Goal: Communication & Community: Answer question/provide support

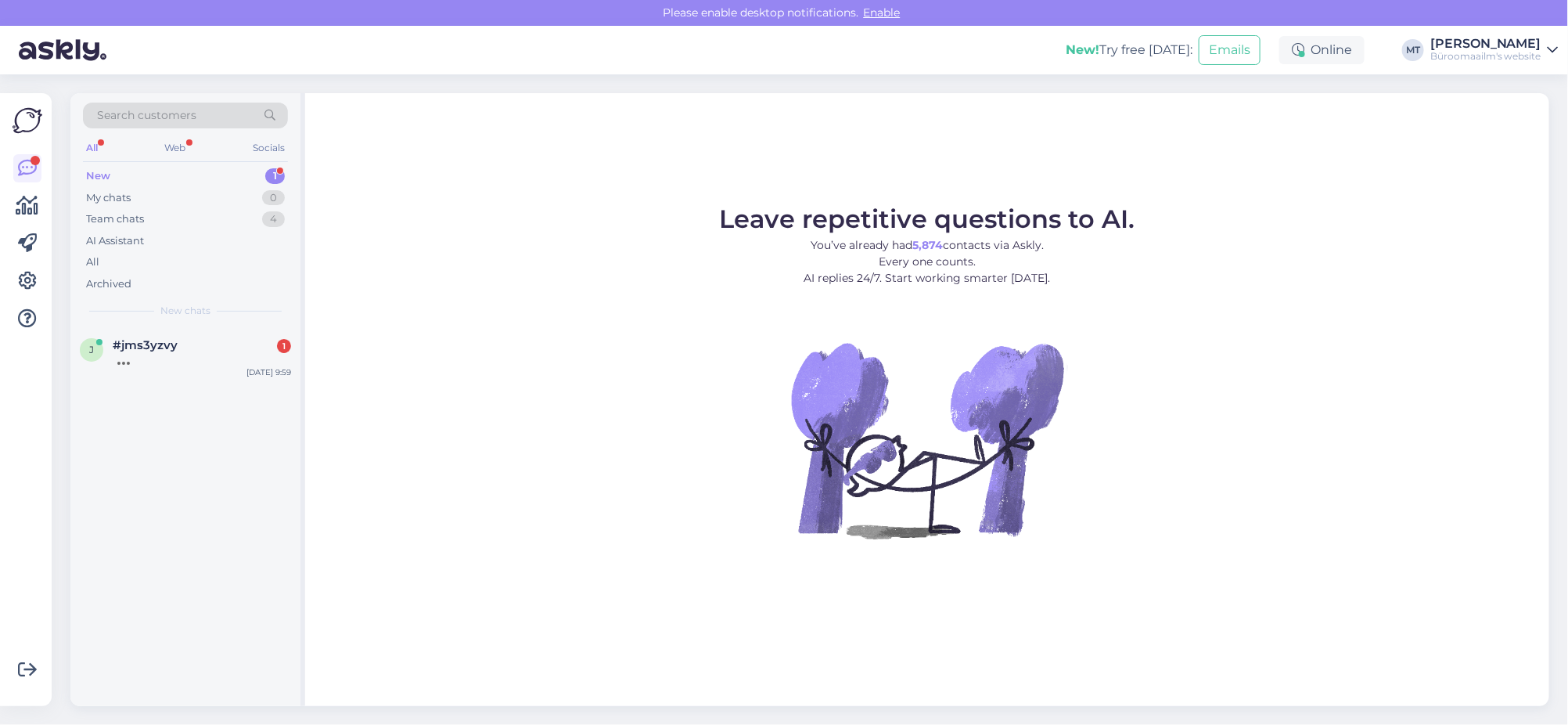
click at [101, 172] on div "New" at bounding box center [98, 176] width 24 height 15
click at [128, 340] on span "#jms3yzvy" at bounding box center [145, 345] width 65 height 14
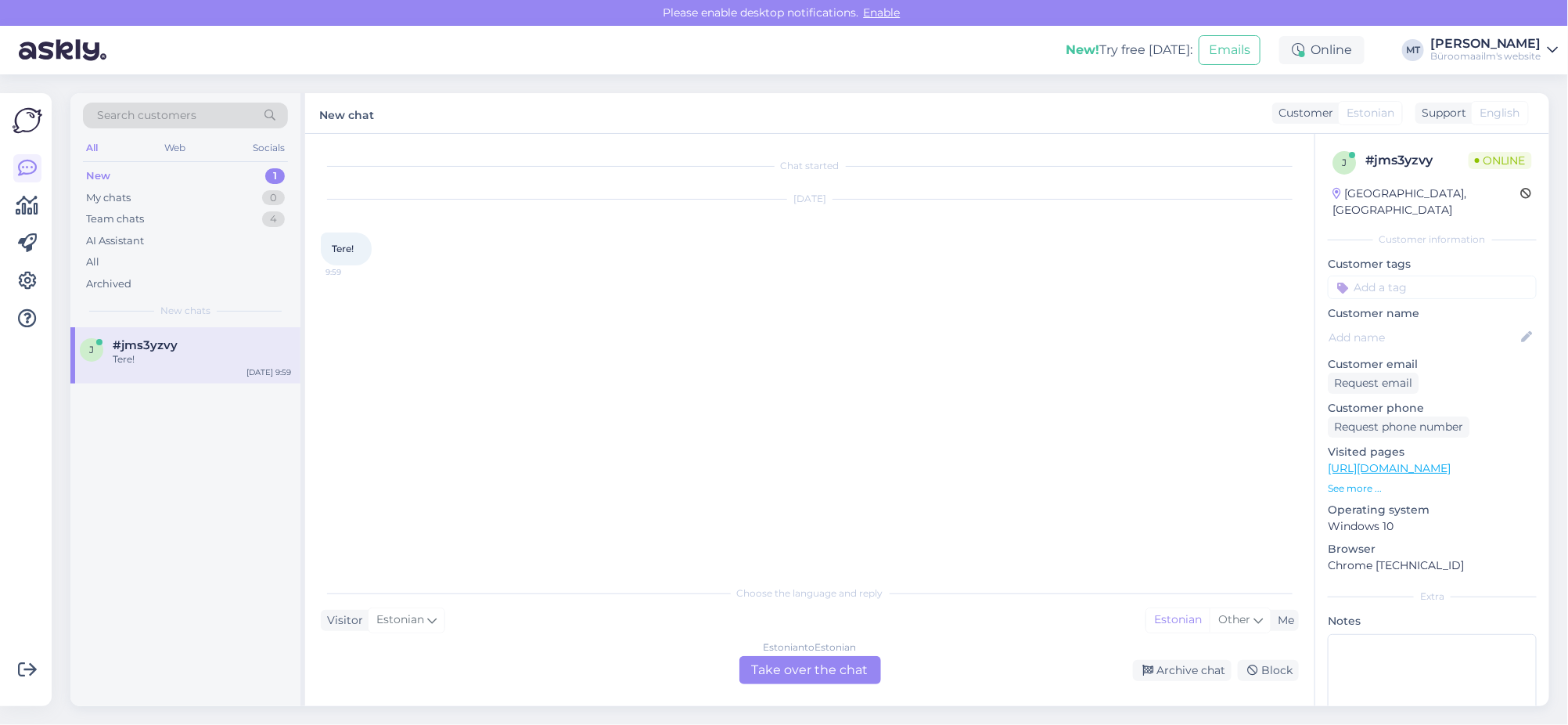
click at [841, 669] on div "Estonian to Estonian Take over the chat" at bounding box center [810, 670] width 142 height 28
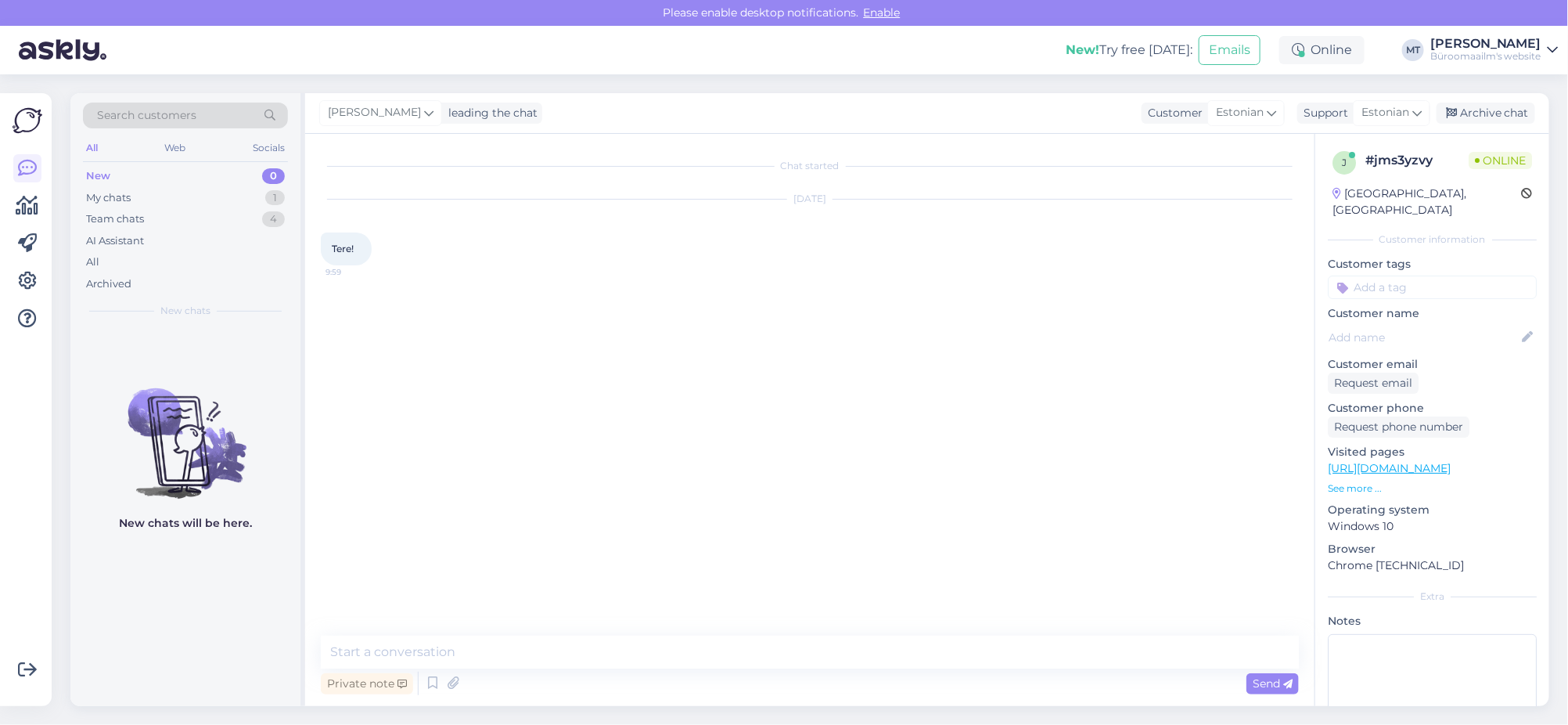
click at [503, 632] on div "Chat started Sep 18 2025 Tere! 9:59 Private note Send" at bounding box center [810, 419] width 1009 height 573
click at [451, 660] on textarea at bounding box center [810, 652] width 978 height 33
type textarea "t"
type textarea "Tere."
click at [22, 209] on icon at bounding box center [28, 206] width 22 height 19
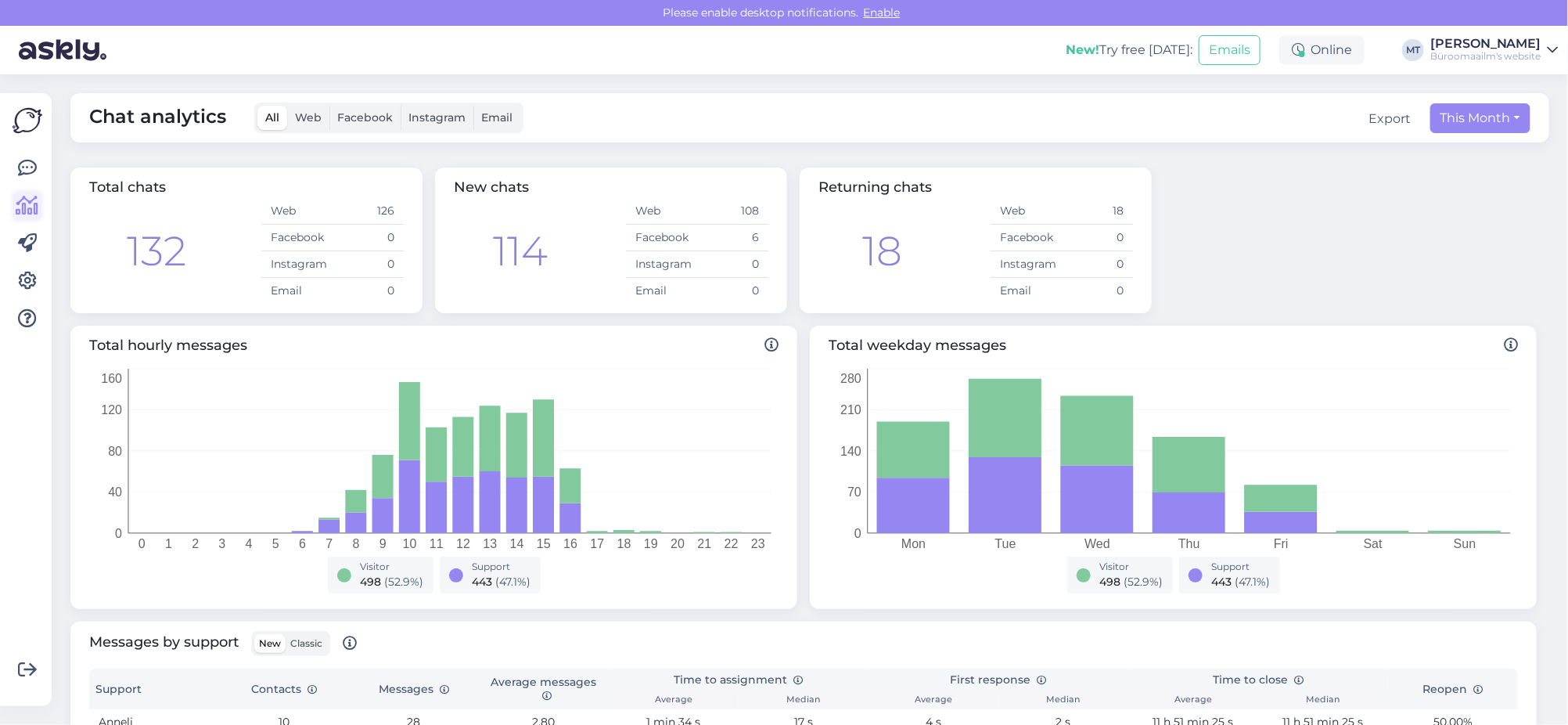
click at [30, 203] on icon at bounding box center [28, 206] width 22 height 19
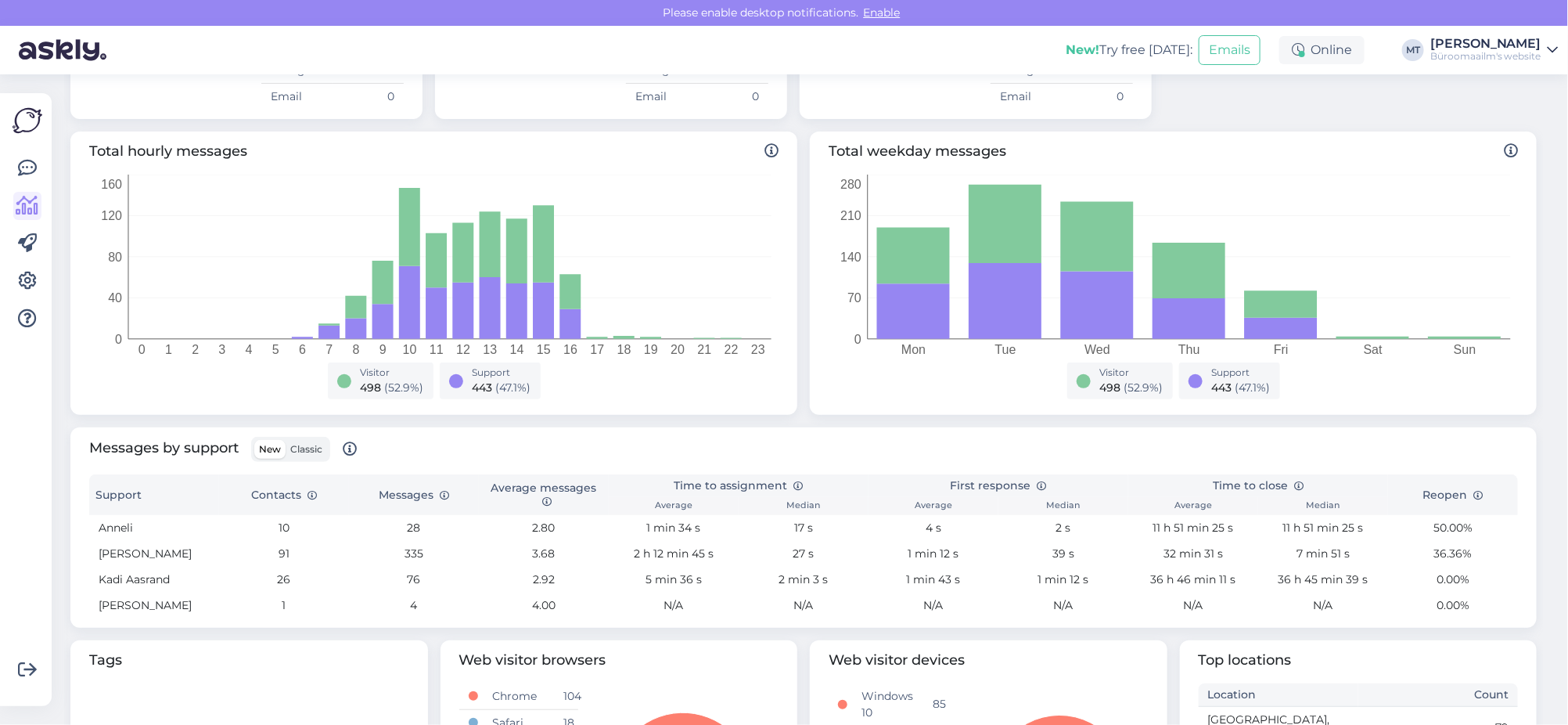
scroll to position [195, 0]
click at [309, 451] on span "Classic" at bounding box center [306, 448] width 32 height 12
click at [286, 438] on input "Classic" at bounding box center [286, 438] width 0 height 0
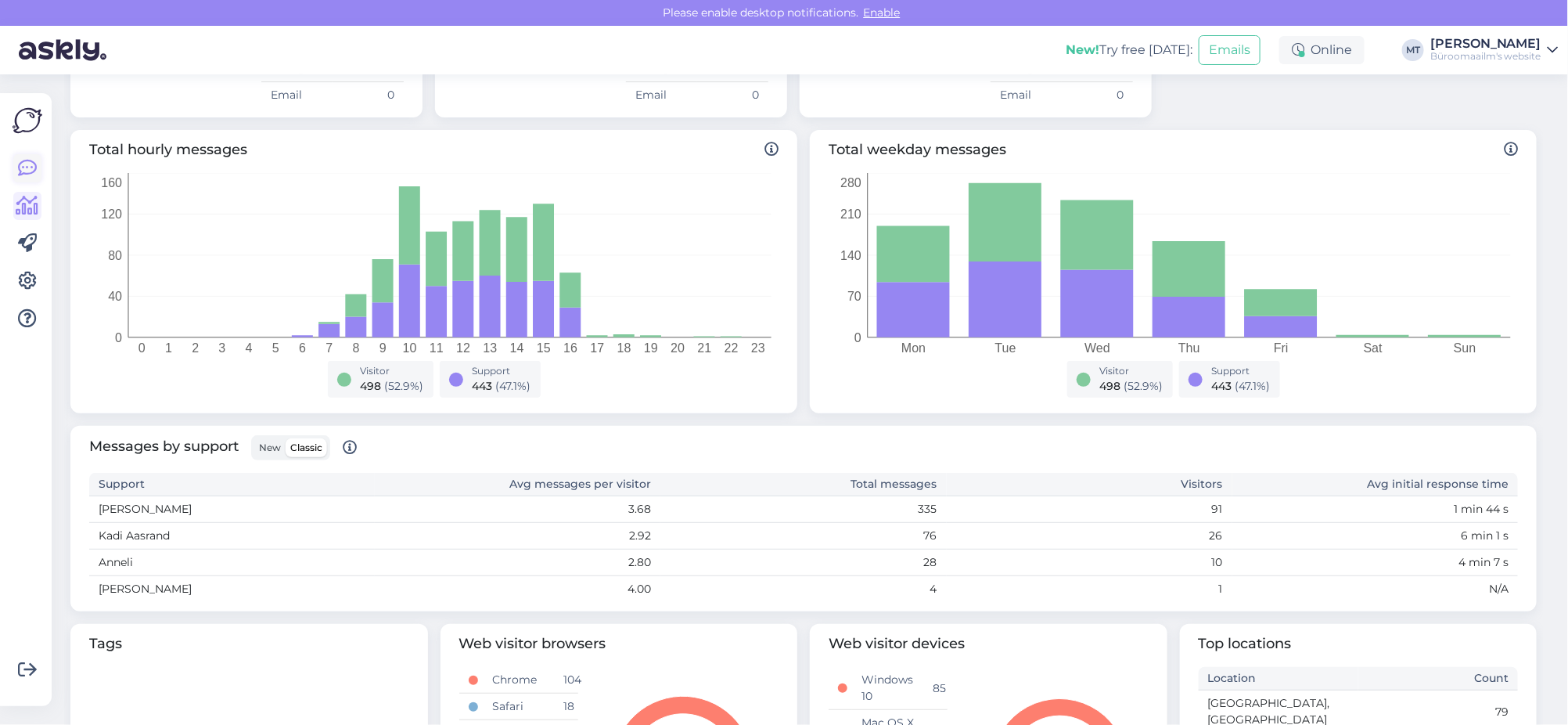
click at [22, 161] on icon at bounding box center [28, 169] width 19 height 19
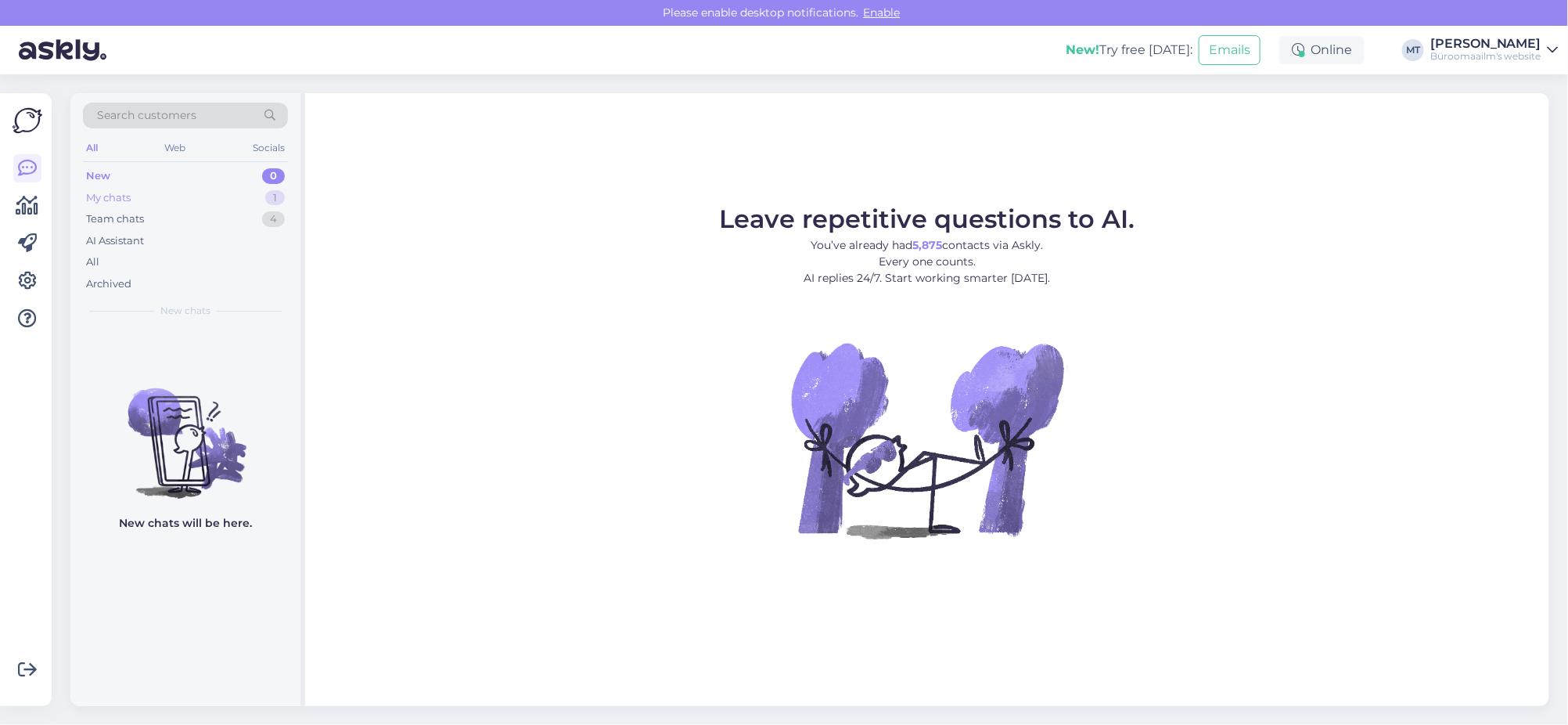
click at [111, 196] on div "My chats" at bounding box center [108, 198] width 45 height 15
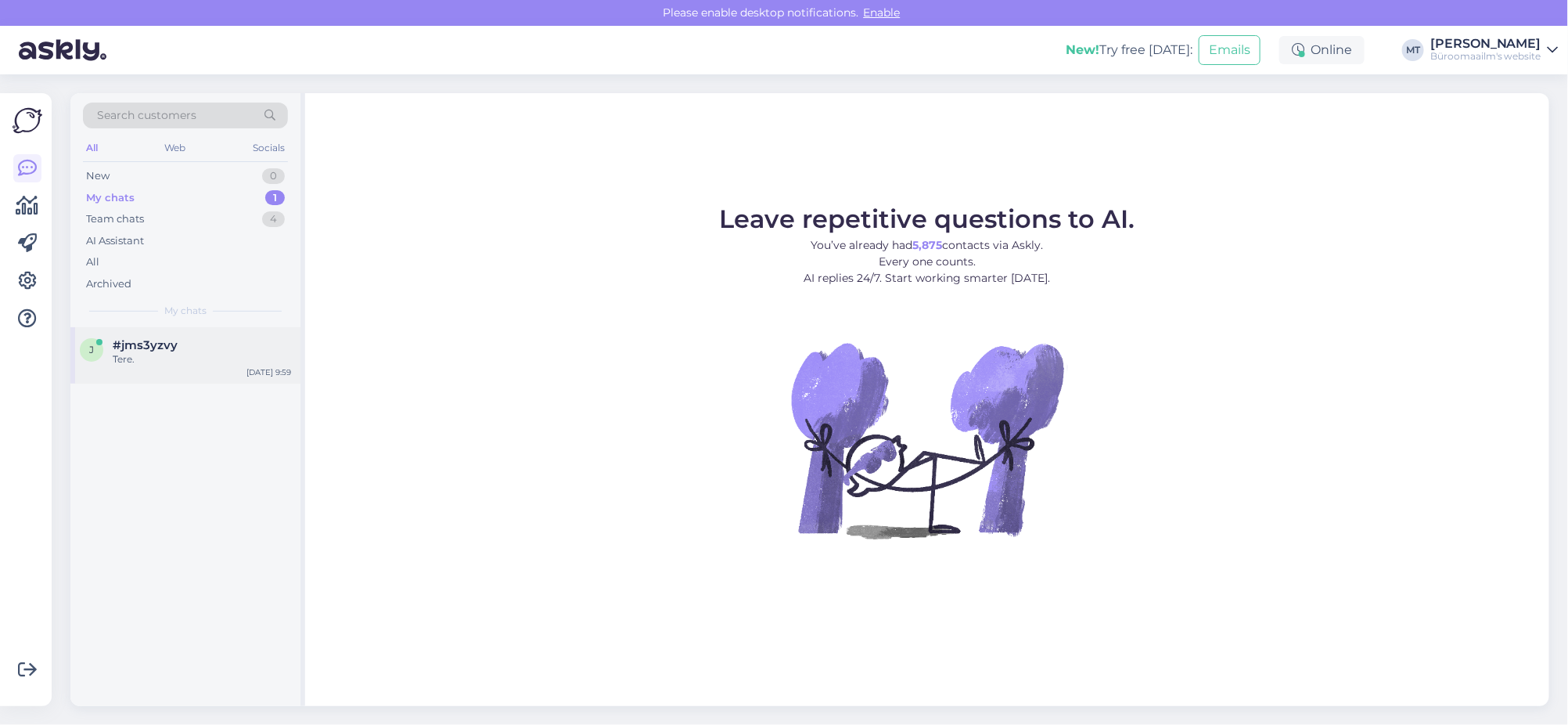
click at [145, 357] on div "Tere." at bounding box center [201, 359] width 178 height 14
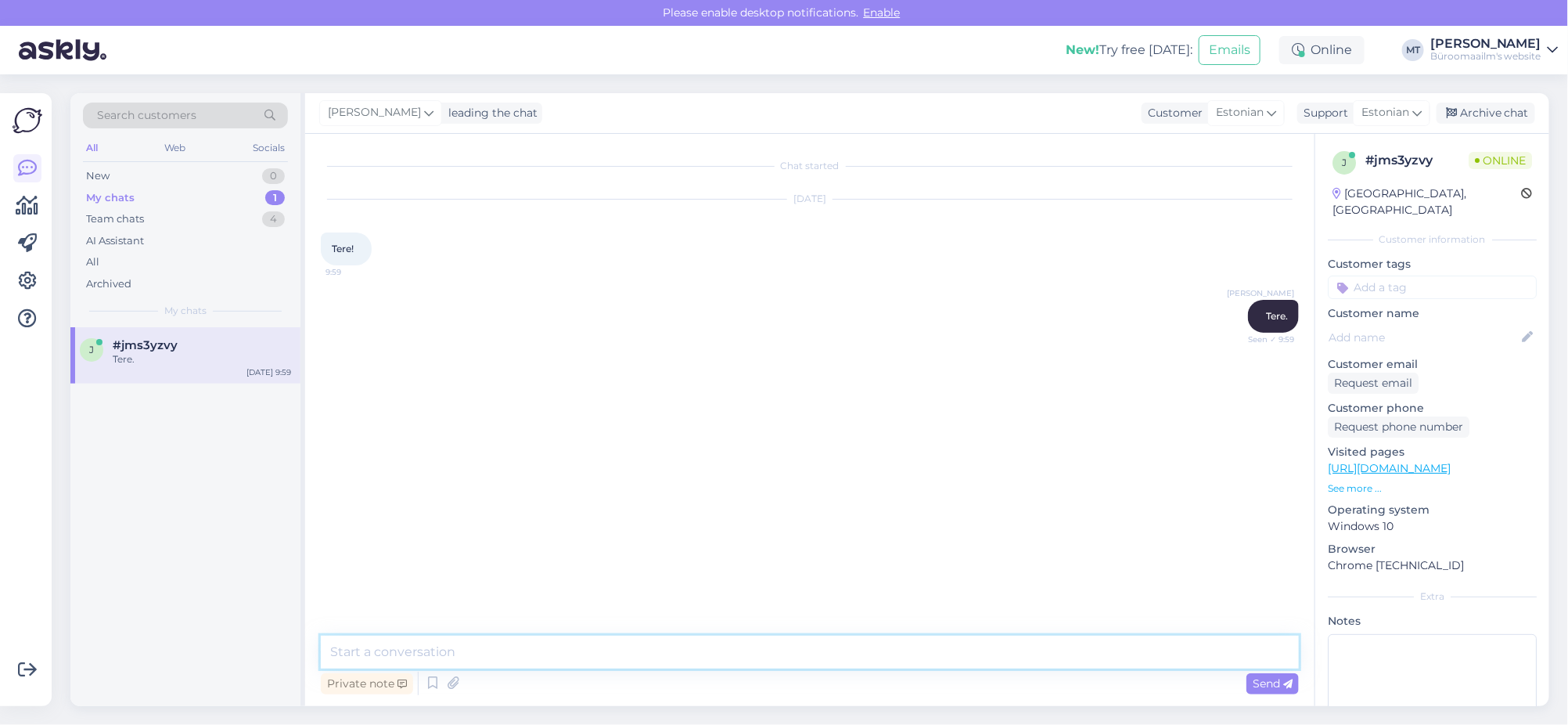
click at [531, 658] on textarea at bounding box center [810, 652] width 978 height 33
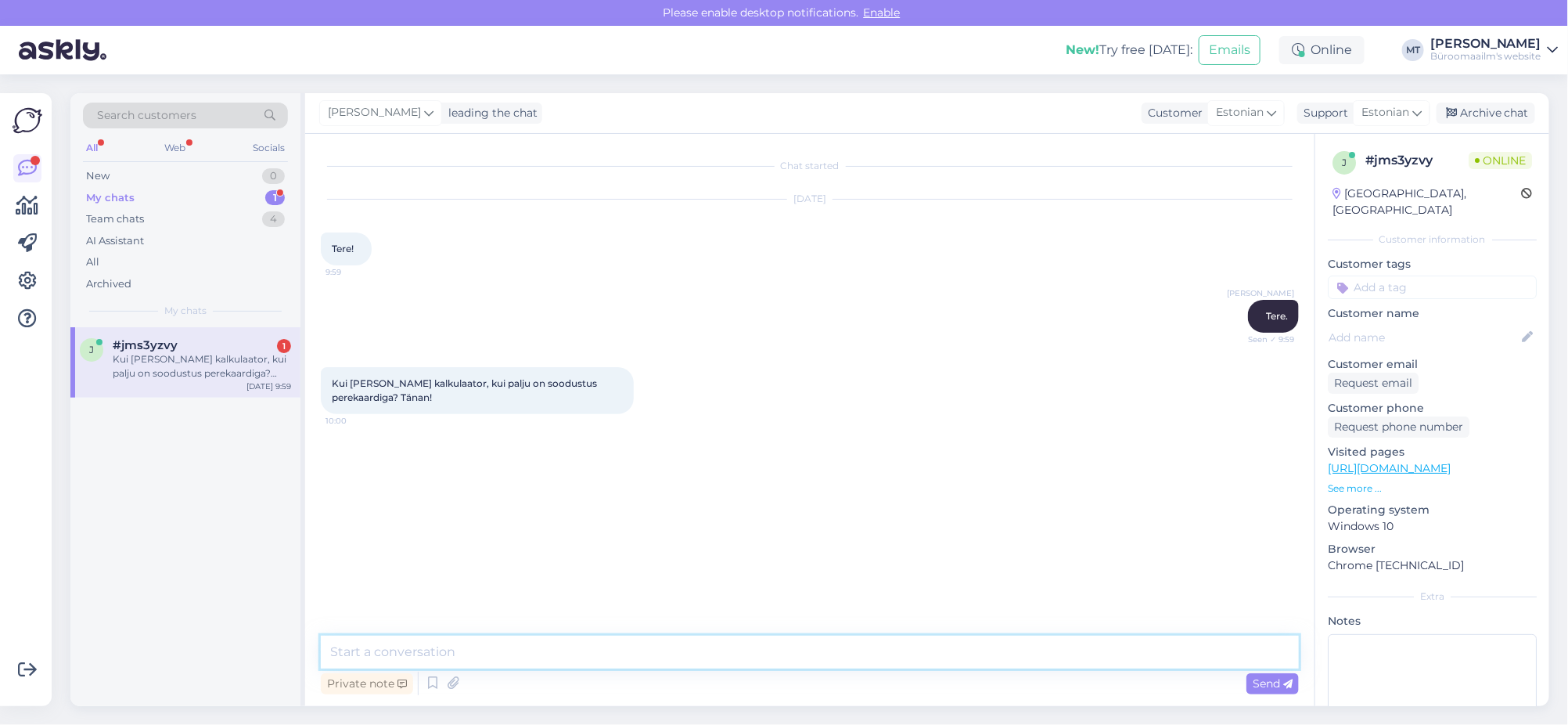
type textarea "V"
paste textarea "[URL][DOMAIN_NAME][PERSON_NAME]"
click at [474, 635] on textarea "sellel tootel on hinnaks [URL][DOMAIN_NAME][PERSON_NAME]" at bounding box center [810, 643] width 978 height 52
click at [336, 640] on textarea "sellel tootel on hinnaks [URL][DOMAIN_NAME][PERSON_NAME]" at bounding box center [810, 643] width 978 height 52
click at [478, 638] on textarea "Sellel tootel on hinnaks [URL][DOMAIN_NAME][PERSON_NAME]" at bounding box center [810, 643] width 978 height 52
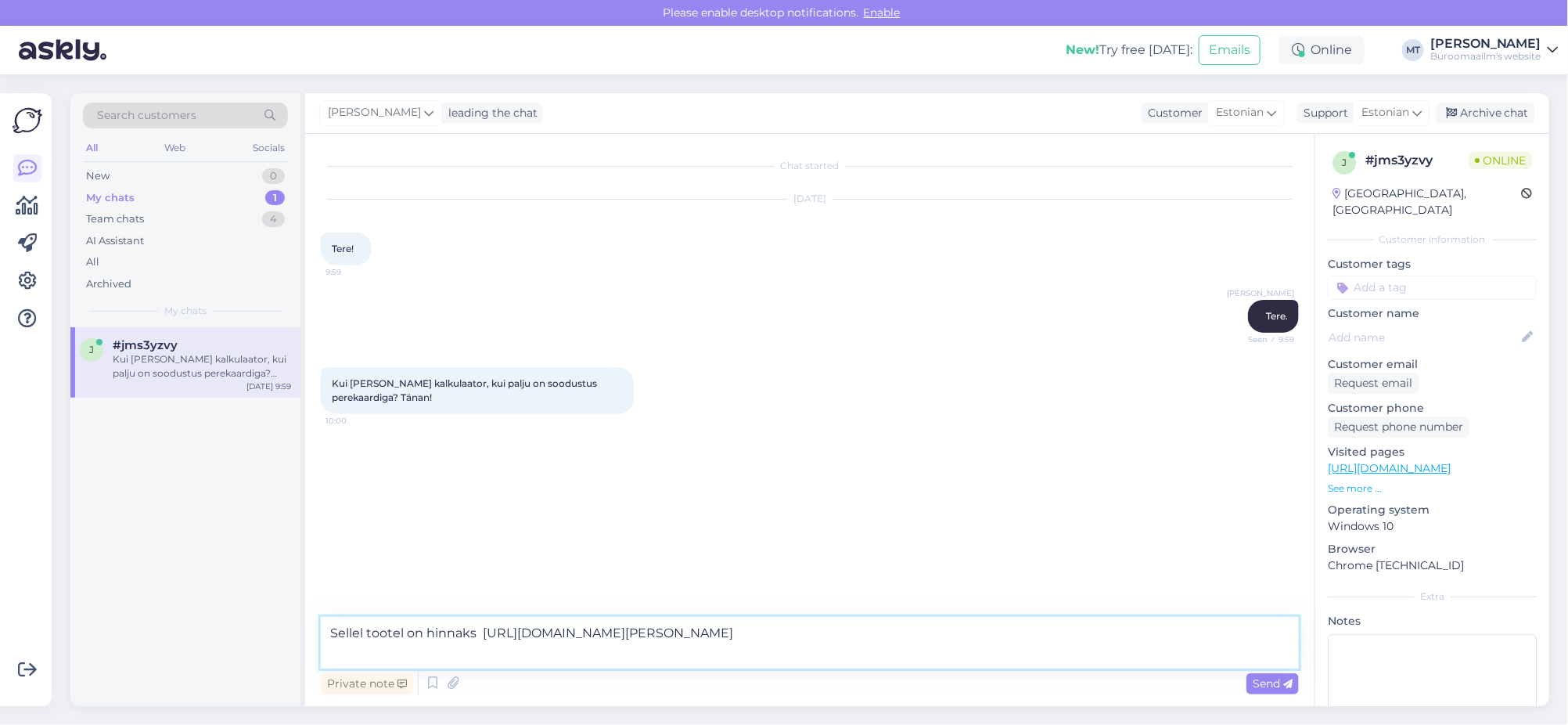
paste textarea "29.69"
drag, startPoint x: 712, startPoint y: 642, endPoint x: 710, endPoint y: 651, distance: 9.2
click at [712, 643] on textarea "Sellel tootel on hinnaks 29.69 € [URL][DOMAIN_NAME][PERSON_NAME]" at bounding box center [810, 643] width 978 height 52
click at [710, 652] on textarea "Sellel tootel on hinnaks 29.69 € [URL][DOMAIN_NAME][PERSON_NAME]" at bounding box center [810, 643] width 978 height 52
type textarea "Sellel tootel on hinnaks 29.69 € [URL][DOMAIN_NAME][PERSON_NAME], hinnad võivad…"
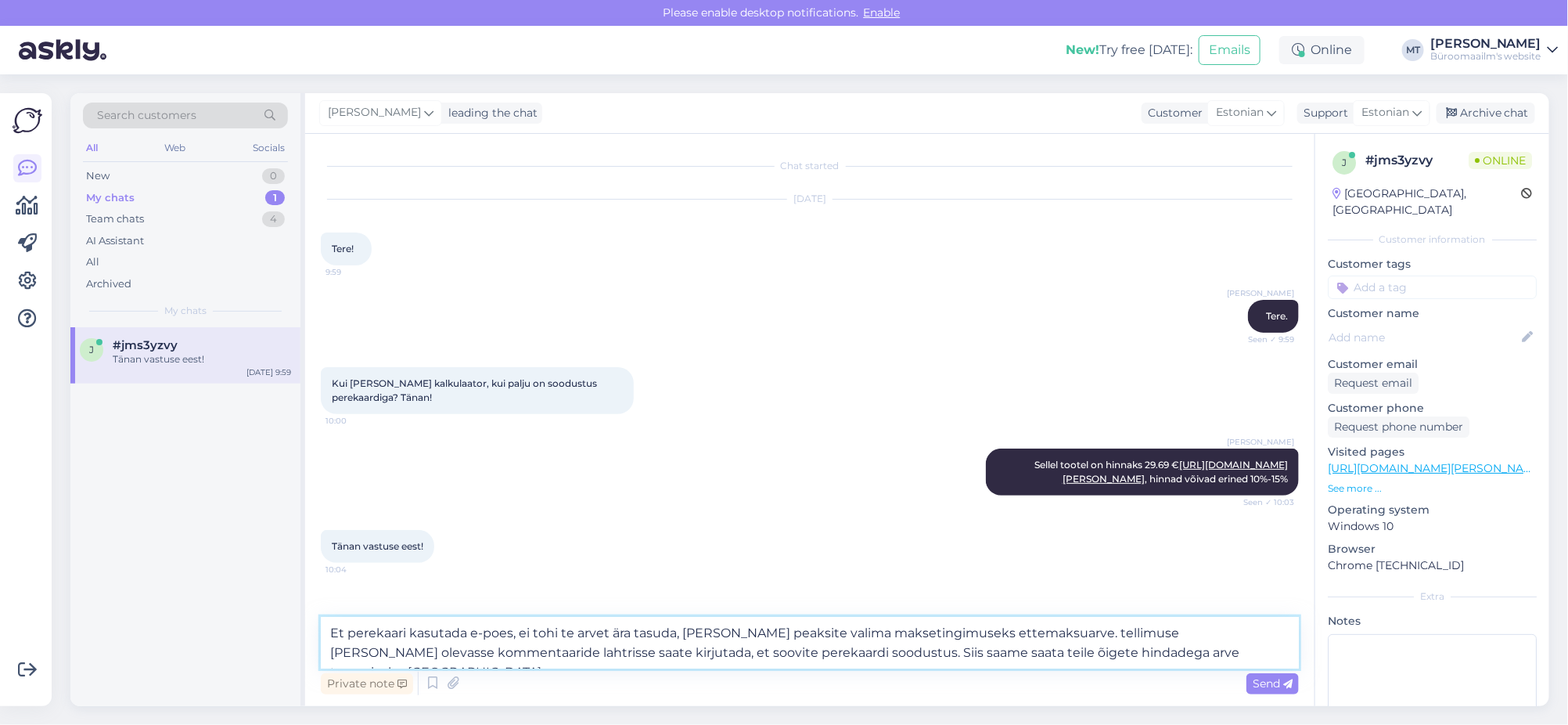
type textarea "Et perekaari kasutada e-poes, ei tohi te arvet ära tasuda, vaid peaksite valima…"
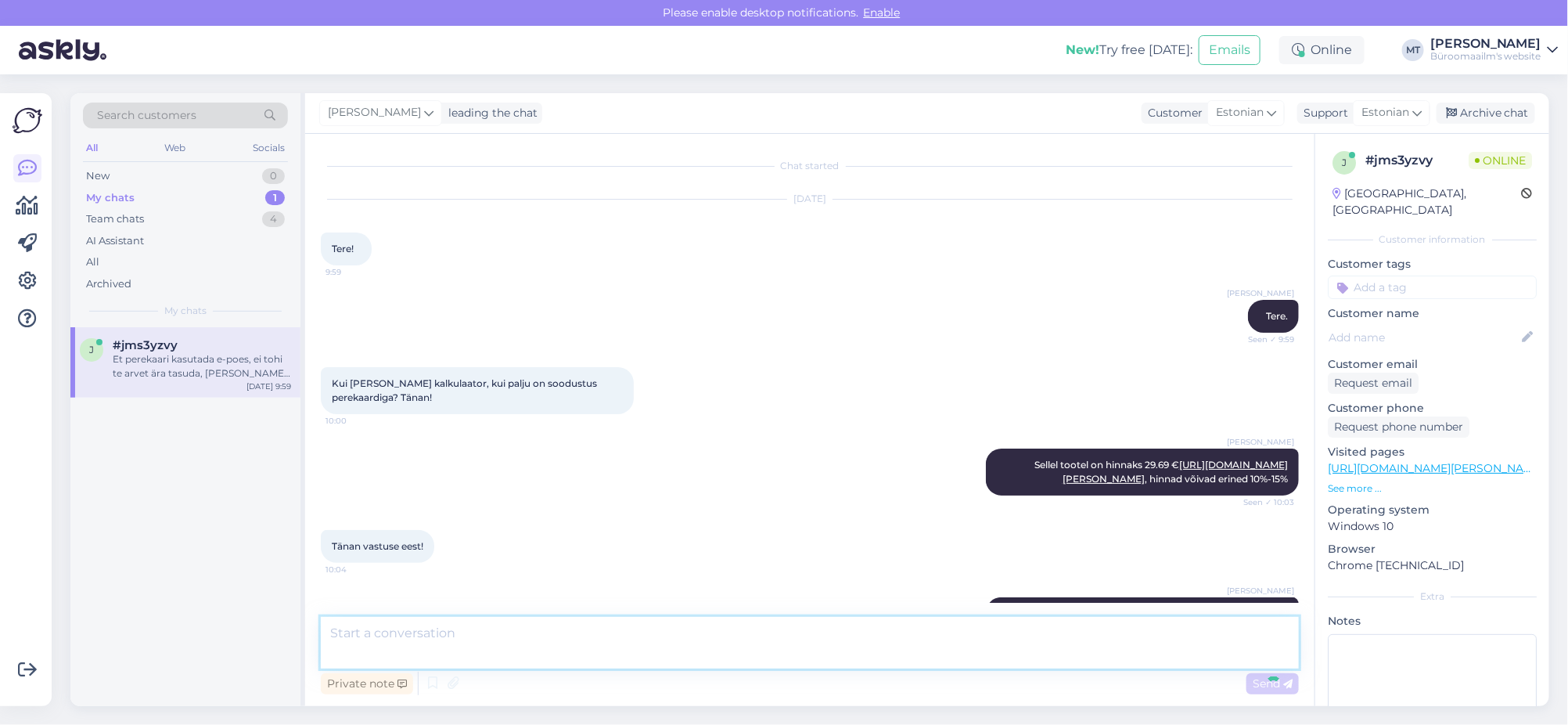
scroll to position [123, 0]
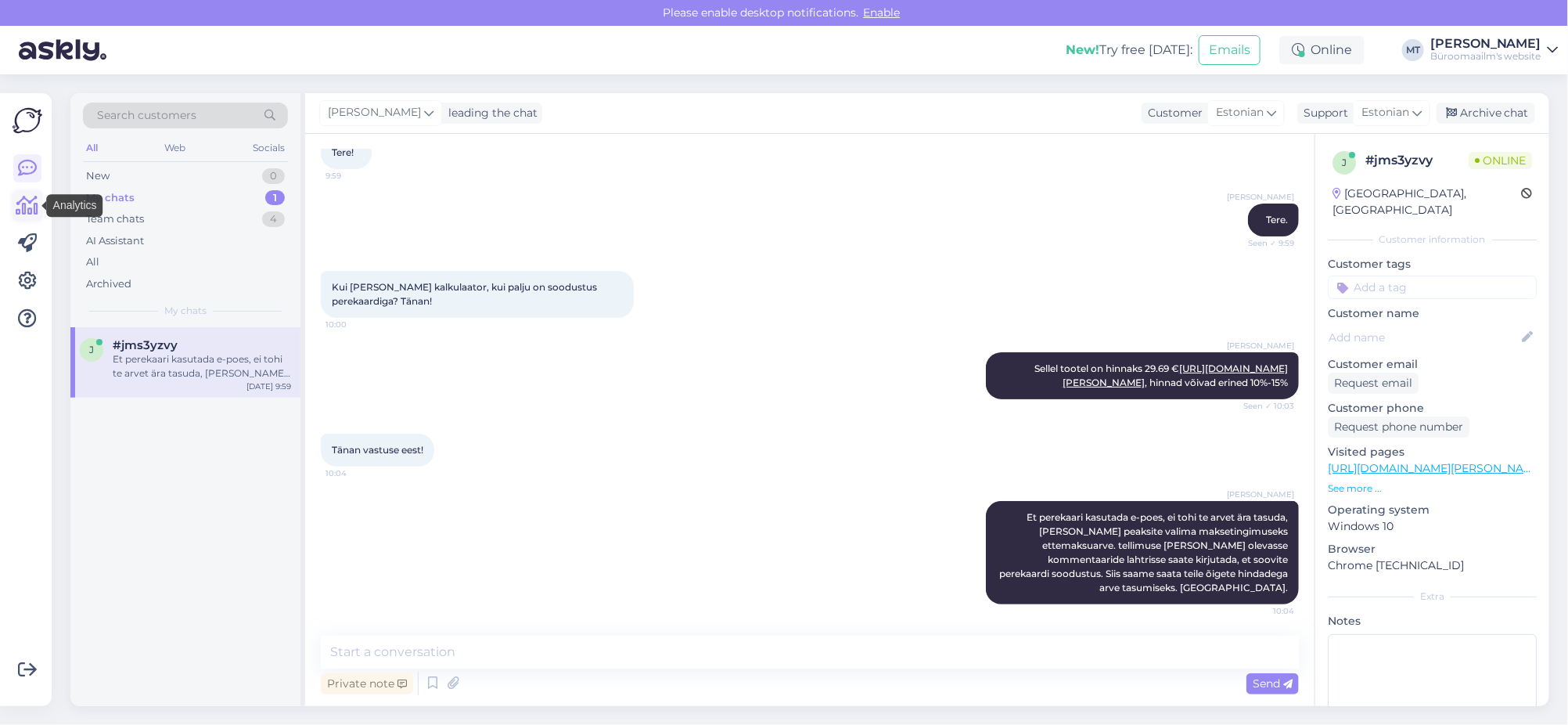
click at [28, 200] on icon at bounding box center [28, 206] width 22 height 19
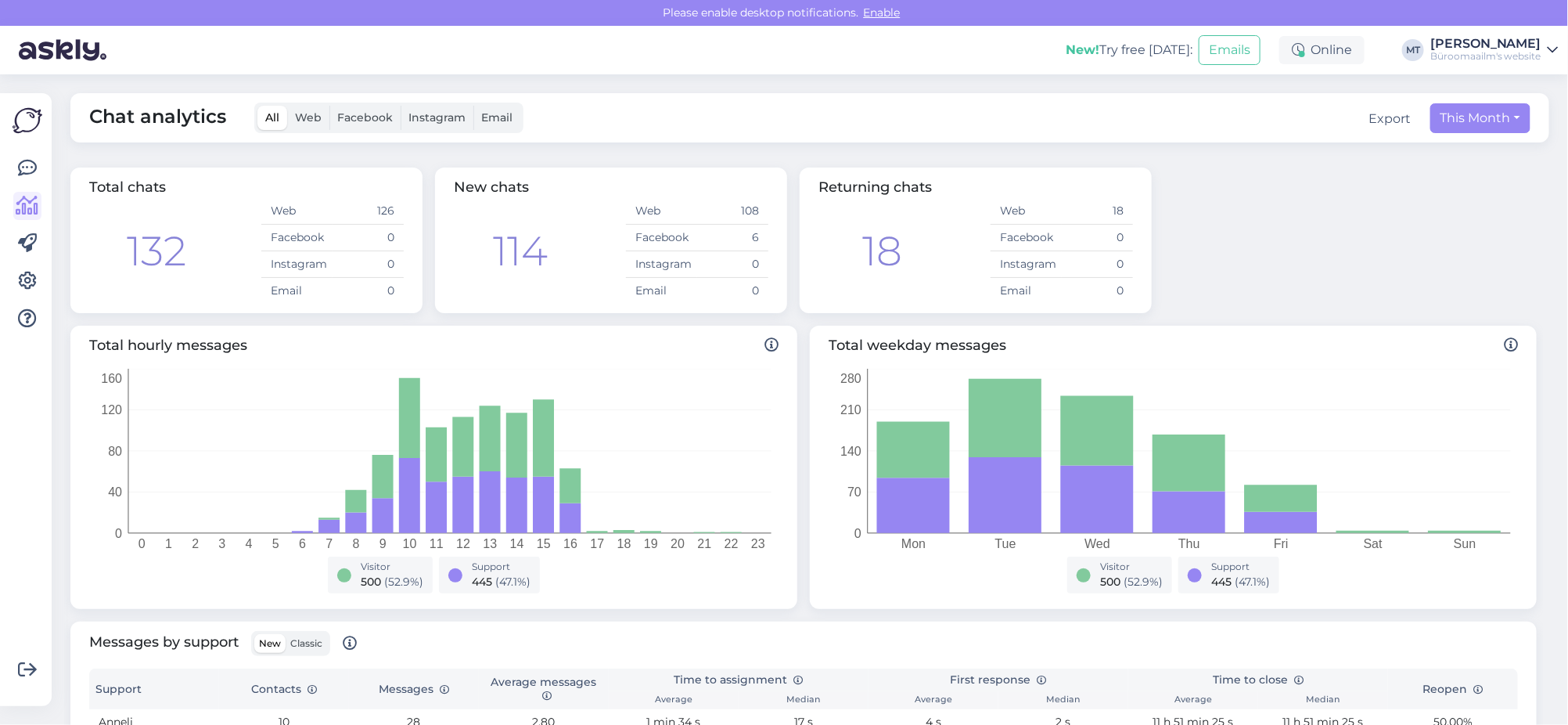
scroll to position [391, 0]
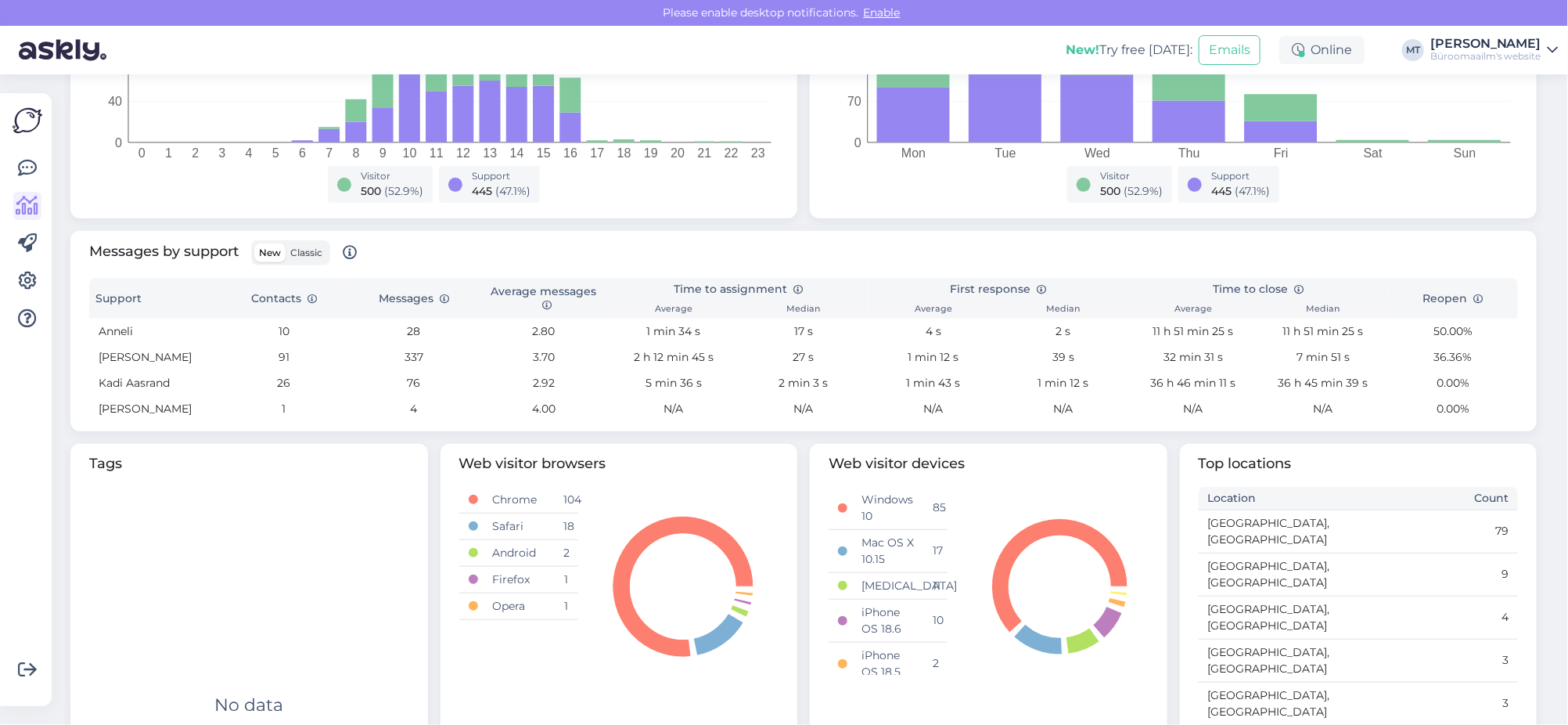
click at [310, 246] on span "Classic" at bounding box center [306, 252] width 32 height 12
click at [286, 244] on input "Classic" at bounding box center [286, 244] width 0 height 0
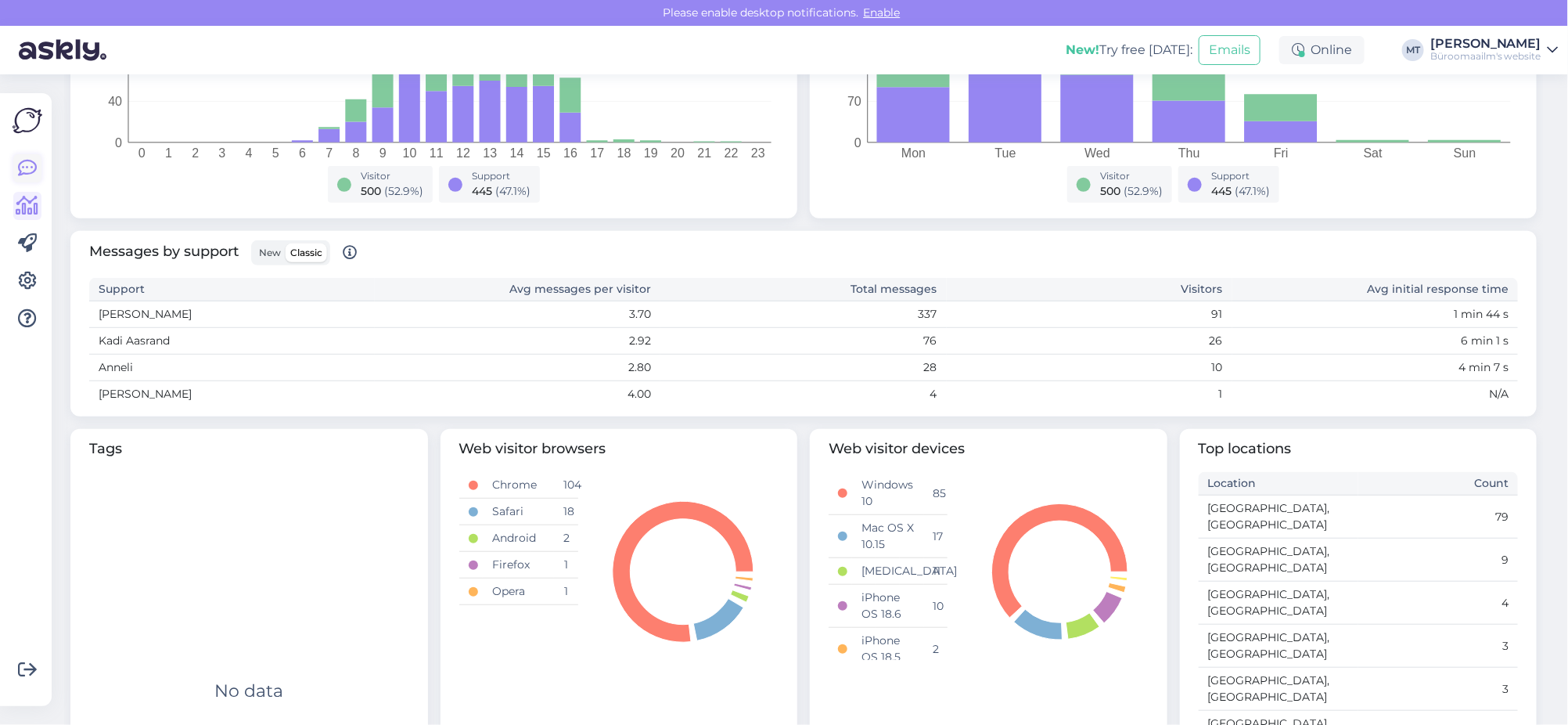
click at [22, 170] on icon at bounding box center [28, 169] width 19 height 19
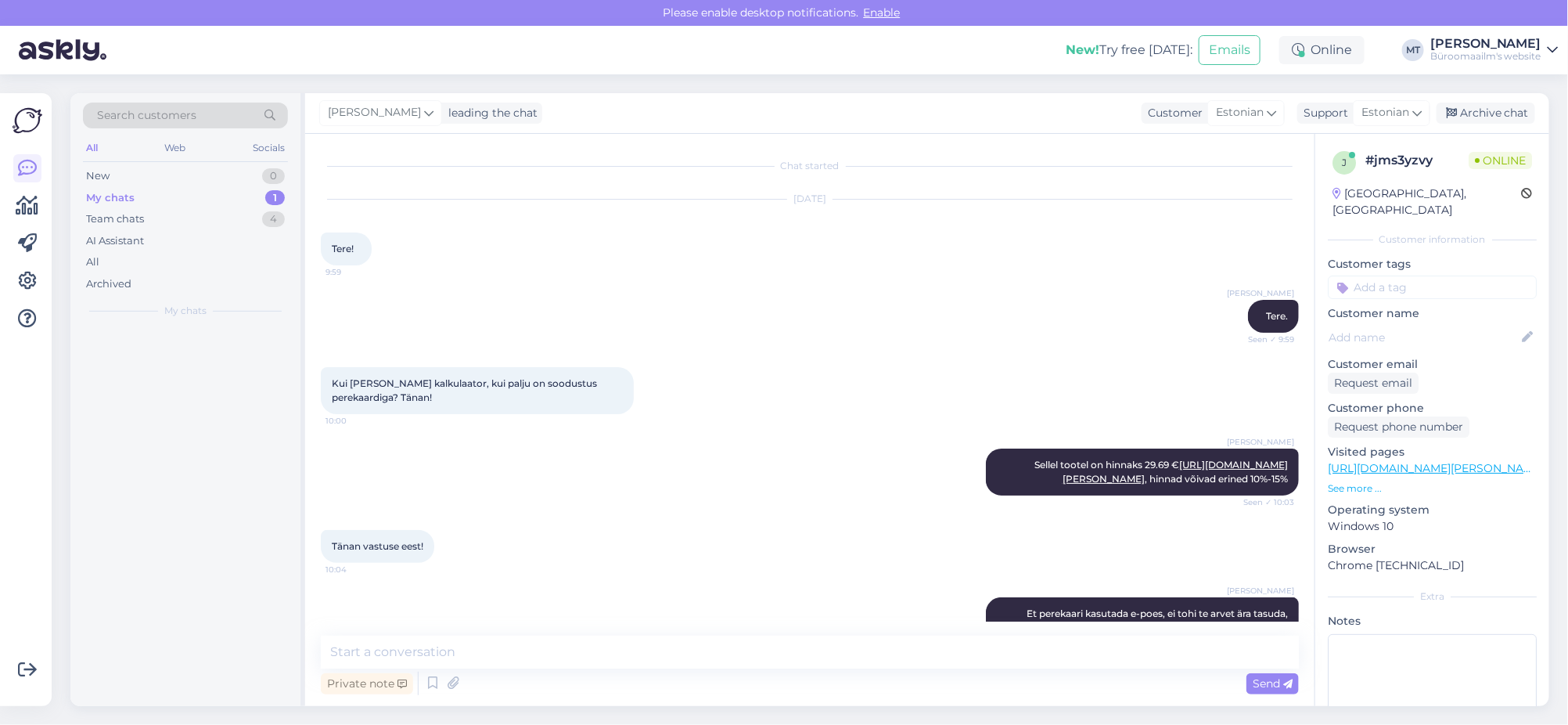
scroll to position [123, 0]
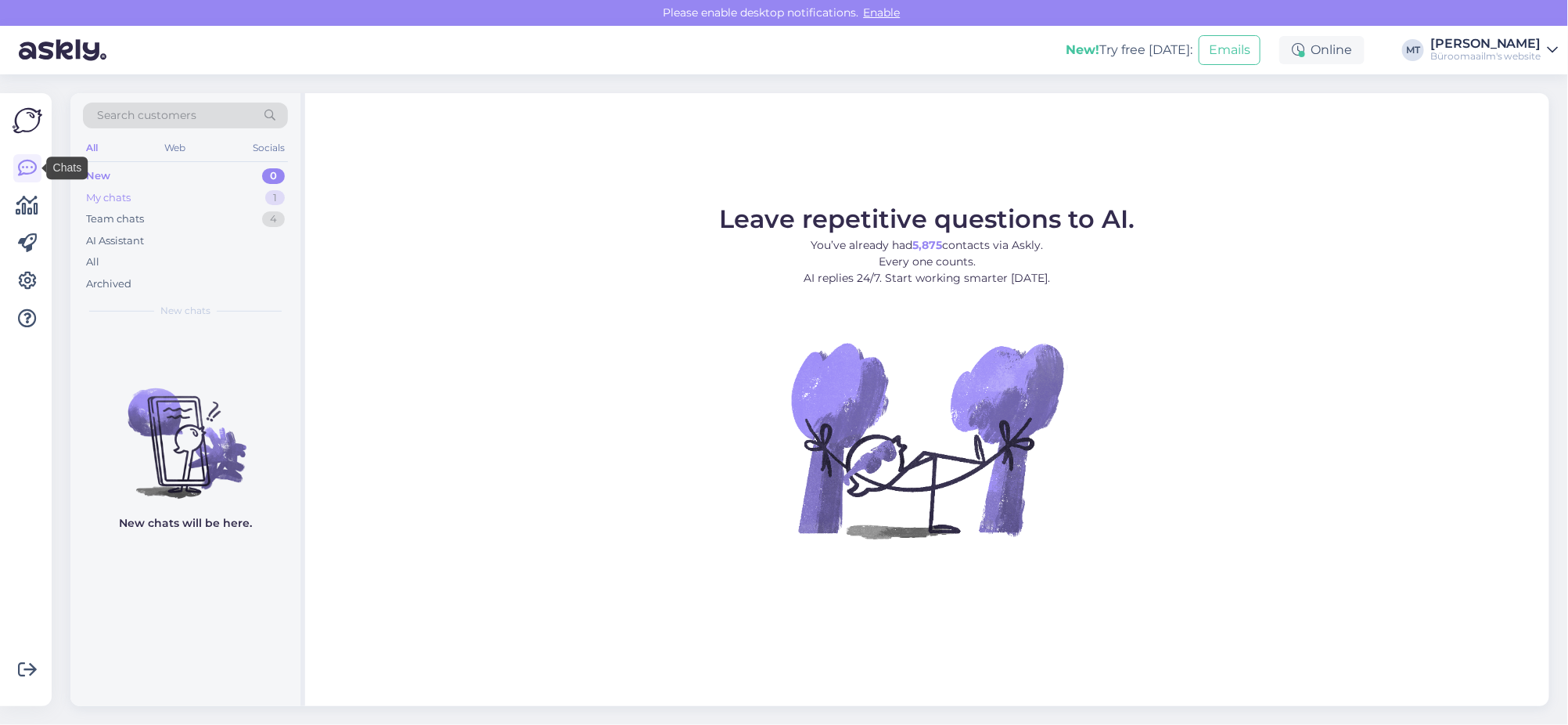
click at [96, 195] on div "My chats" at bounding box center [108, 198] width 45 height 15
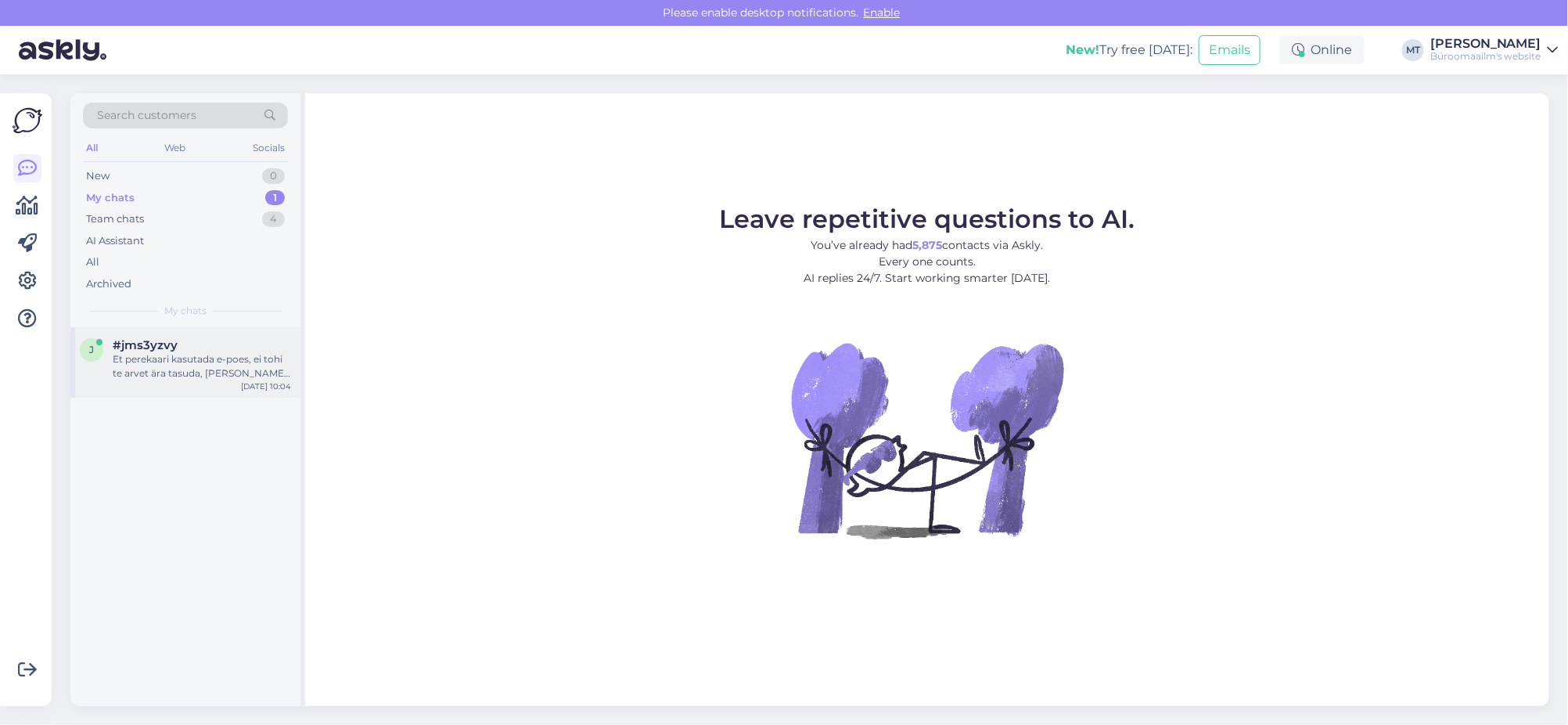
click at [139, 346] on span "#jms3yzvy" at bounding box center [145, 345] width 65 height 14
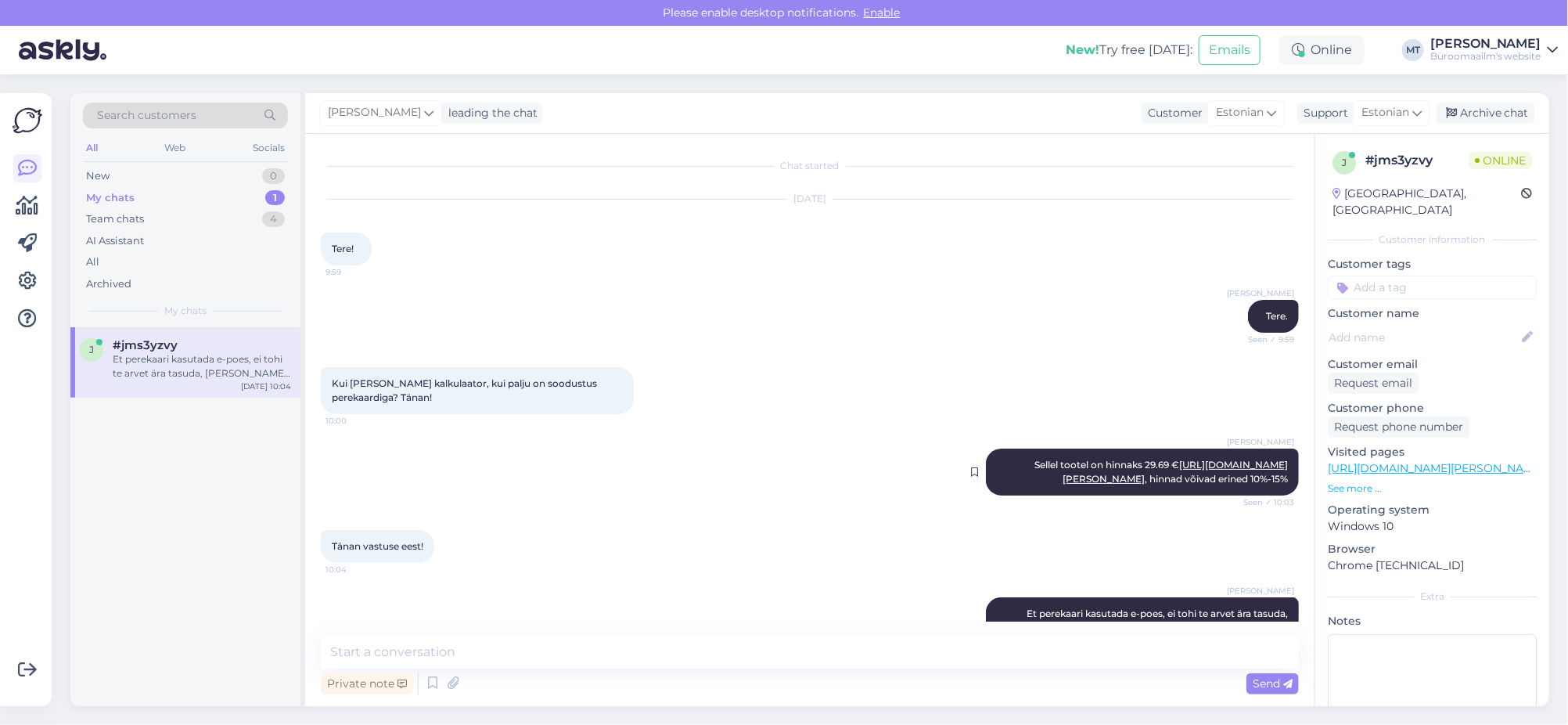
scroll to position [123, 0]
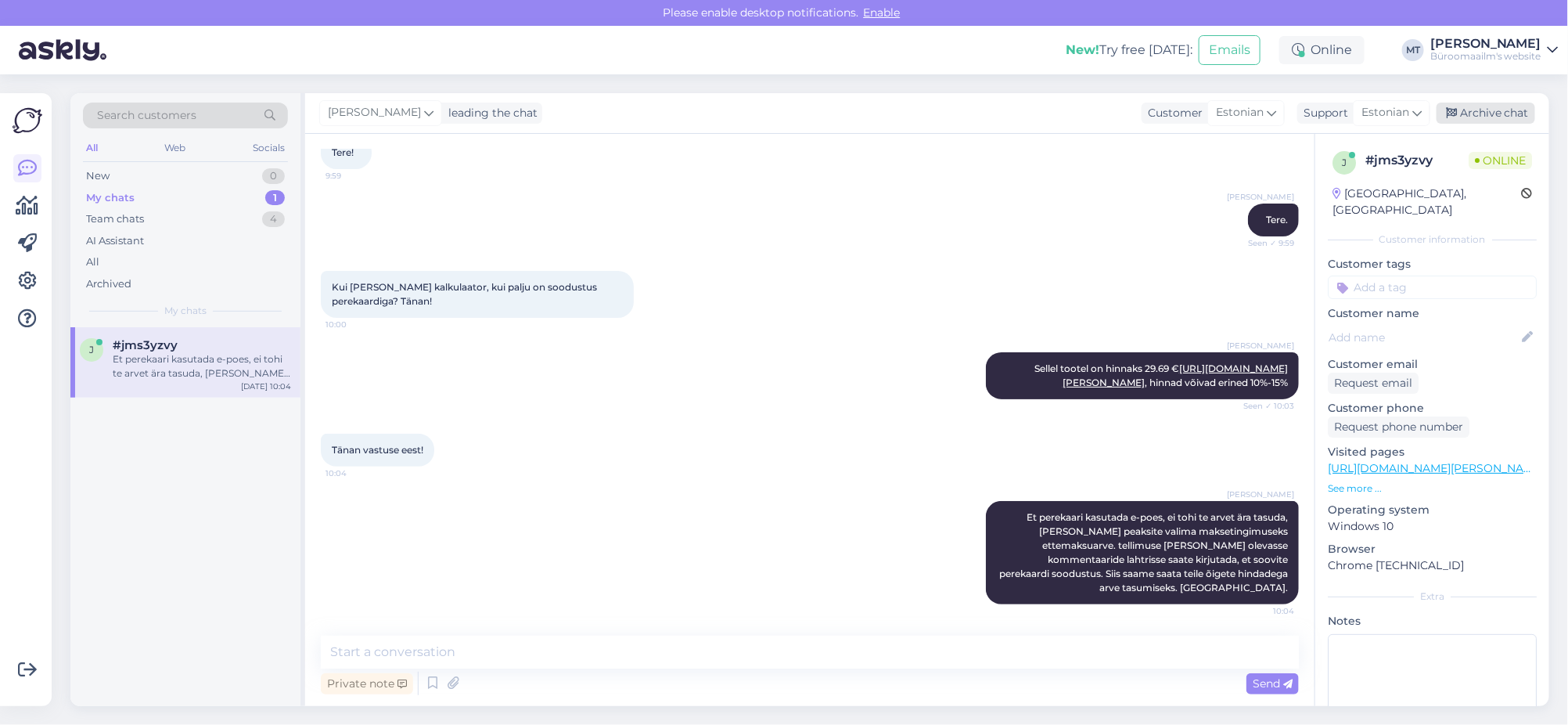
click at [1498, 110] on div "Archive chat" at bounding box center [1485, 113] width 99 height 22
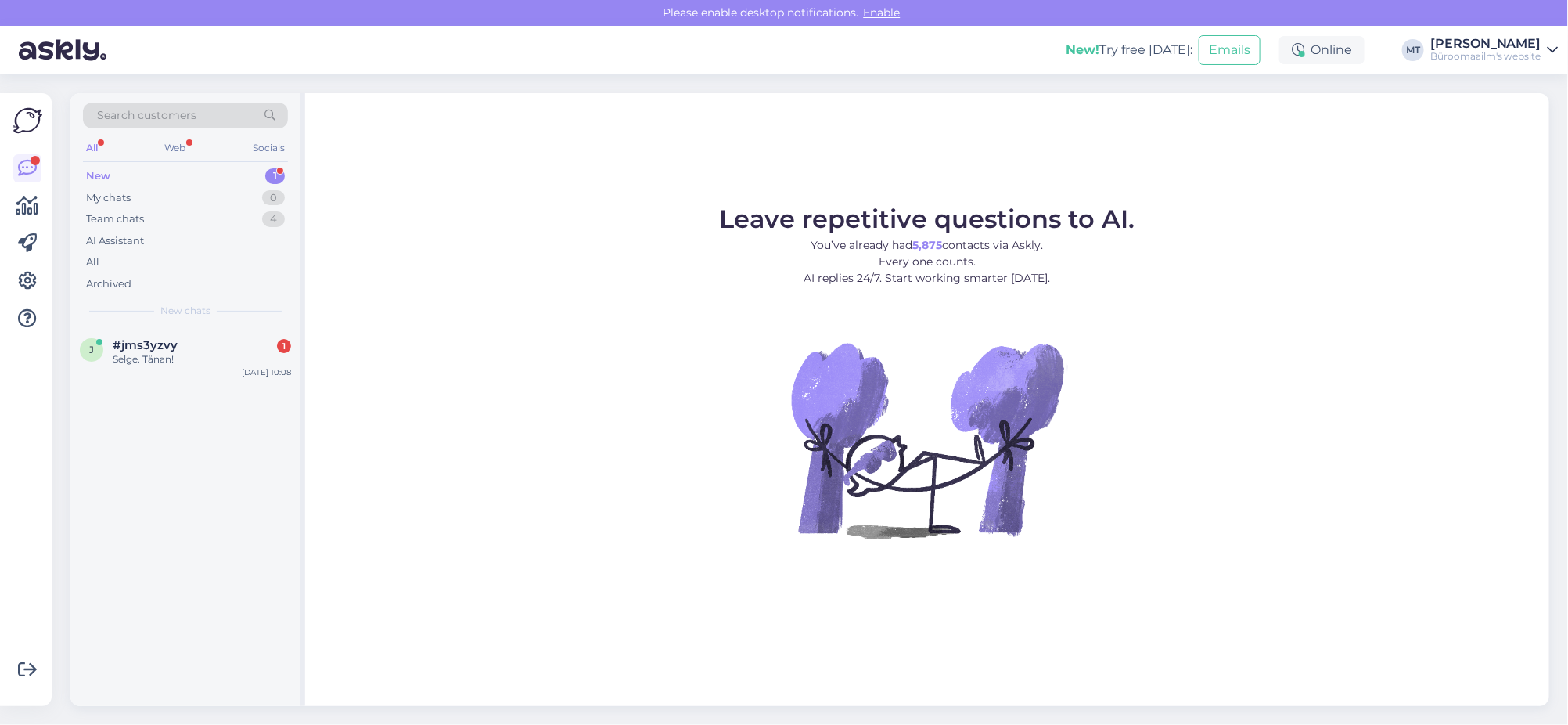
click at [97, 171] on div "New" at bounding box center [98, 176] width 24 height 15
click at [139, 350] on span "#jms3yzvy" at bounding box center [145, 345] width 65 height 14
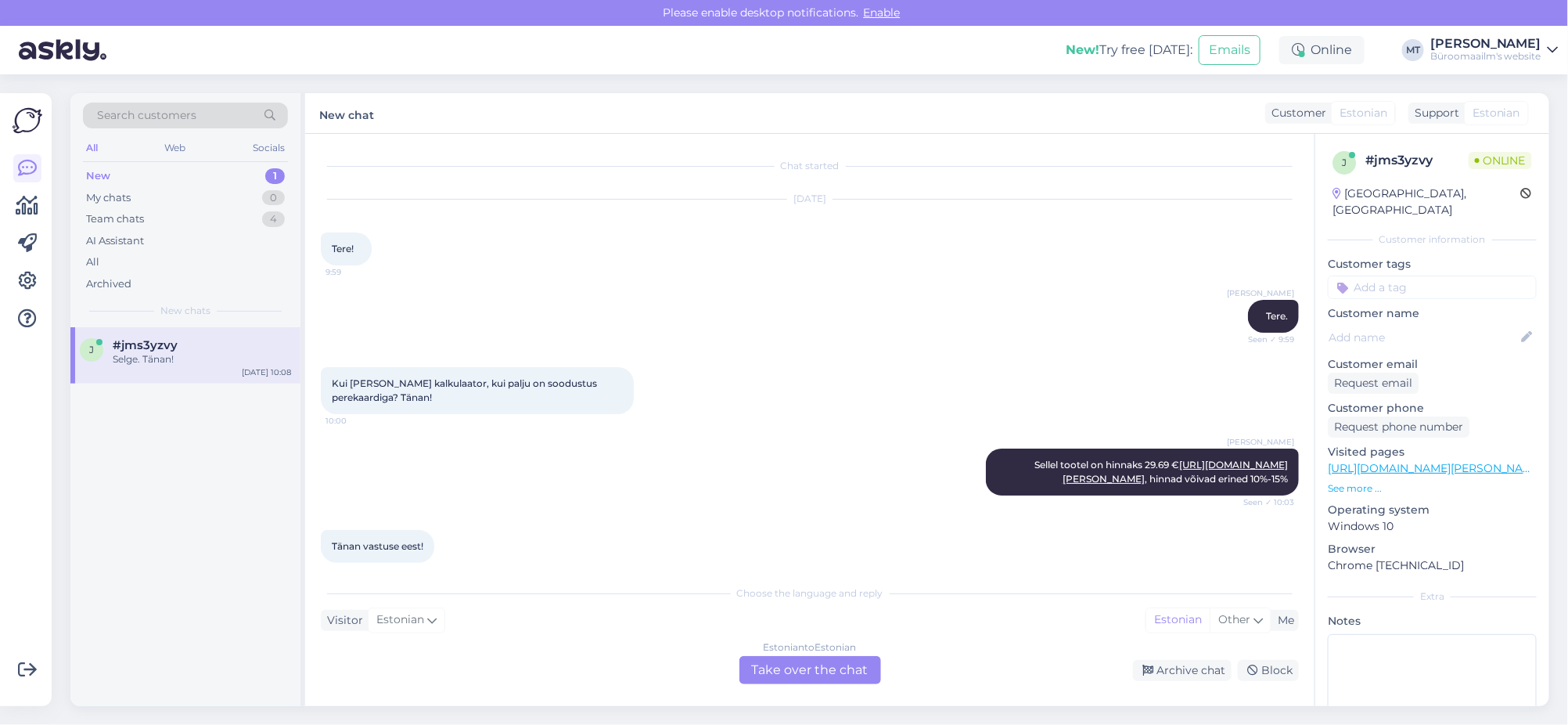
scroll to position [250, 0]
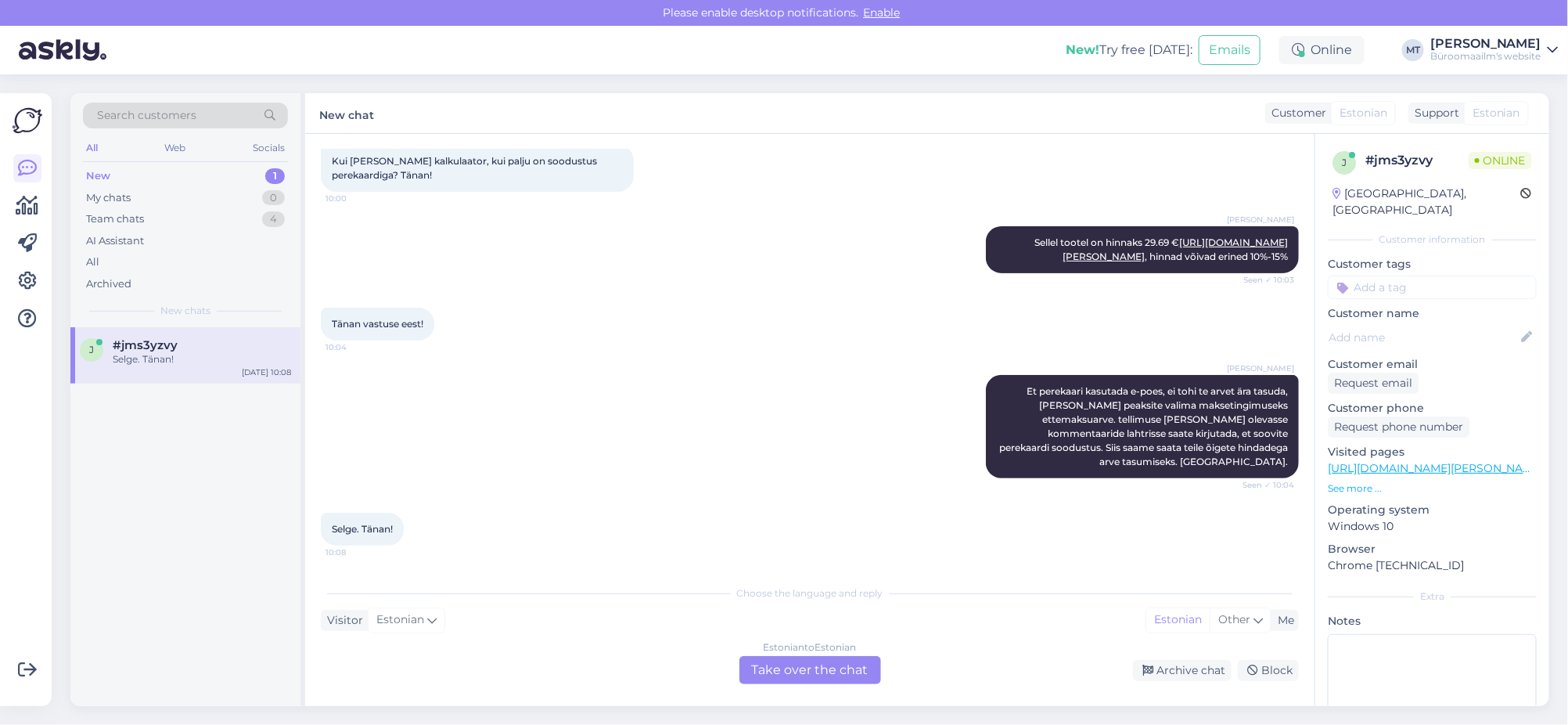
click at [841, 667] on div "Estonian to Estonian Take over the chat" at bounding box center [810, 670] width 142 height 28
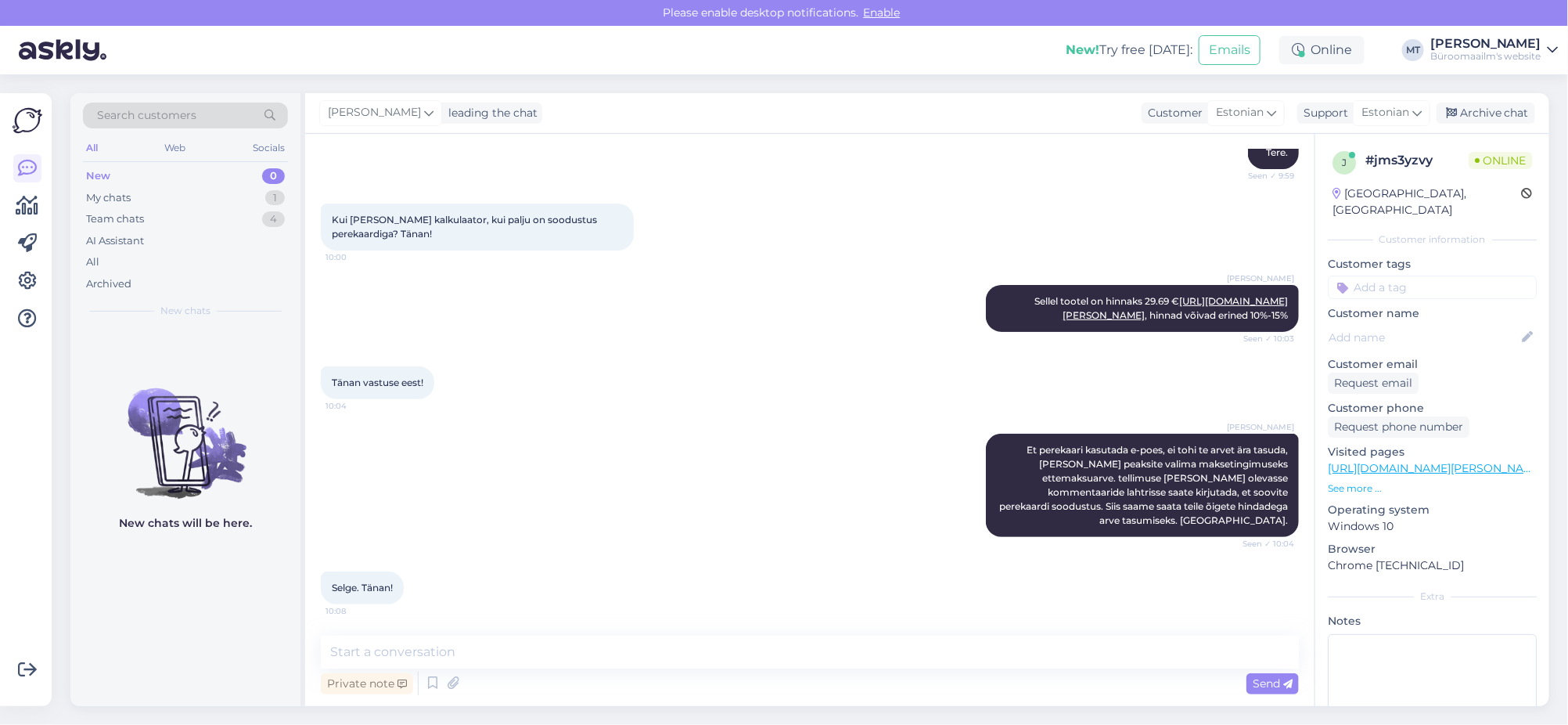
drag, startPoint x: 729, startPoint y: 672, endPoint x: 785, endPoint y: 671, distance: 56.0
click at [785, 670] on div "Private note Send" at bounding box center [810, 684] width 978 height 30
click at [472, 657] on textarea at bounding box center [810, 652] width 978 height 33
type textarea "Aitäh."
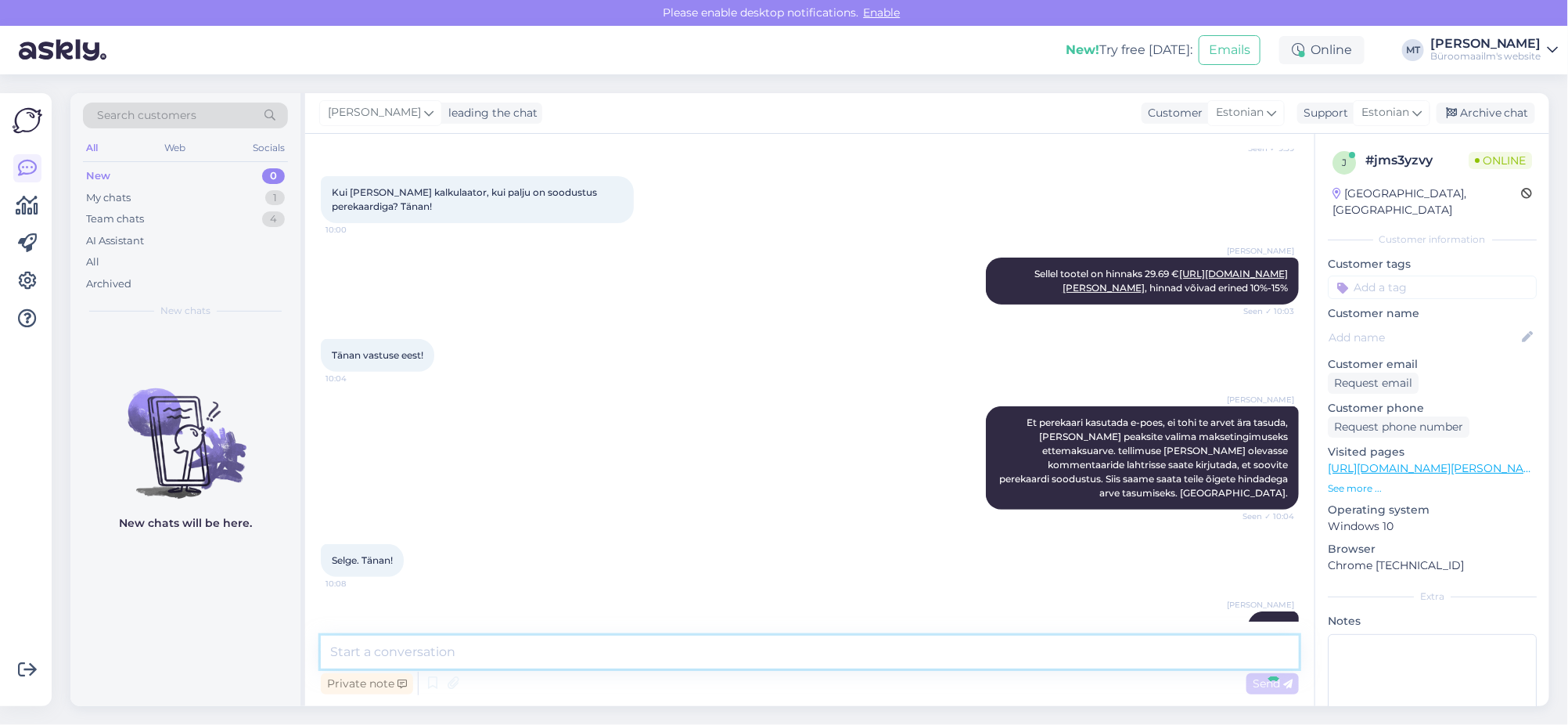
scroll to position [257, 0]
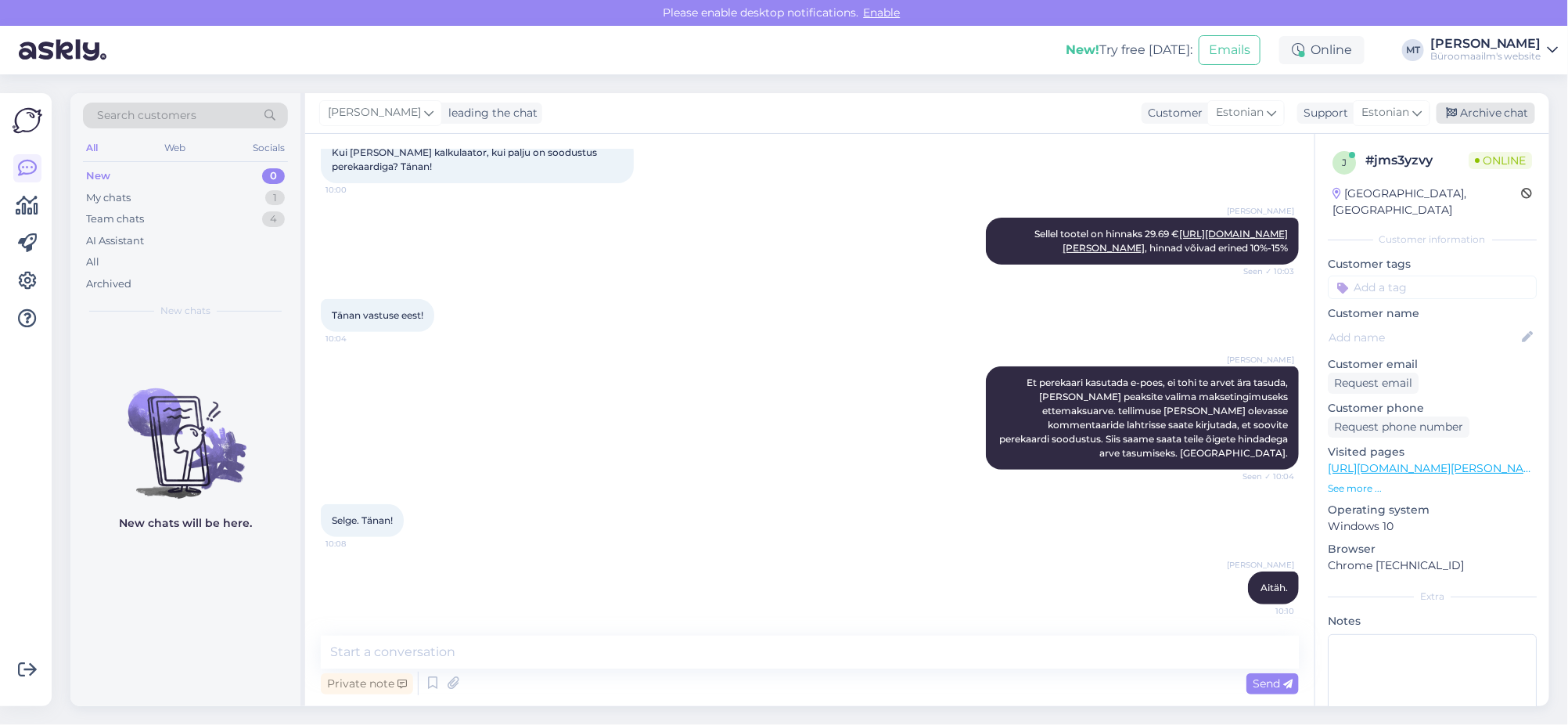
click at [1504, 119] on div "Archive chat" at bounding box center [1485, 113] width 99 height 22
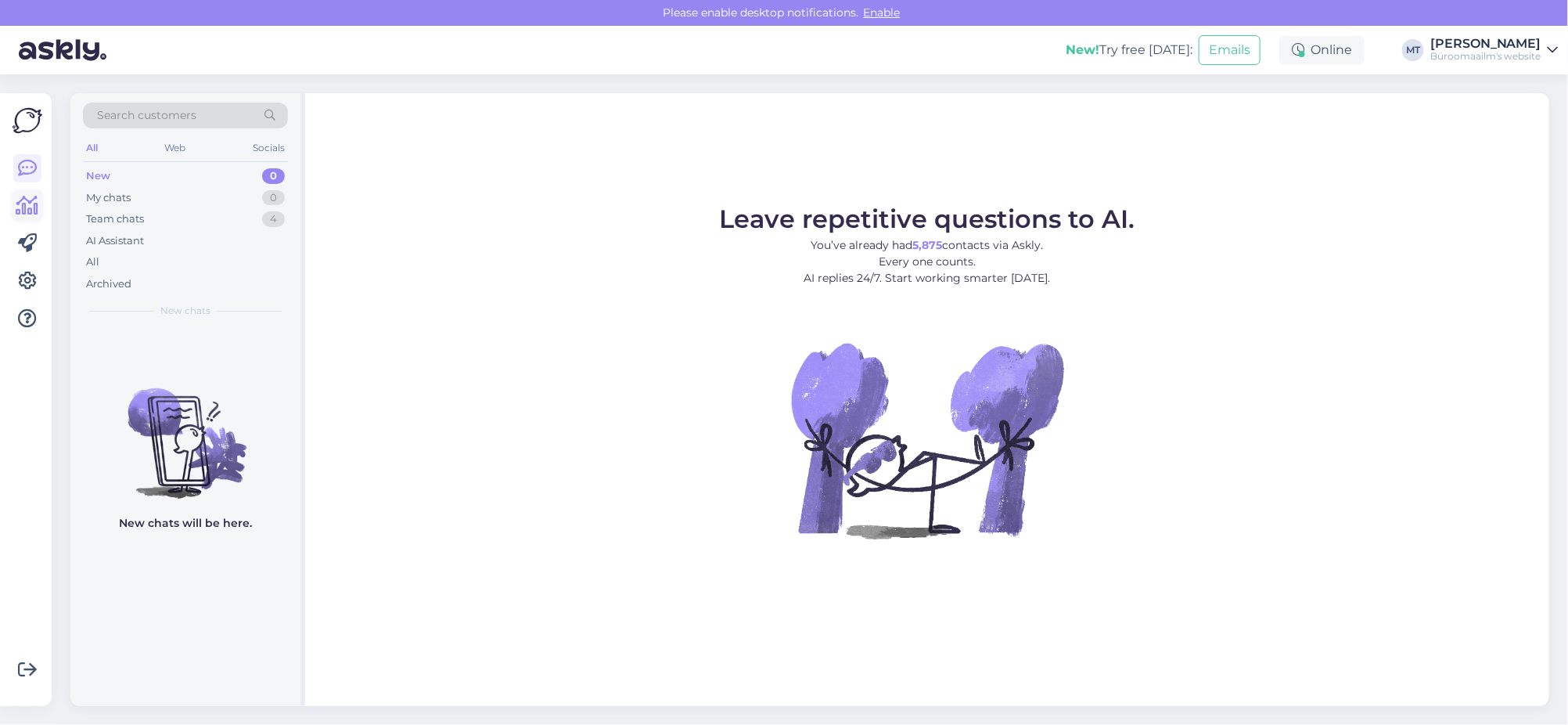
click at [23, 207] on icon at bounding box center [28, 206] width 22 height 19
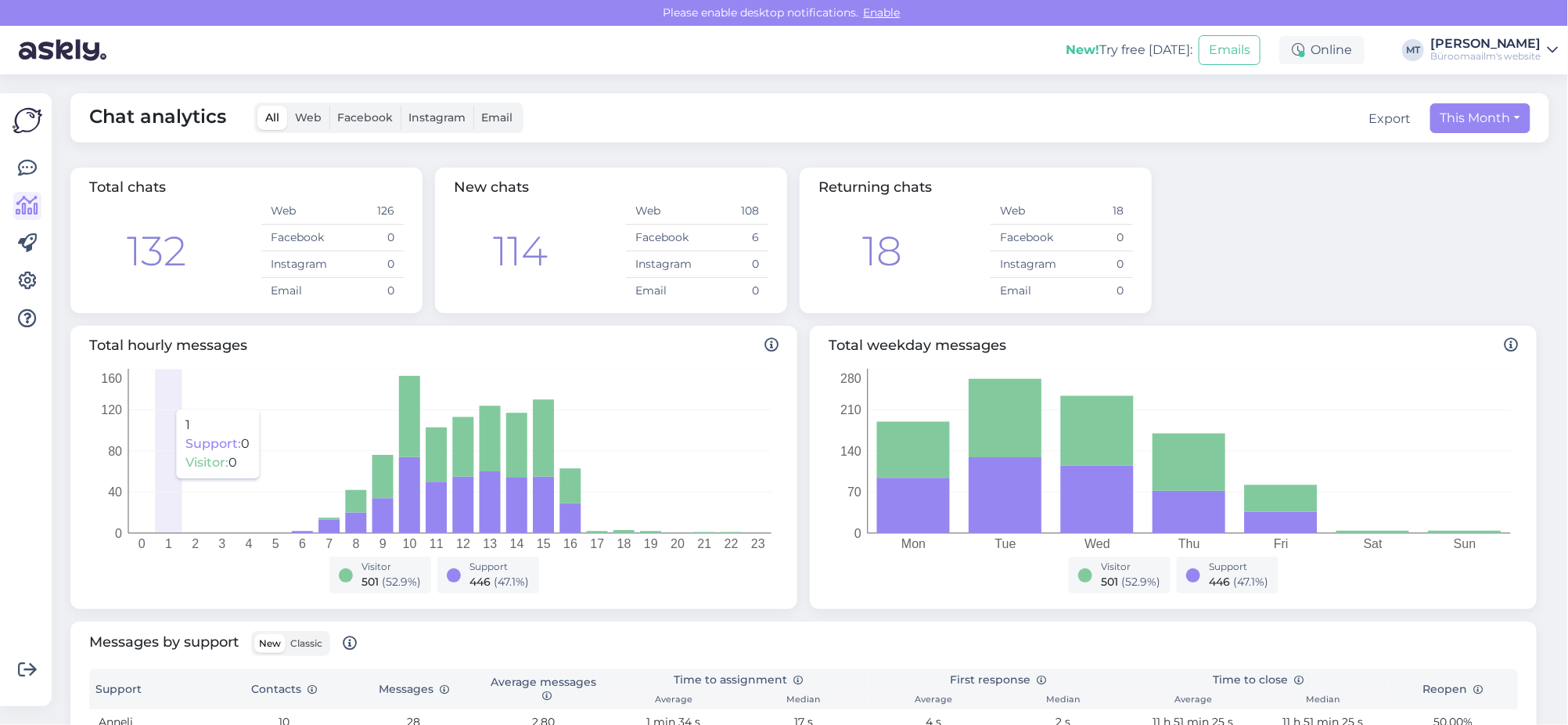
scroll to position [391, 0]
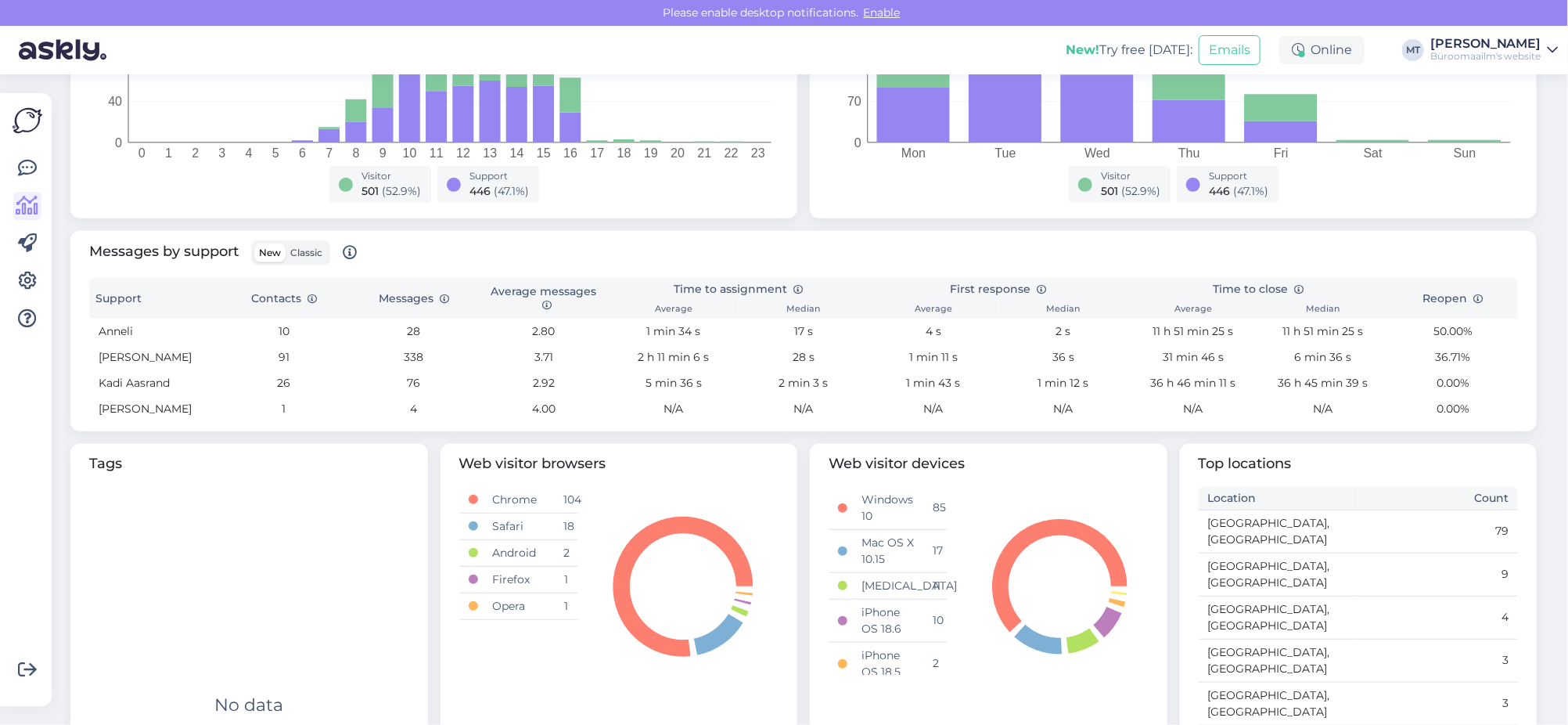
click at [302, 249] on span "Classic" at bounding box center [306, 252] width 32 height 12
click at [286, 244] on input "Classic" at bounding box center [286, 244] width 0 height 0
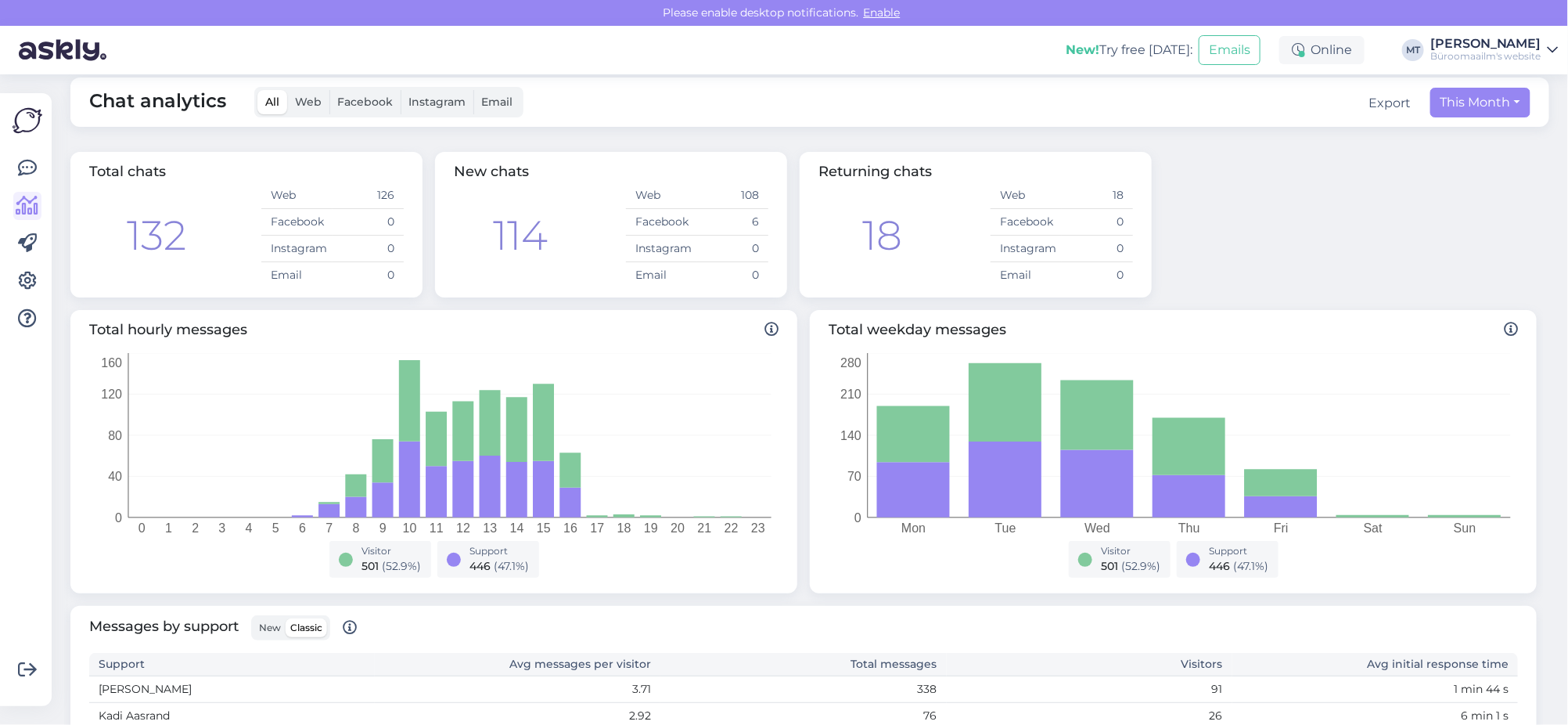
scroll to position [0, 0]
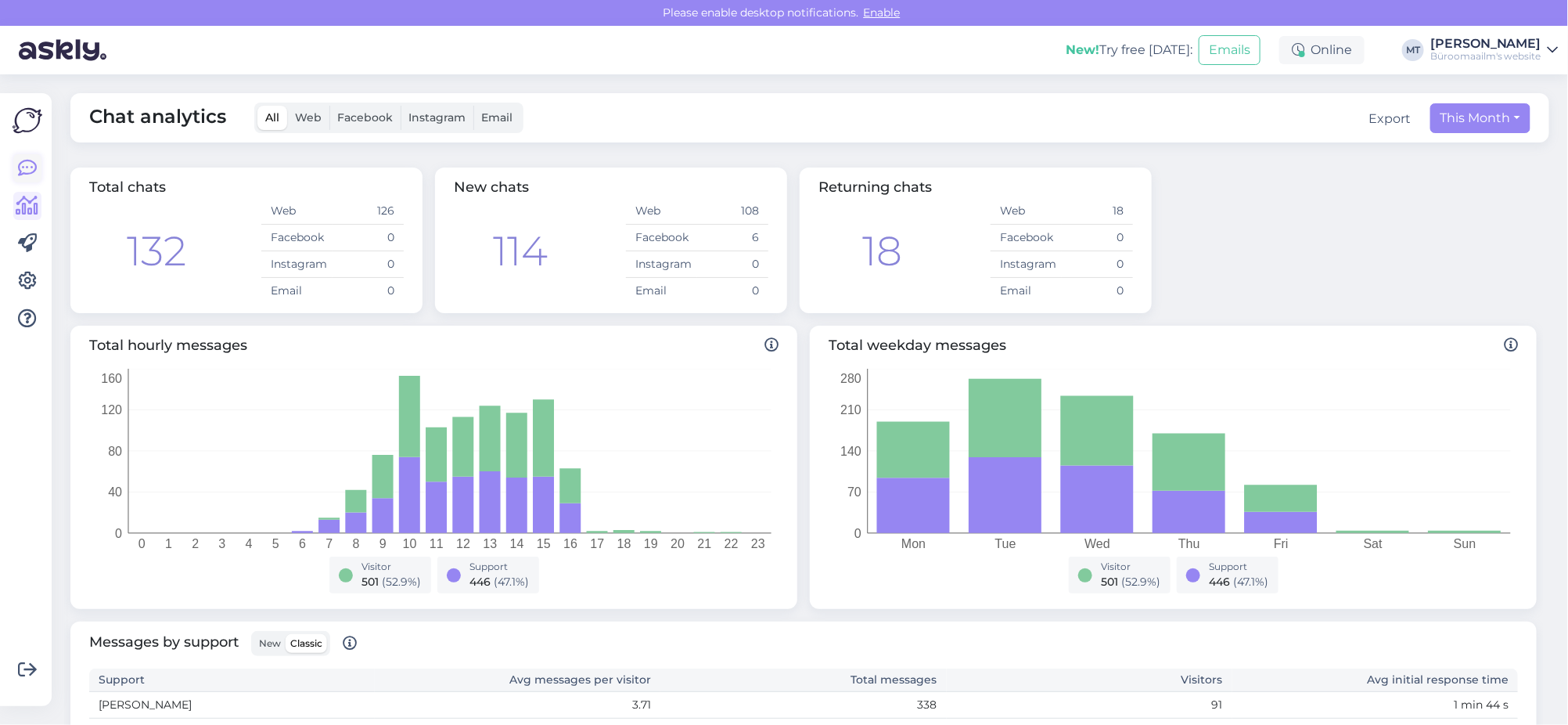
click at [27, 177] on icon at bounding box center [28, 169] width 19 height 19
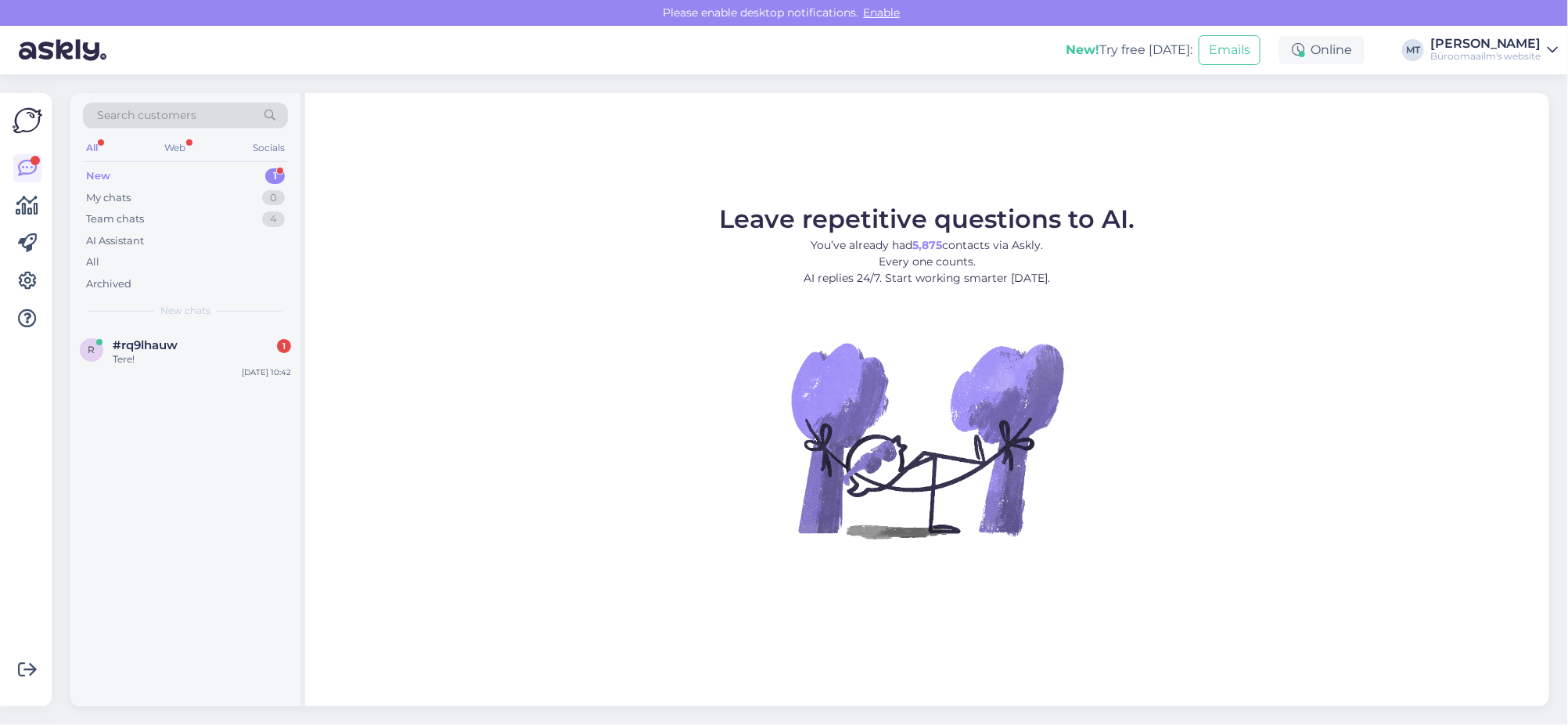
click at [92, 168] on div "New" at bounding box center [98, 176] width 24 height 15
click at [151, 340] on span "#rq9lhauw" at bounding box center [145, 345] width 65 height 14
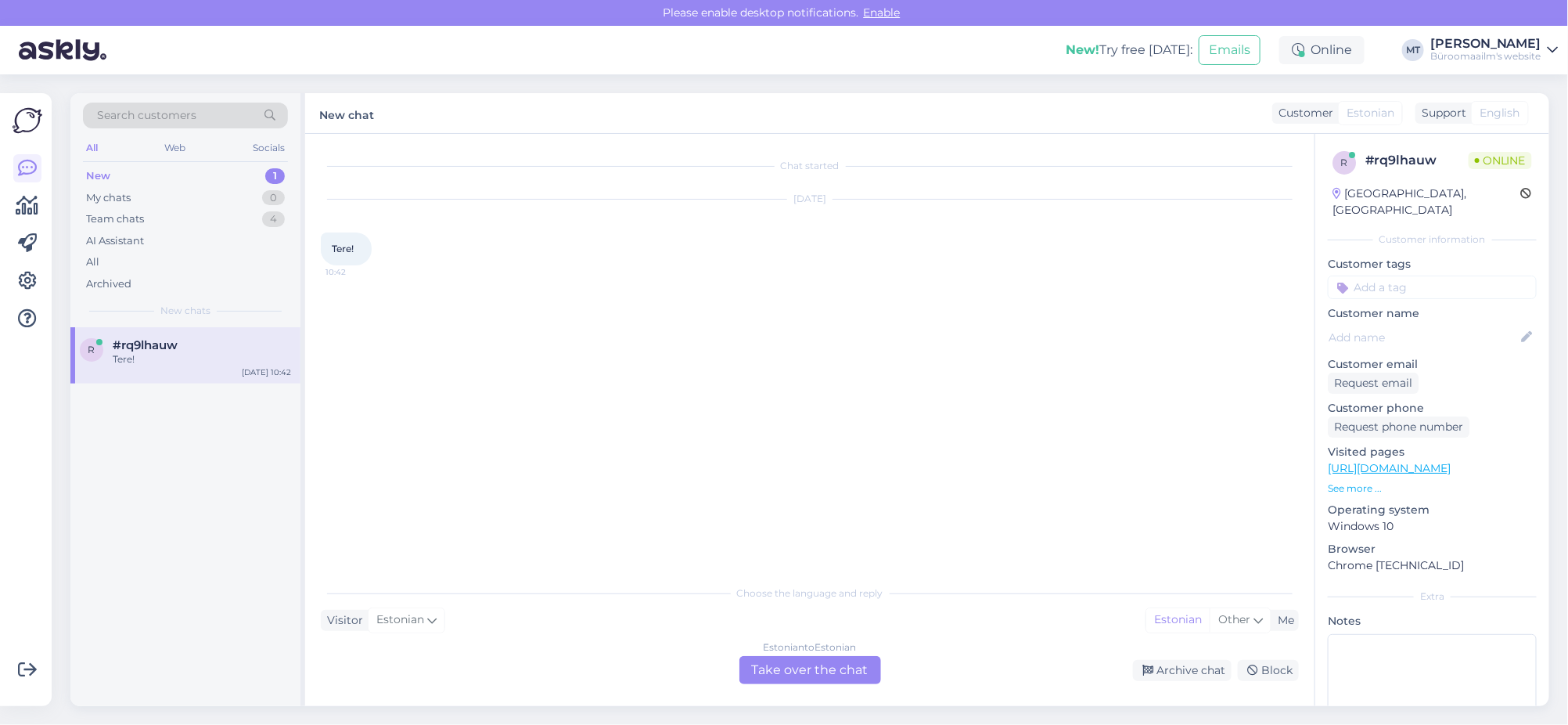
click at [807, 672] on div "Estonian to Estonian Take over the chat" at bounding box center [810, 670] width 142 height 28
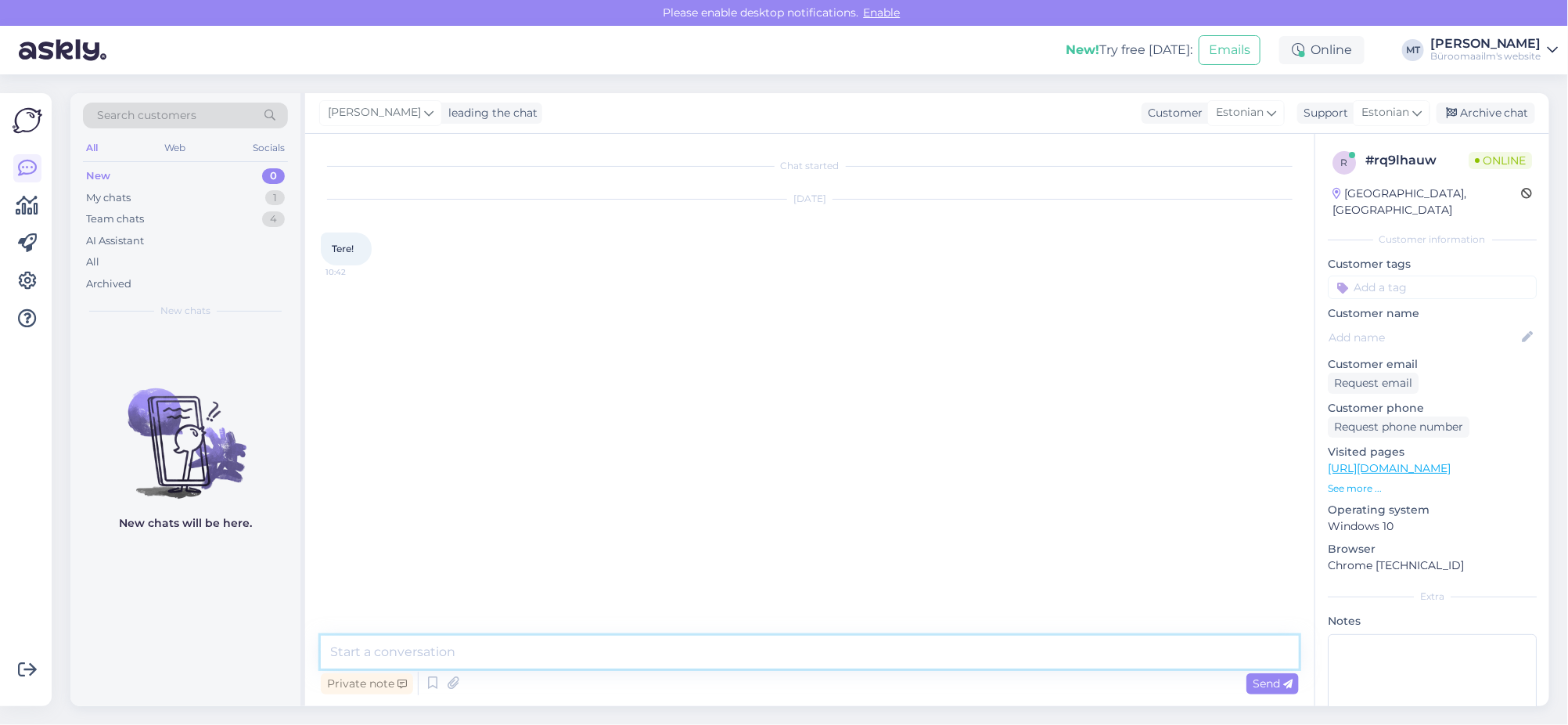
click at [416, 643] on textarea at bounding box center [810, 652] width 978 height 33
type textarea "Tere."
click at [30, 199] on icon at bounding box center [28, 206] width 22 height 19
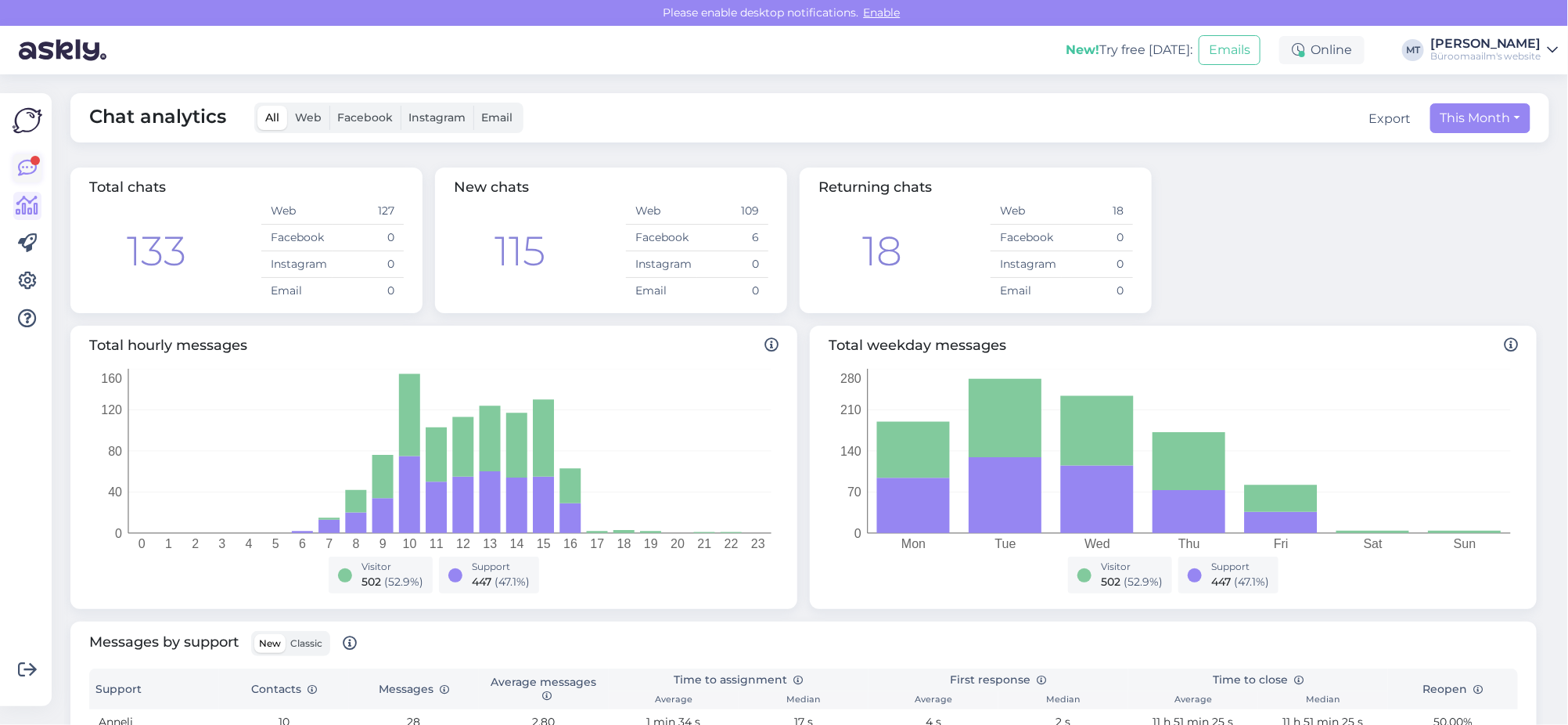
click at [28, 171] on icon at bounding box center [28, 169] width 19 height 19
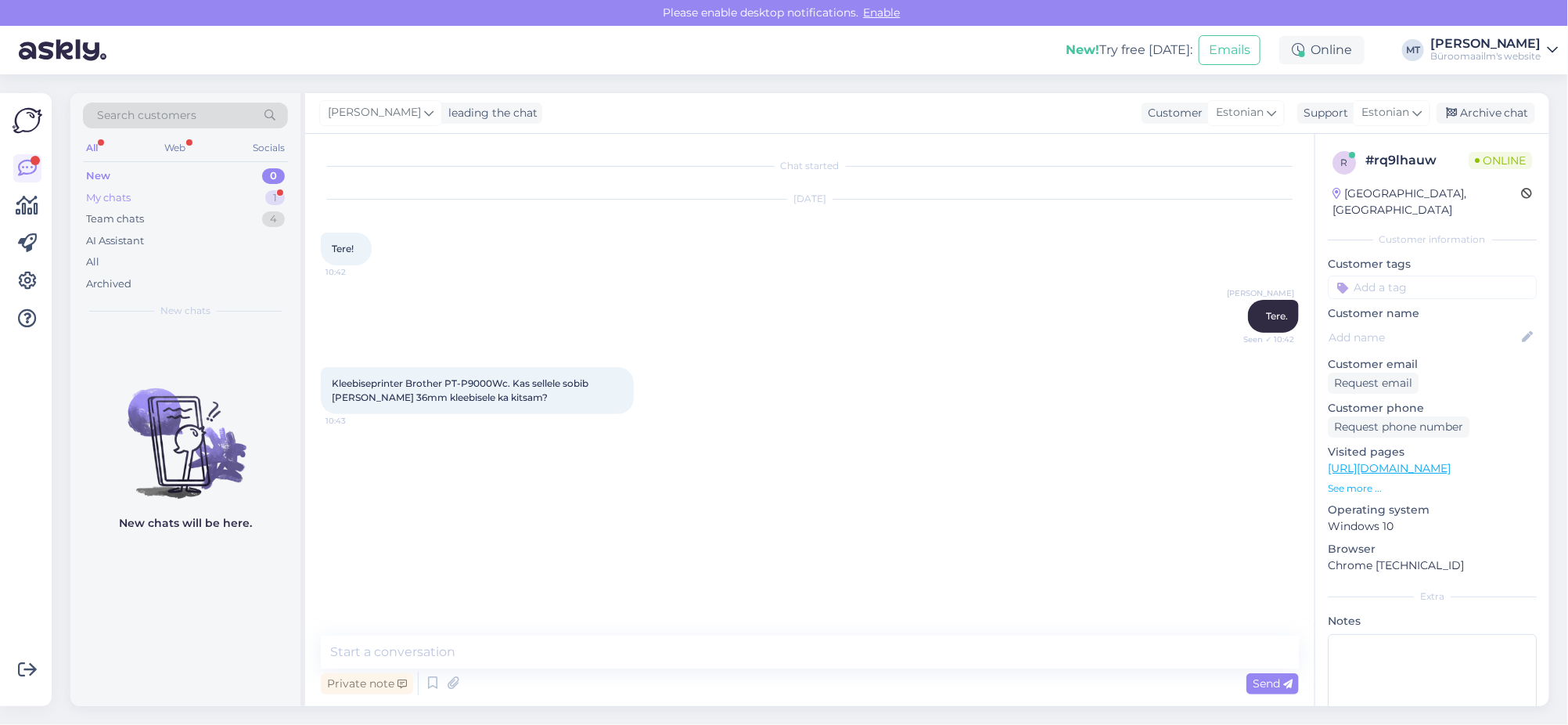
click at [120, 194] on div "My chats" at bounding box center [108, 198] width 45 height 15
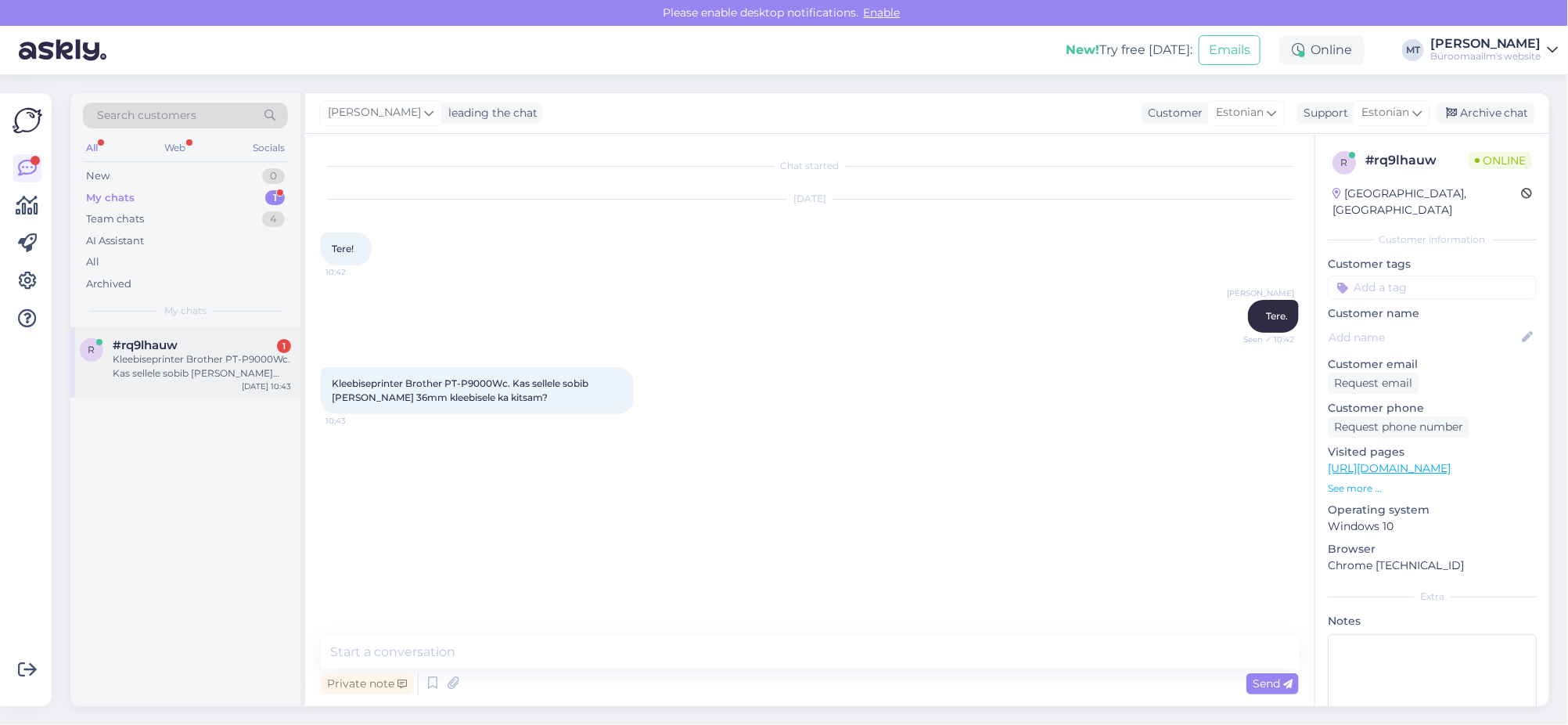
click at [209, 360] on div "Kleebiseprinter Brother PT-P9000Wc. Kas sellele sobib peale 36mm kleebisele ka …" at bounding box center [201, 366] width 178 height 28
click at [457, 653] on textarea at bounding box center [810, 652] width 978 height 33
drag, startPoint x: 507, startPoint y: 383, endPoint x: 448, endPoint y: 381, distance: 59.0
click at [448, 381] on span "Kleebiseprinter Brother PT-P9000Wc. Kas sellele sobib peale 36mm kleebisele ka …" at bounding box center [461, 390] width 259 height 26
copy span "PT-P9000Wc"
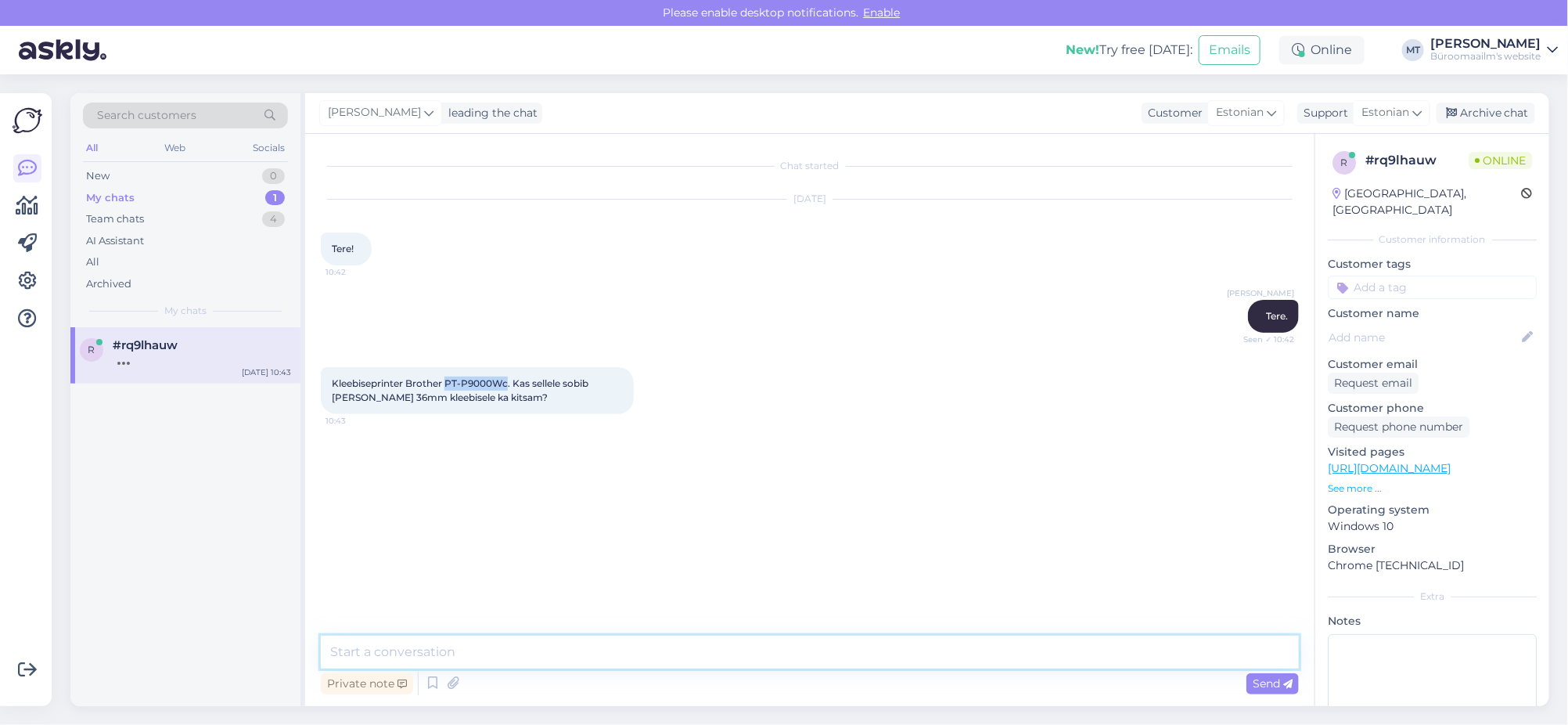
click at [392, 666] on textarea at bounding box center [810, 652] width 978 height 33
drag, startPoint x: 508, startPoint y: 379, endPoint x: 409, endPoint y: 387, distance: 99.3
click at [409, 387] on span "Kleebiseprinter Brother PT-P9000Wc. Kas sellele sobib peale 36mm kleebisele ka …" at bounding box center [461, 390] width 259 height 26
copy span "Brother PT-P9000Wc"
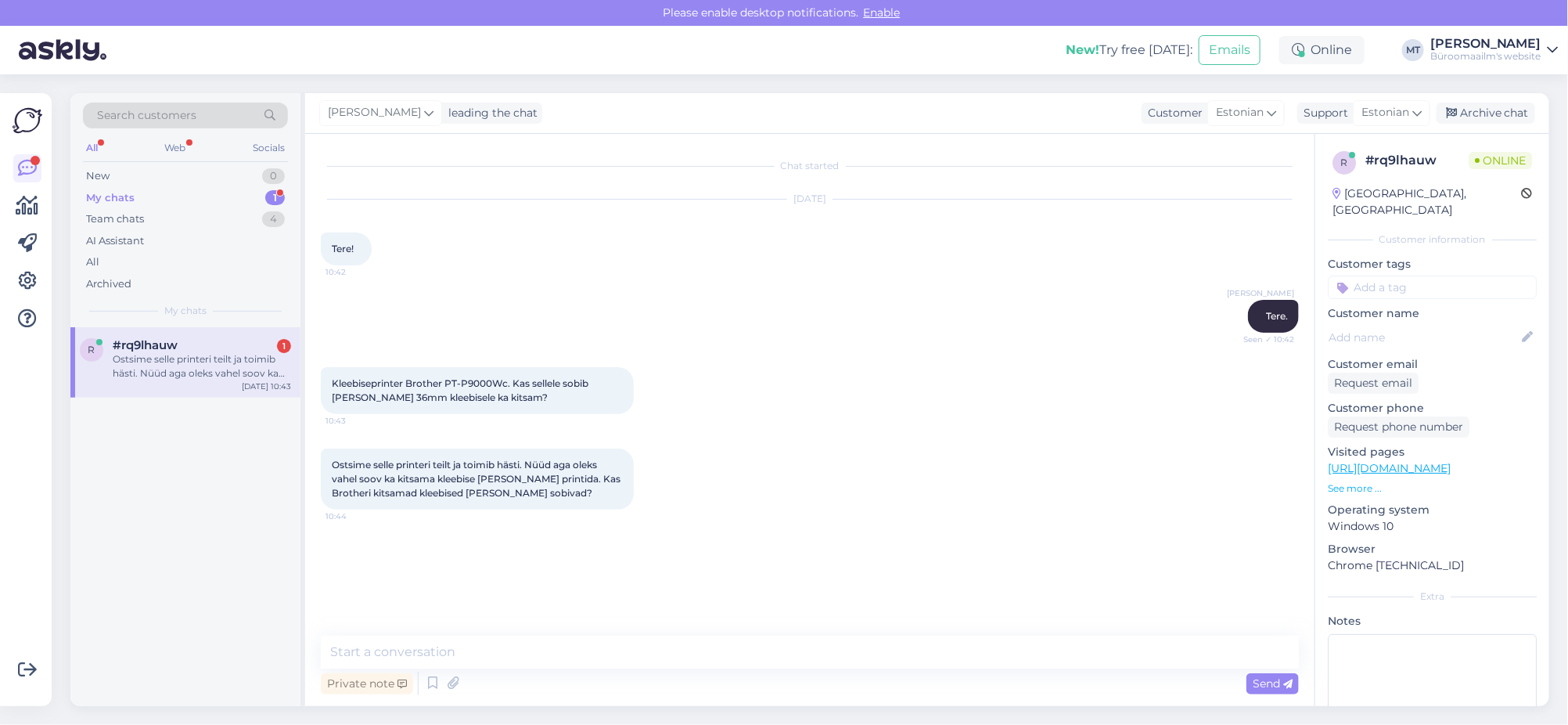
click at [464, 669] on div "Private note Send" at bounding box center [810, 684] width 978 height 30
click at [464, 655] on textarea at bounding box center [810, 652] width 978 height 33
type textarea "Sobib ikka."
click at [1286, 682] on icon at bounding box center [1287, 684] width 9 height 9
click at [360, 647] on textarea at bounding box center [810, 652] width 978 height 33
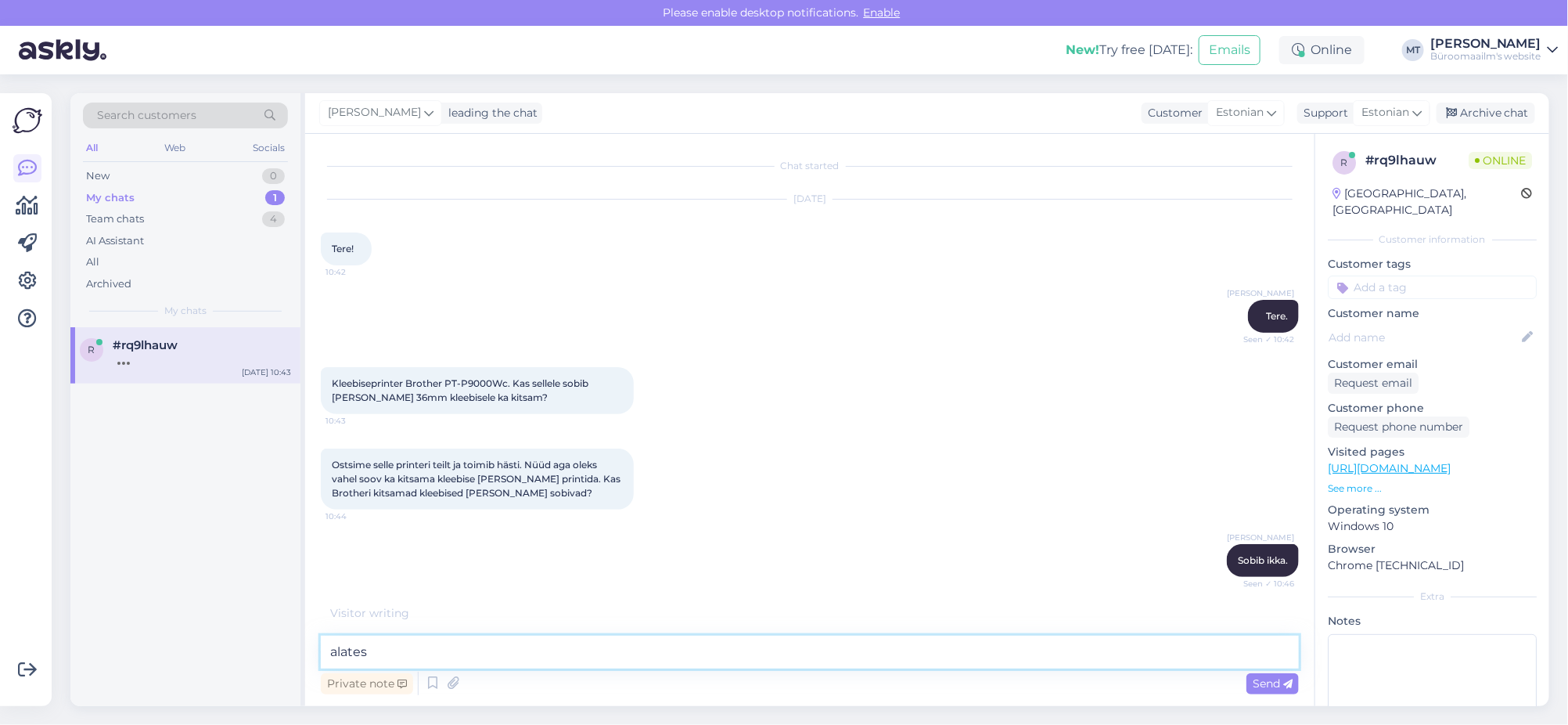
paste textarea "3.5mm to 36mm"
type textarea "alates 3.5mm to 36mm"
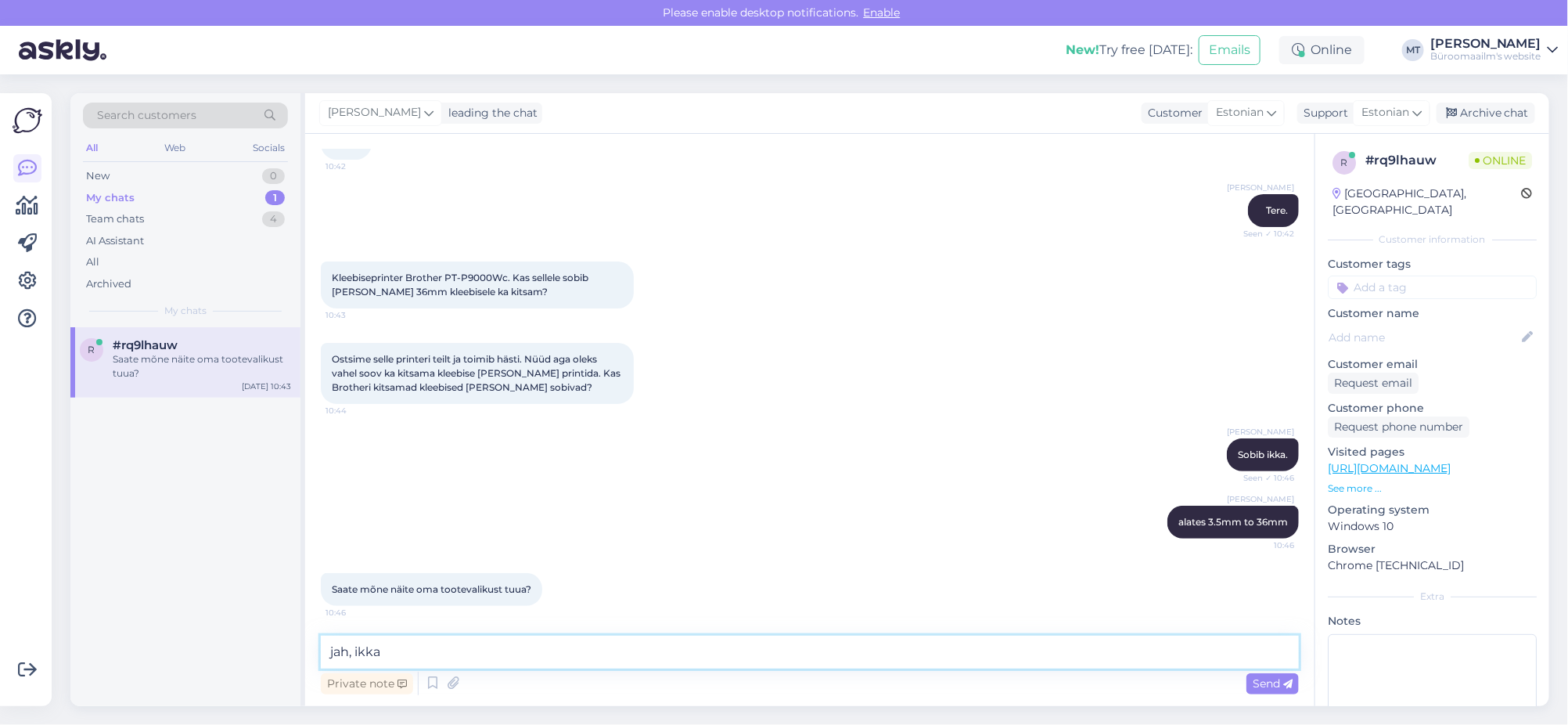
scroll to position [174, 0]
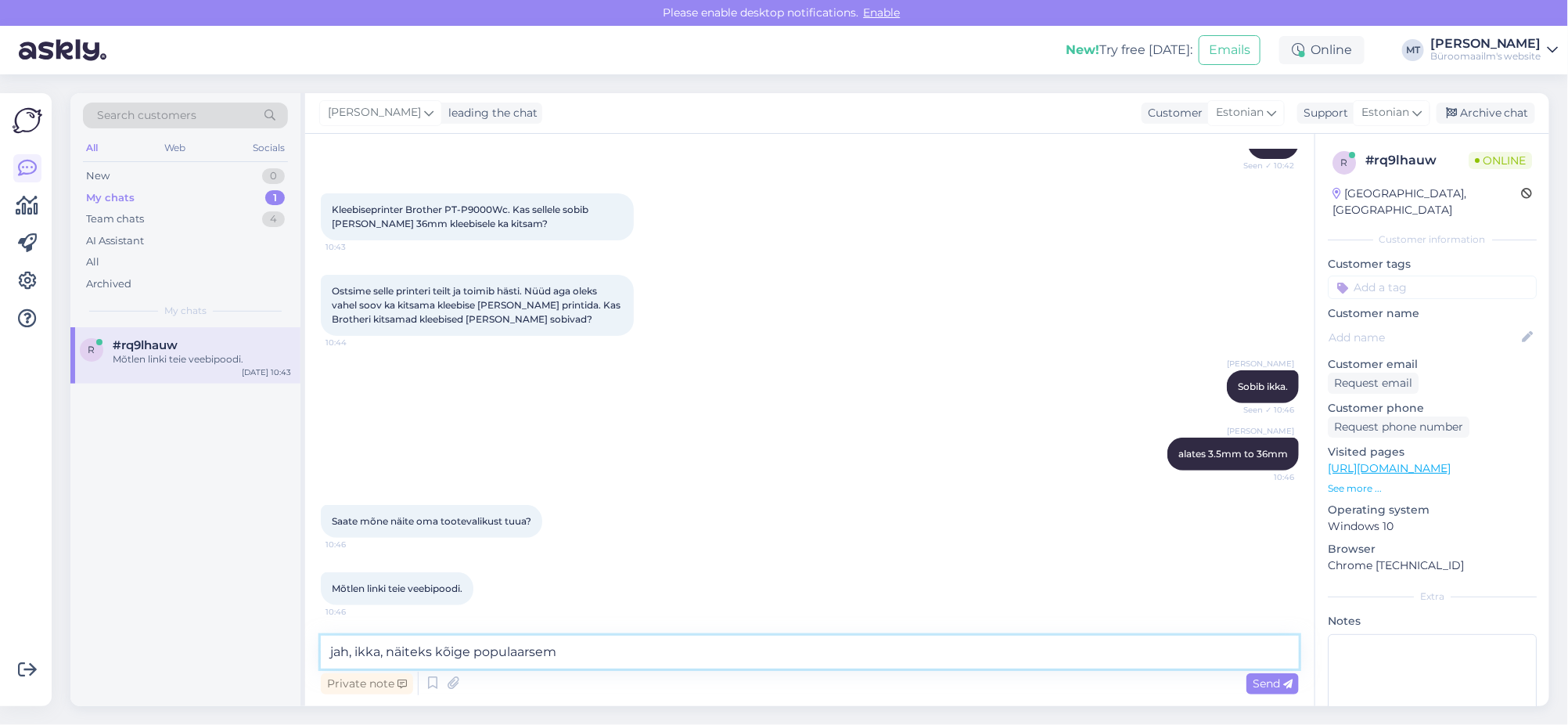
paste textarea "https://www.byroomaailm.ee/kleepkirjalint-brother-tze-231-valge-must-tekst-laiu…"
type textarea "jah, ikka, näiteks kõige populaarsem https://www.byroomaailm.ee/kleepkirjalint-…"
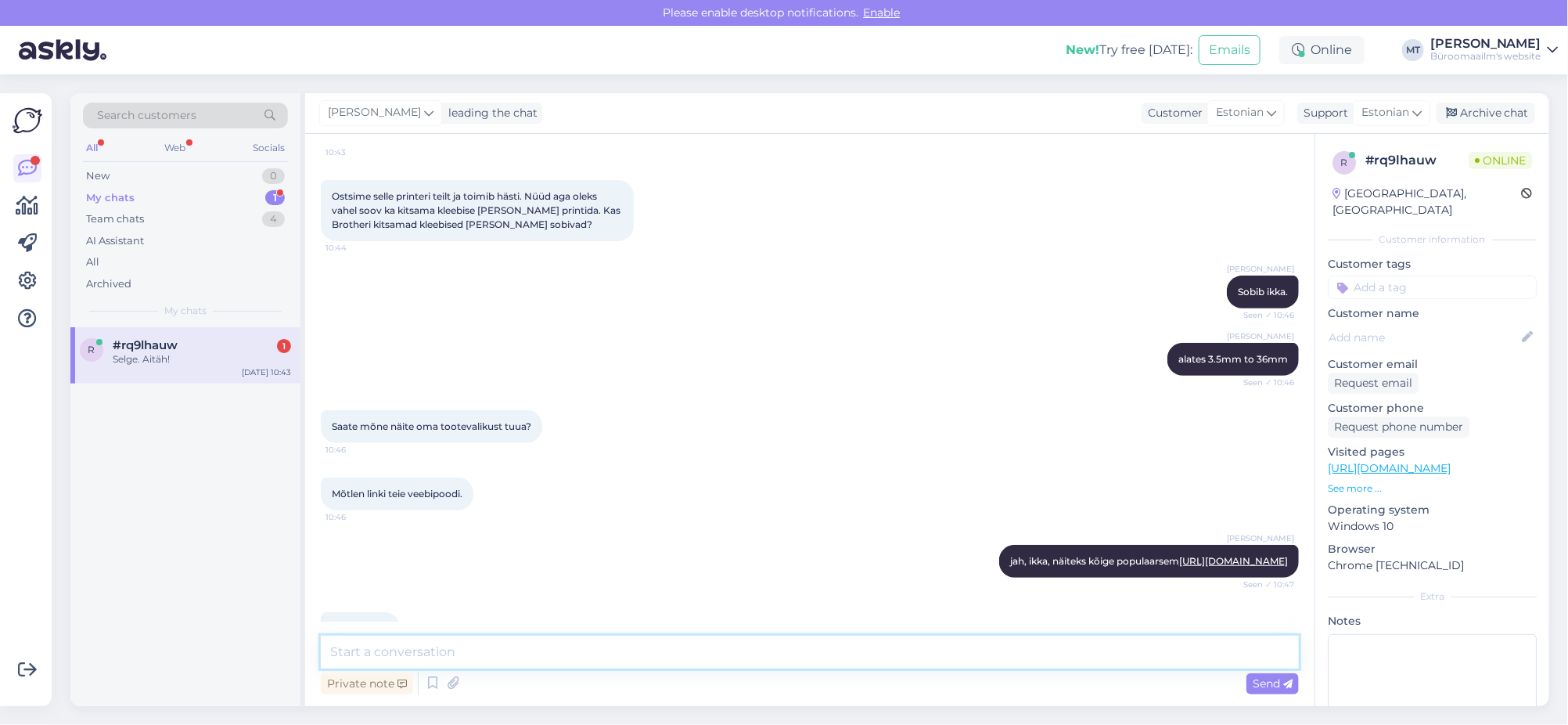
scroll to position [336, 0]
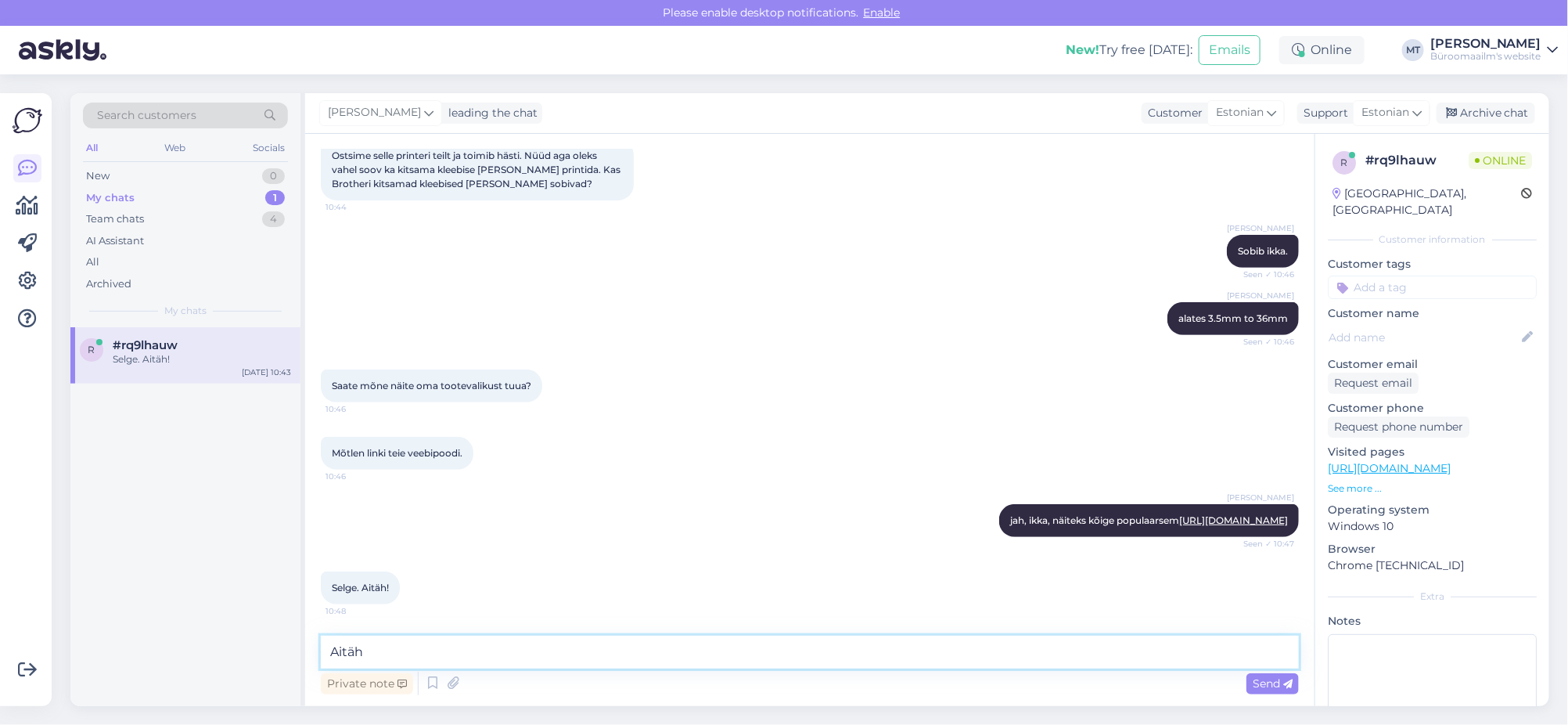
type textarea "Aitäh."
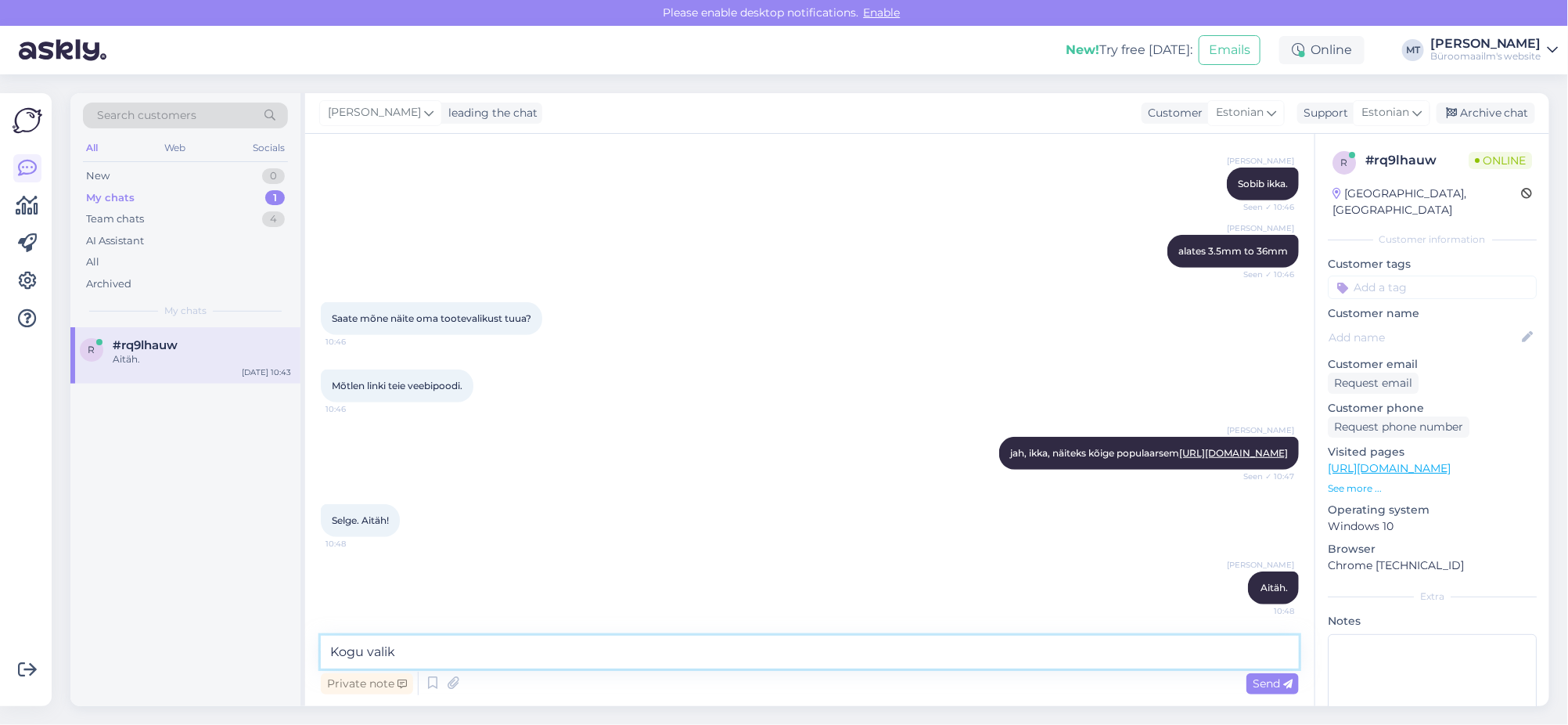
paste textarea "https://www.byroomaailm.ee/kontoritehnika/kleepkirjamasinad/brother-tze-lindid"
click at [1157, 650] on textarea "Kogu valik https://www.byroomaailm.ee/kontoritehnika/kleepkirjamasinad/brother-…" at bounding box center [810, 652] width 978 height 33
type textarea "Kogu valik https://www.byroomaailm.ee/kontoritehnika/kleepkirjamasinad/brother-…"
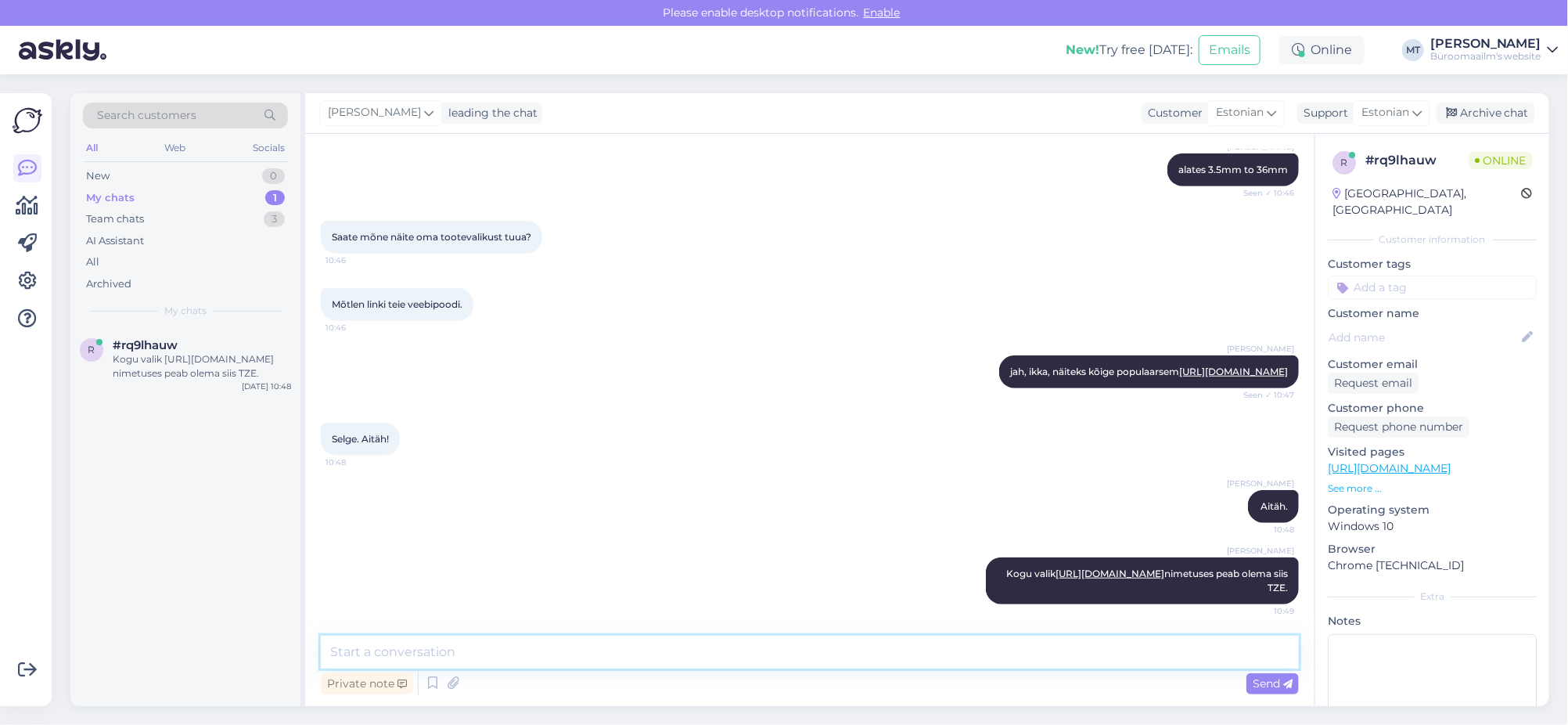
click at [573, 638] on textarea at bounding box center [810, 652] width 978 height 33
type textarea "Võimalik filtreerida värvi ja suuruse järgi."
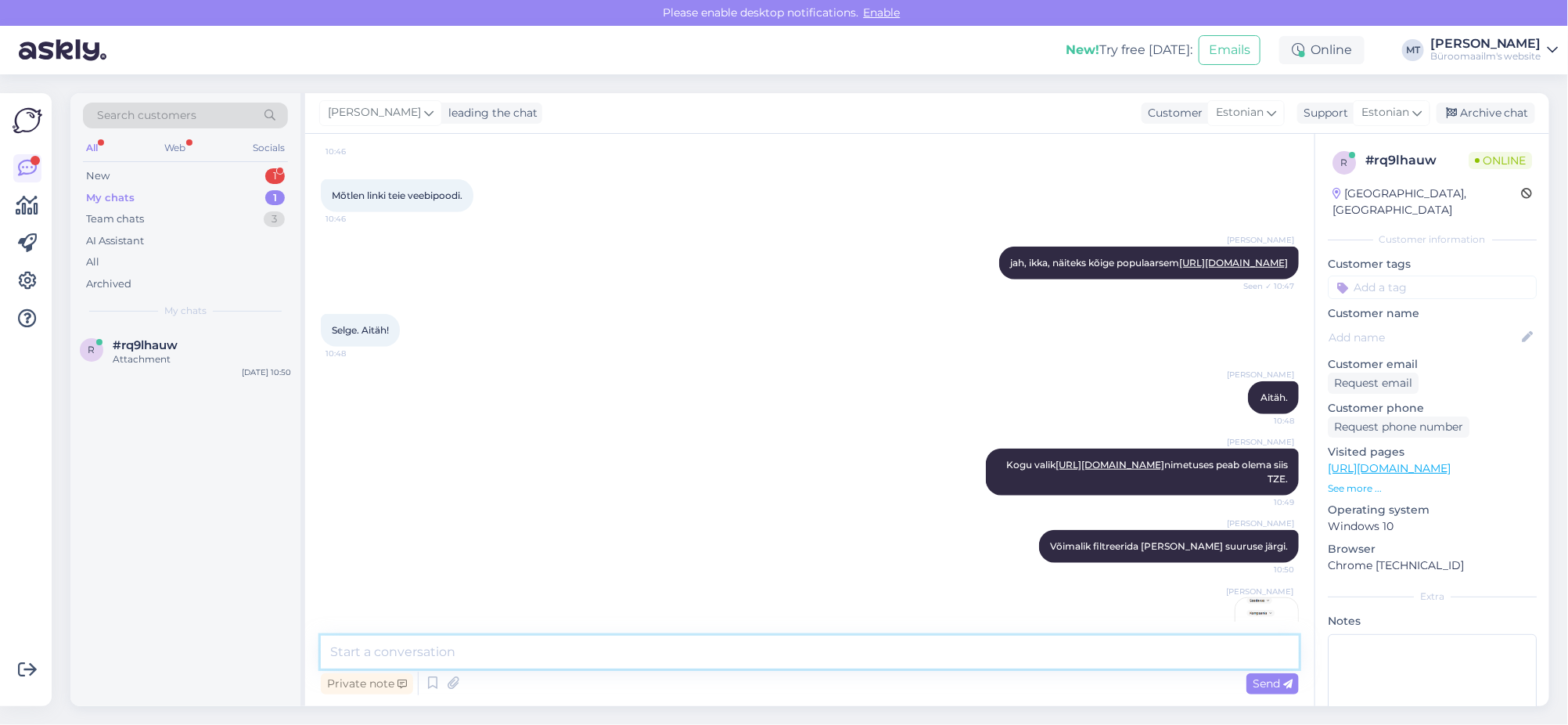
scroll to position [665, 0]
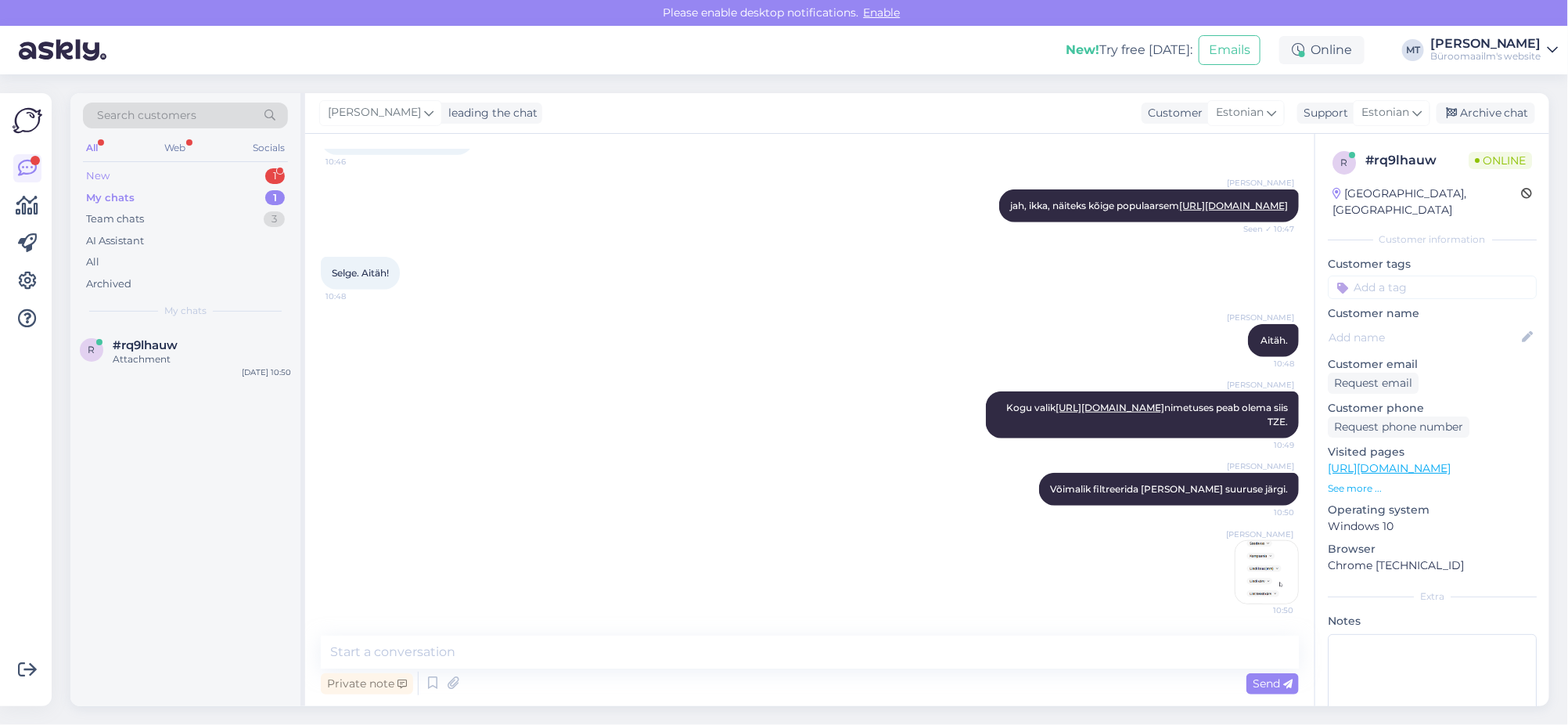
click at [86, 173] on div "New" at bounding box center [97, 176] width 23 height 15
click at [158, 364] on div "Tere Oleks küsimus , kas teie tootevalikus võiks leiduda mingisugust cello Jotd…" at bounding box center [201, 366] width 178 height 28
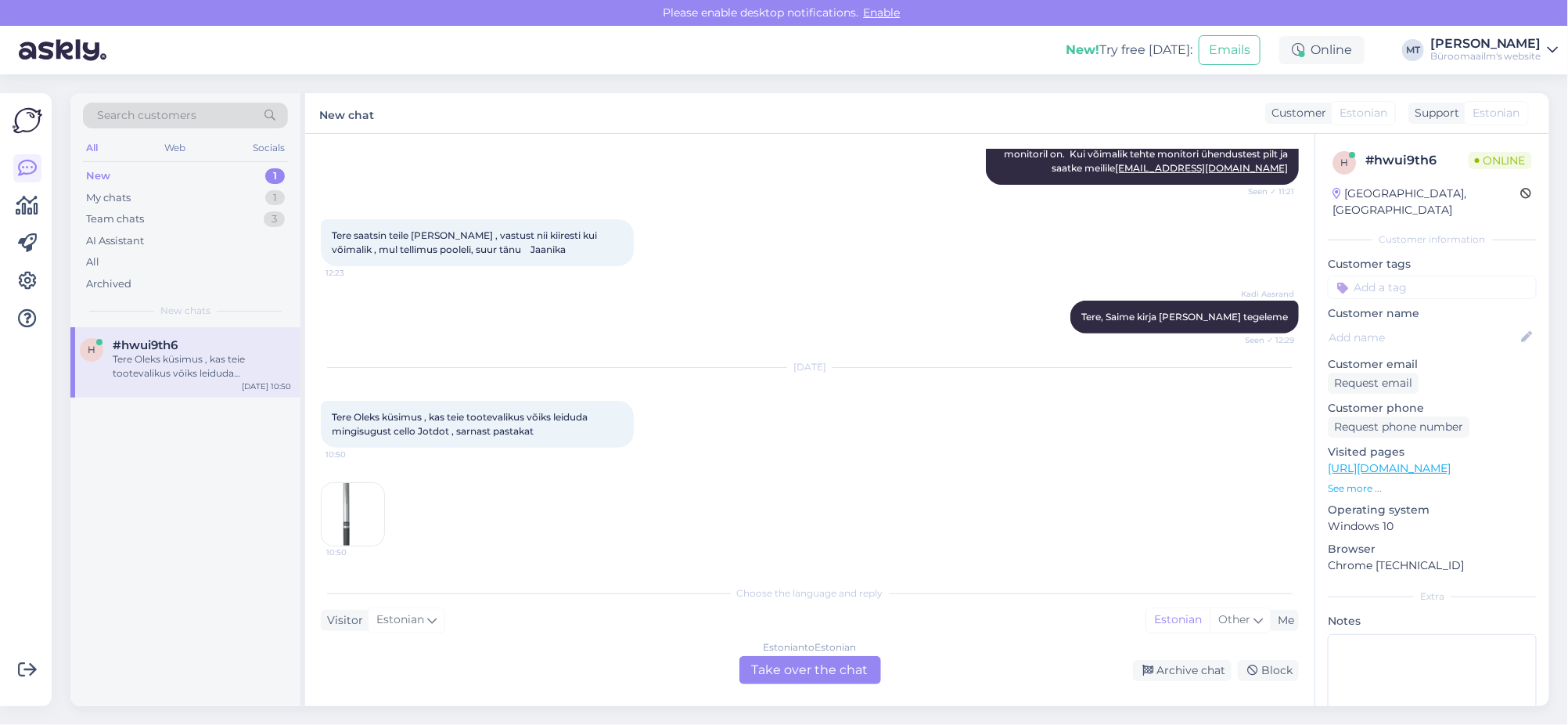
click at [363, 520] on img at bounding box center [353, 514] width 63 height 63
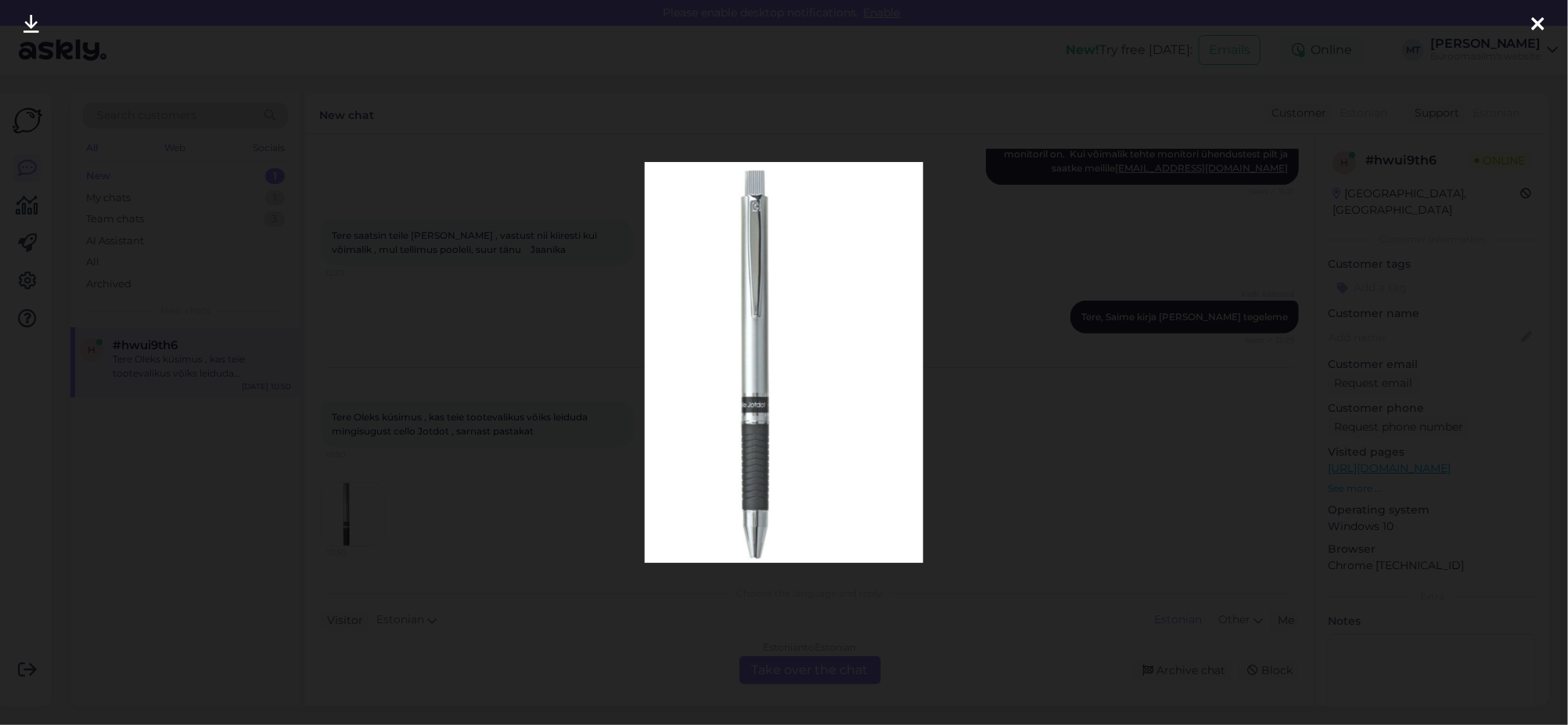
click at [1537, 24] on icon at bounding box center [1538, 25] width 13 height 21
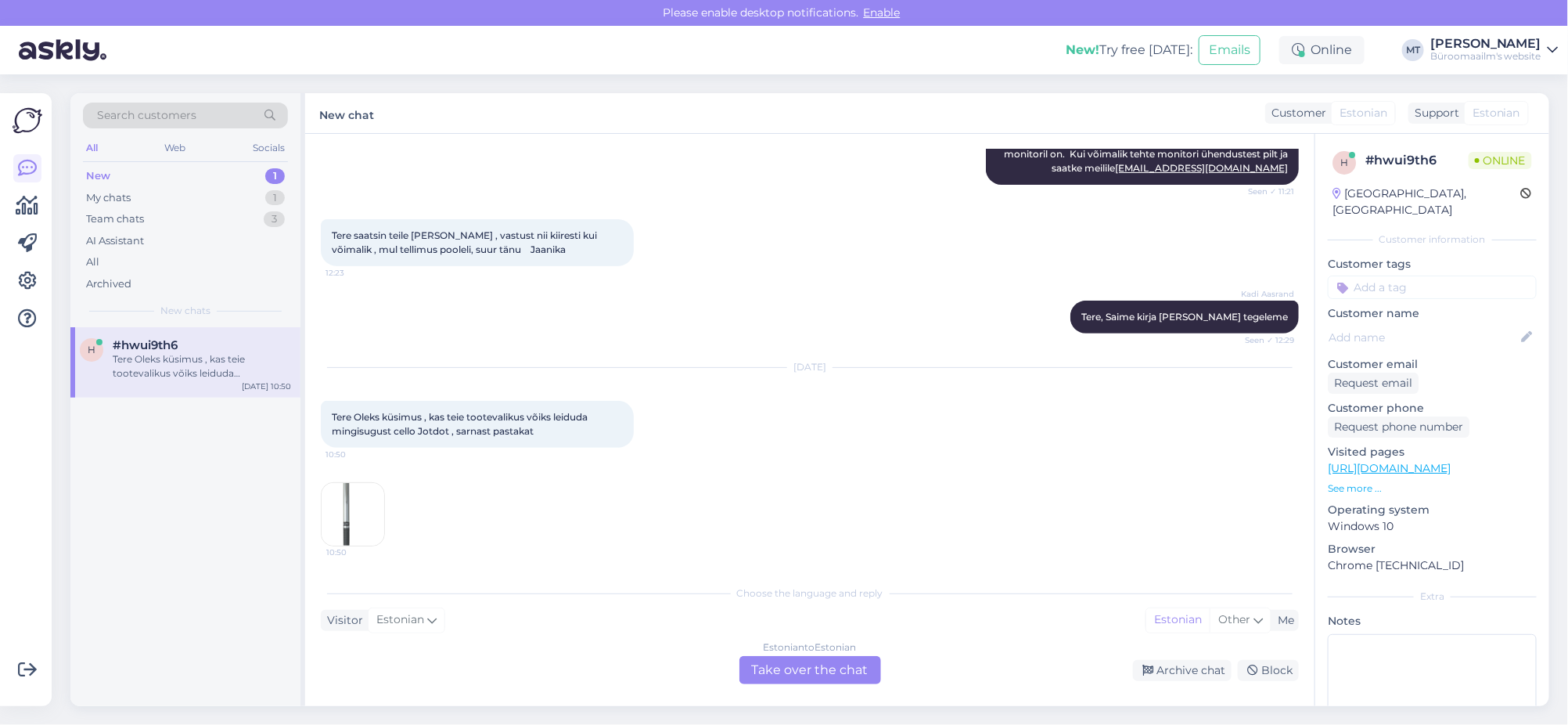
click at [797, 665] on div "Estonian to Estonian Take over the chat" at bounding box center [810, 670] width 142 height 28
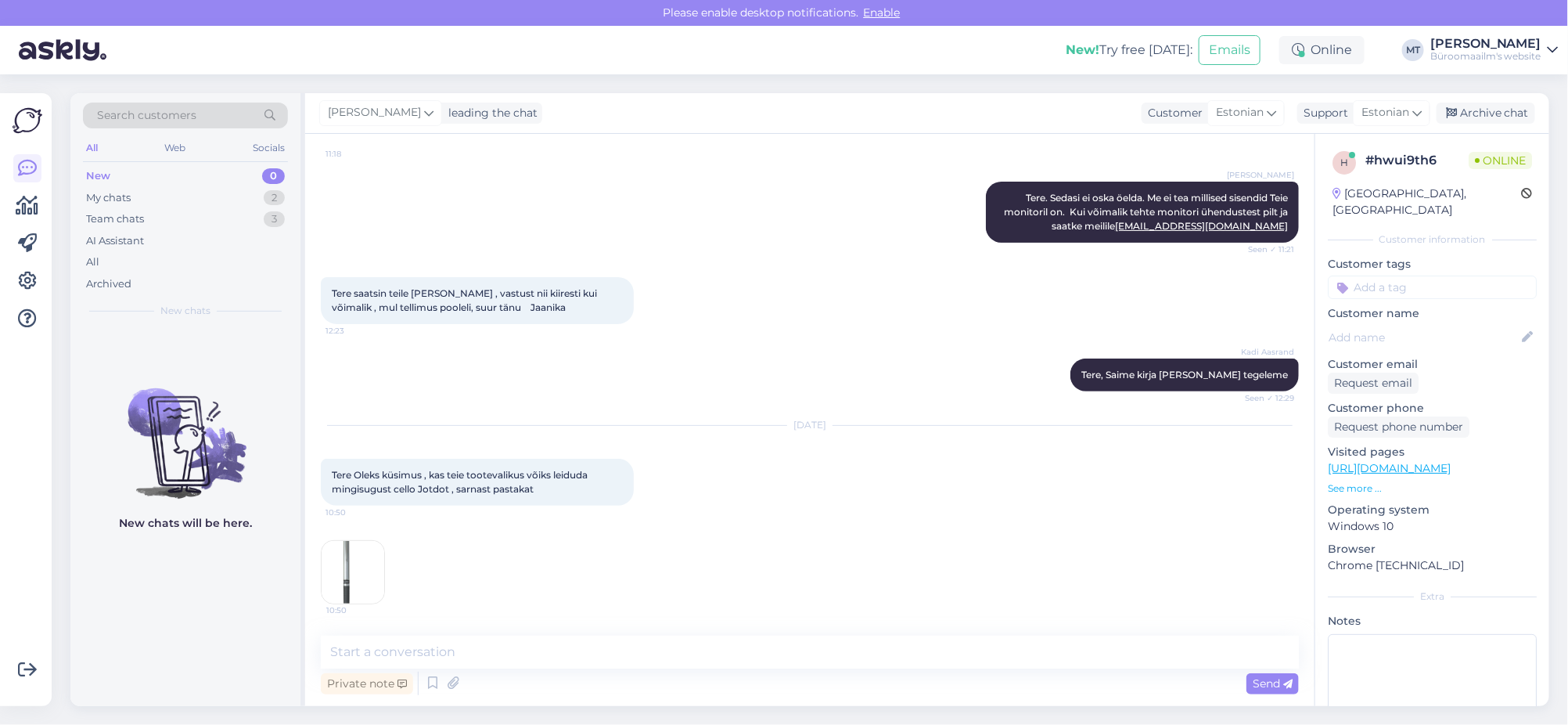
scroll to position [174, 0]
click at [418, 660] on textarea at bounding box center [810, 652] width 978 height 33
type textarea "t"
paste textarea "https://www.byroomaailm.ee/catalogsearch/result/?q=cello"
type textarea "Tere. Meie valikus ainult need https://www.byroomaailm.ee/catalogsearch/result/…"
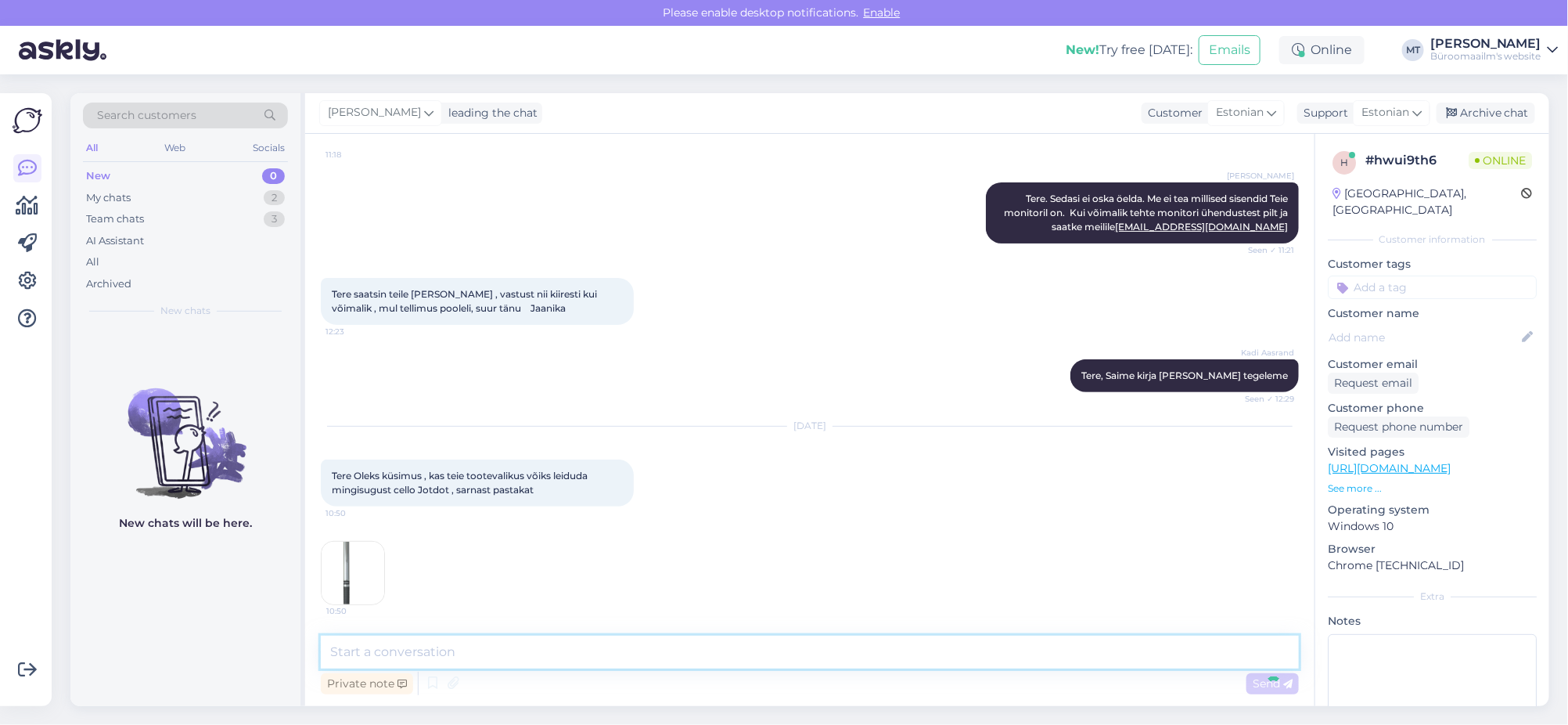
scroll to position [255, 0]
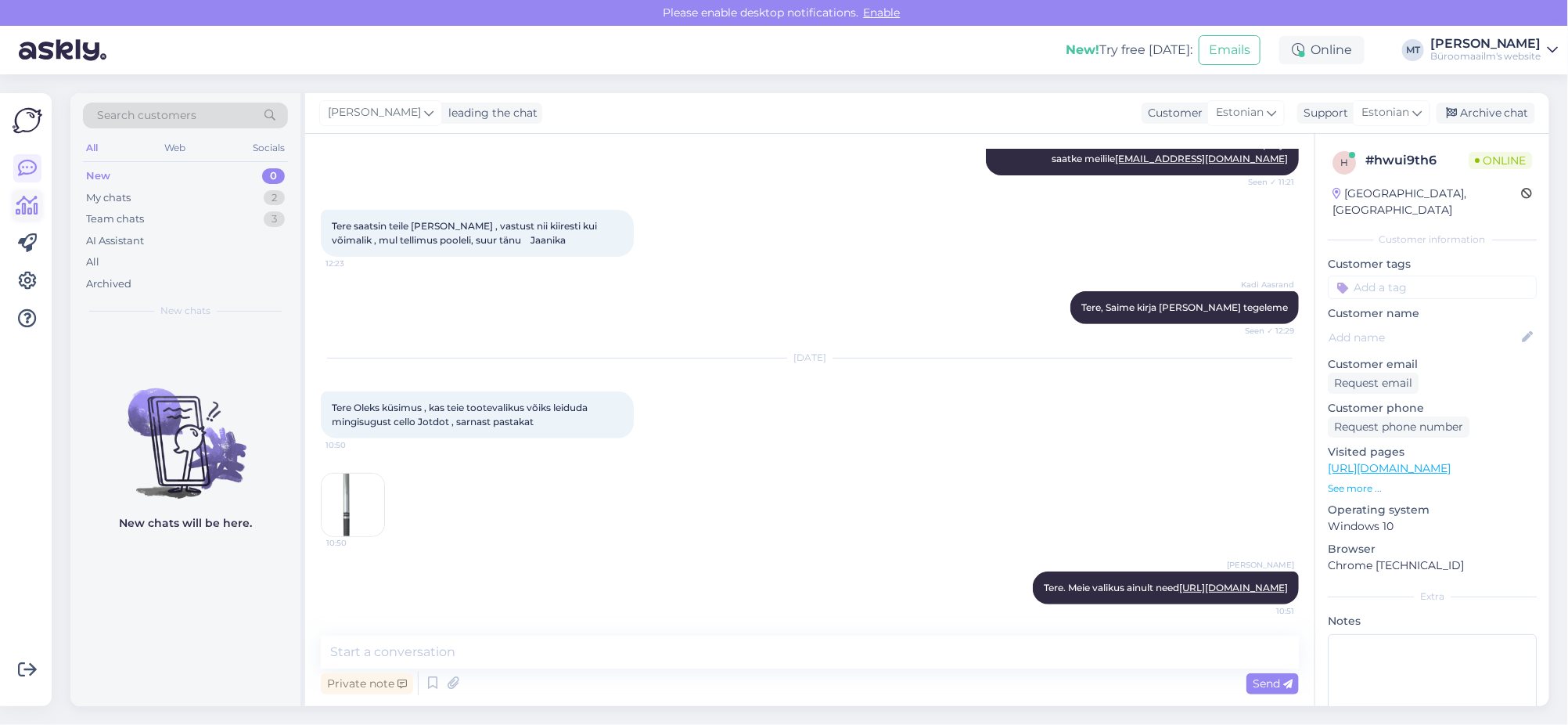
click at [27, 212] on icon at bounding box center [28, 206] width 22 height 19
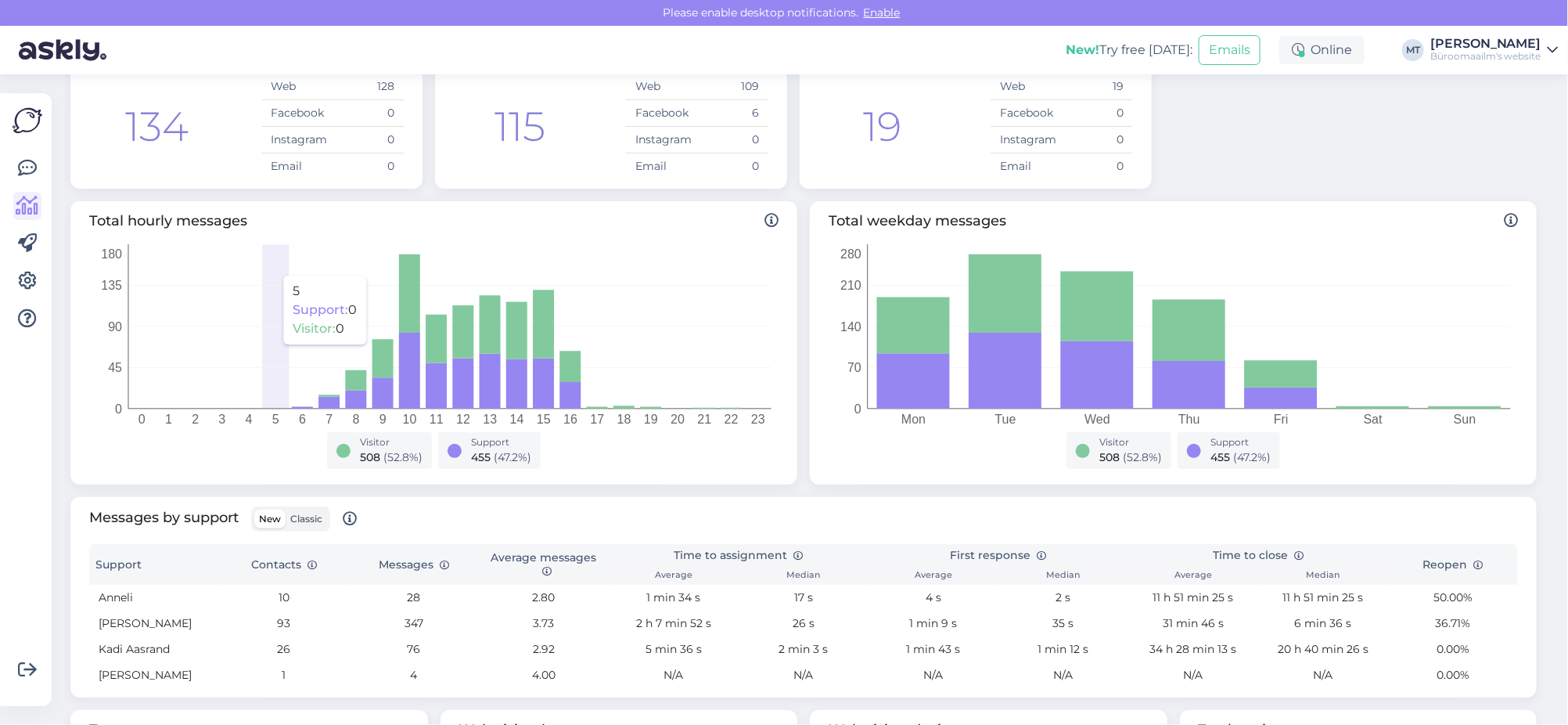
scroll to position [195, 0]
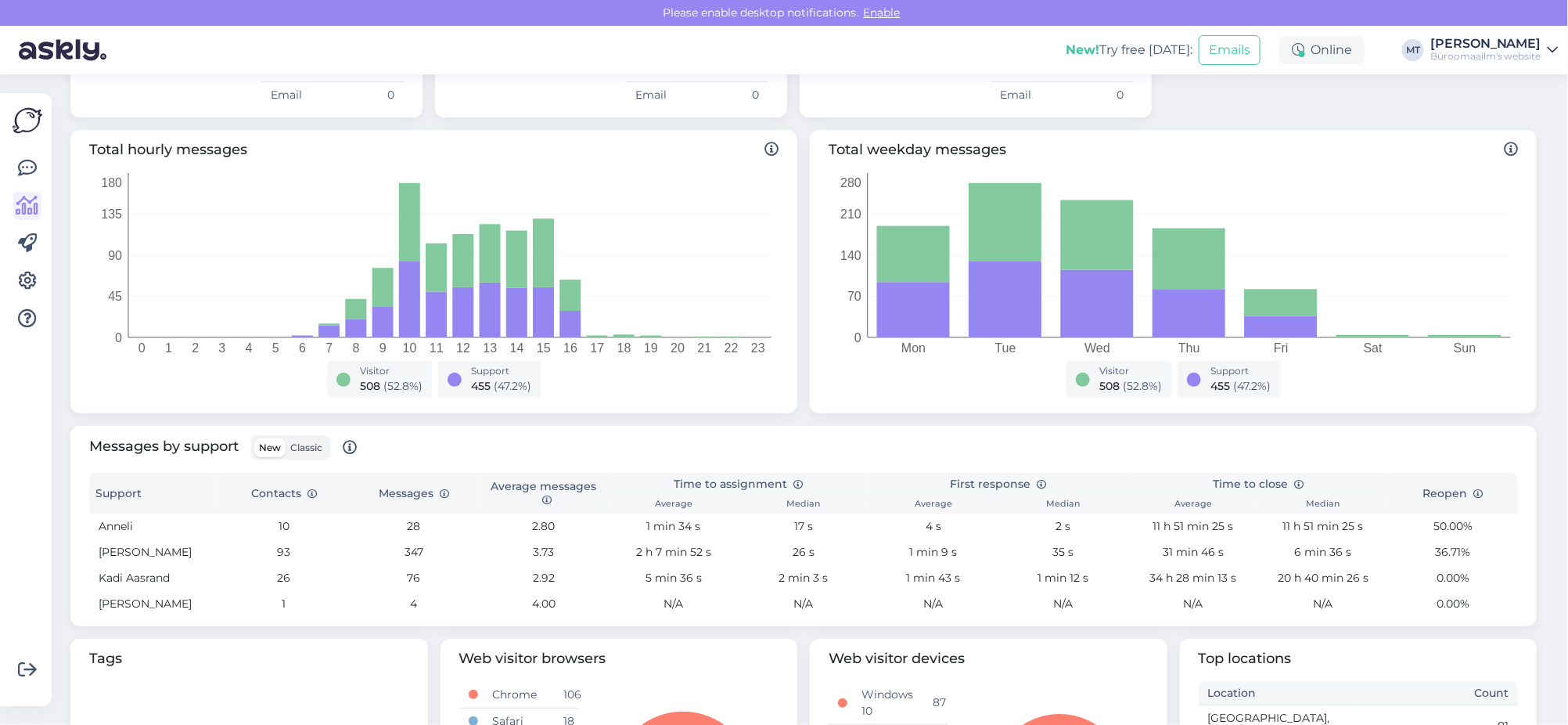
click at [304, 443] on span "Classic" at bounding box center [306, 448] width 32 height 12
click at [286, 438] on input "Classic" at bounding box center [286, 438] width 0 height 0
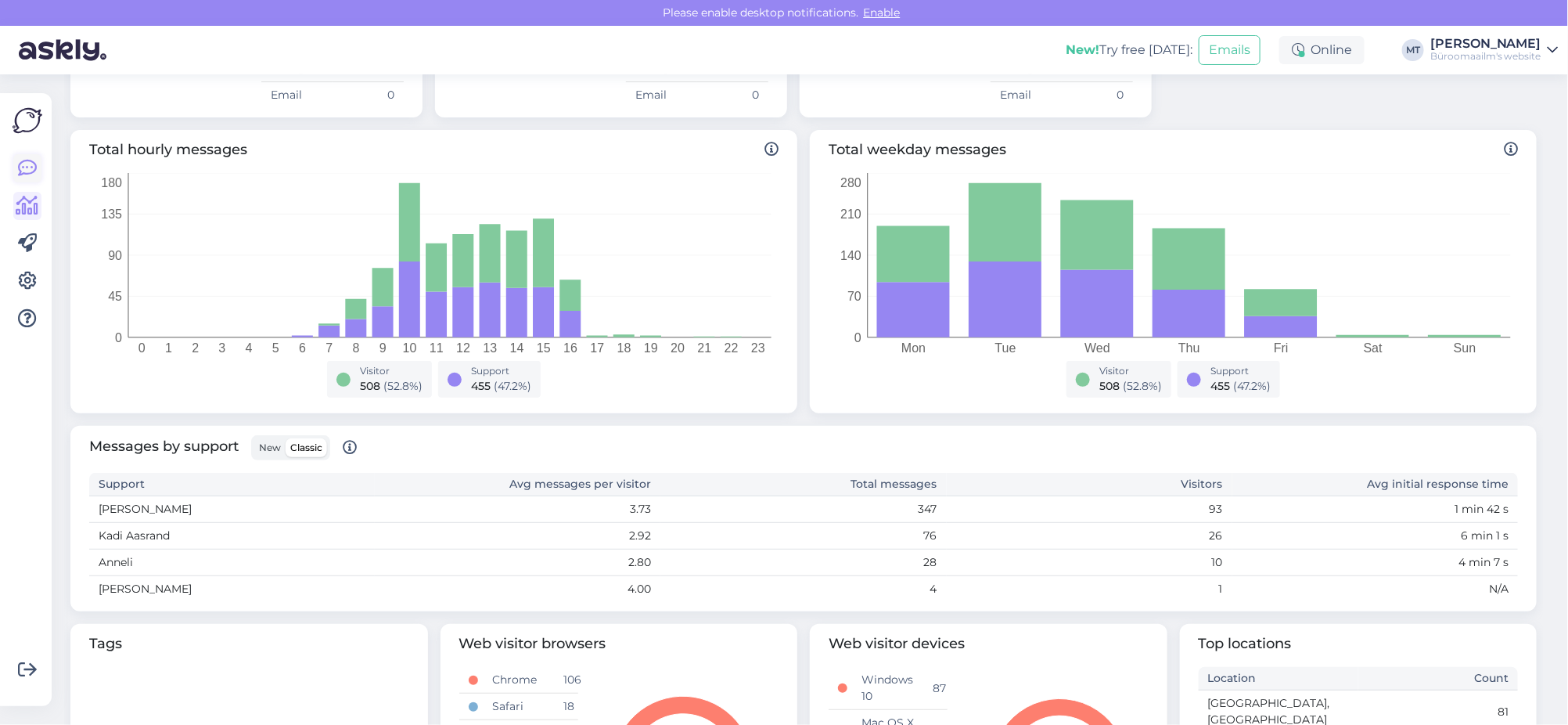
click at [30, 168] on icon at bounding box center [28, 169] width 19 height 19
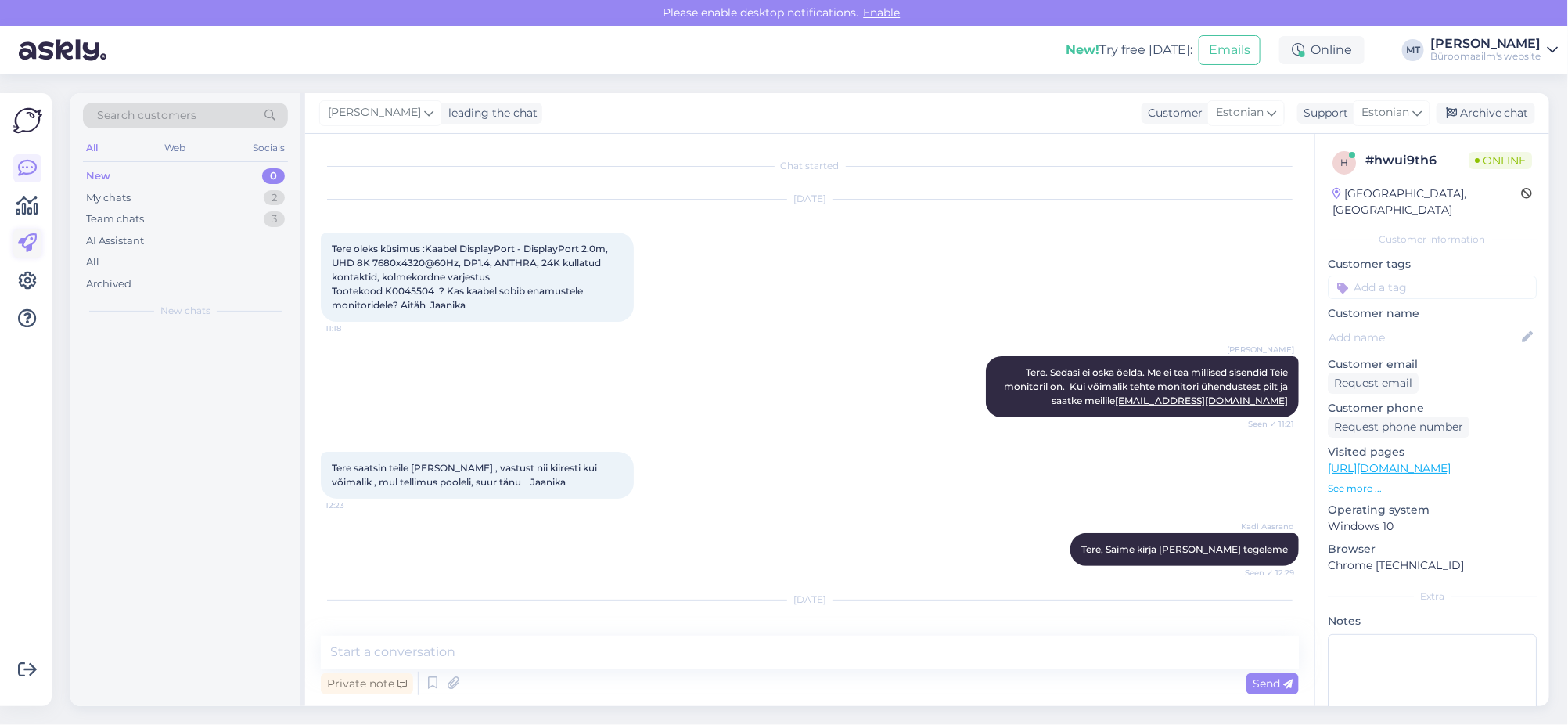
scroll to position [255, 0]
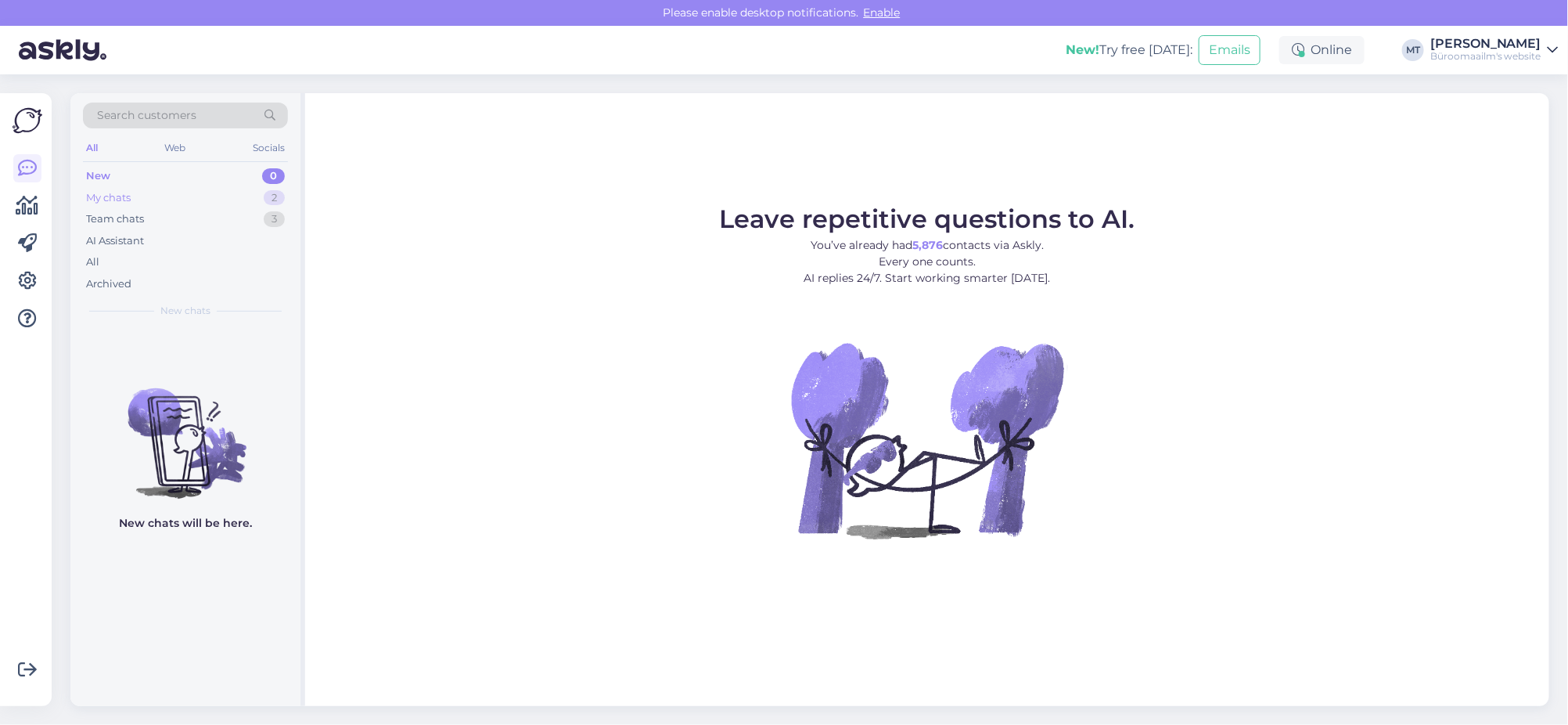
click at [102, 202] on div "My chats" at bounding box center [108, 198] width 45 height 15
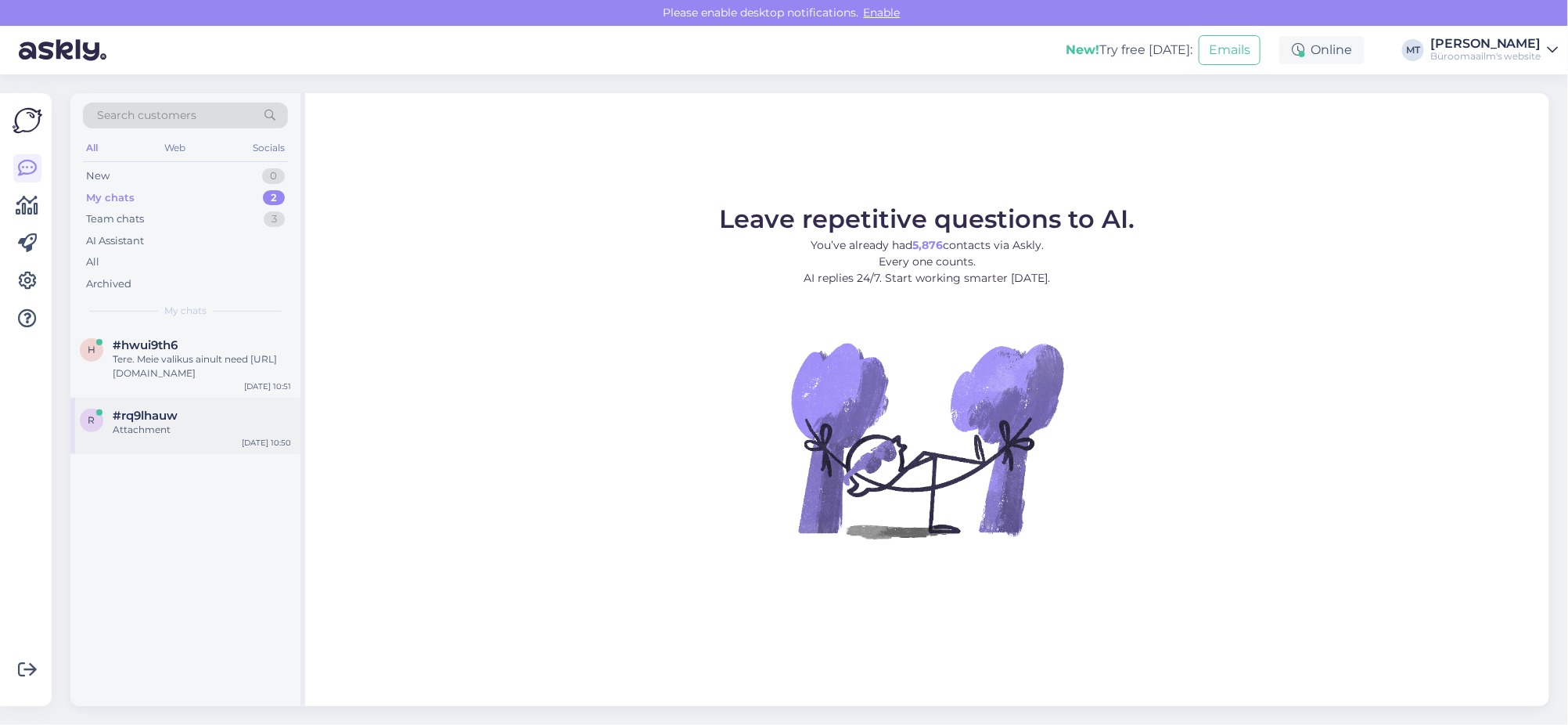
click at [142, 431] on div "Attachment" at bounding box center [201, 430] width 178 height 14
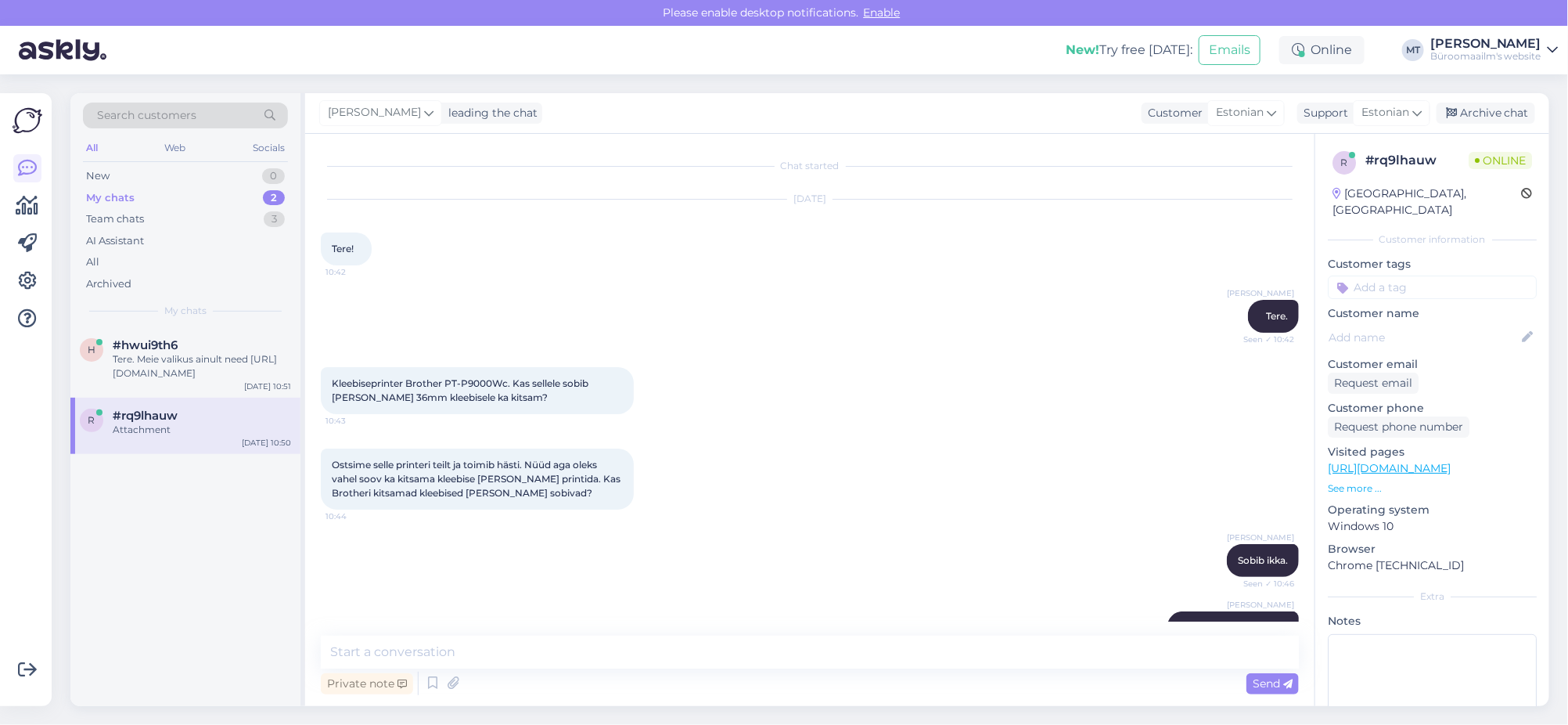
scroll to position [665, 0]
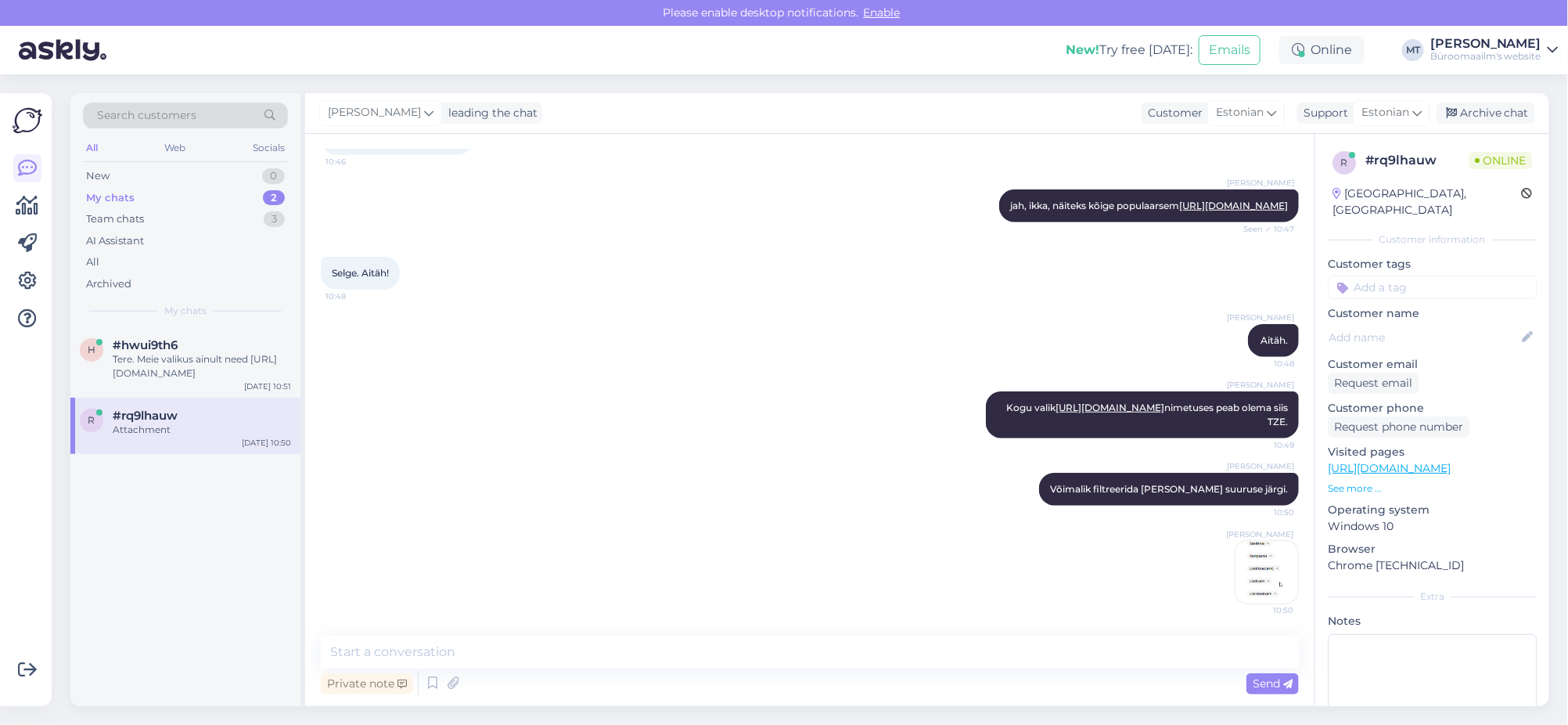
click at [1243, 582] on img at bounding box center [1267, 572] width 63 height 63
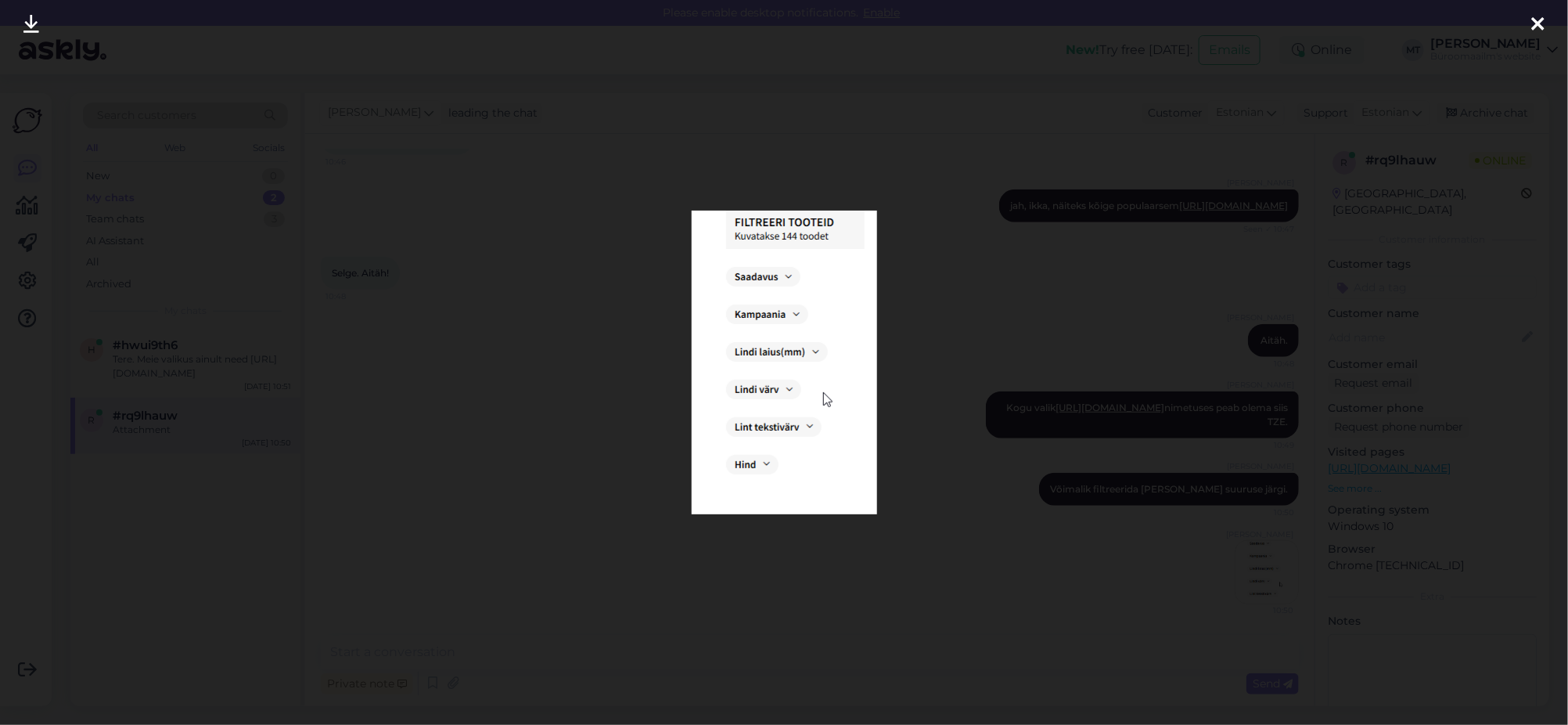
click at [1532, 18] on icon at bounding box center [1538, 25] width 13 height 21
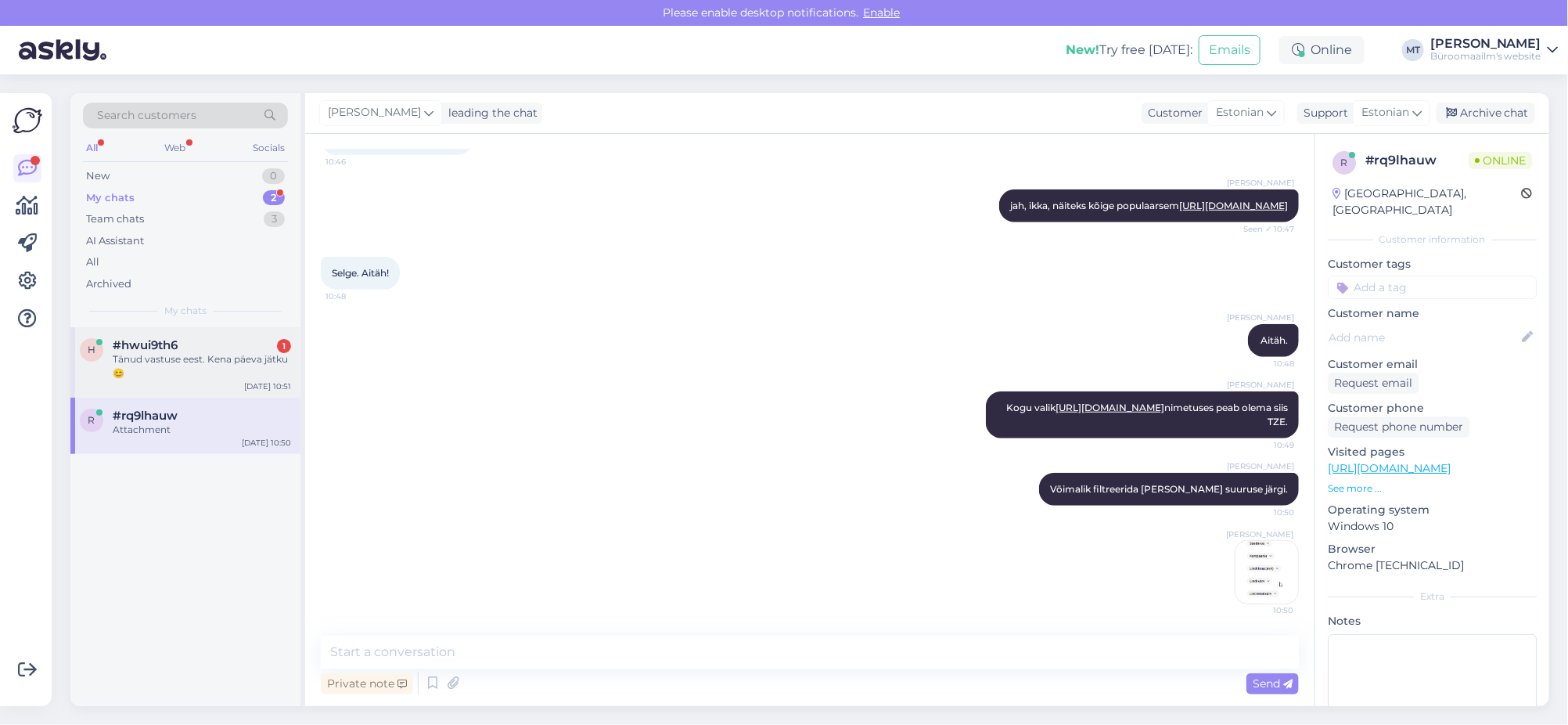
click at [138, 349] on span "#hwui9th6" at bounding box center [145, 345] width 65 height 14
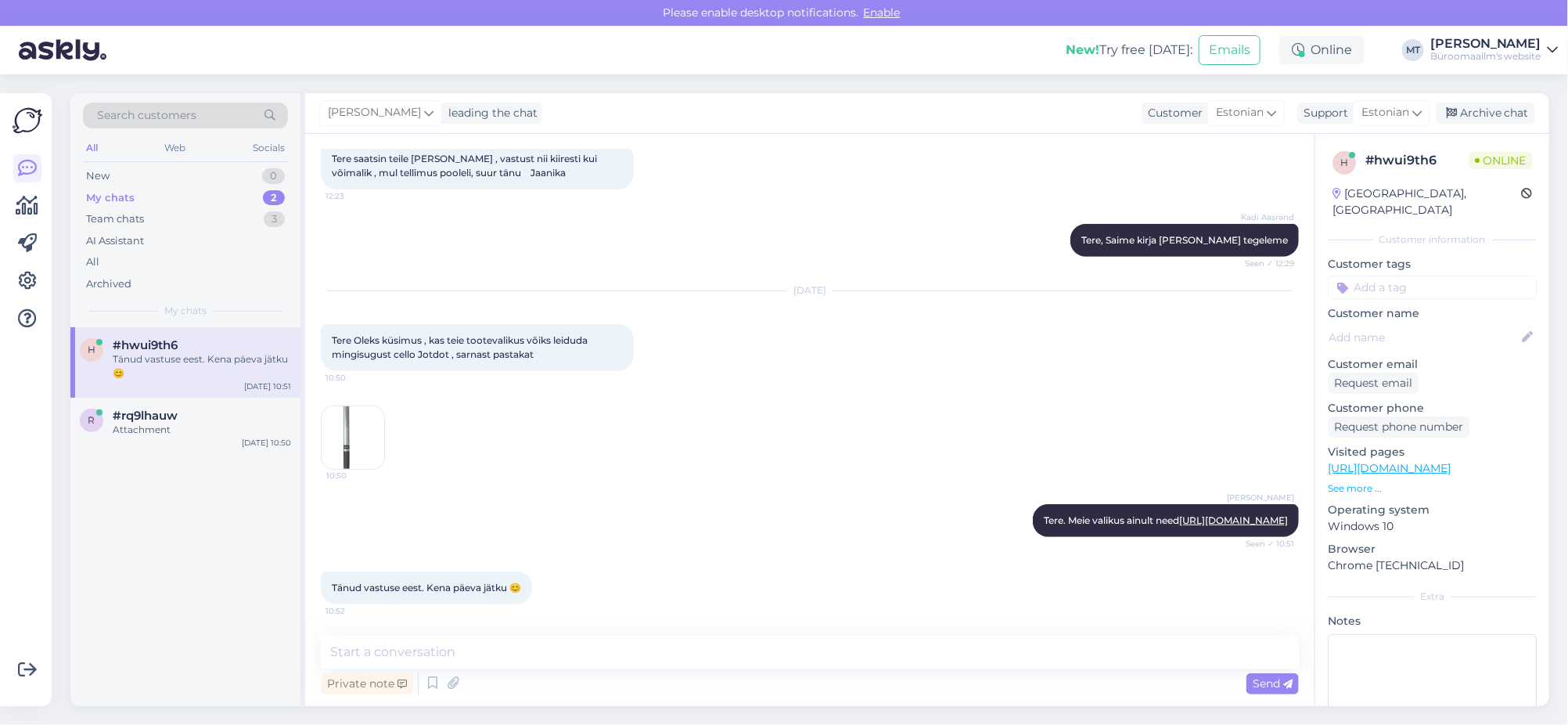
scroll to position [323, 0]
click at [482, 654] on textarea at bounding box center [810, 652] width 978 height 33
click at [369, 646] on textarea "Aitäh. kena päeva." at bounding box center [810, 652] width 978 height 33
type textarea "Aitäh. Kena päeva."
click at [1271, 686] on span "Send" at bounding box center [1273, 684] width 40 height 14
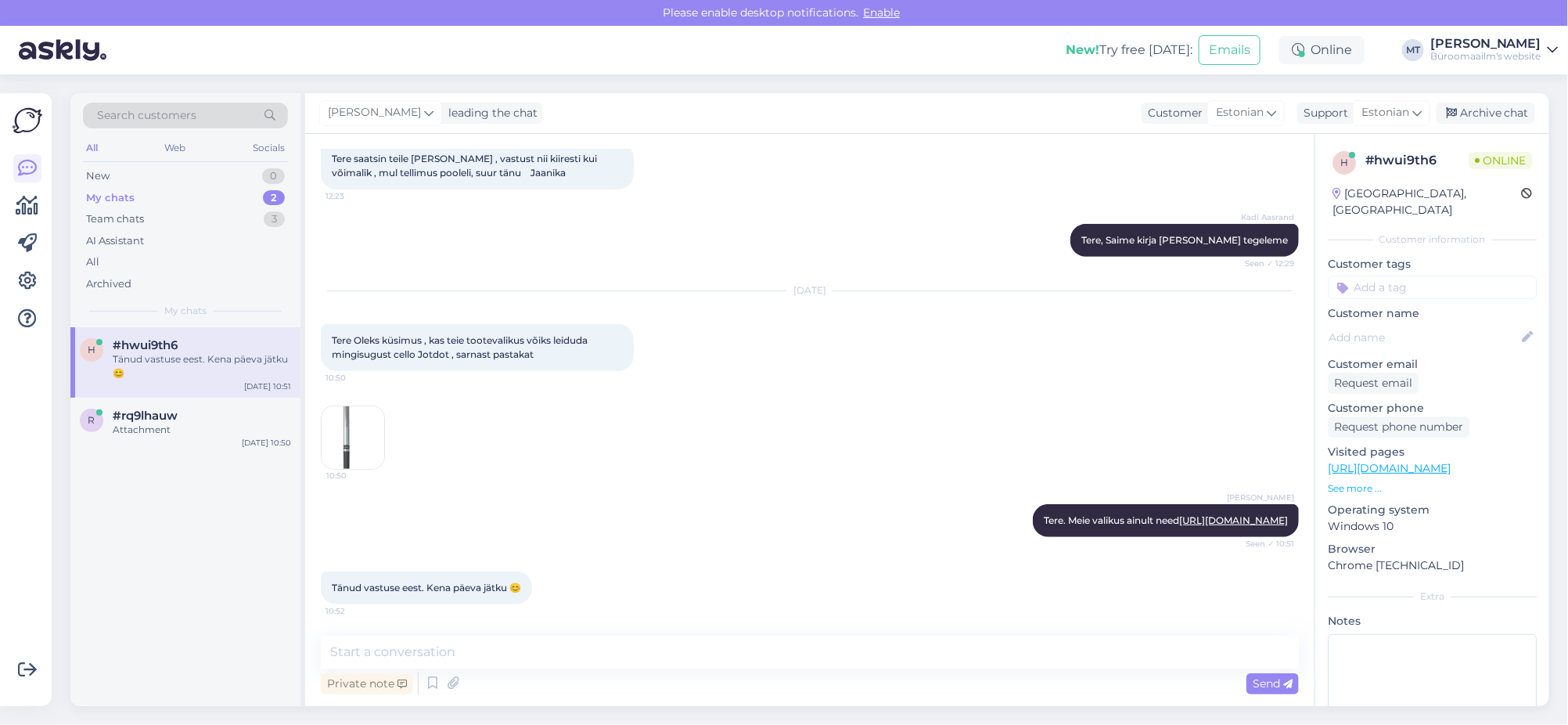
scroll to position [389, 0]
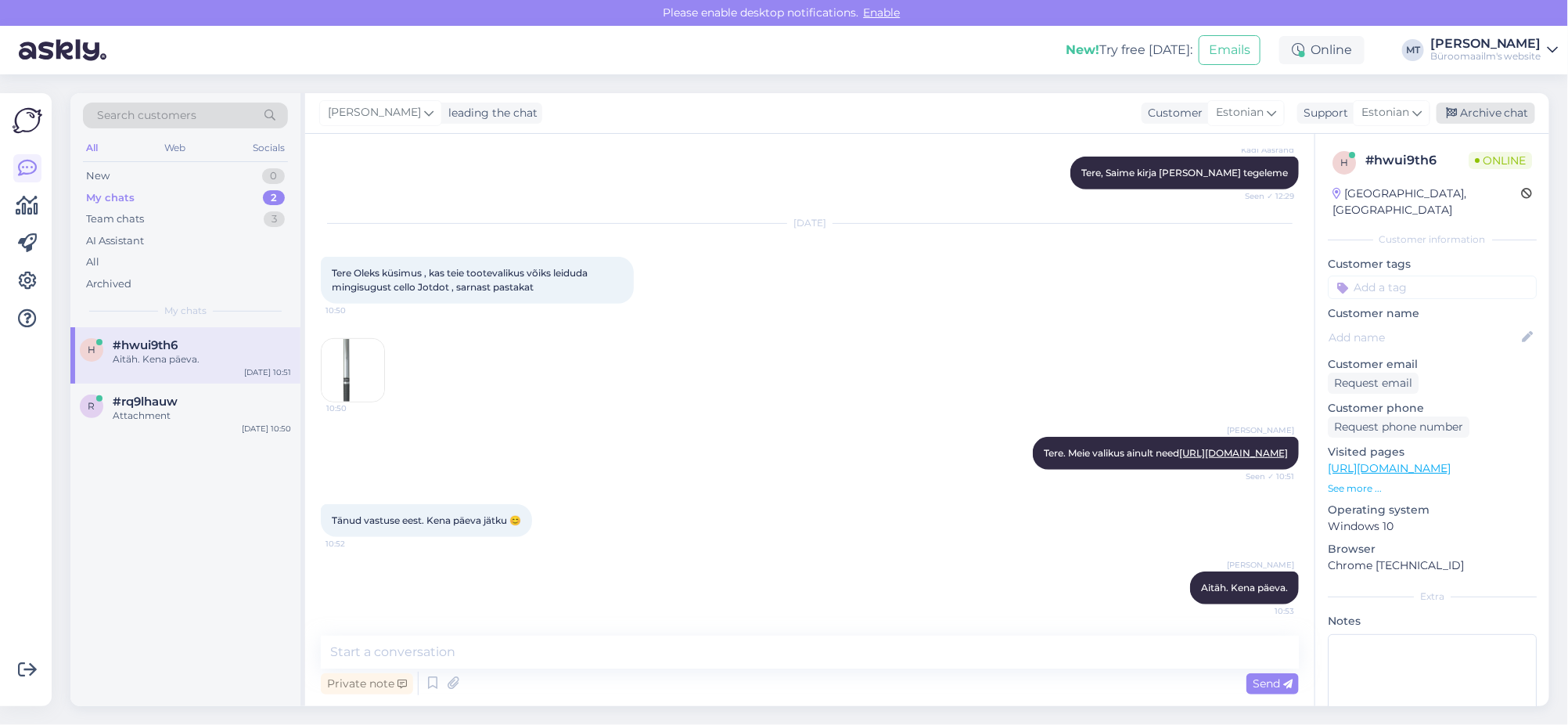
click at [1515, 102] on div "Archive chat" at bounding box center [1485, 113] width 99 height 22
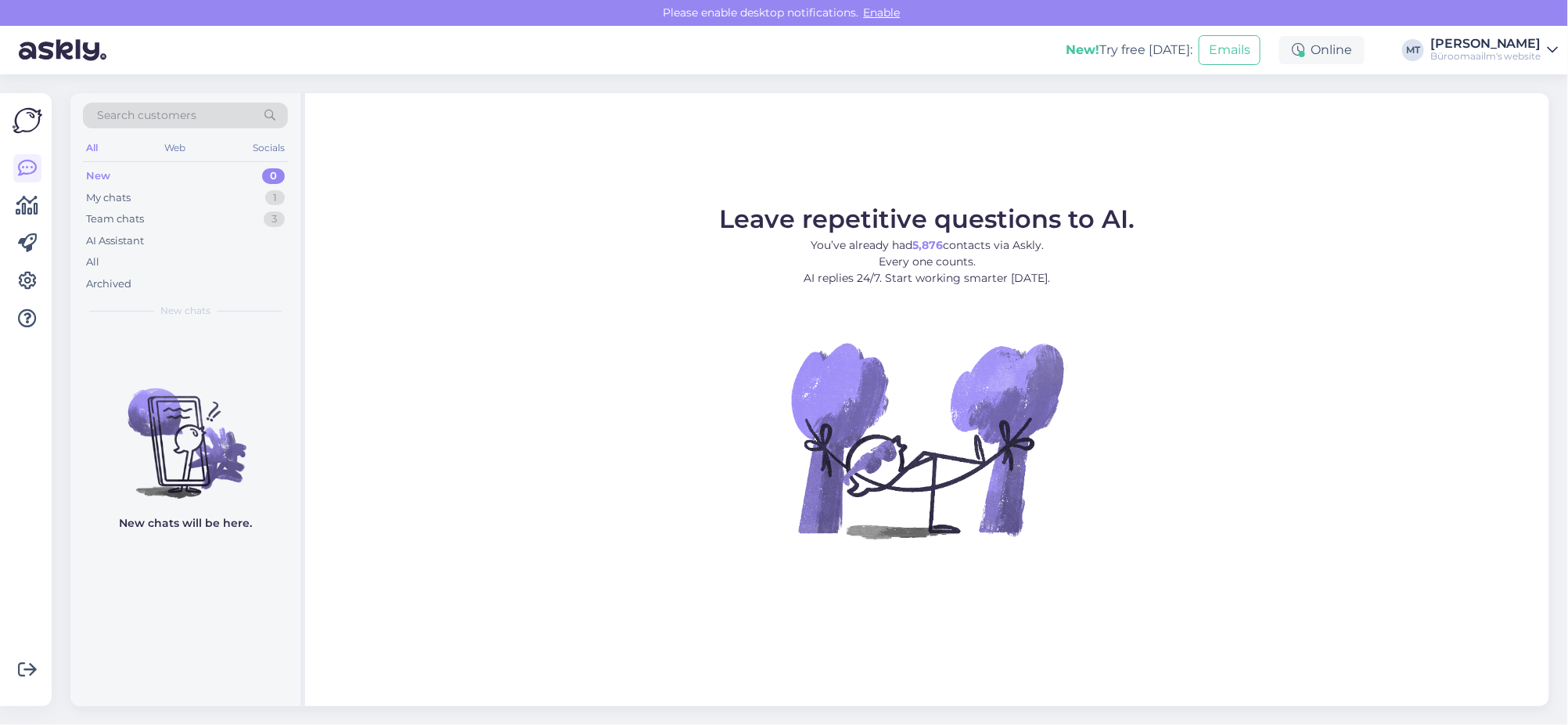
click at [106, 183] on div "New 0" at bounding box center [185, 176] width 205 height 22
click at [133, 190] on div "My chats 1" at bounding box center [185, 197] width 205 height 22
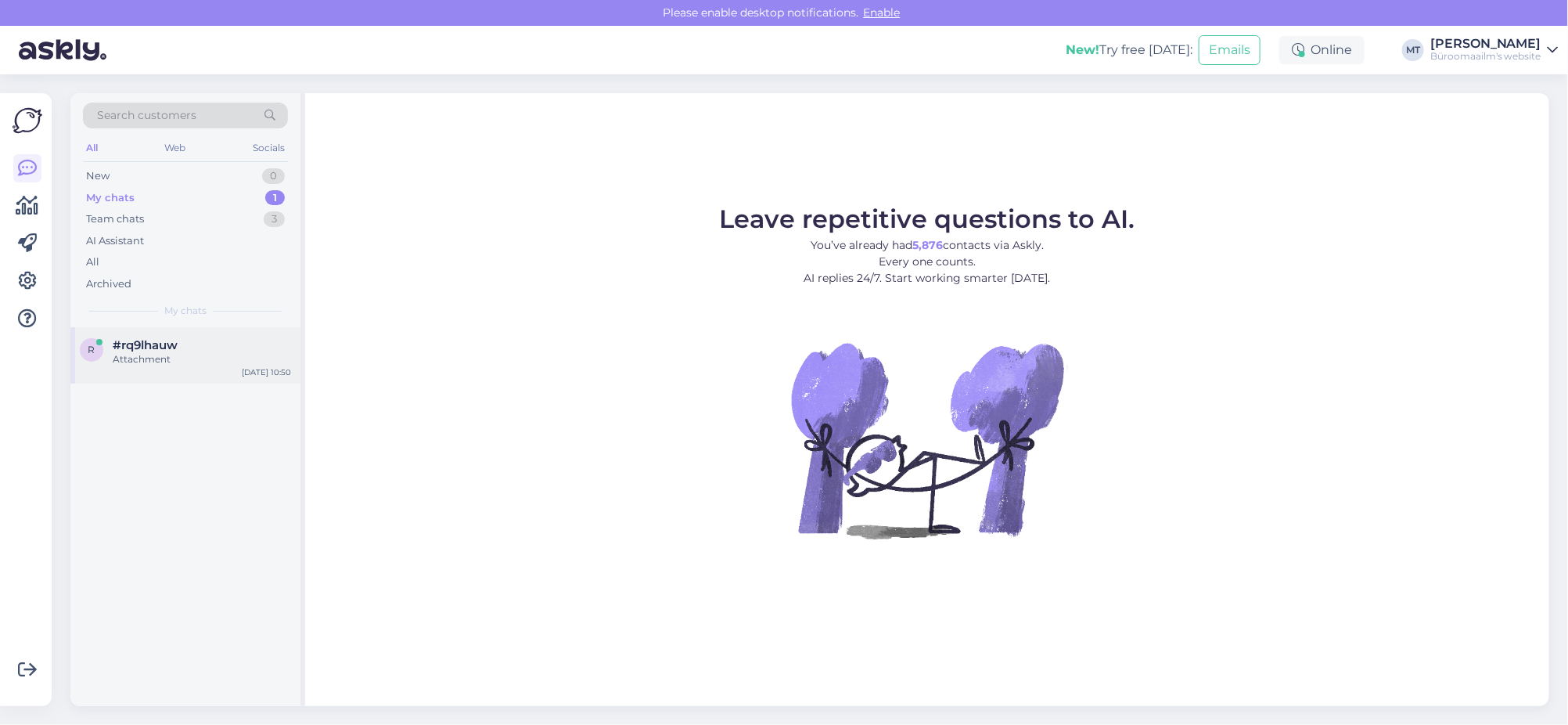
click at [132, 353] on div "Attachment" at bounding box center [201, 359] width 178 height 14
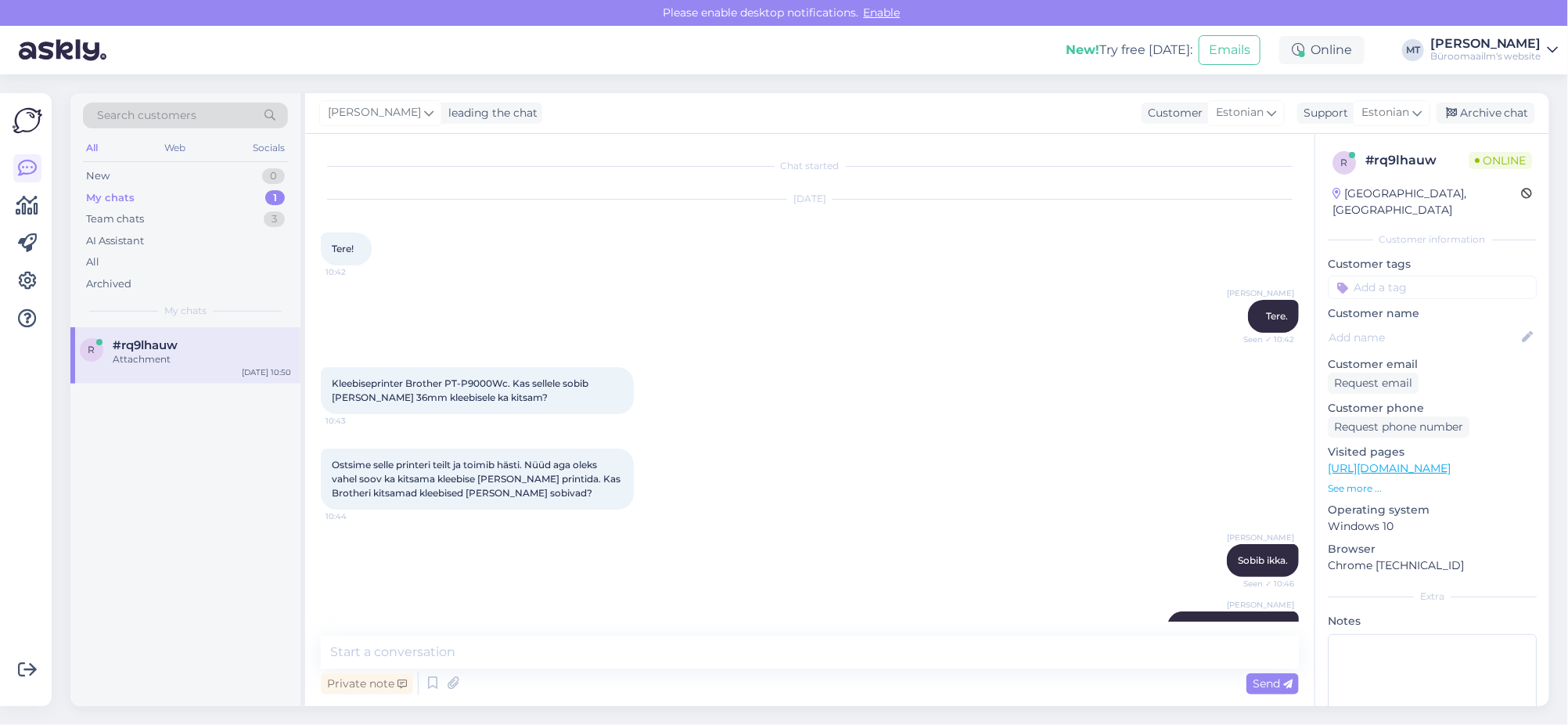
scroll to position [665, 0]
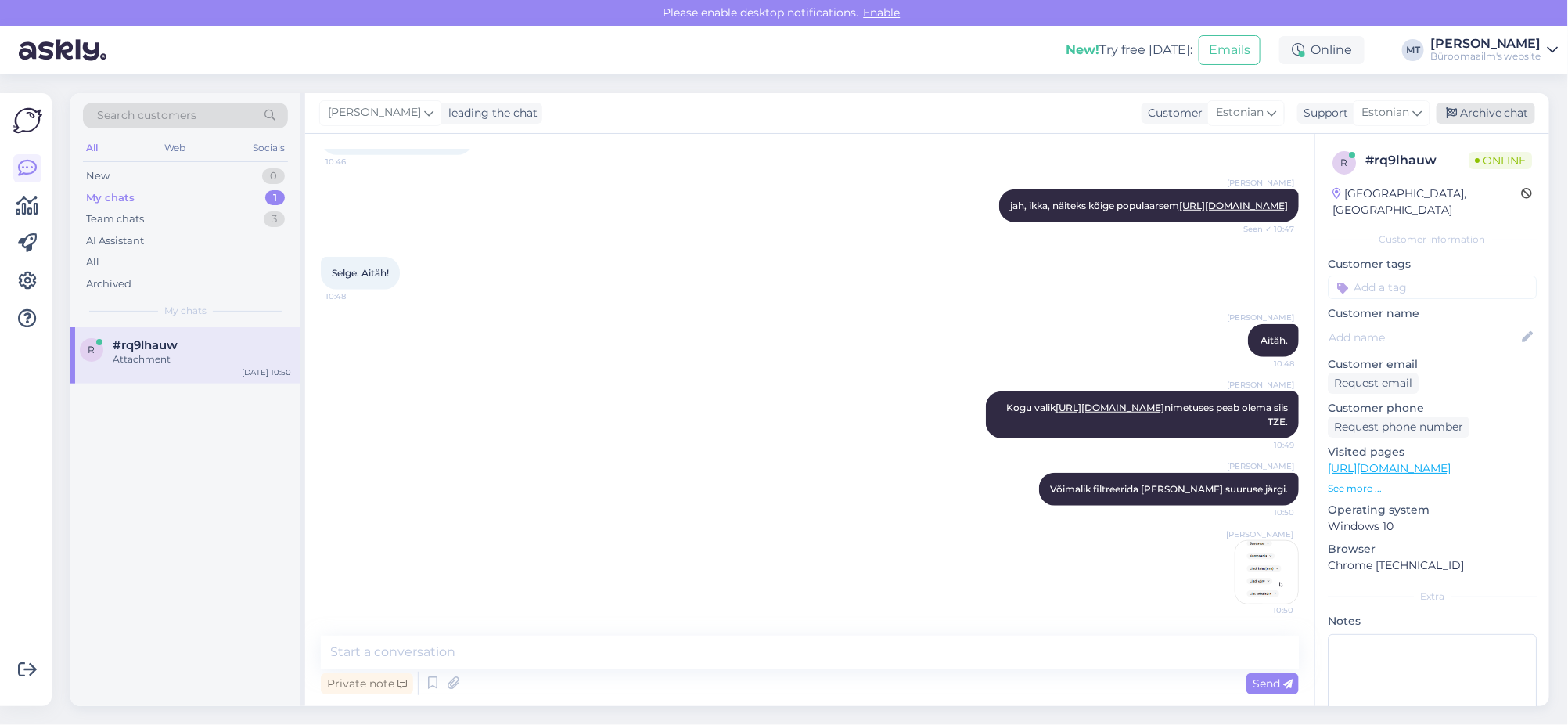
click at [1479, 105] on div "Archive chat" at bounding box center [1485, 113] width 99 height 22
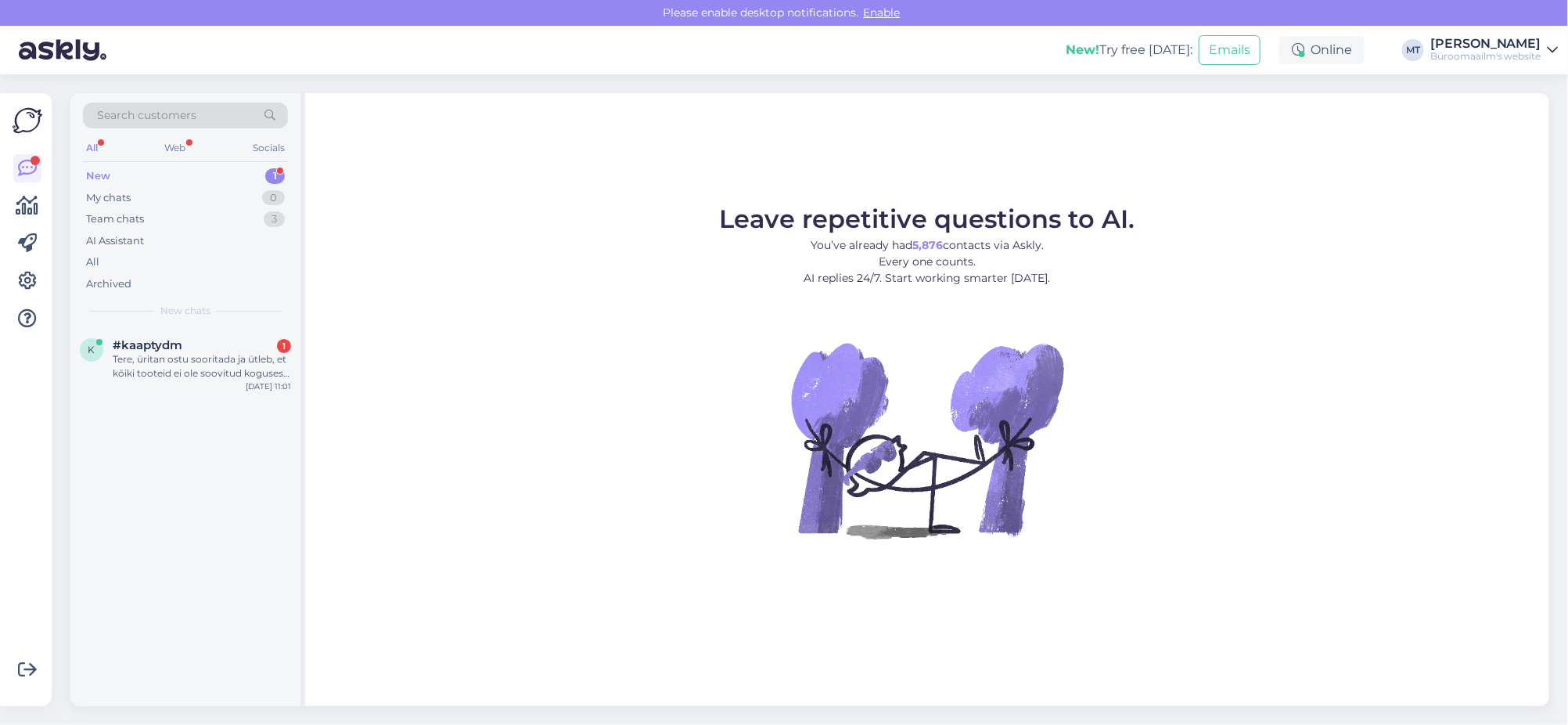
click at [96, 177] on div "New" at bounding box center [98, 176] width 24 height 15
click at [141, 358] on div "Tere, üritan ostu sooritada ja ütleb, et kõiki tooteid ei ole soovitud koguses …" at bounding box center [201, 366] width 178 height 28
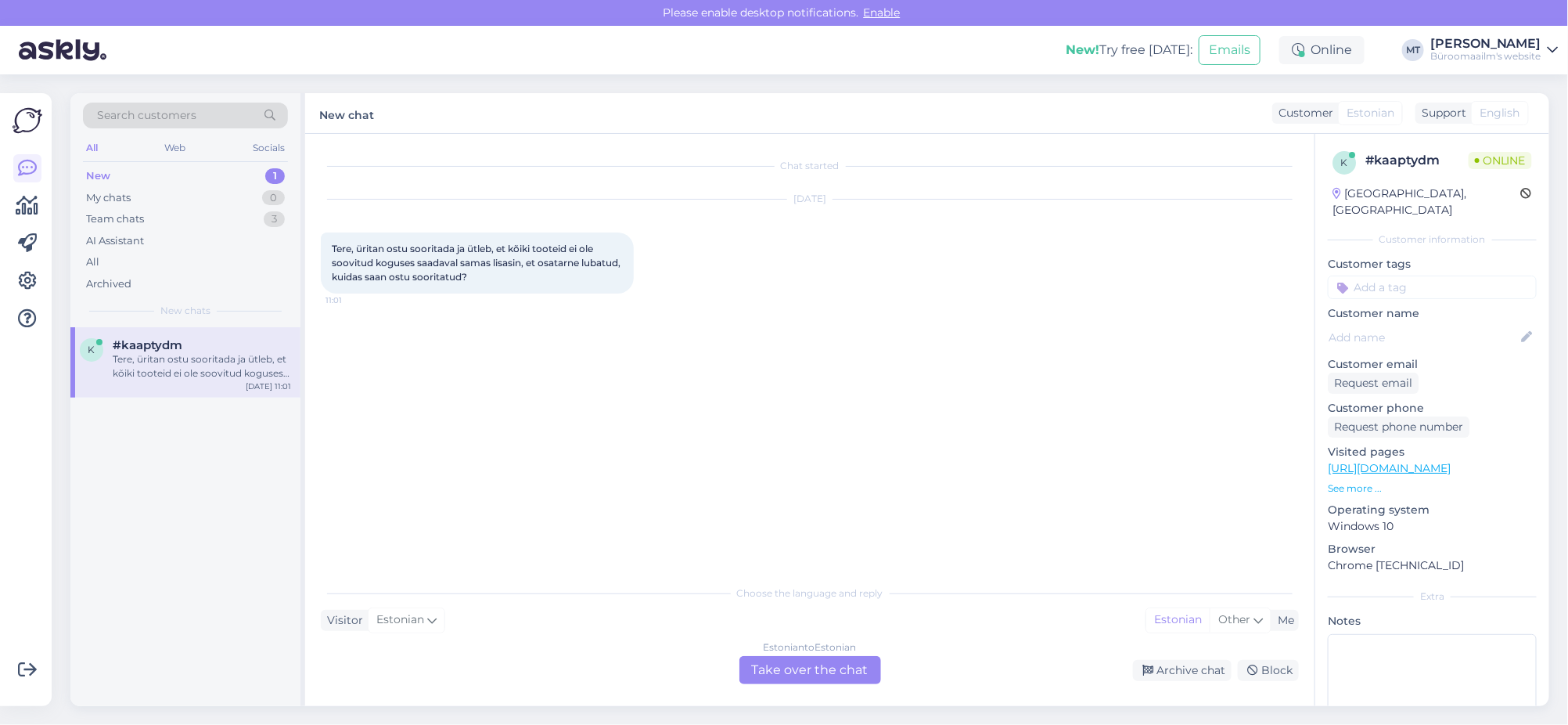
click at [821, 669] on div "Estonian to Estonian Take over the chat" at bounding box center [810, 670] width 142 height 28
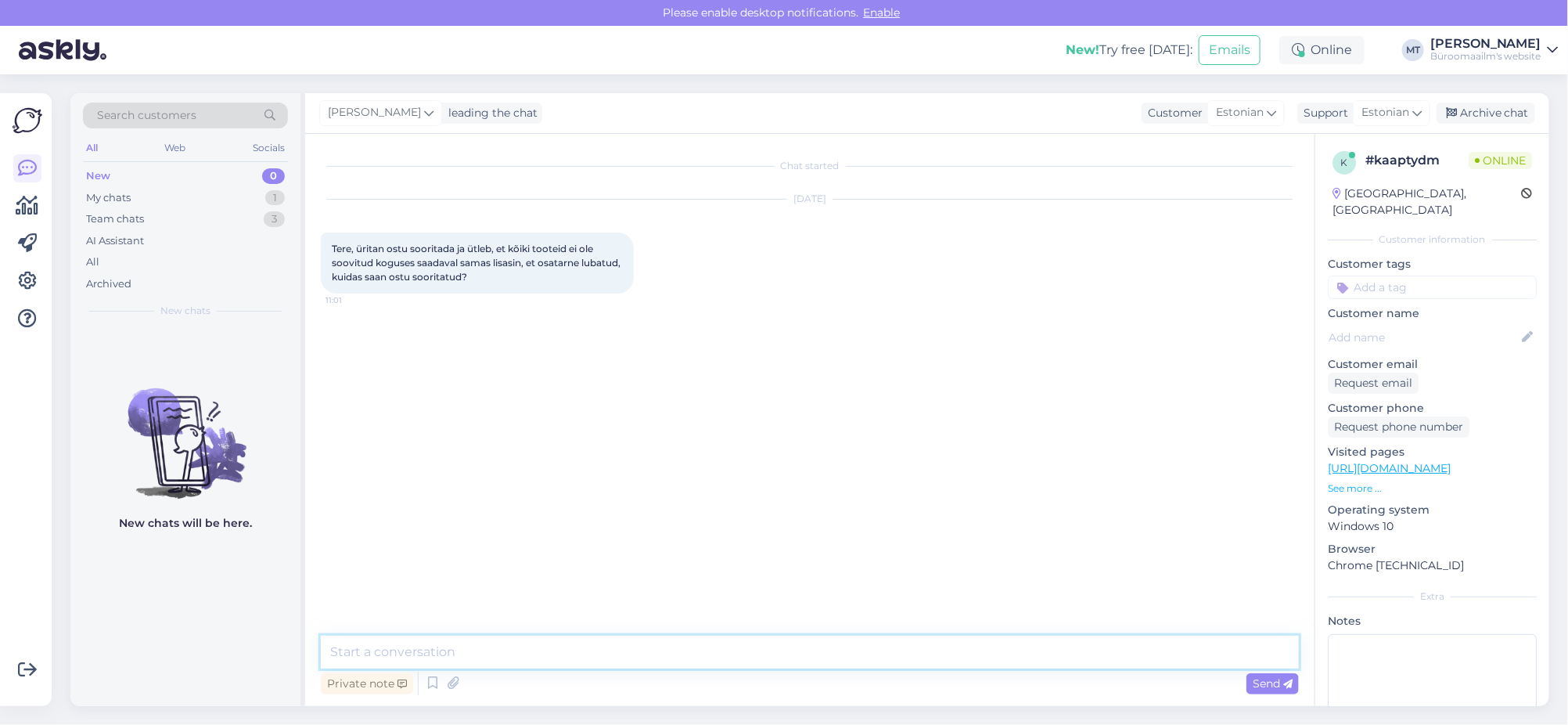
click at [397, 643] on textarea at bounding box center [810, 652] width 978 height 33
type textarea "t"
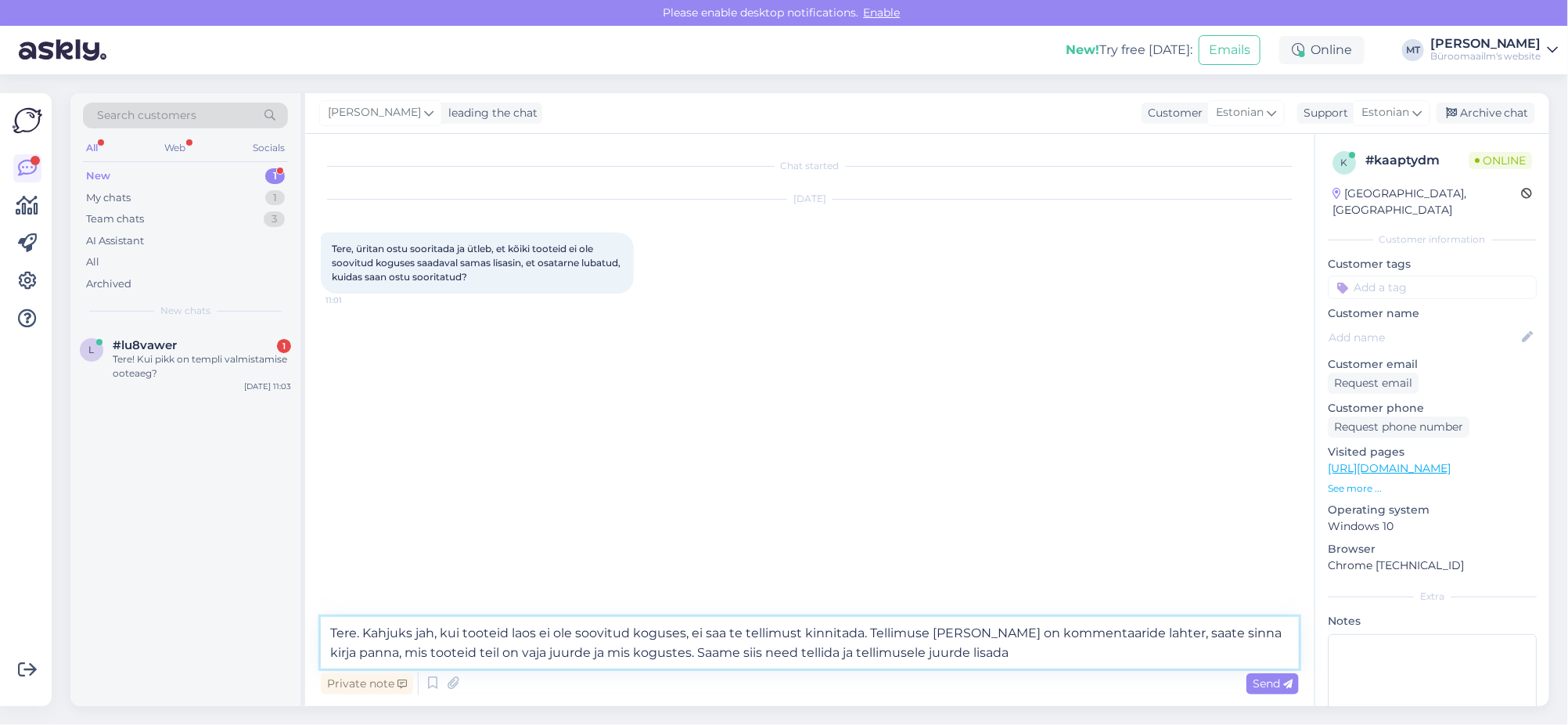
type textarea "Tere. Kahjuks jah, kui tooteid laos ei ole soovitud koguses, ei saa te tellimus…"
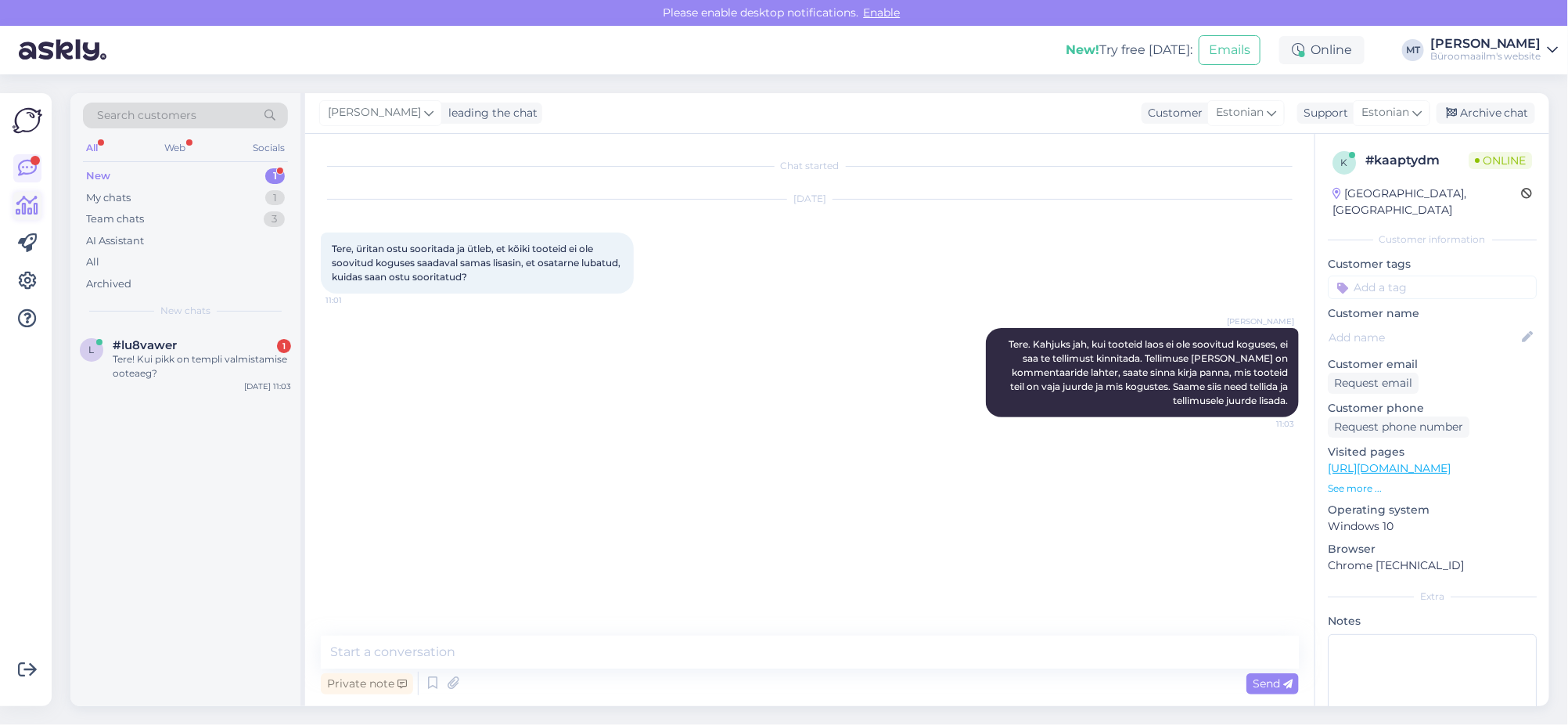
click at [20, 206] on icon at bounding box center [28, 206] width 22 height 19
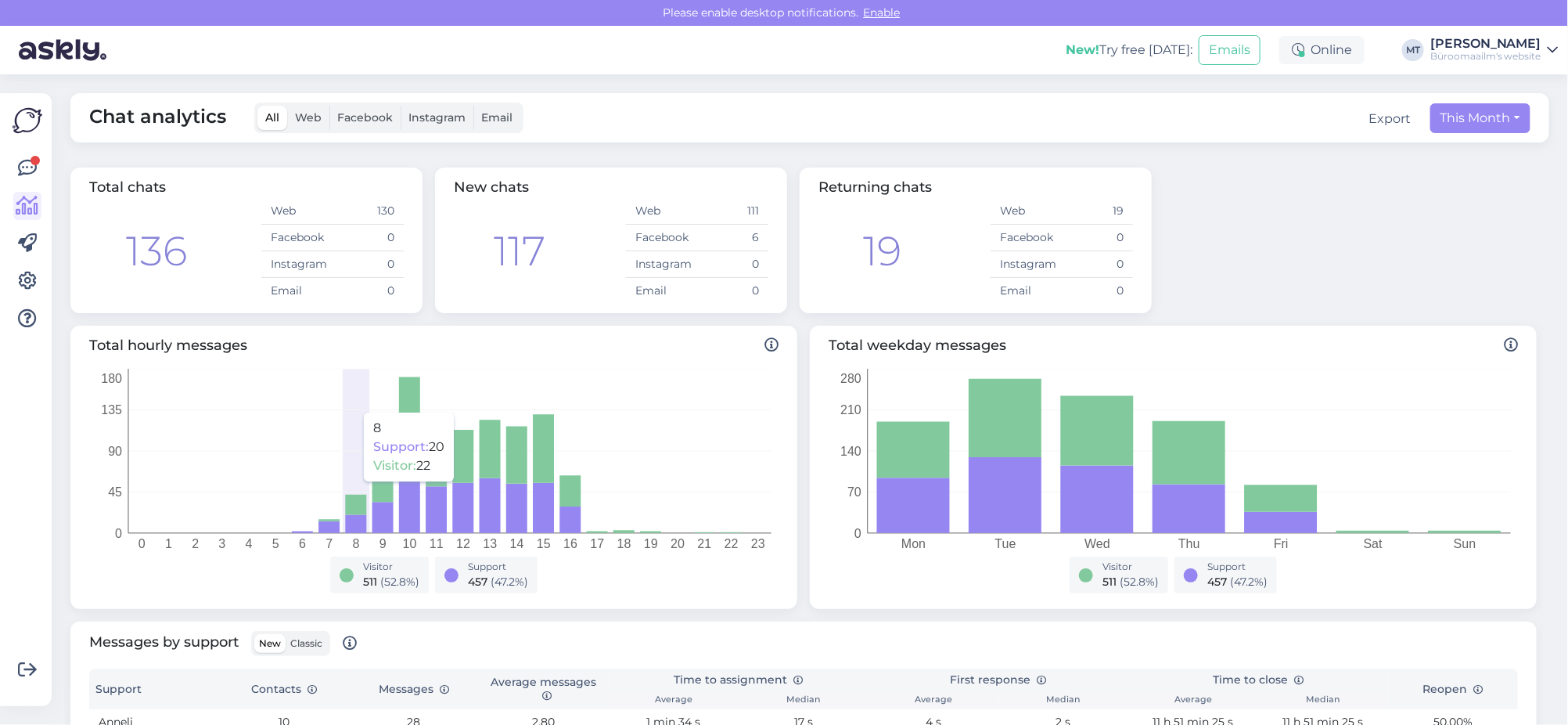
scroll to position [391, 0]
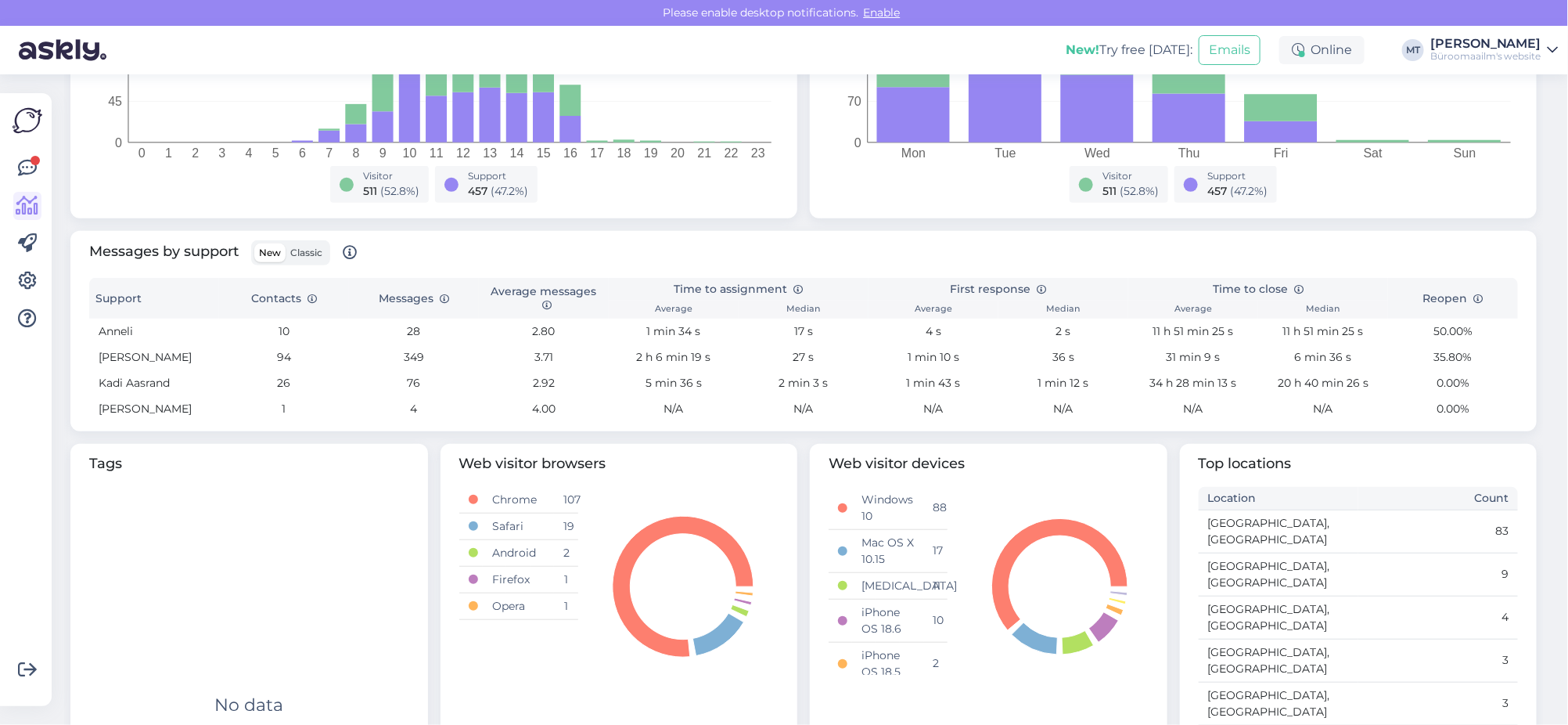
click at [317, 251] on span "Classic" at bounding box center [306, 252] width 32 height 12
click at [286, 244] on input "Classic" at bounding box center [286, 244] width 0 height 0
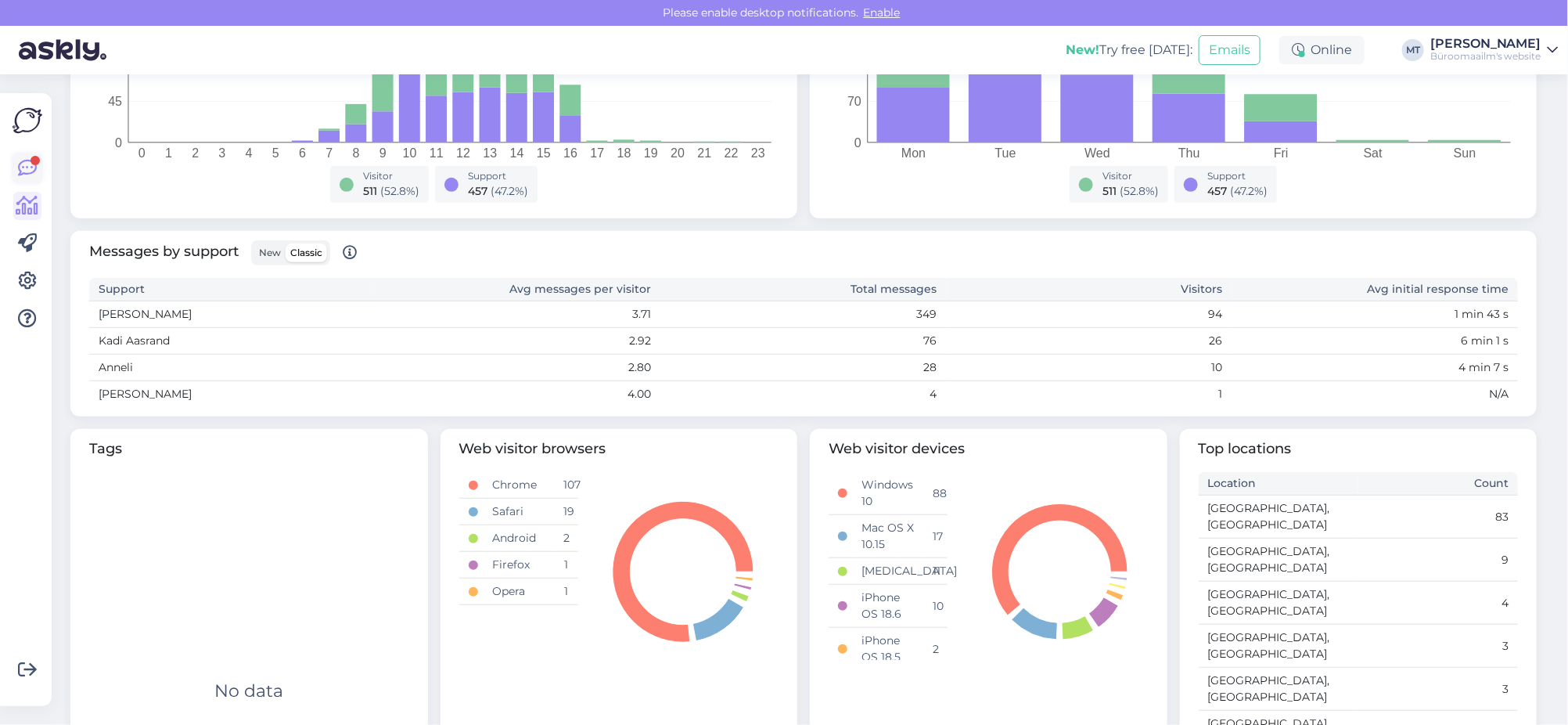
click at [27, 175] on icon at bounding box center [28, 169] width 19 height 19
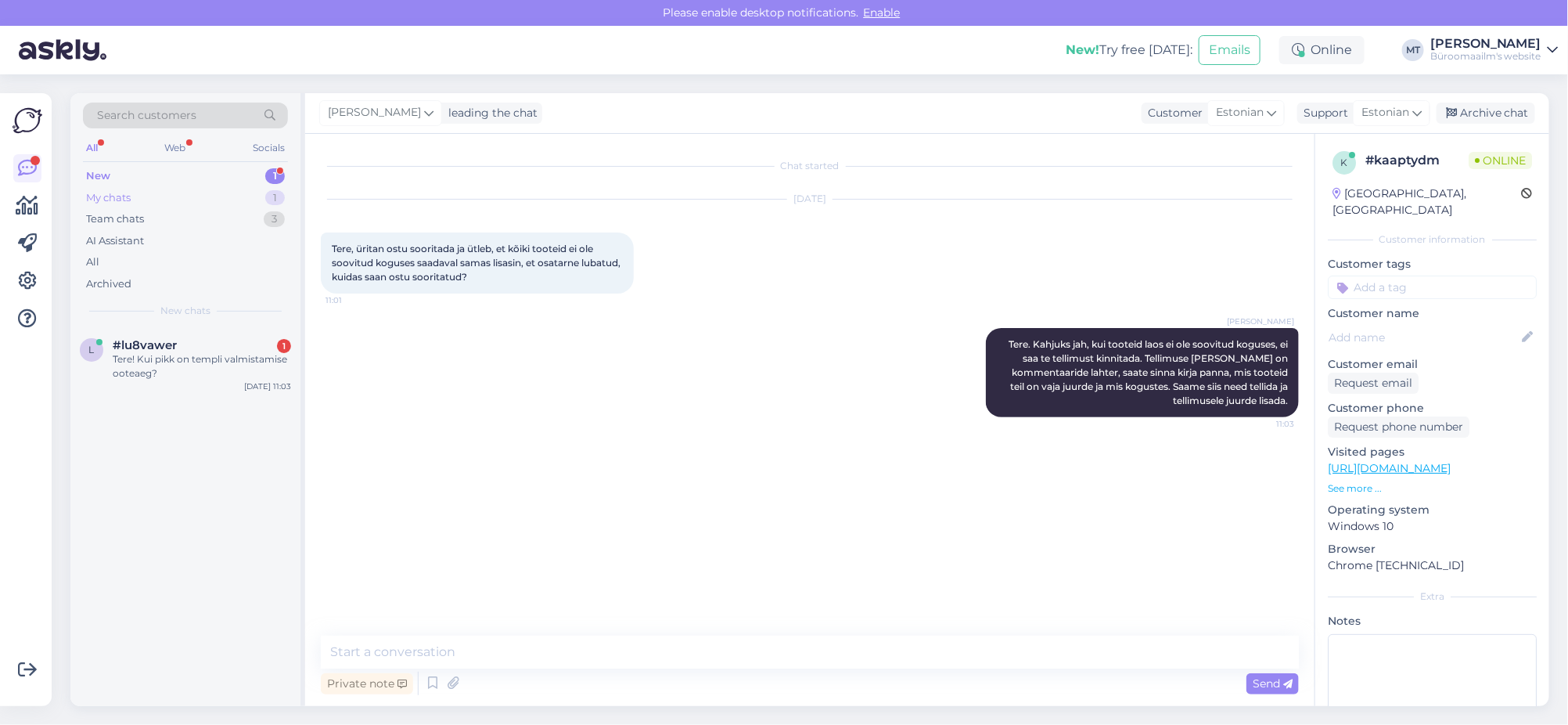
click at [114, 195] on div "My chats" at bounding box center [108, 198] width 45 height 15
click at [140, 352] on div "Tere. Kahjuks jah, kui tooteid laos ei ole soovitud koguses, ei saa te tellimus…" at bounding box center [201, 366] width 178 height 28
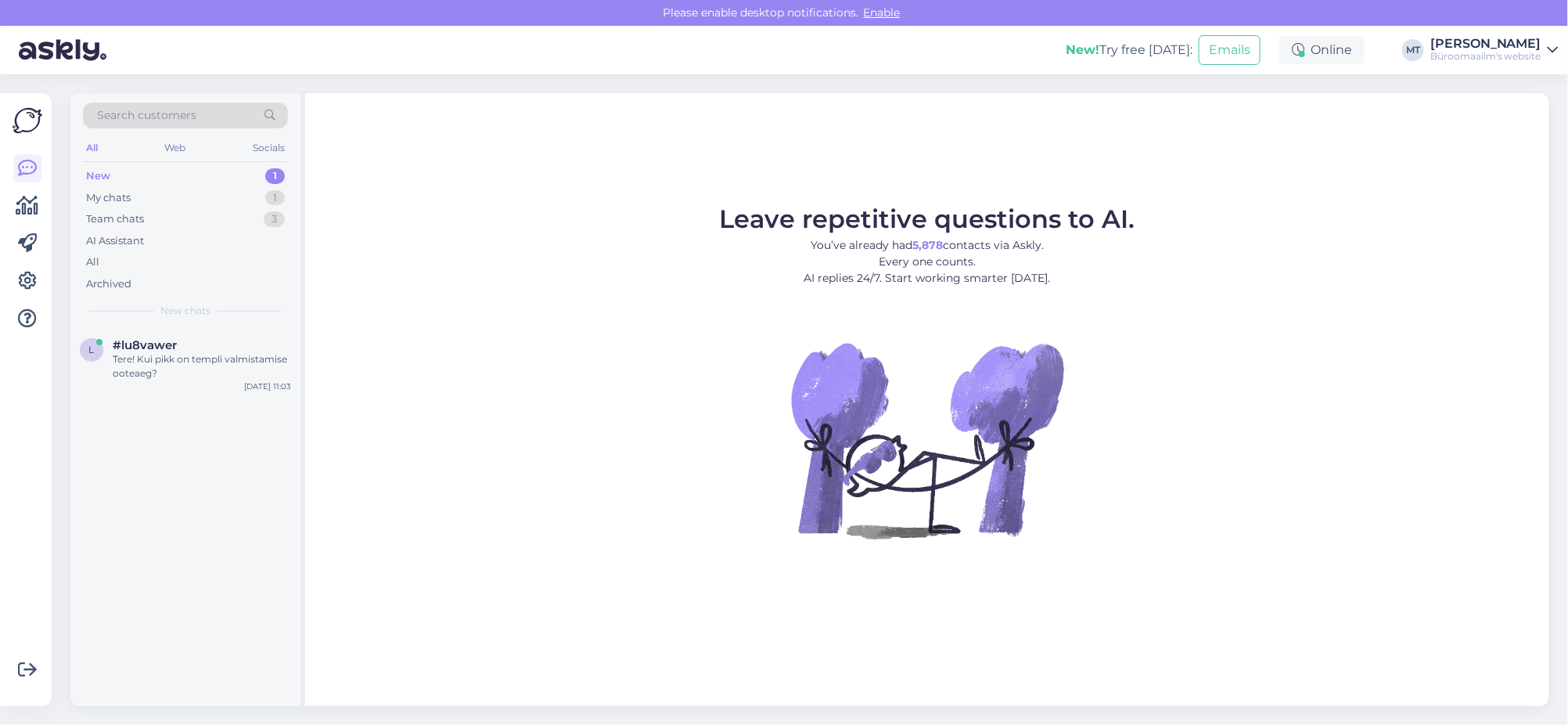
click at [106, 175] on div "New" at bounding box center [98, 176] width 24 height 15
click at [124, 338] on span "#lu8vawer" at bounding box center [145, 345] width 65 height 14
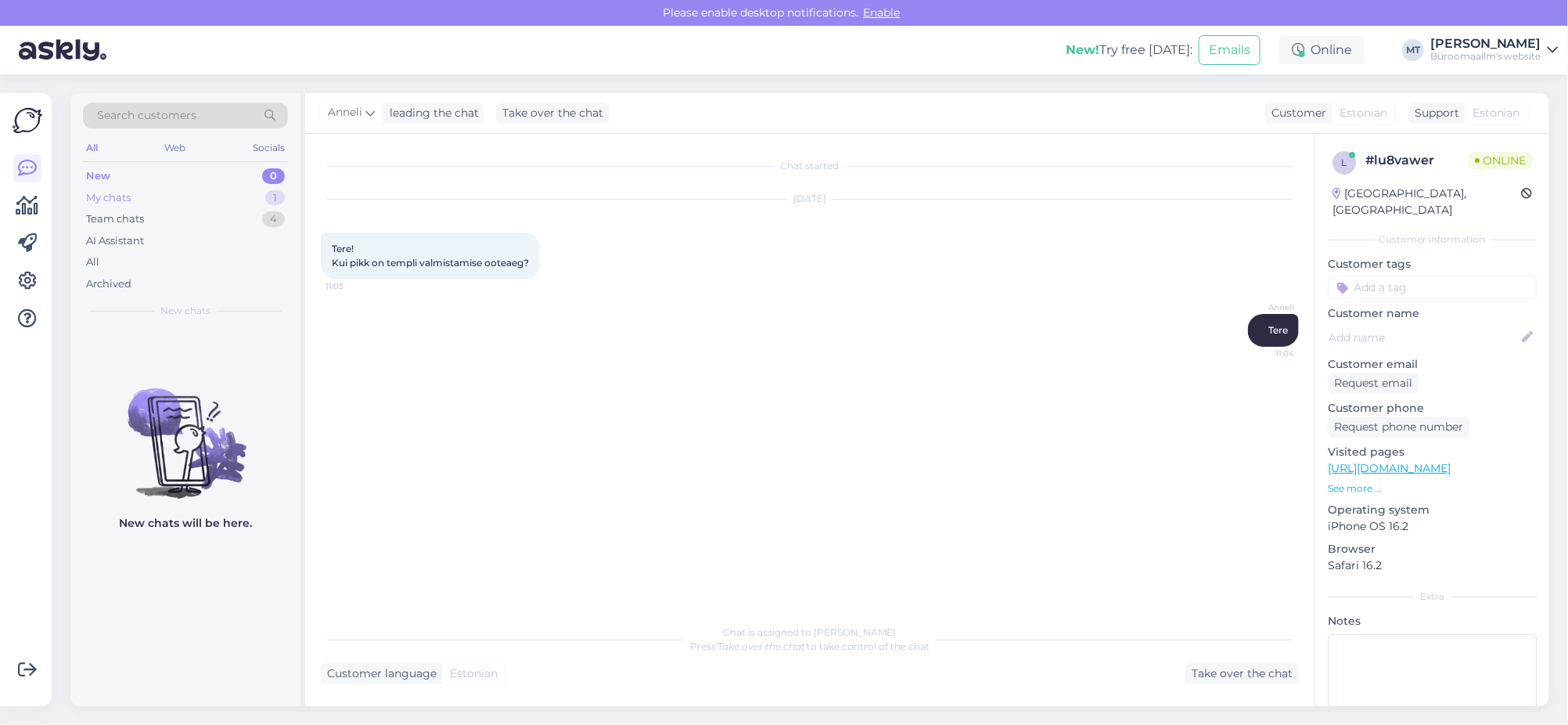
click at [98, 199] on div "My chats" at bounding box center [108, 198] width 45 height 15
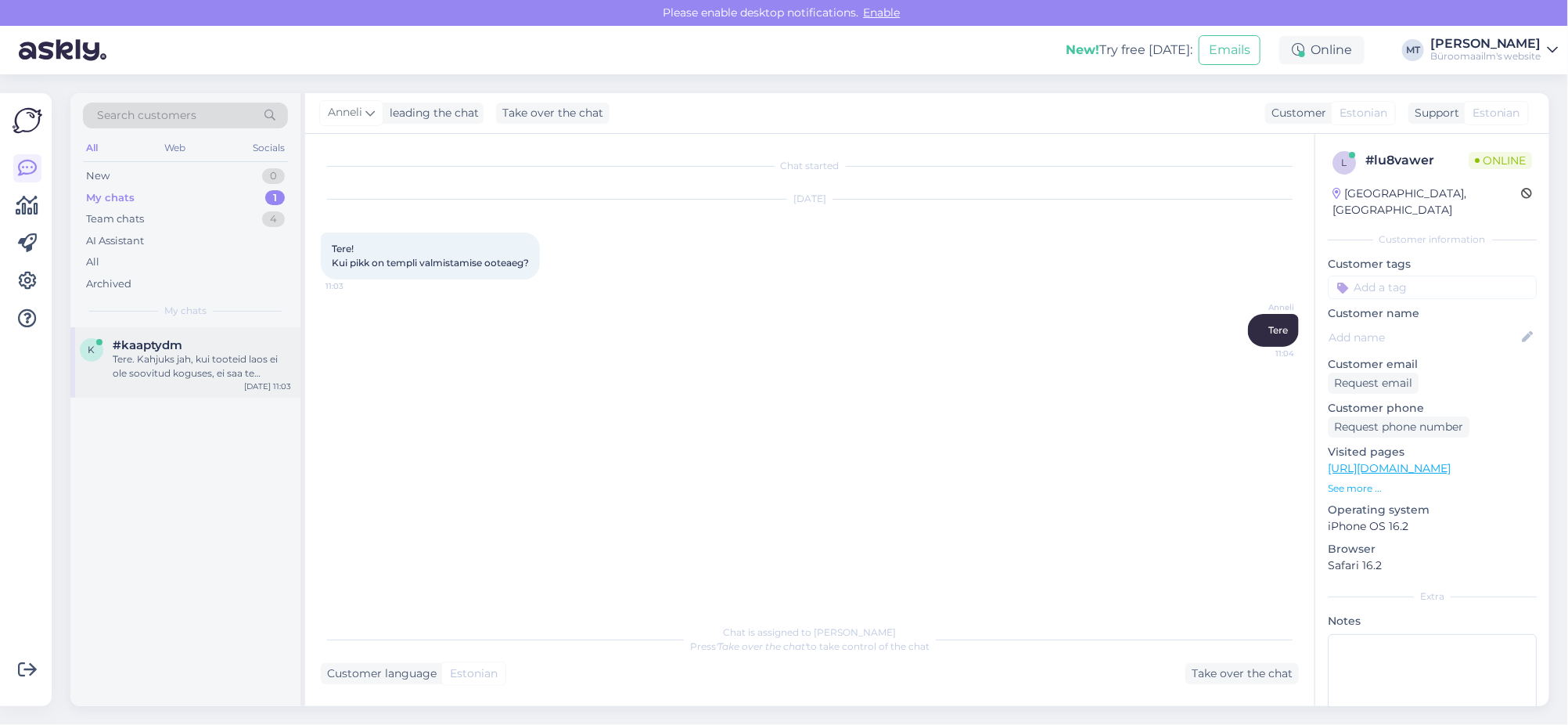
click at [155, 349] on span "#kaaptydm" at bounding box center [147, 345] width 70 height 14
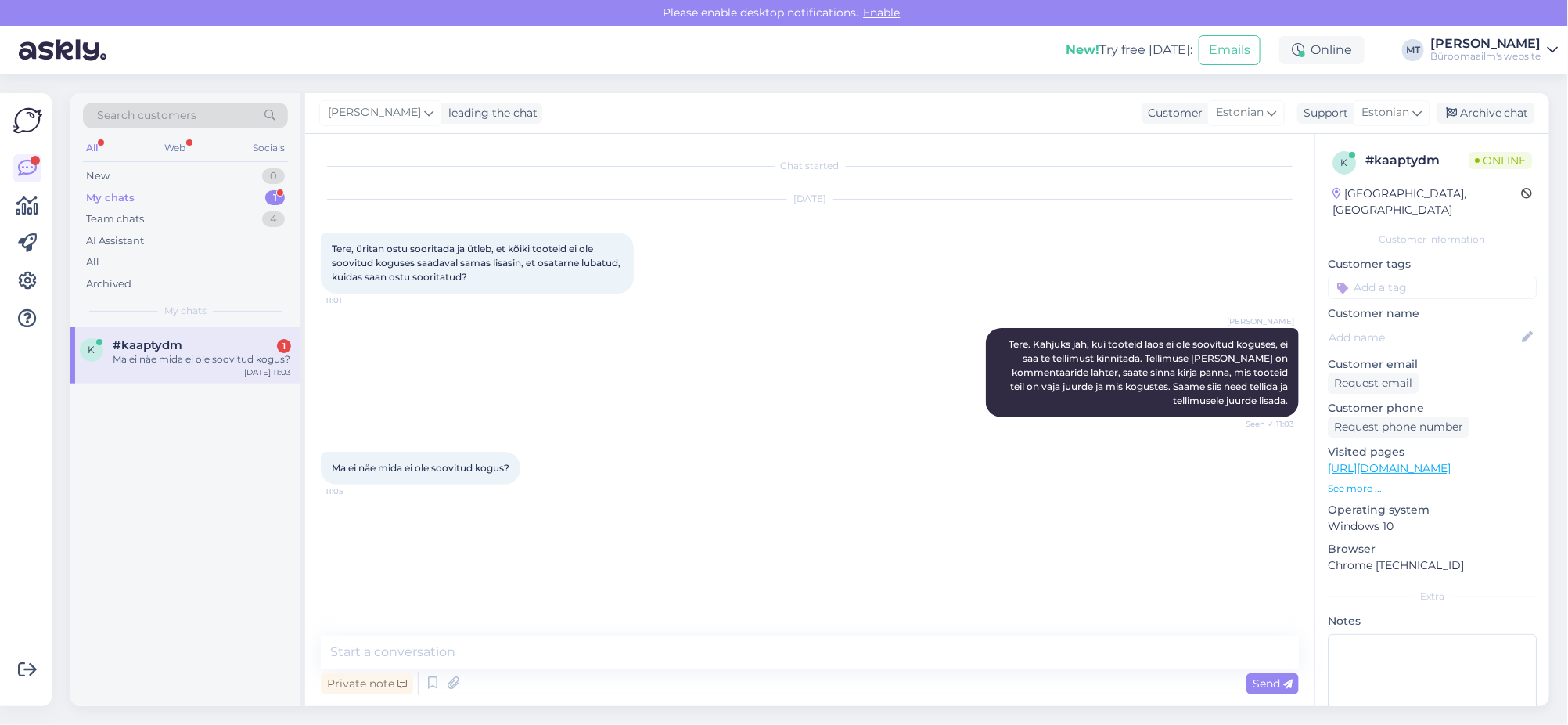
drag, startPoint x: 111, startPoint y: 194, endPoint x: 26, endPoint y: 301, distance: 136.7
click at [108, 193] on div "My chats" at bounding box center [110, 198] width 48 height 15
click at [182, 343] on div "#kaaptydm 1" at bounding box center [201, 345] width 178 height 14
click at [559, 661] on textarea at bounding box center [810, 652] width 978 height 33
type textarea "K"
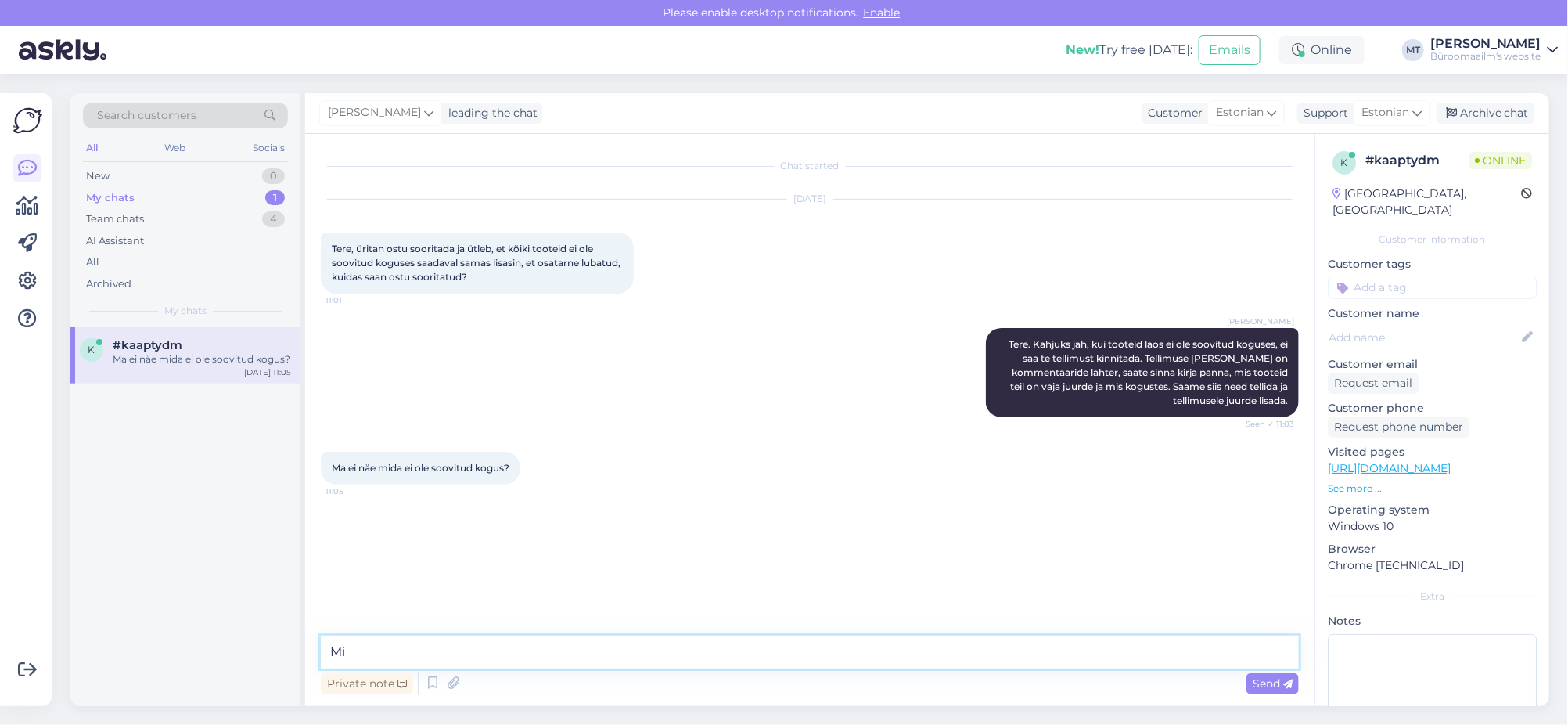
type textarea "M"
type textarea "Kui kaupa pole, siis peaks ka süsteem seda ütlema. Mis e-mailit tellimust teete…"
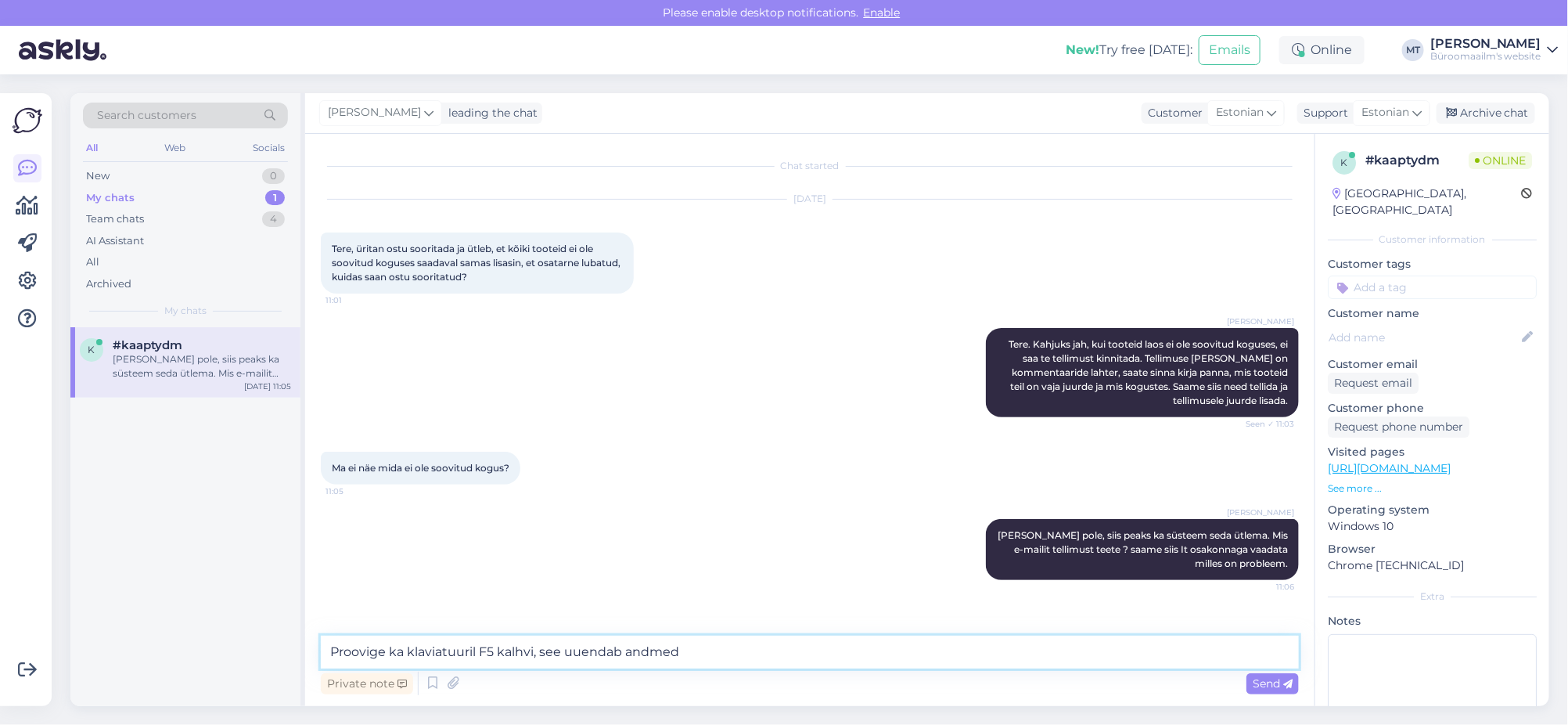
type textarea "Proovige ka klaviatuuril F5 kalhvi, see uuendab andmed."
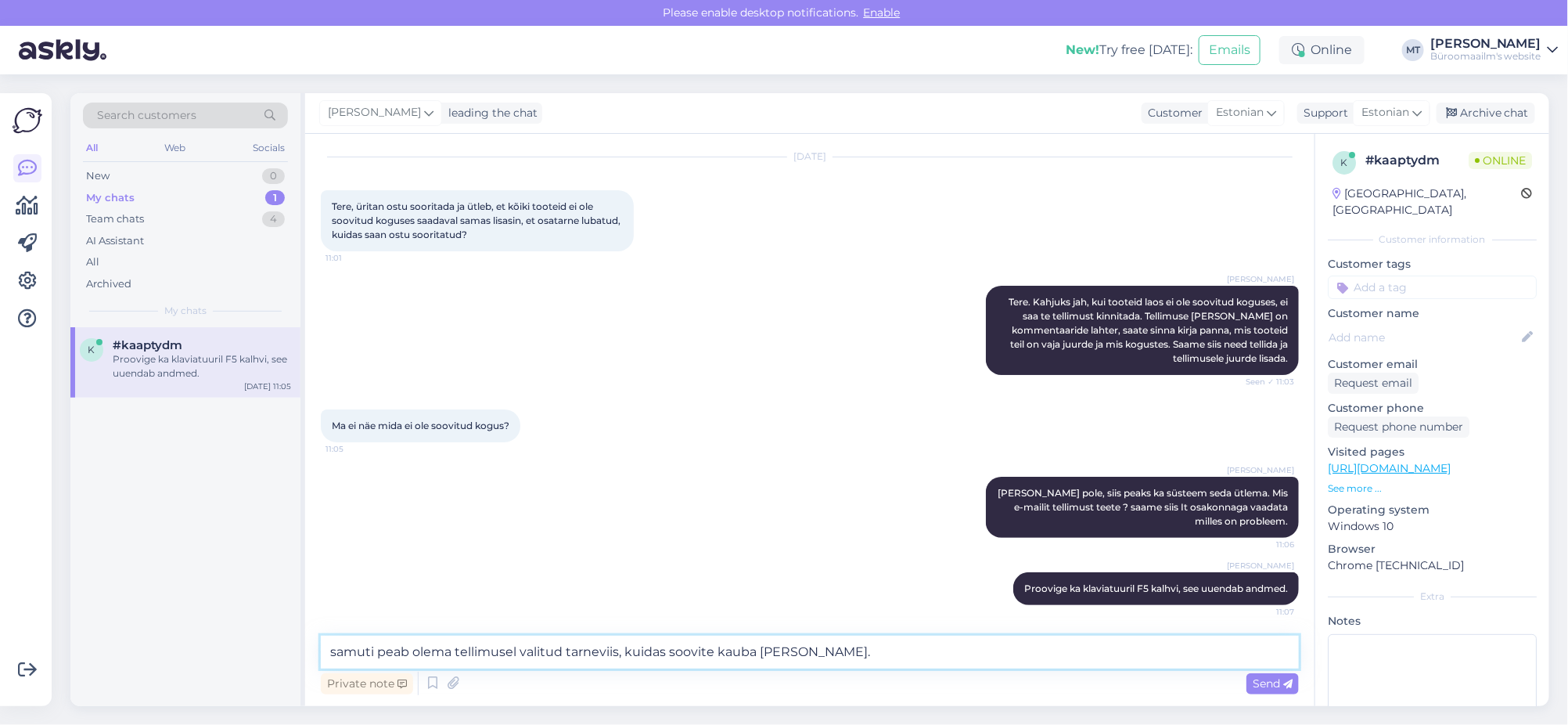
click at [330, 653] on textarea "samuti peab olema tellimusel valitud tarneviis, kuidas soovite kauba kätte saad…" at bounding box center [810, 652] width 978 height 33
click at [898, 662] on textarea "Samuti peab olema tellimusel valitud tarneviis, kuidas soovite kauba kätte saad…" at bounding box center [810, 652] width 978 height 33
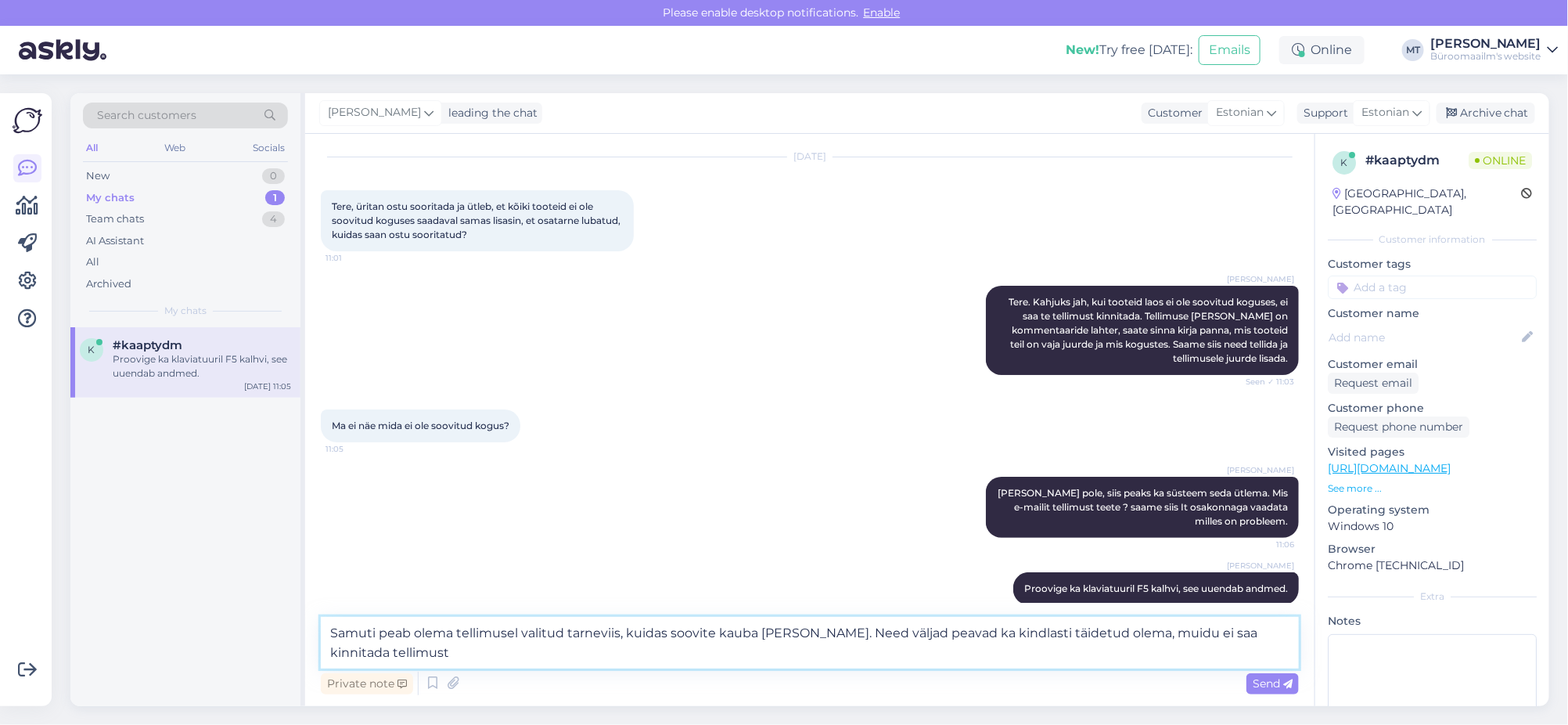
type textarea "Samuti peab olema tellimusel valitud tarneviis, kuidas soovite kauba kätte saad…"
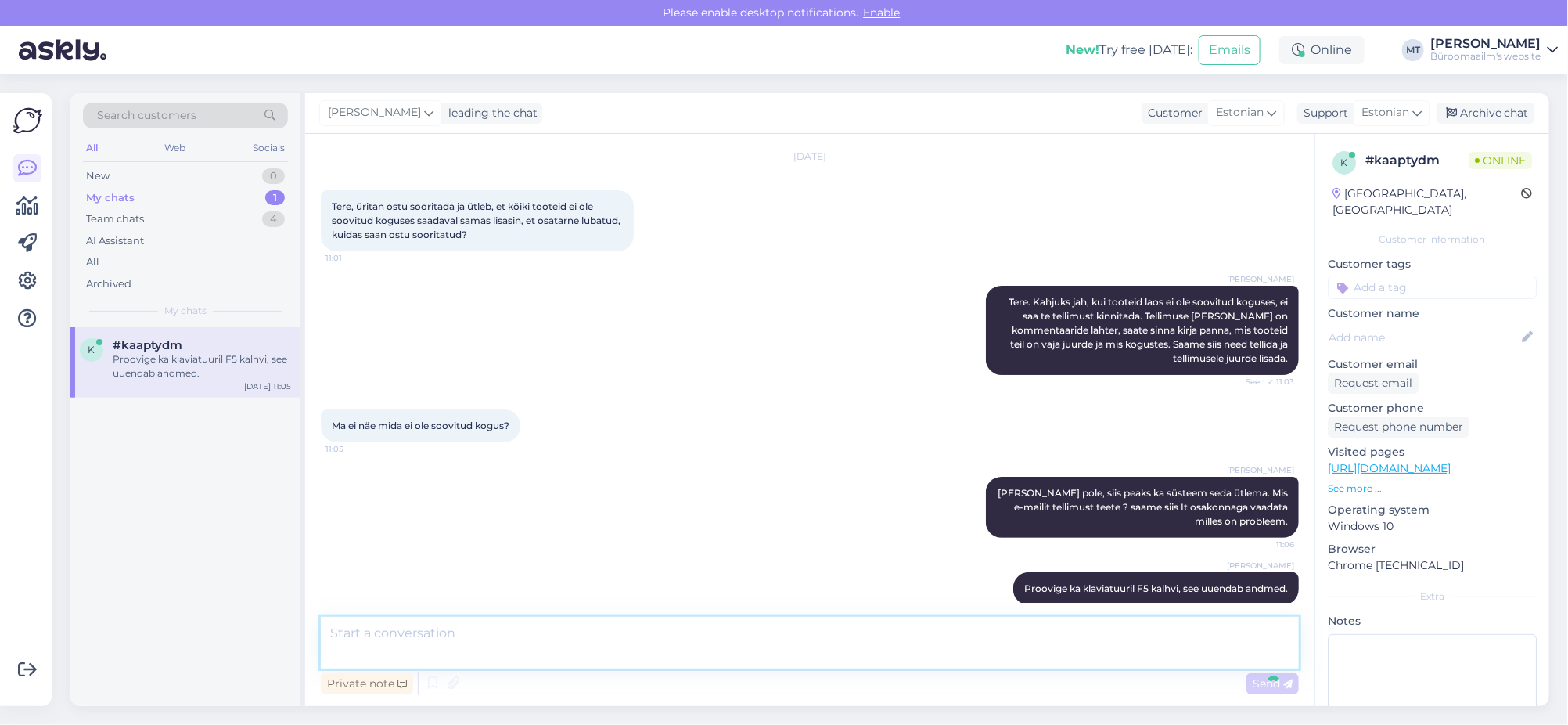
scroll to position [137, 0]
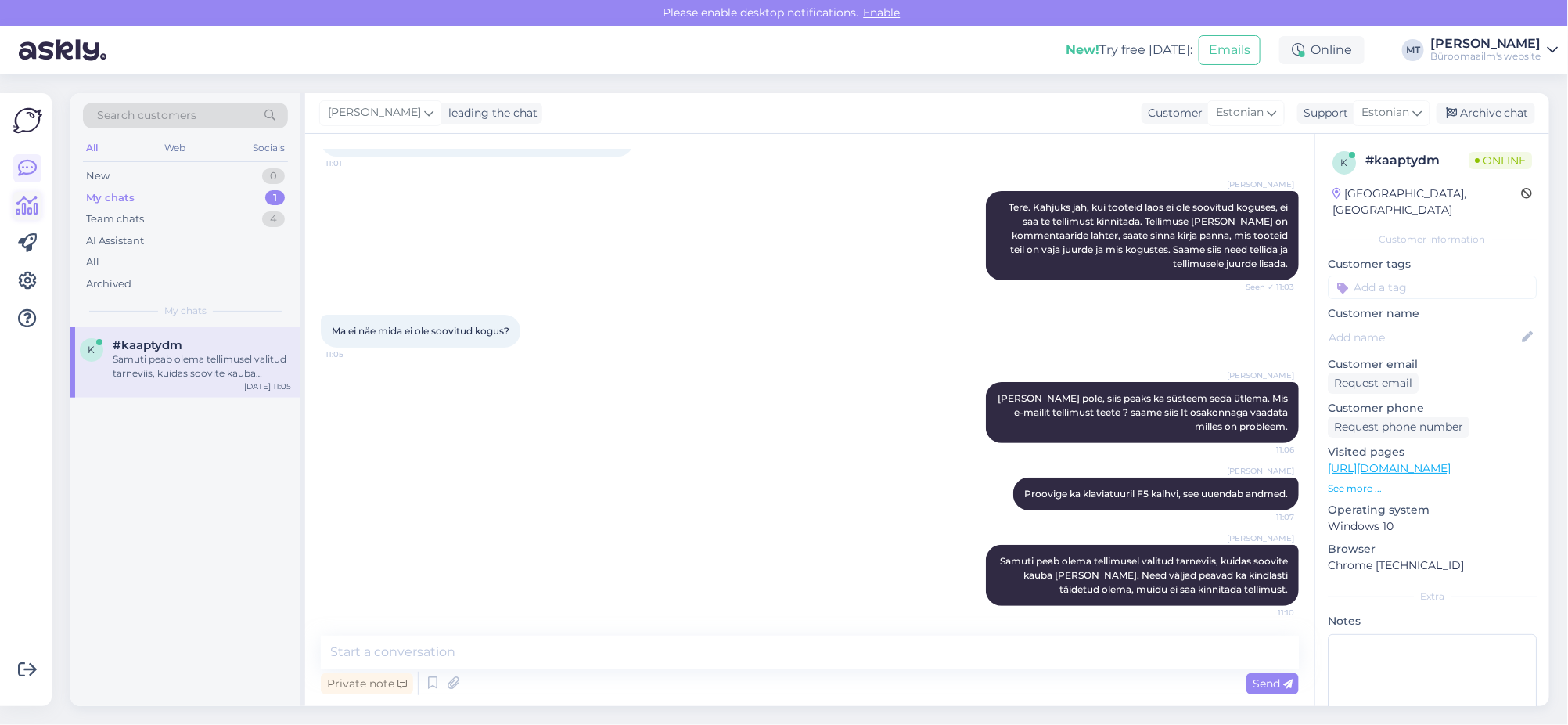
click at [14, 198] on link at bounding box center [27, 206] width 28 height 28
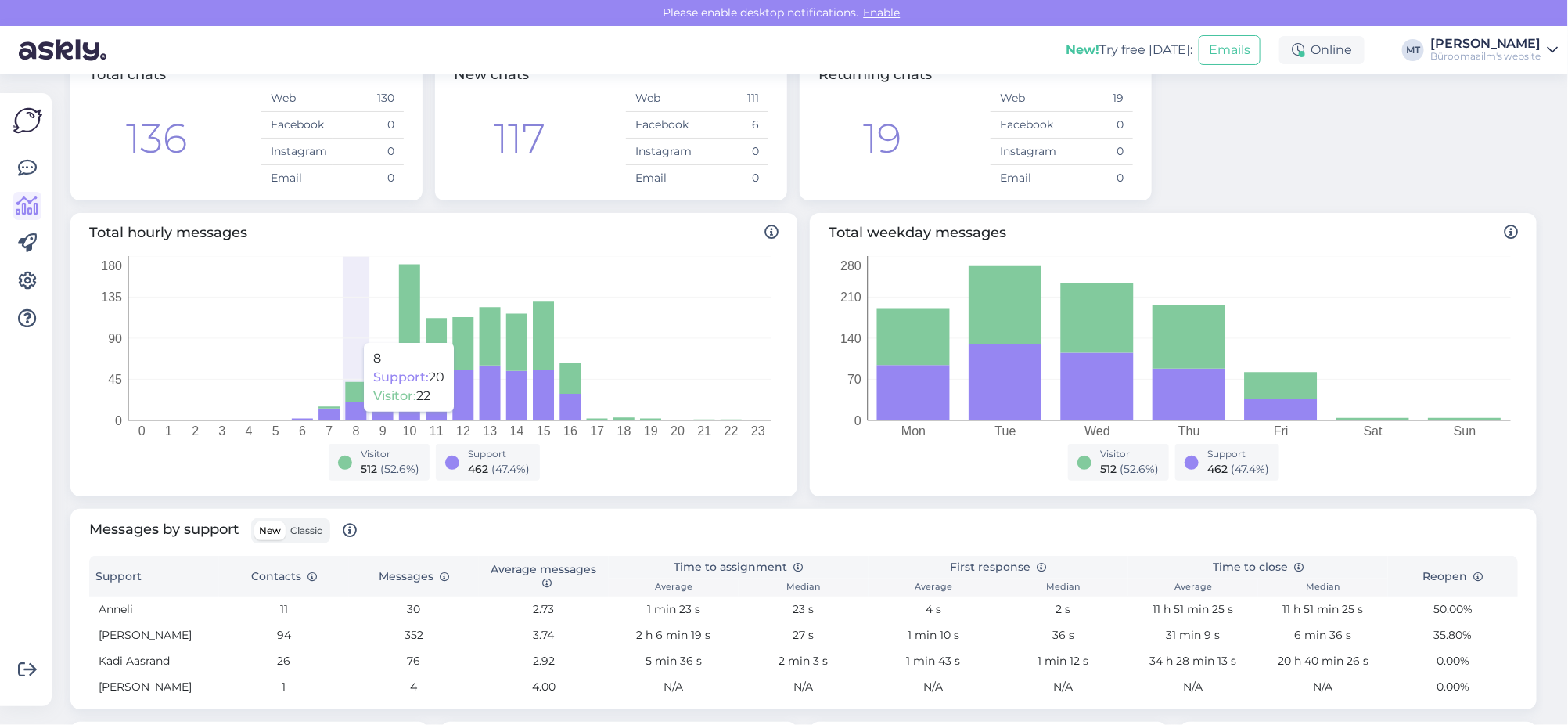
scroll to position [293, 0]
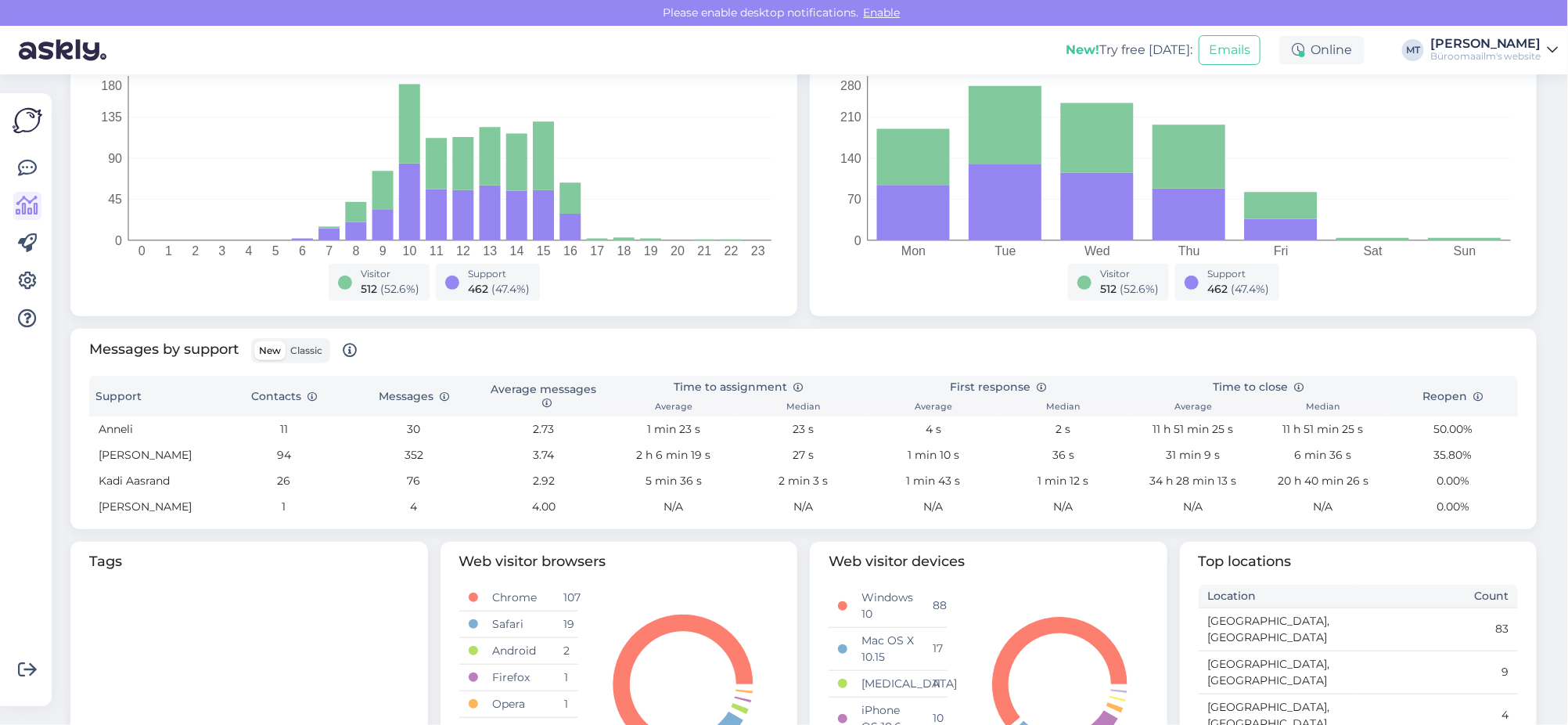
click at [301, 347] on span "Classic" at bounding box center [306, 350] width 32 height 12
click at [286, 341] on input "Classic" at bounding box center [286, 341] width 0 height 0
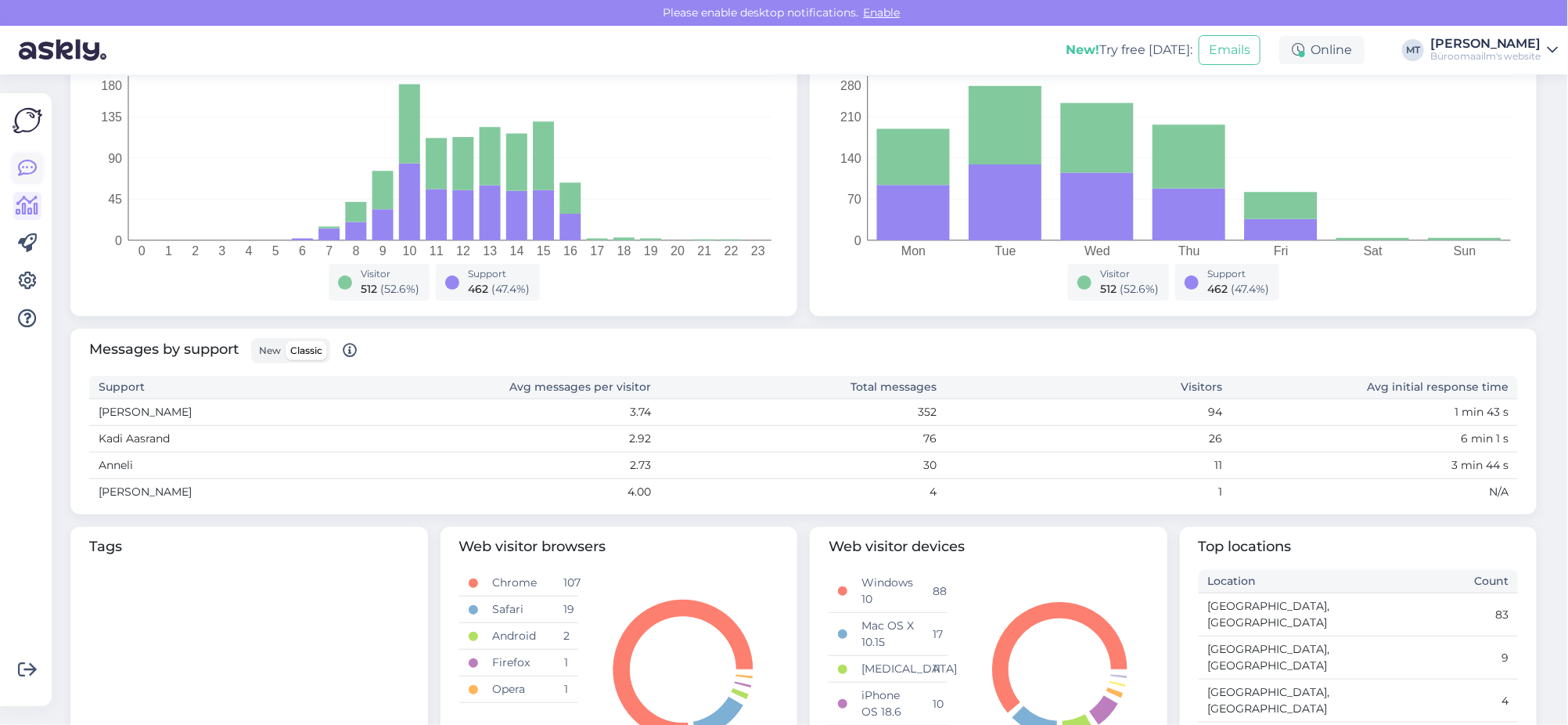
click at [24, 173] on icon at bounding box center [28, 169] width 19 height 19
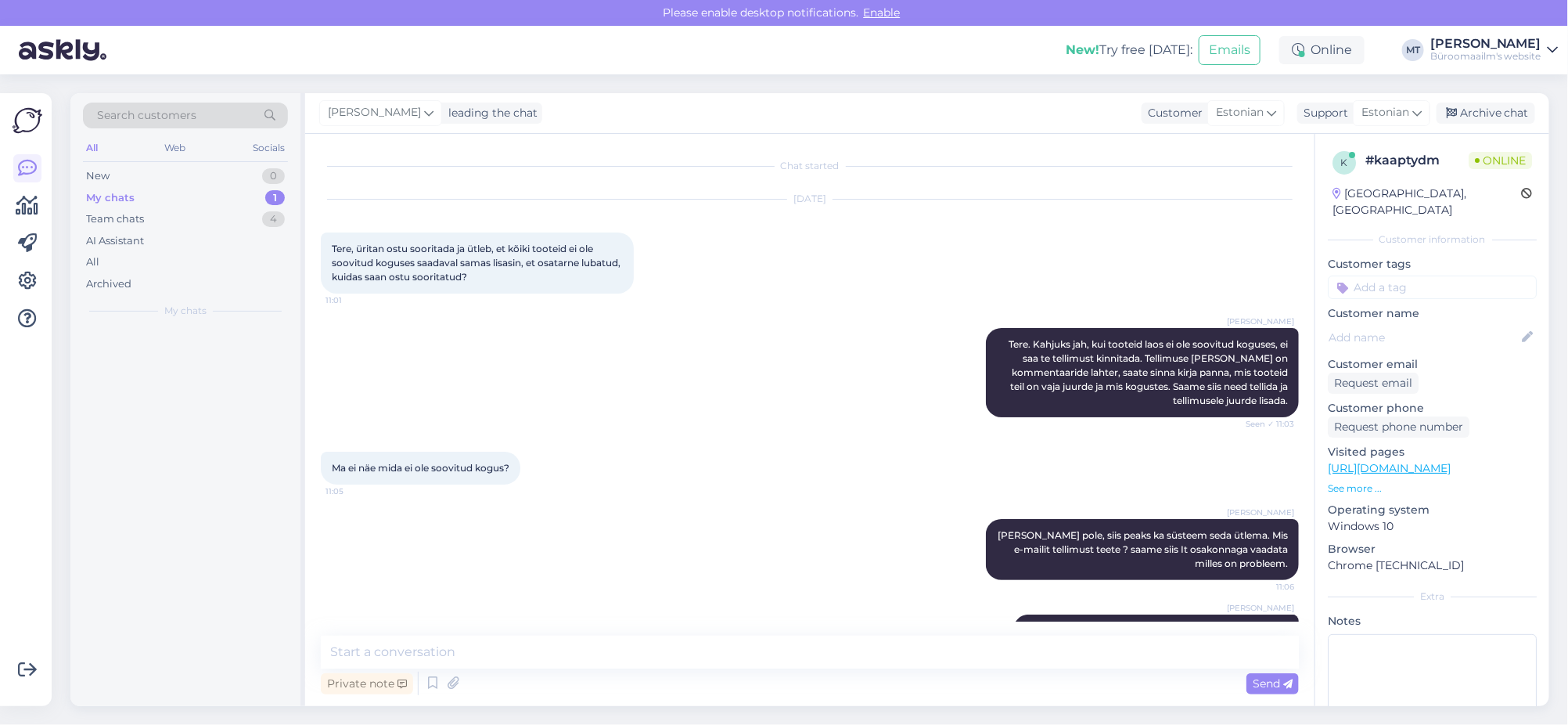
scroll to position [137, 0]
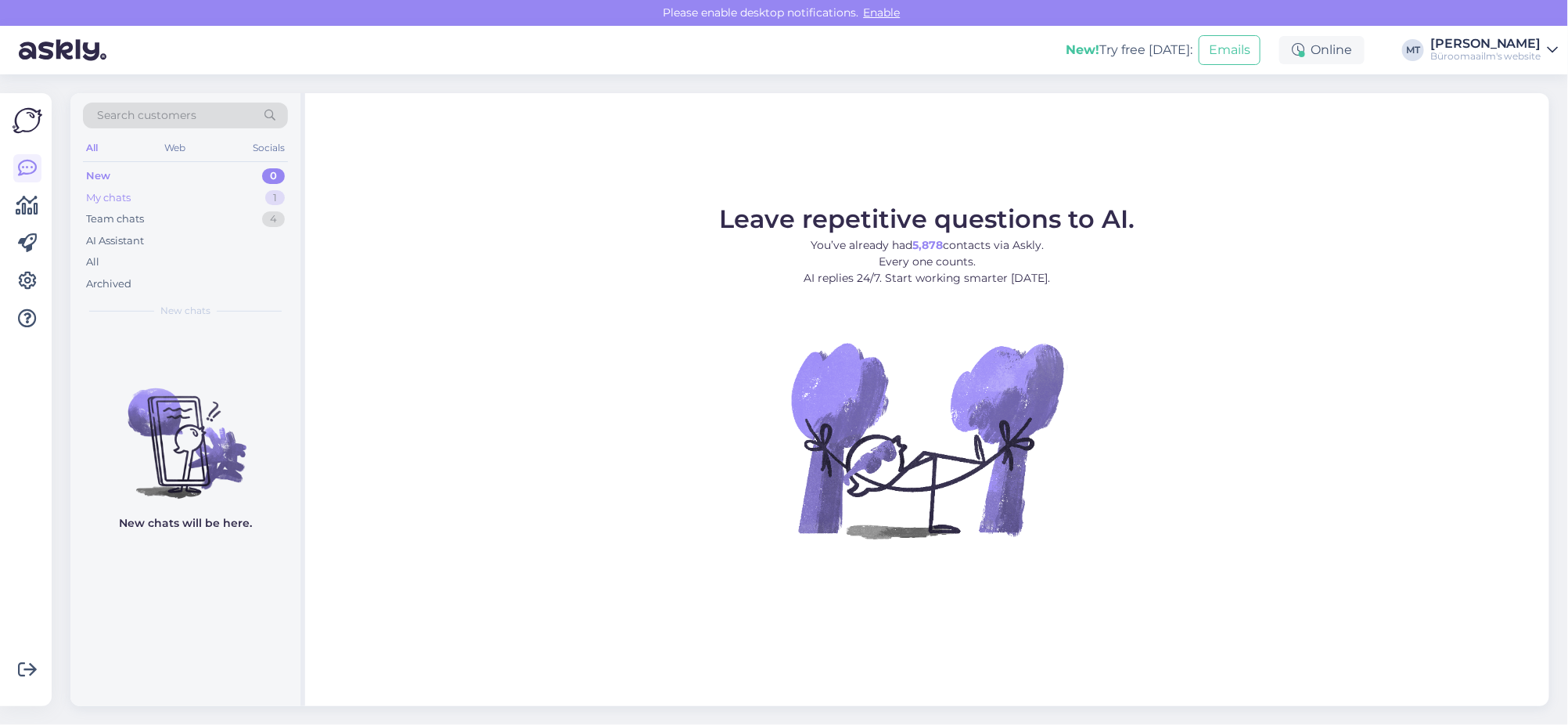
click at [98, 203] on div "My chats" at bounding box center [108, 198] width 45 height 15
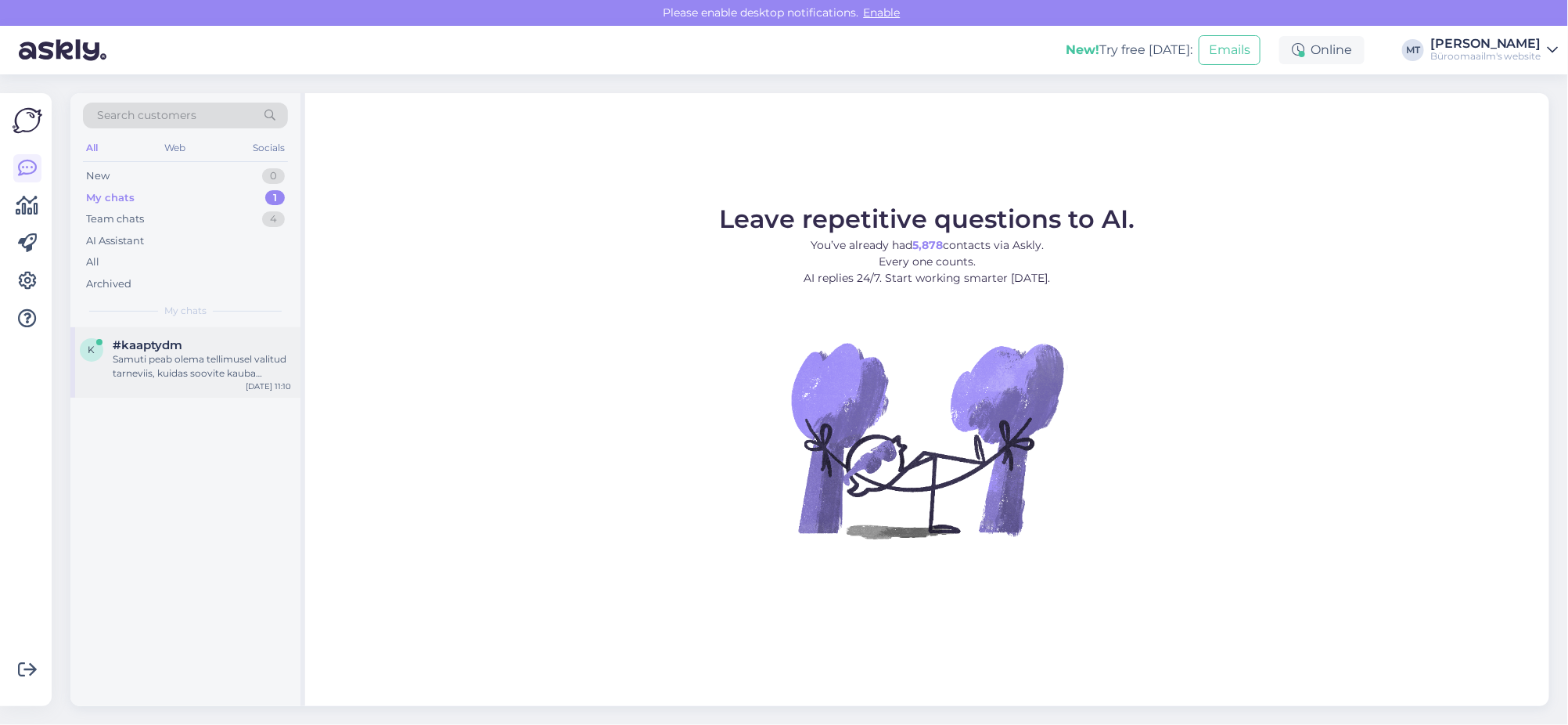
click at [122, 362] on div "Samuti peab olema tellimusel valitud tarneviis, kuidas soovite kauba kätte saad…" at bounding box center [201, 366] width 178 height 28
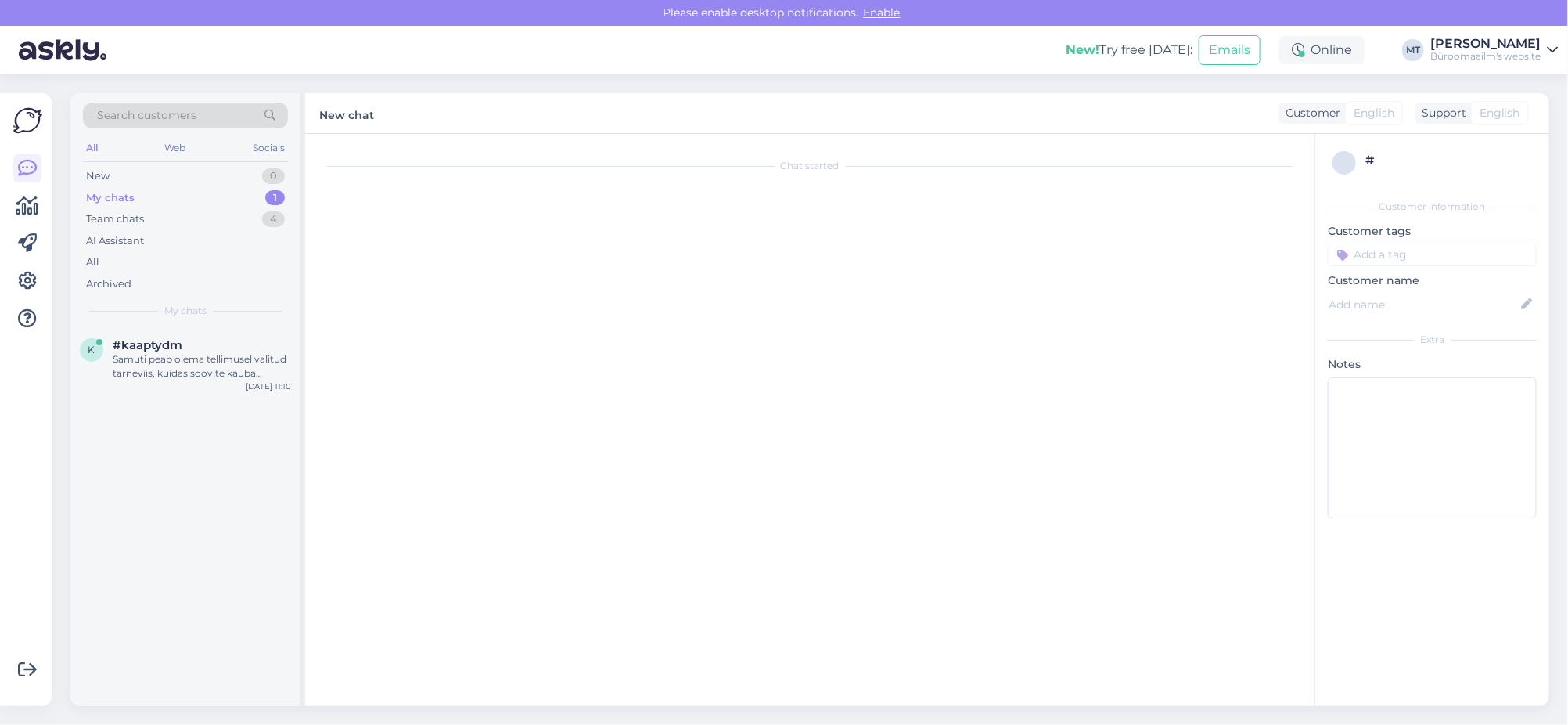
scroll to position [137, 0]
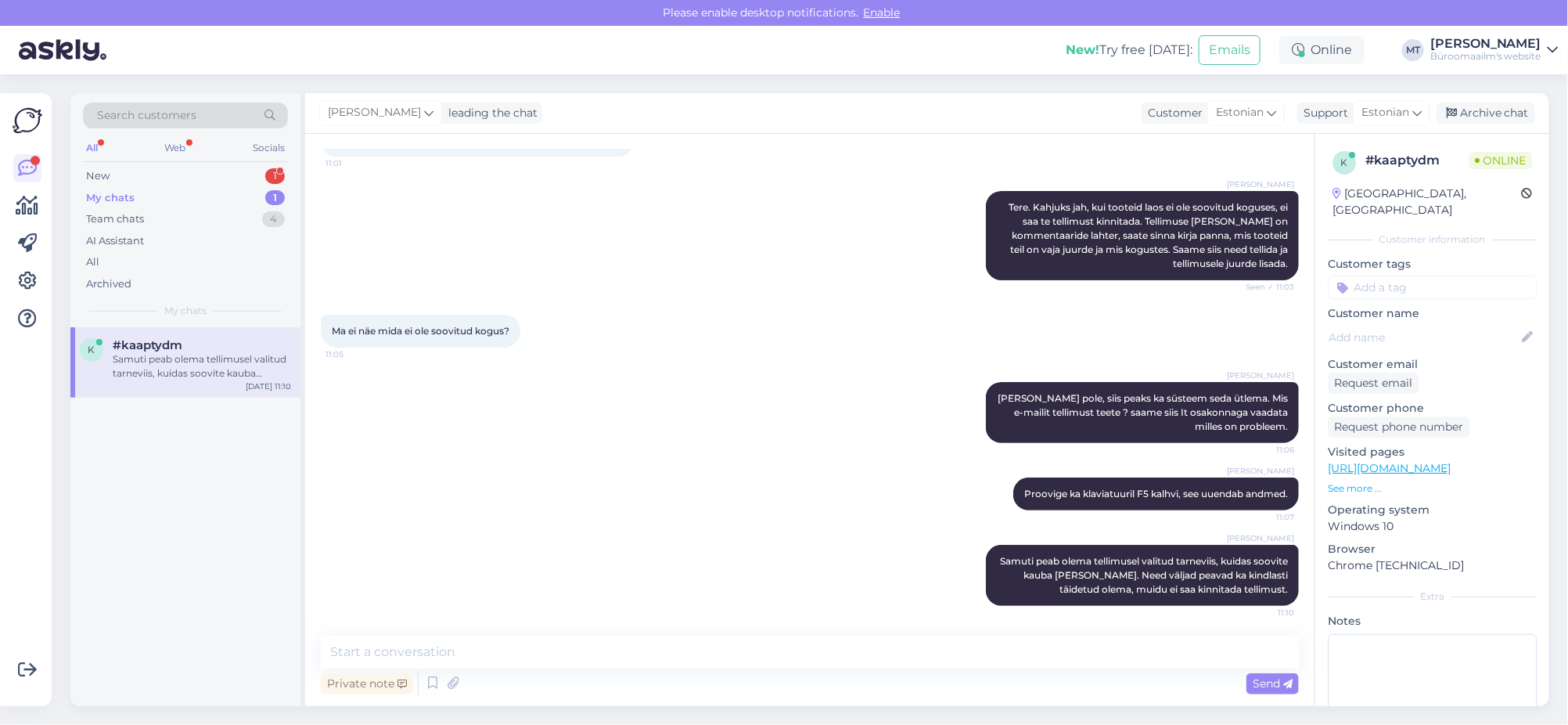
click at [115, 194] on div "My chats" at bounding box center [110, 198] width 48 height 15
click at [159, 364] on div "Samuti peab olema tellimusel valitud tarneviis, kuidas soovite kauba kätte saad…" at bounding box center [201, 366] width 178 height 28
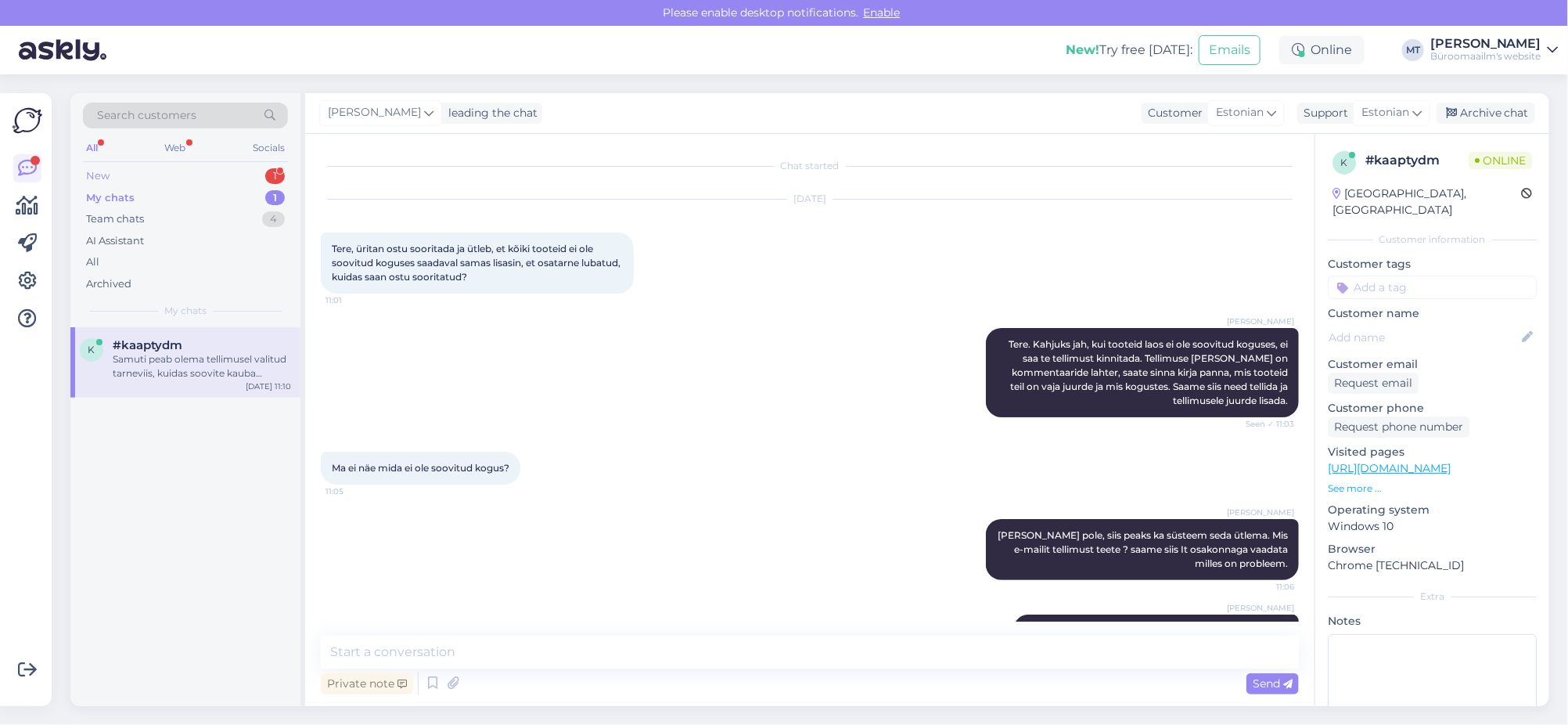
click at [89, 170] on div "New" at bounding box center [97, 176] width 23 height 15
click at [158, 359] on div "Tere, kas see on liimitav magnetteip? https://www.byroomaailm.ee/magnetteip-12-…" at bounding box center [201, 366] width 178 height 28
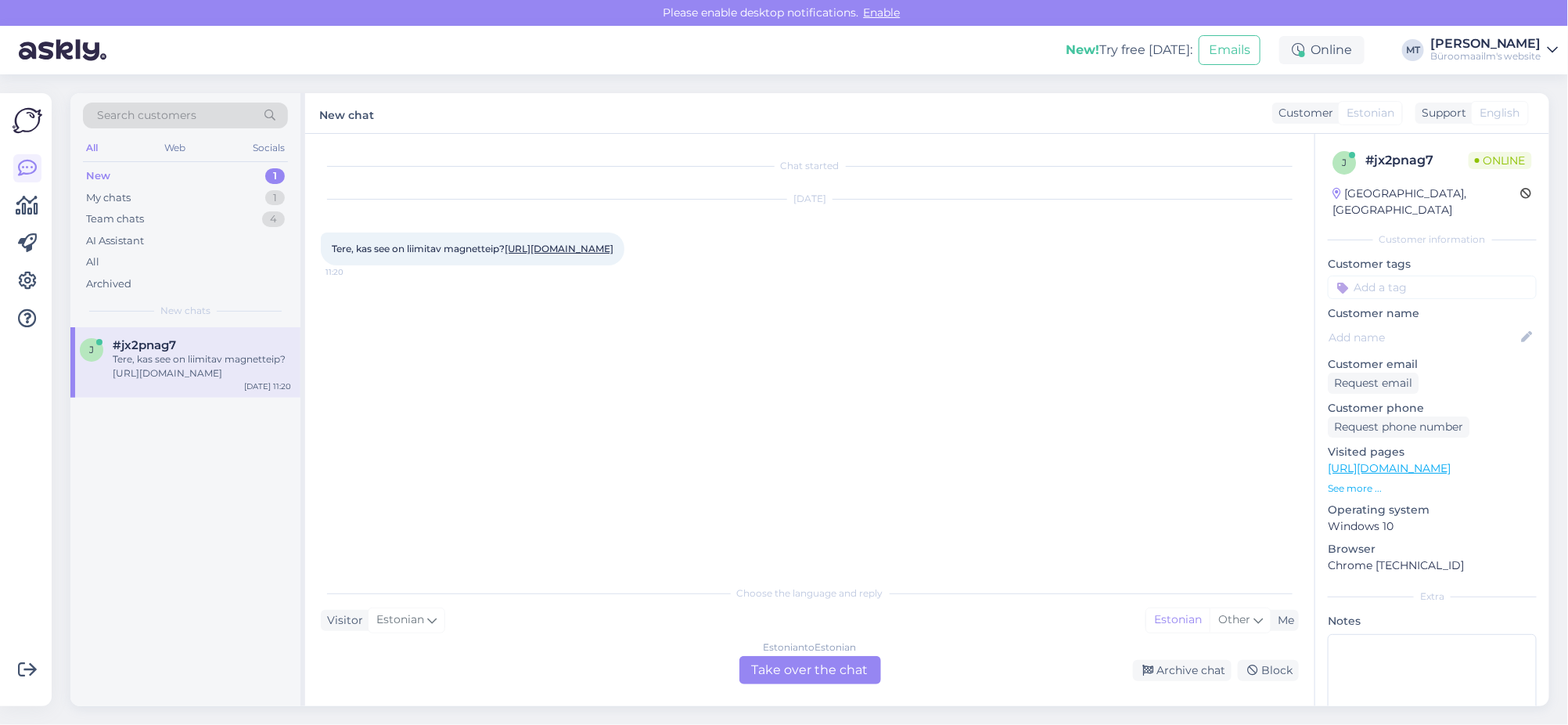
click at [829, 663] on div "Estonian to Estonian Take over the chat" at bounding box center [810, 670] width 142 height 28
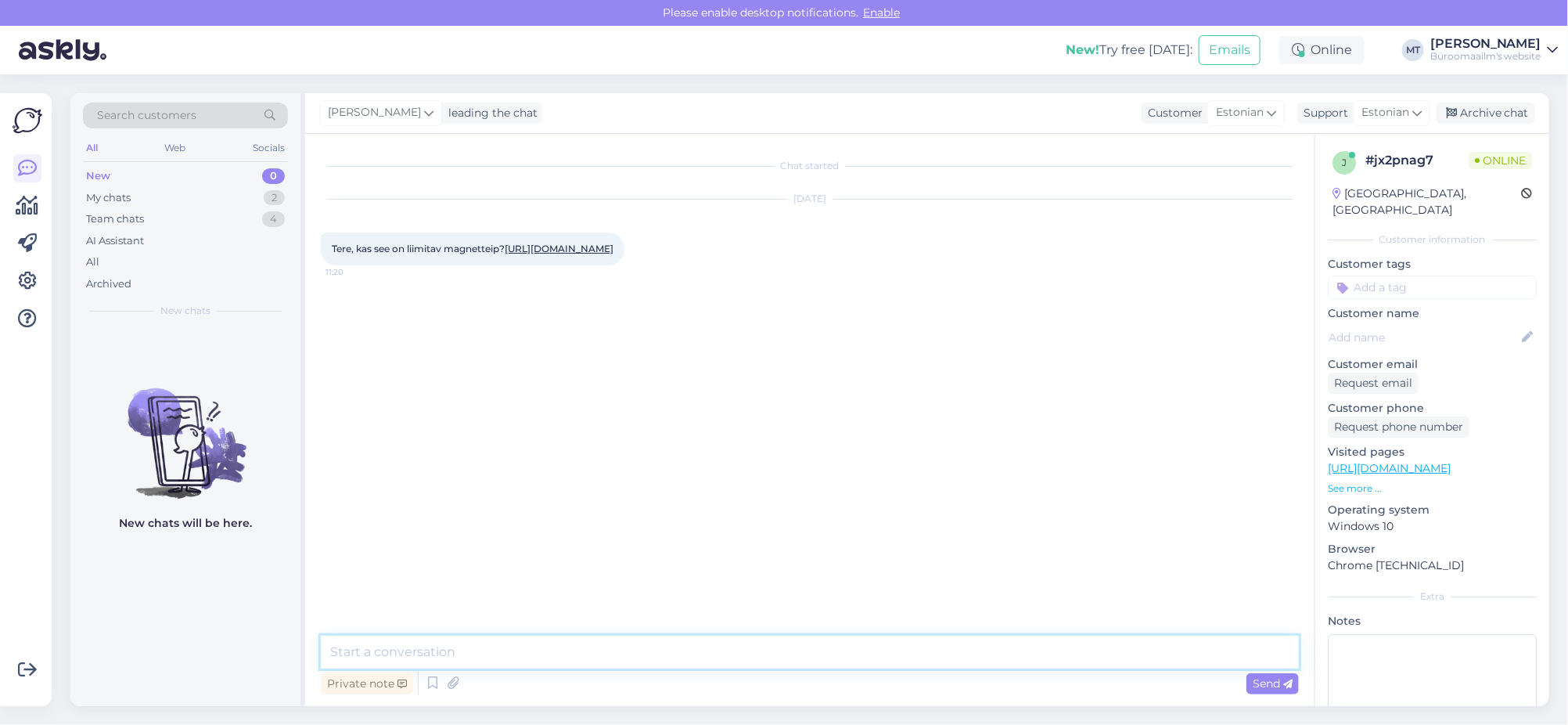
click at [435, 659] on textarea at bounding box center [810, 652] width 978 height 33
click at [504, 255] on link "https://www.byroomaailm.ee/magnetteip-12-5-mm-5m?sku=K0055475" at bounding box center [559, 249] width 108 height 12
click at [478, 659] on textarea "Tere." at bounding box center [810, 652] width 978 height 33
type textarea "Tere. Uurin kohe ja annan teada, vastusega läheb aega natuke."
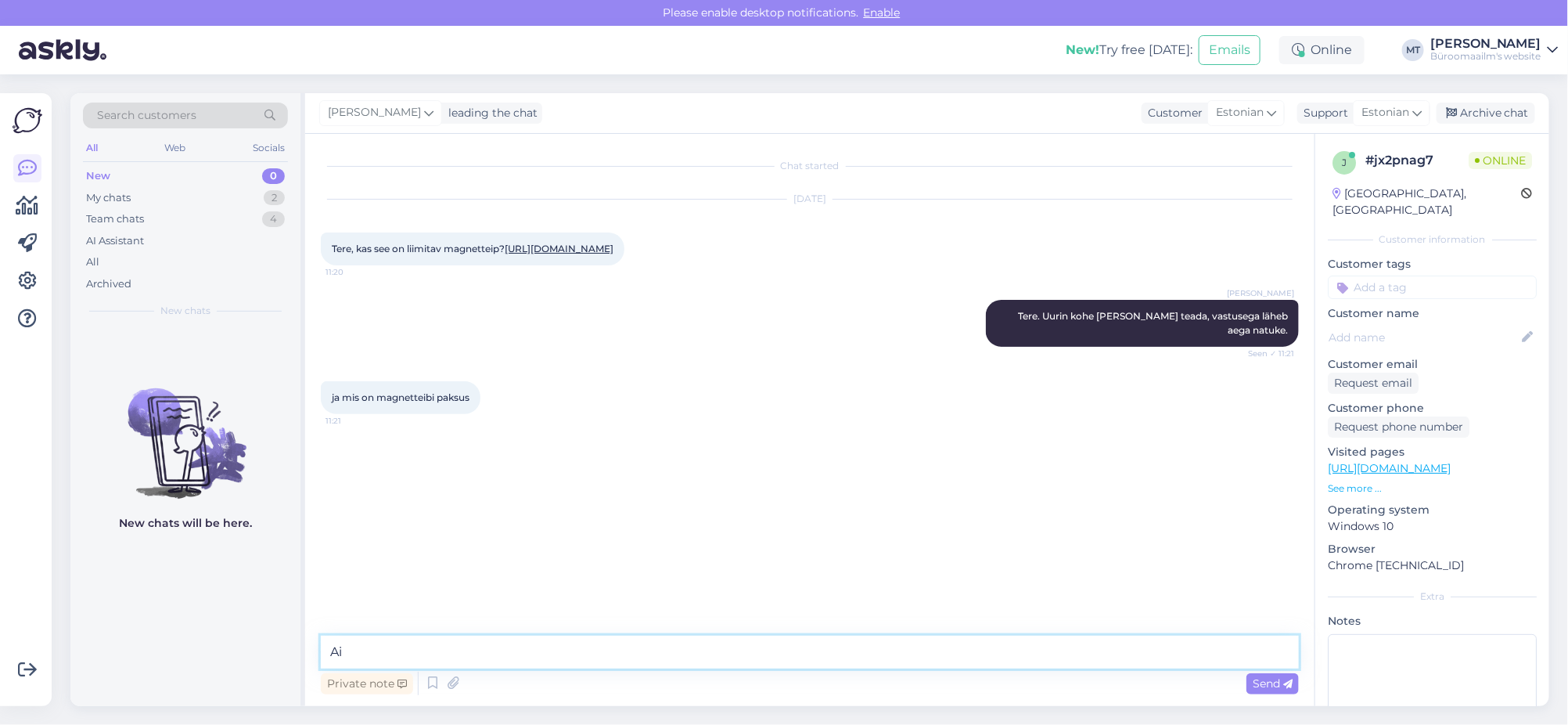
type textarea "A"
type textarea "Uurin ka seda."
click at [504, 255] on link "https://www.byroomaailm.ee/magnetteip-12-5-mm-5m?sku=K0055475" at bounding box center [559, 249] width 108 height 12
drag, startPoint x: 110, startPoint y: 203, endPoint x: 99, endPoint y: 200, distance: 11.4
click at [109, 201] on div "My chats" at bounding box center [108, 198] width 45 height 15
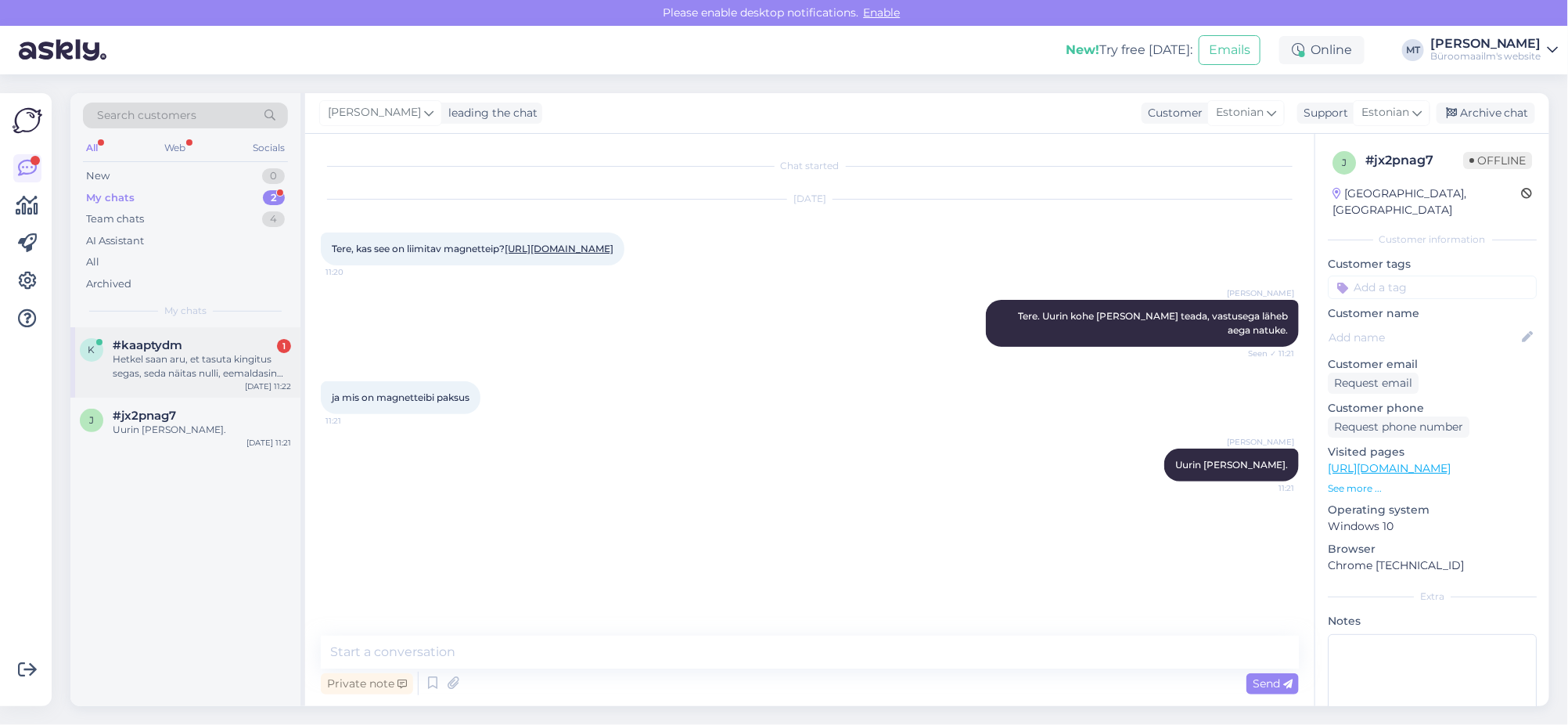
click at [153, 358] on div "Hetkel saan aru, et tasuta kingitus segas, seda näitas nulli, eemaldasin selle …" at bounding box center [201, 366] width 178 height 28
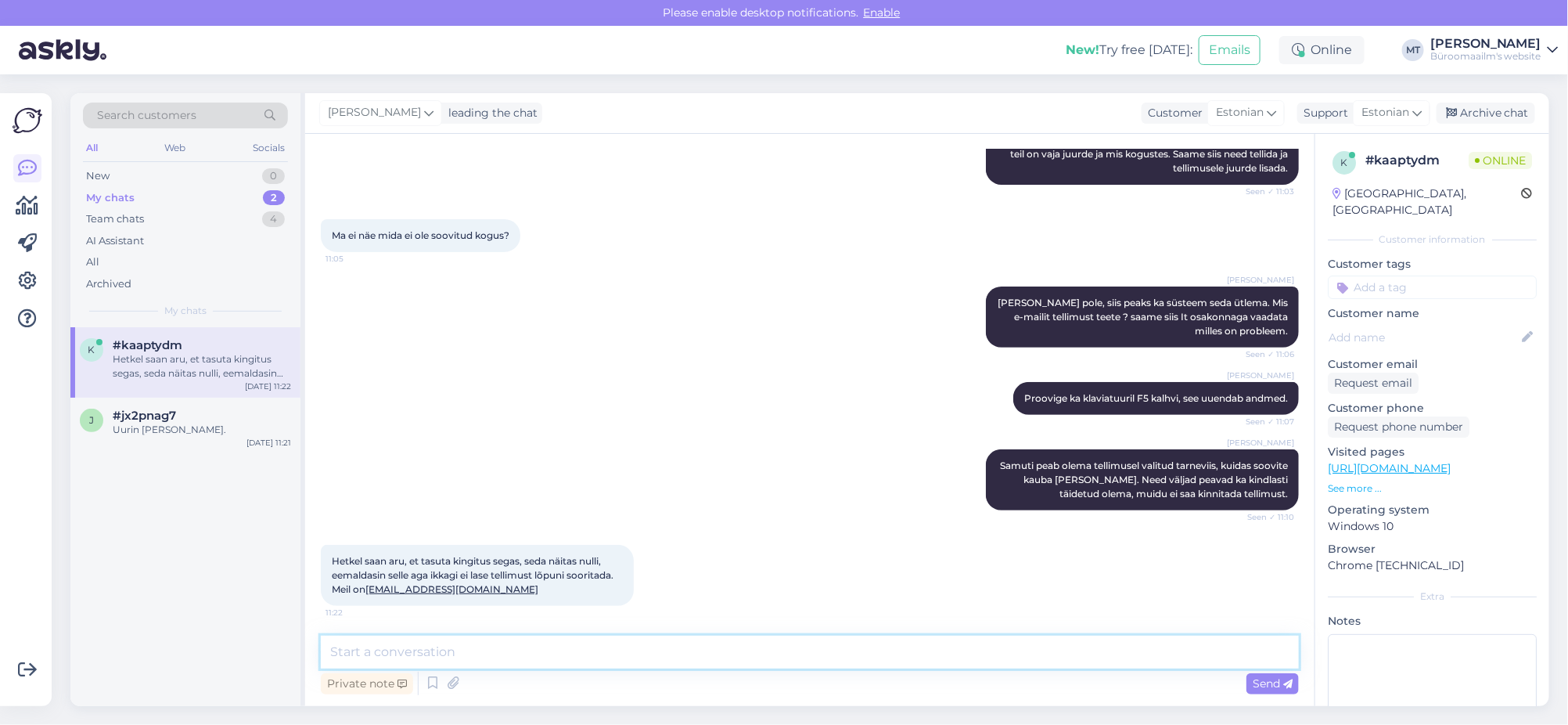
click at [452, 663] on textarea at bounding box center [810, 652] width 978 height 33
type textarea "Aitäh, uurime ja anname teda, milles viga."
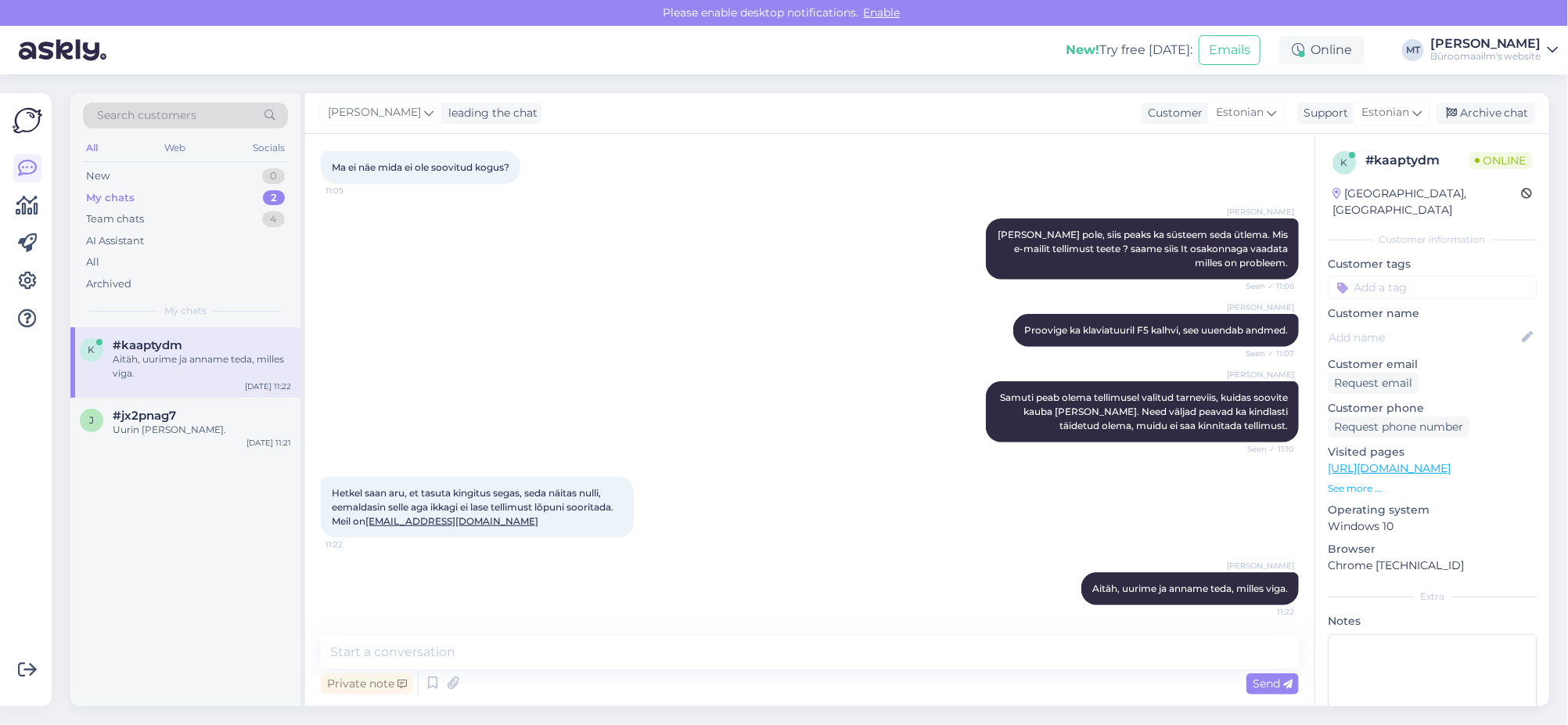
drag, startPoint x: 135, startPoint y: 351, endPoint x: 114, endPoint y: 365, distance: 25.2
click at [134, 352] on div "Aitäh, uurime ja anname teda, milles viga." at bounding box center [201, 366] width 178 height 28
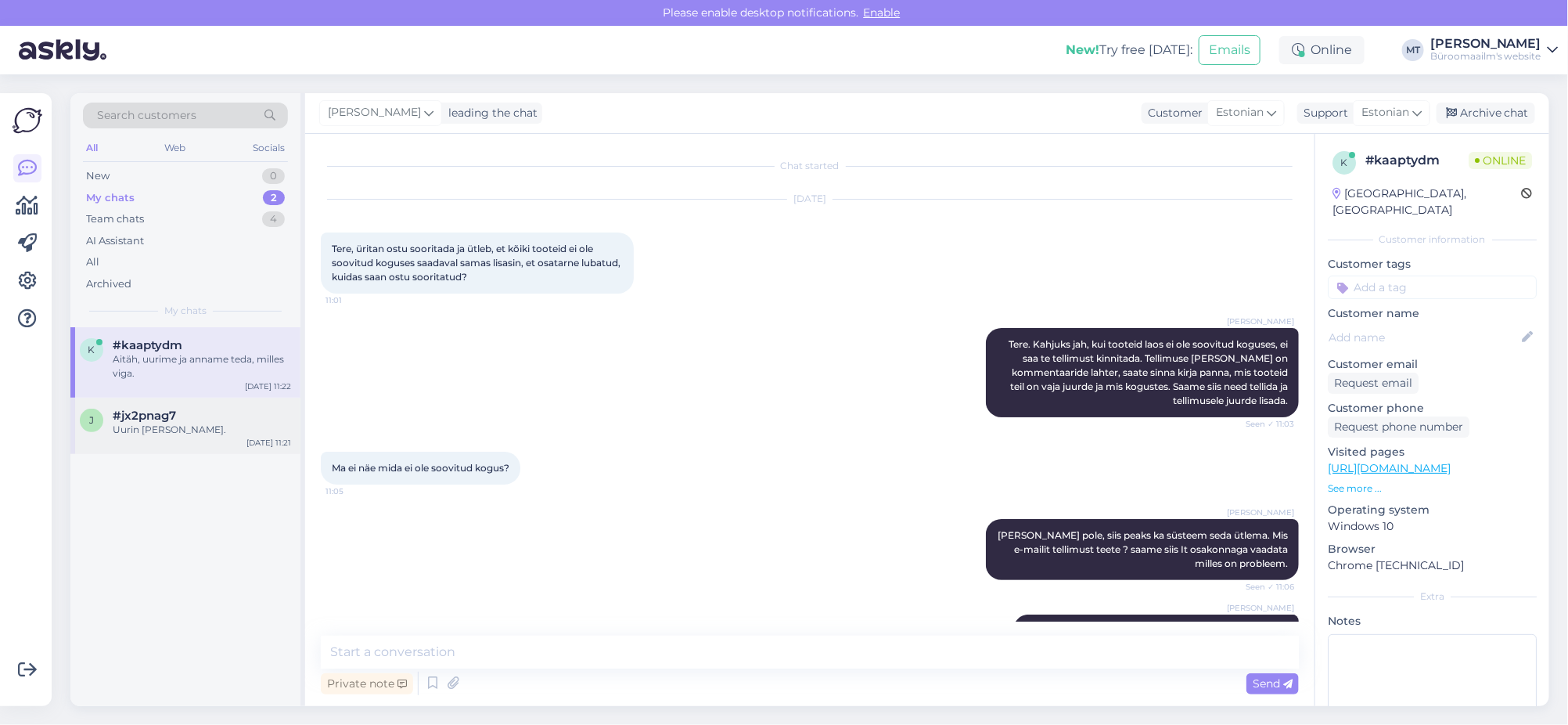
click at [117, 427] on div "Uurin ka seda." at bounding box center [201, 430] width 178 height 14
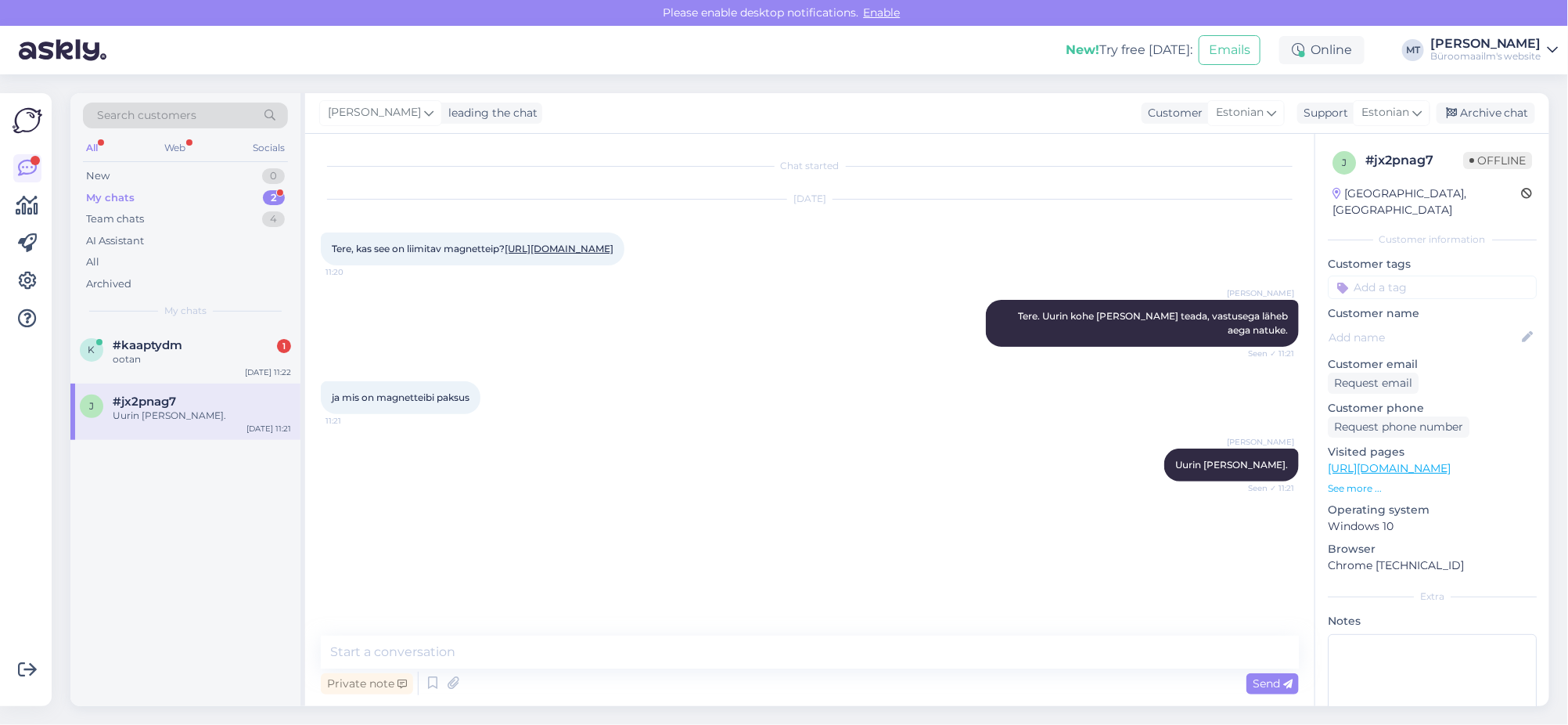
click at [141, 197] on div "My chats 2" at bounding box center [185, 197] width 205 height 22
click at [141, 345] on span "#kaaptydm" at bounding box center [147, 345] width 70 height 14
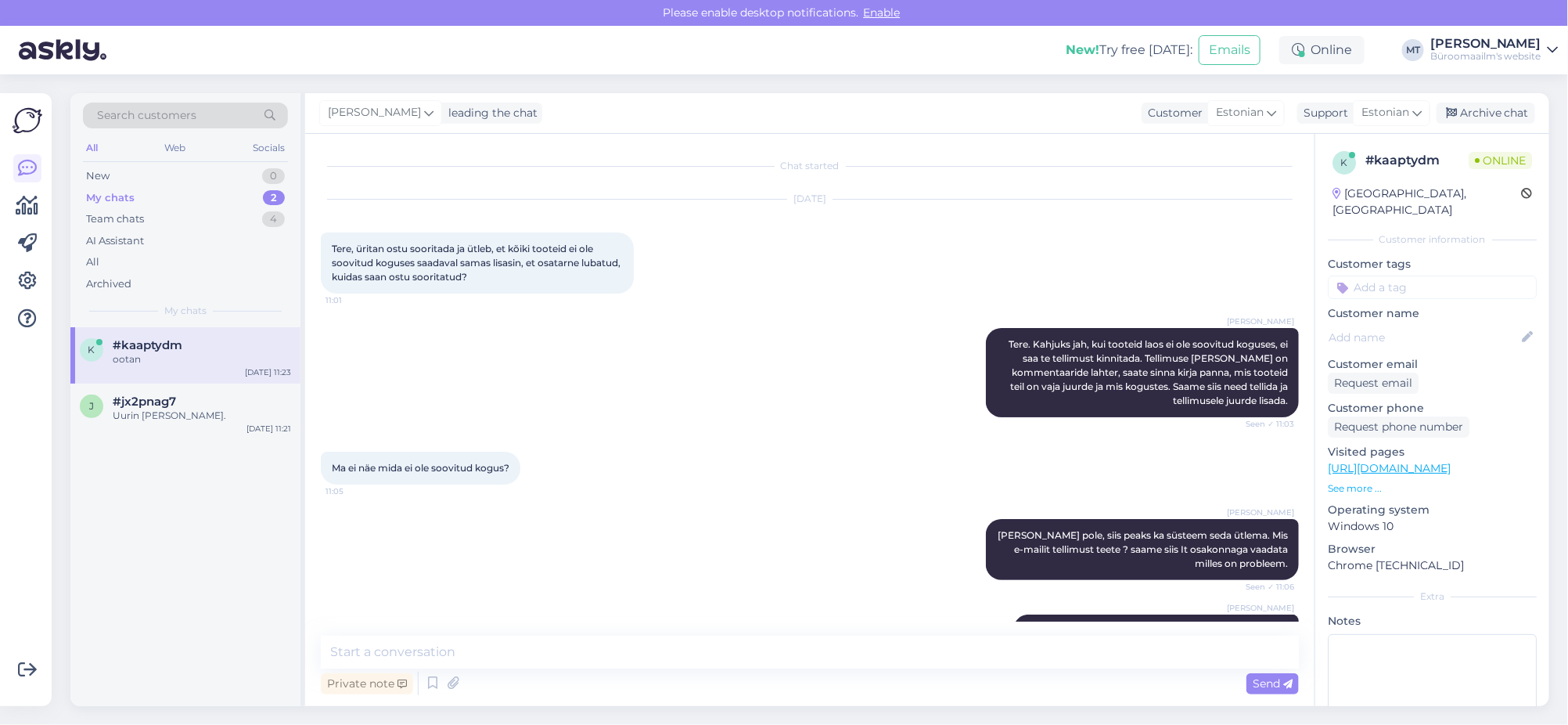
scroll to position [367, 0]
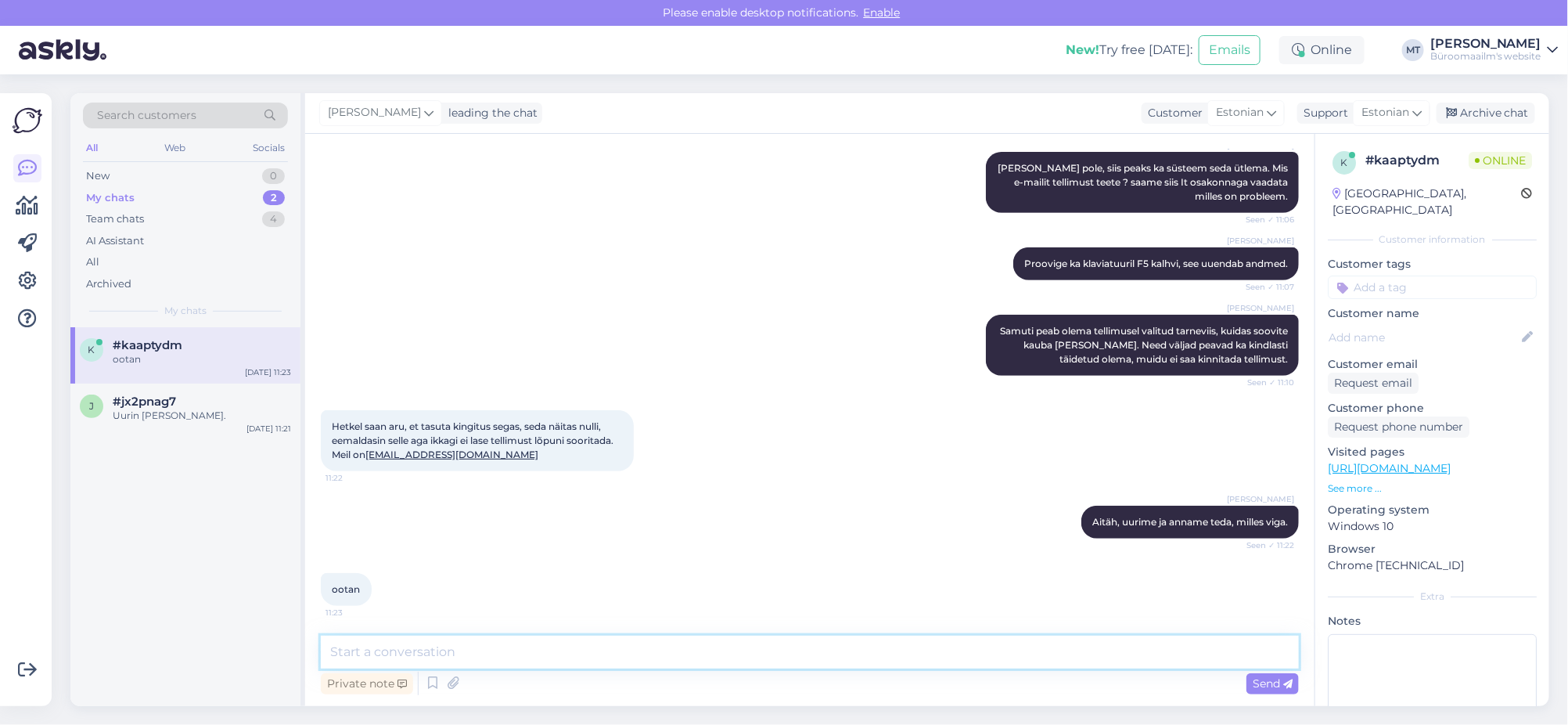
click at [429, 667] on textarea at bounding box center [810, 652] width 978 height 33
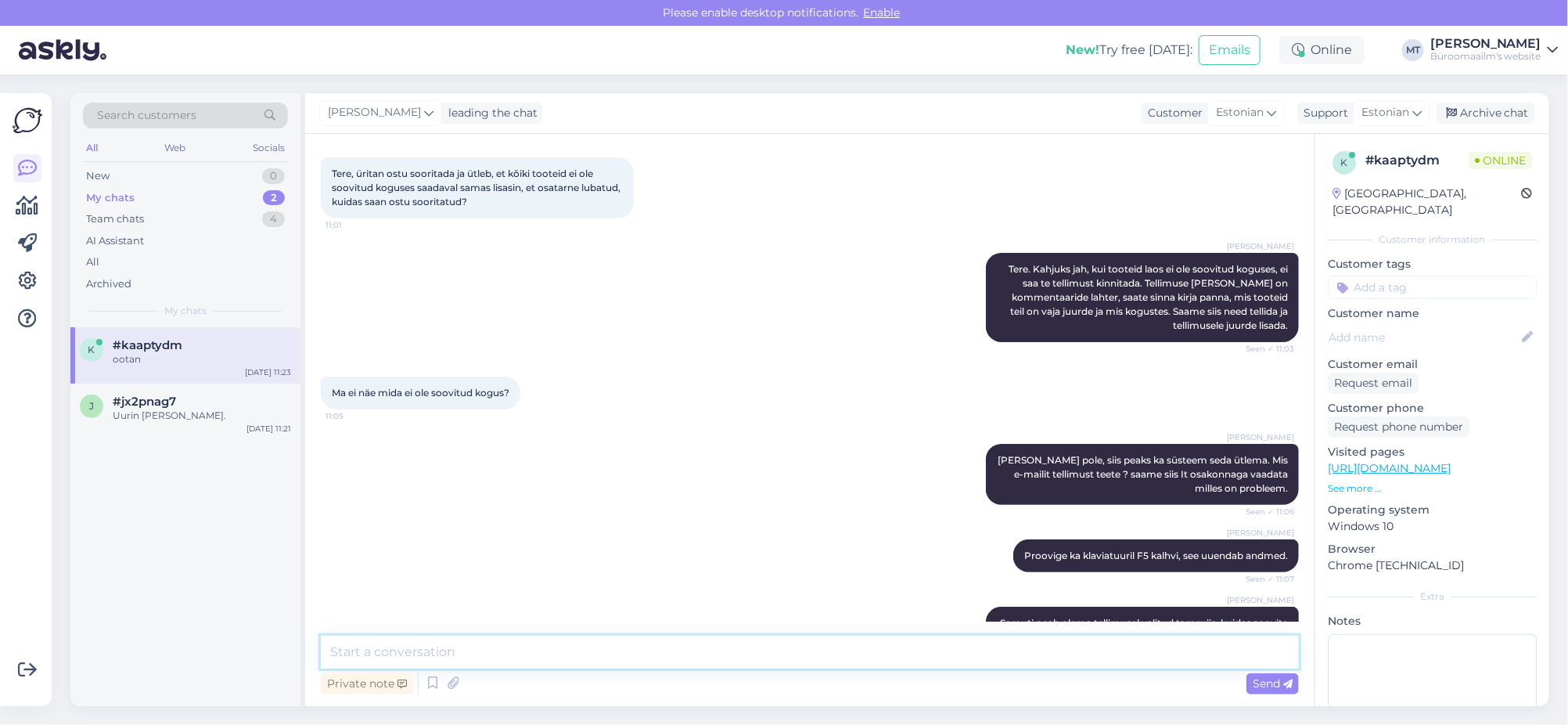
scroll to position [0, 0]
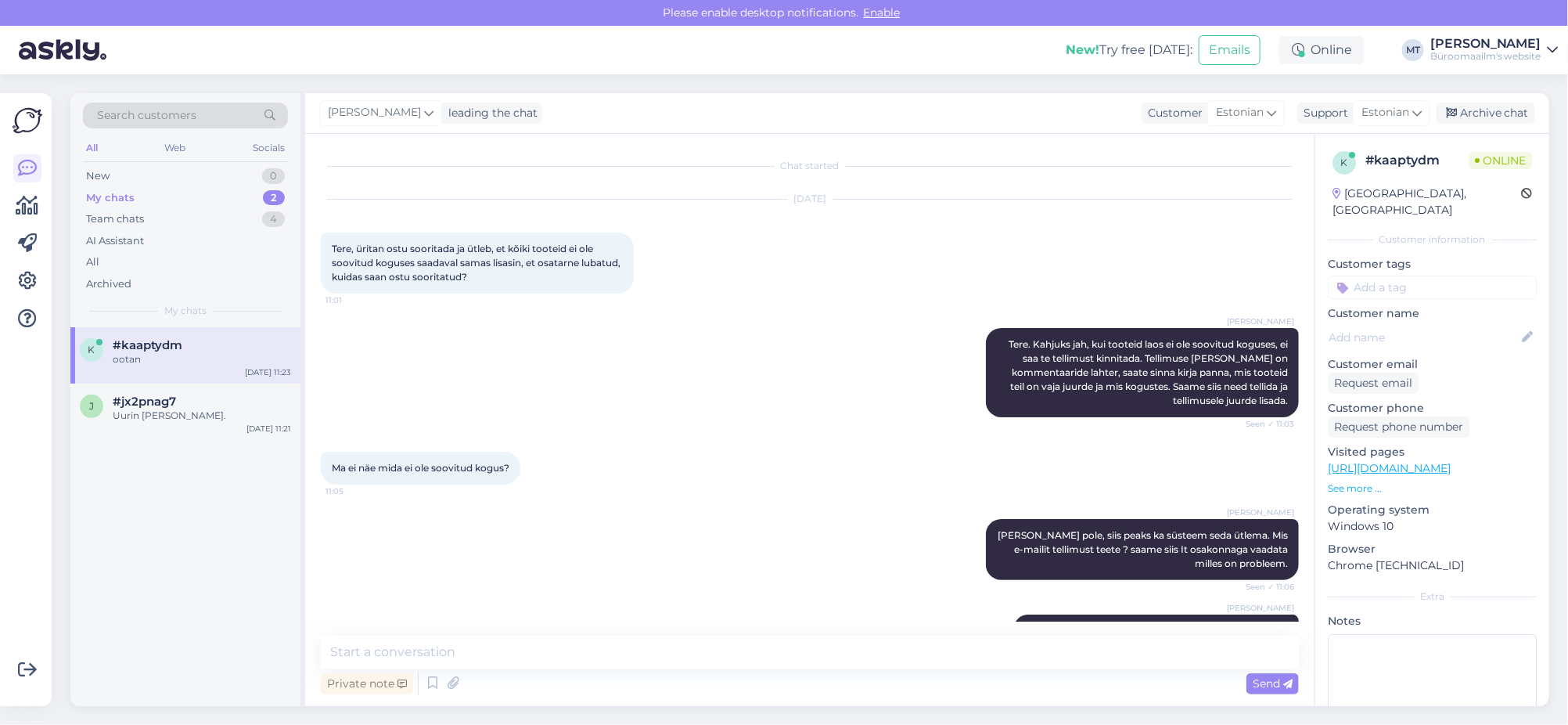
click at [107, 193] on div "My chats" at bounding box center [110, 198] width 48 height 15
click at [142, 348] on span "#kaaptydm" at bounding box center [147, 345] width 70 height 14
click at [140, 401] on span "#jx2pnag7" at bounding box center [145, 401] width 64 height 14
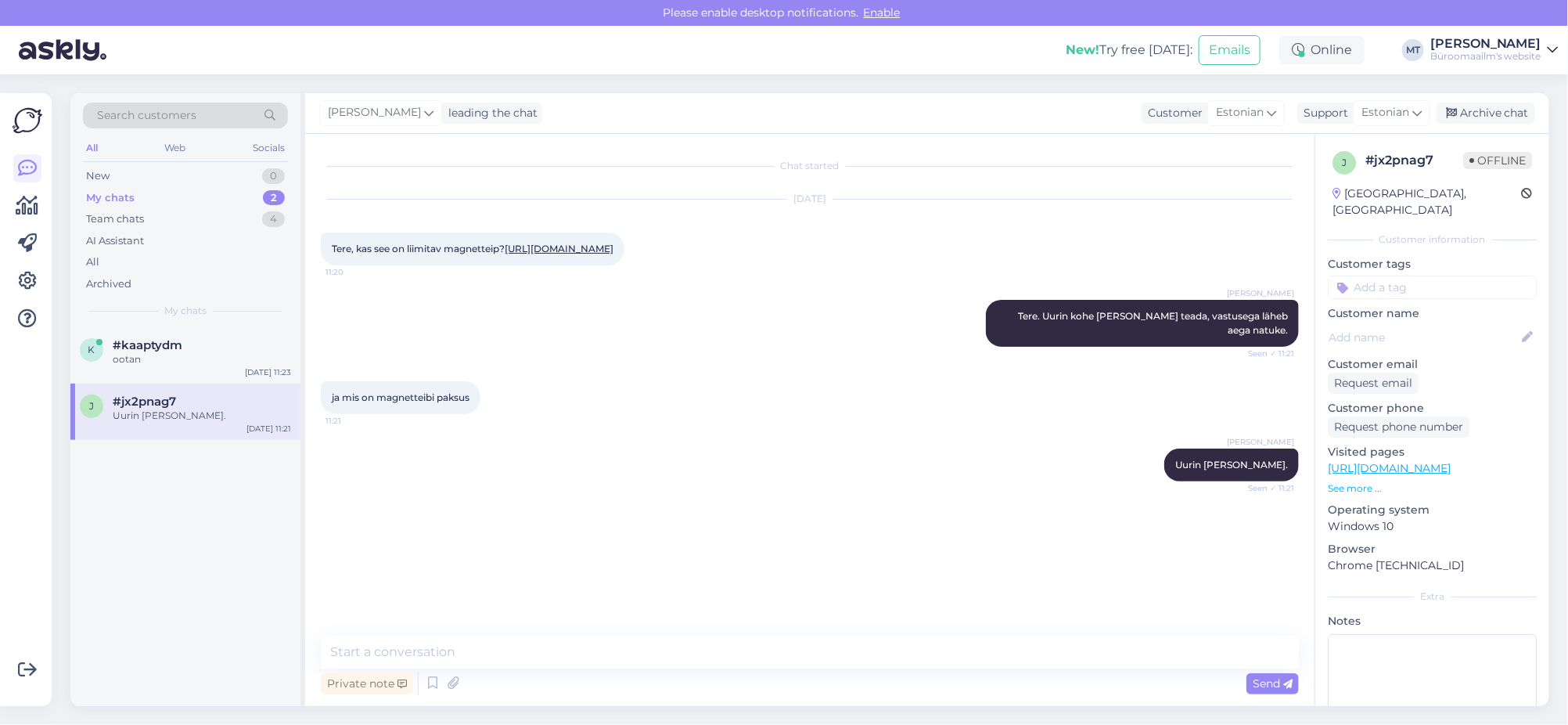
click at [504, 255] on link "https://www.byroomaailm.ee/magnetteip-12-5-mm-5m?sku=K0055475" at bounding box center [559, 249] width 108 height 12
click at [466, 666] on textarea at bounding box center [810, 652] width 978 height 33
type textarea "T"
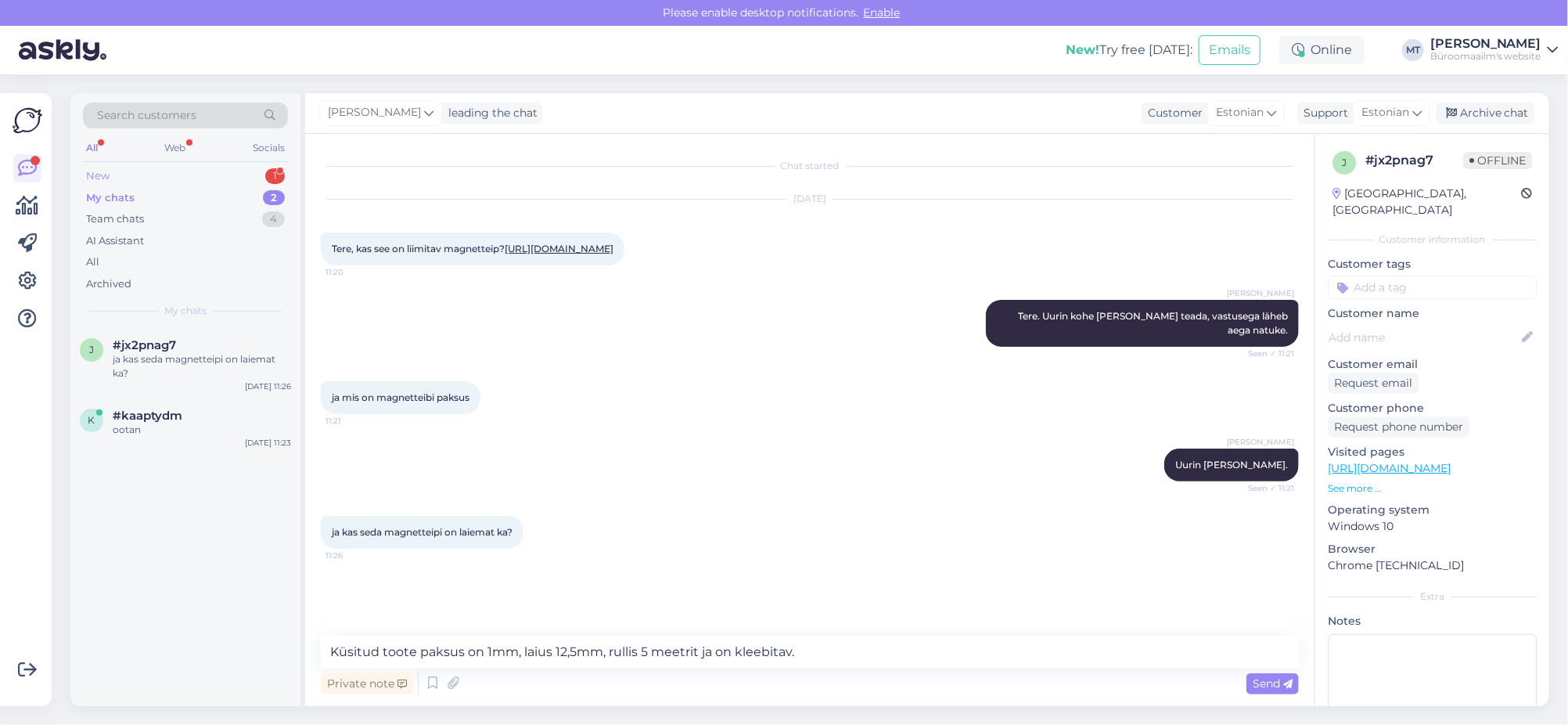
click at [100, 175] on div "New" at bounding box center [97, 176] width 23 height 15
click at [886, 657] on textarea "Küsitud toote paksus on 1mm, laius 12,5mm, rullis 5 meetrit ja on kleebitav." at bounding box center [810, 652] width 978 height 33
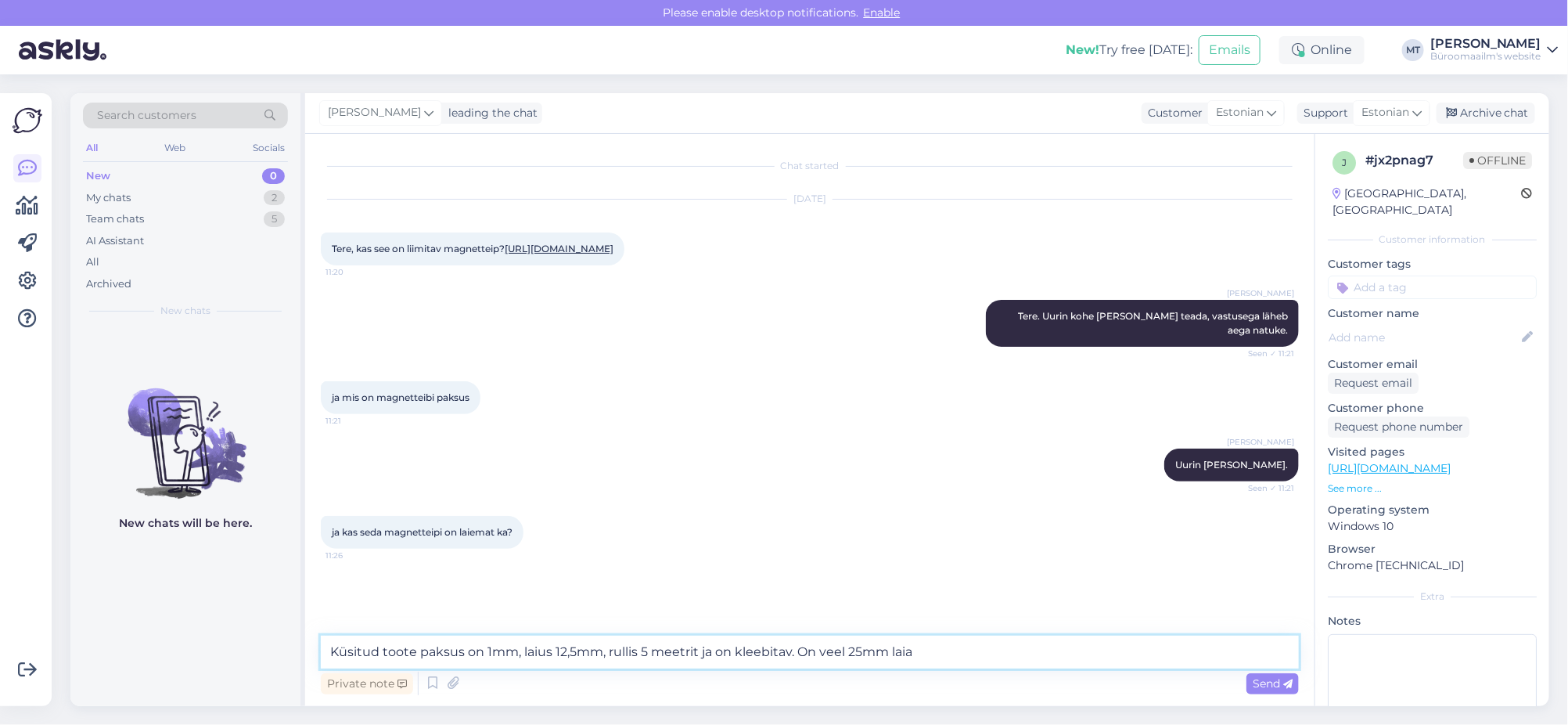
paste textarea "https://www.byroomaailm.ee/magnetteip-25mm-tm25-1-meeter-must?sku=K0012694"
type textarea "Küsitud toote paksus on 1mm, laius 12,5mm, rullis 5 meetrit ja on kleebitav. On…"
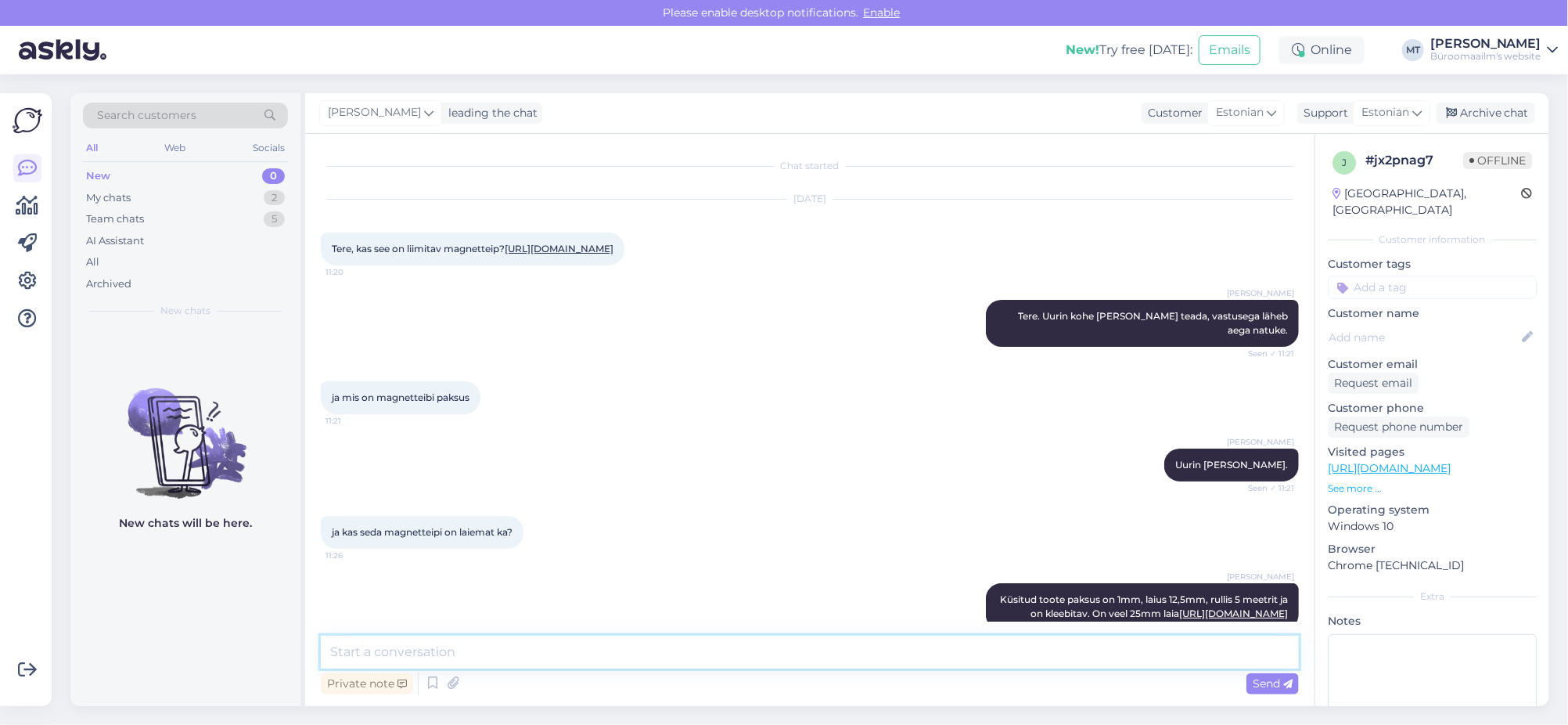
scroll to position [81, 0]
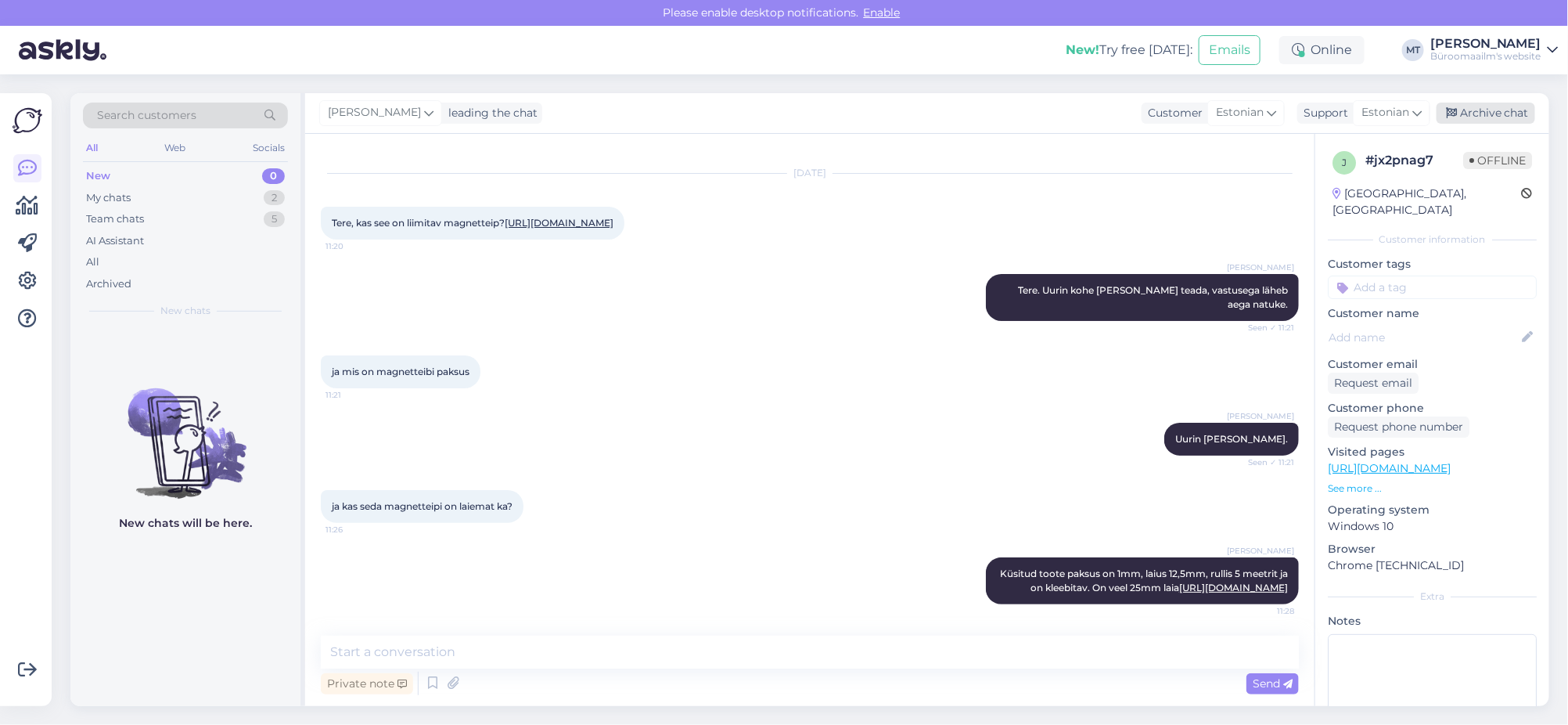
click at [1494, 114] on div "Archive chat" at bounding box center [1485, 113] width 99 height 22
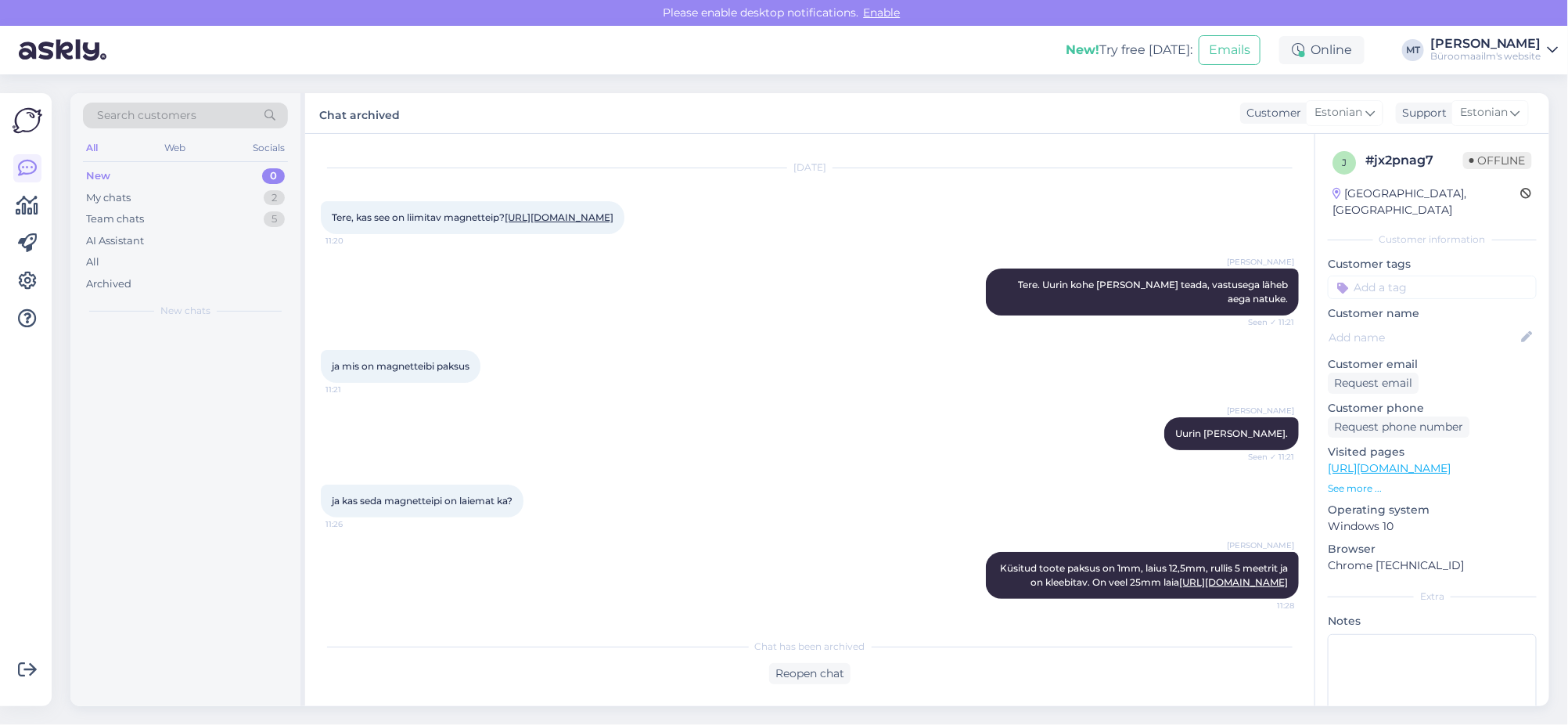
scroll to position [86, 0]
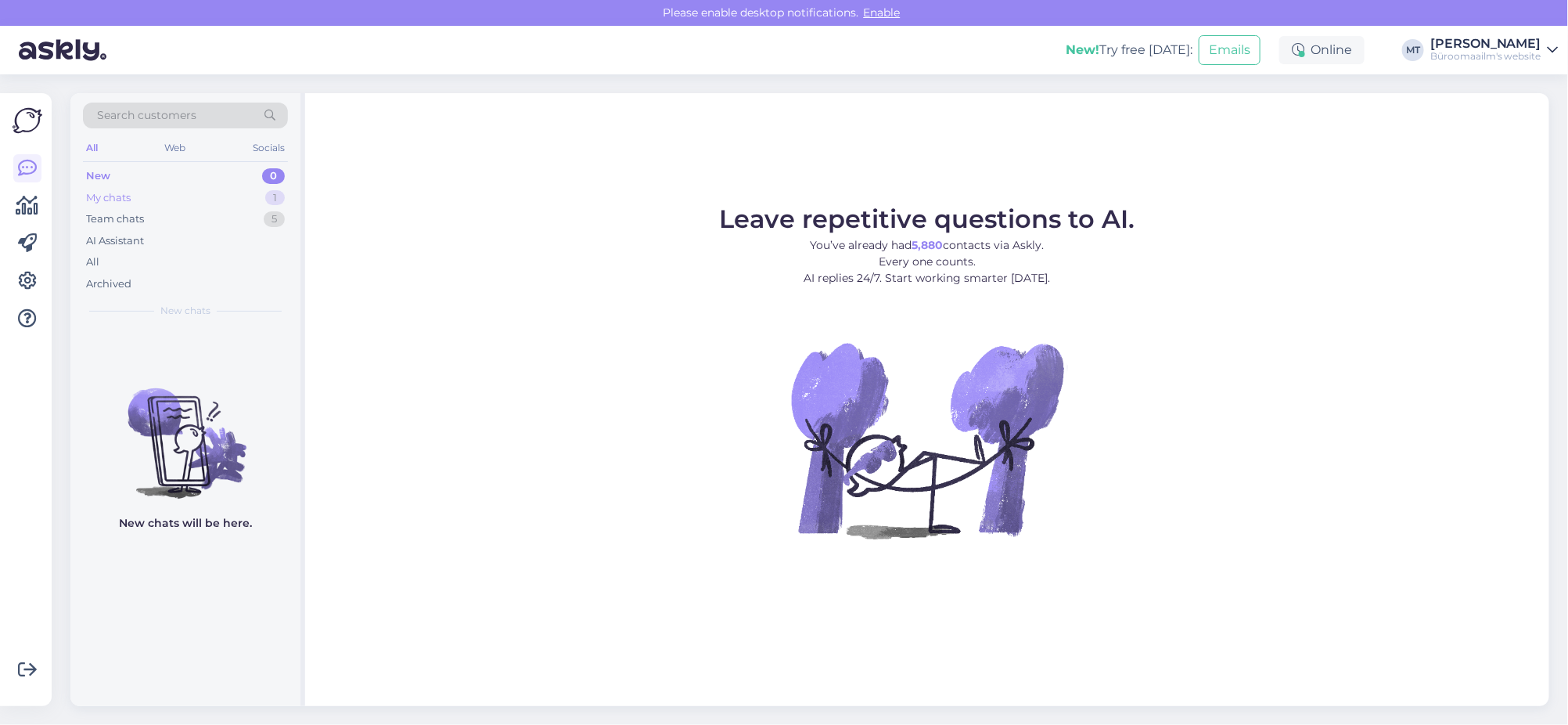
click at [99, 196] on div "My chats" at bounding box center [108, 198] width 45 height 15
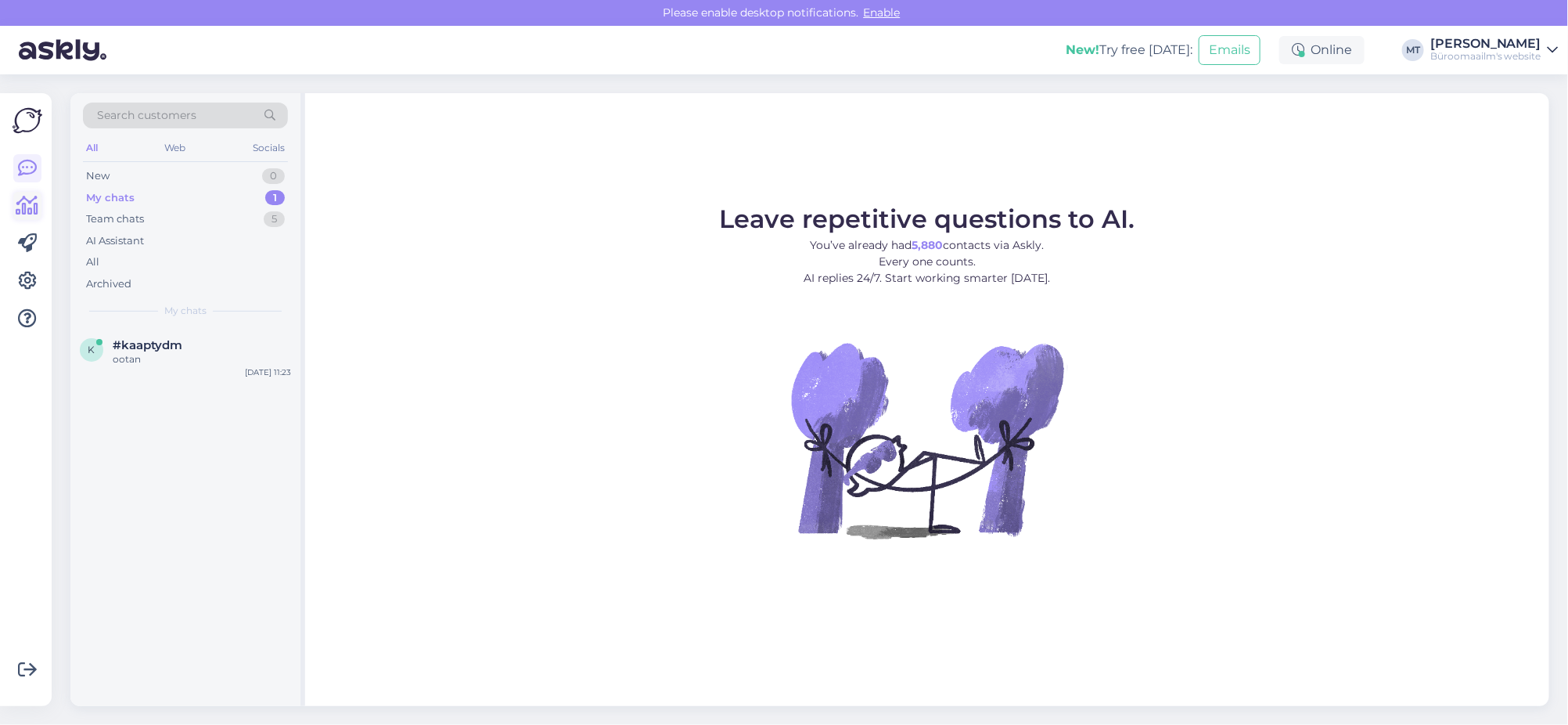
click at [29, 208] on icon at bounding box center [28, 206] width 22 height 19
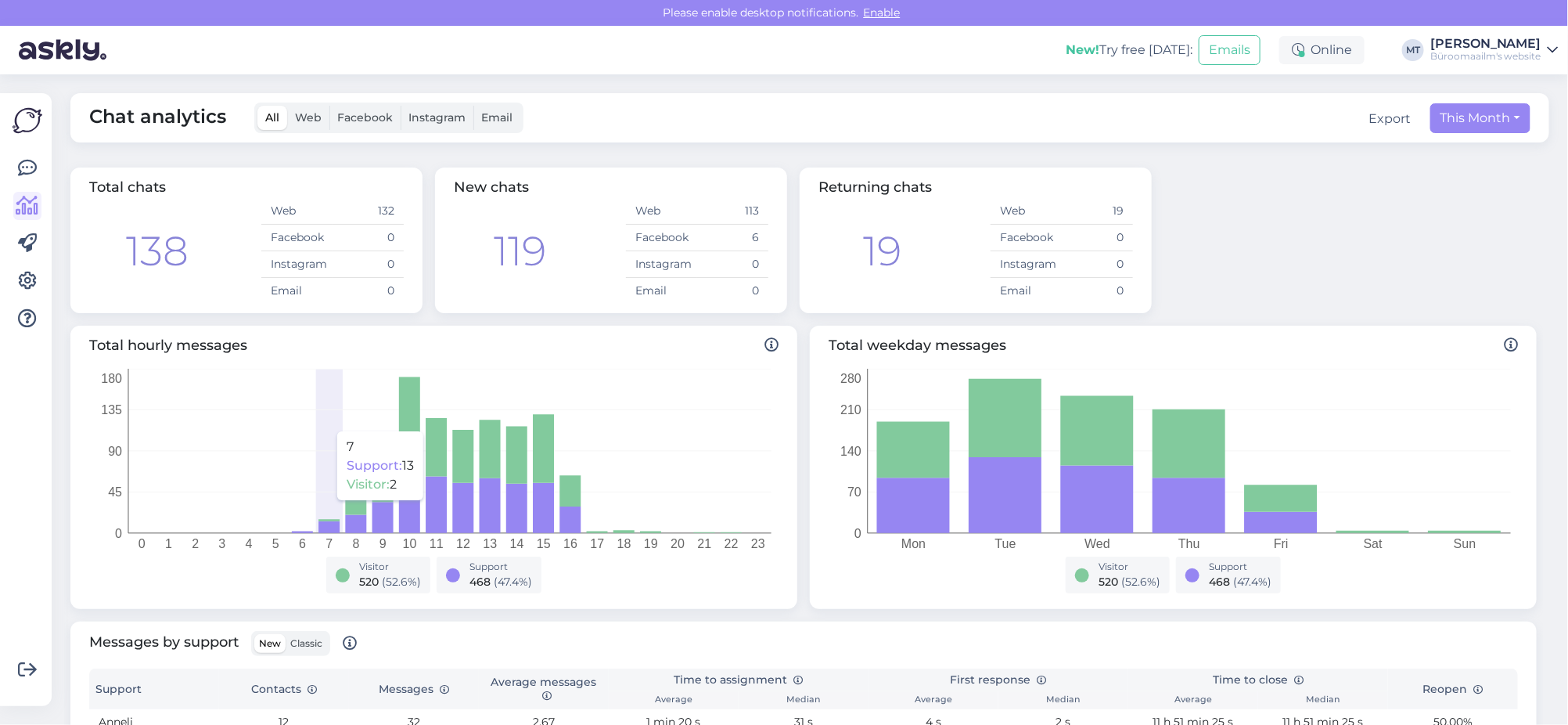
scroll to position [293, 0]
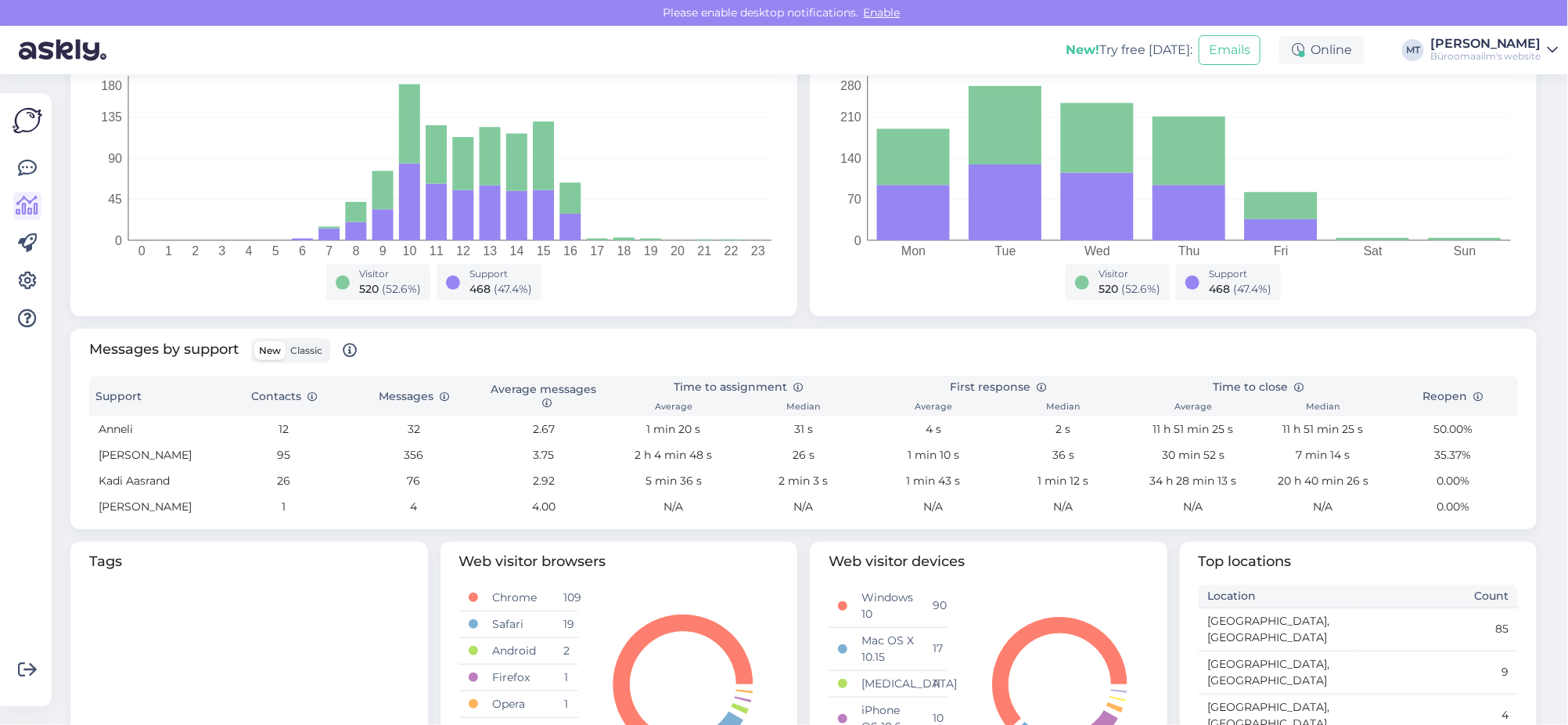
click at [306, 357] on label "Classic" at bounding box center [306, 350] width 41 height 19
click at [286, 341] on input "Classic" at bounding box center [286, 341] width 0 height 0
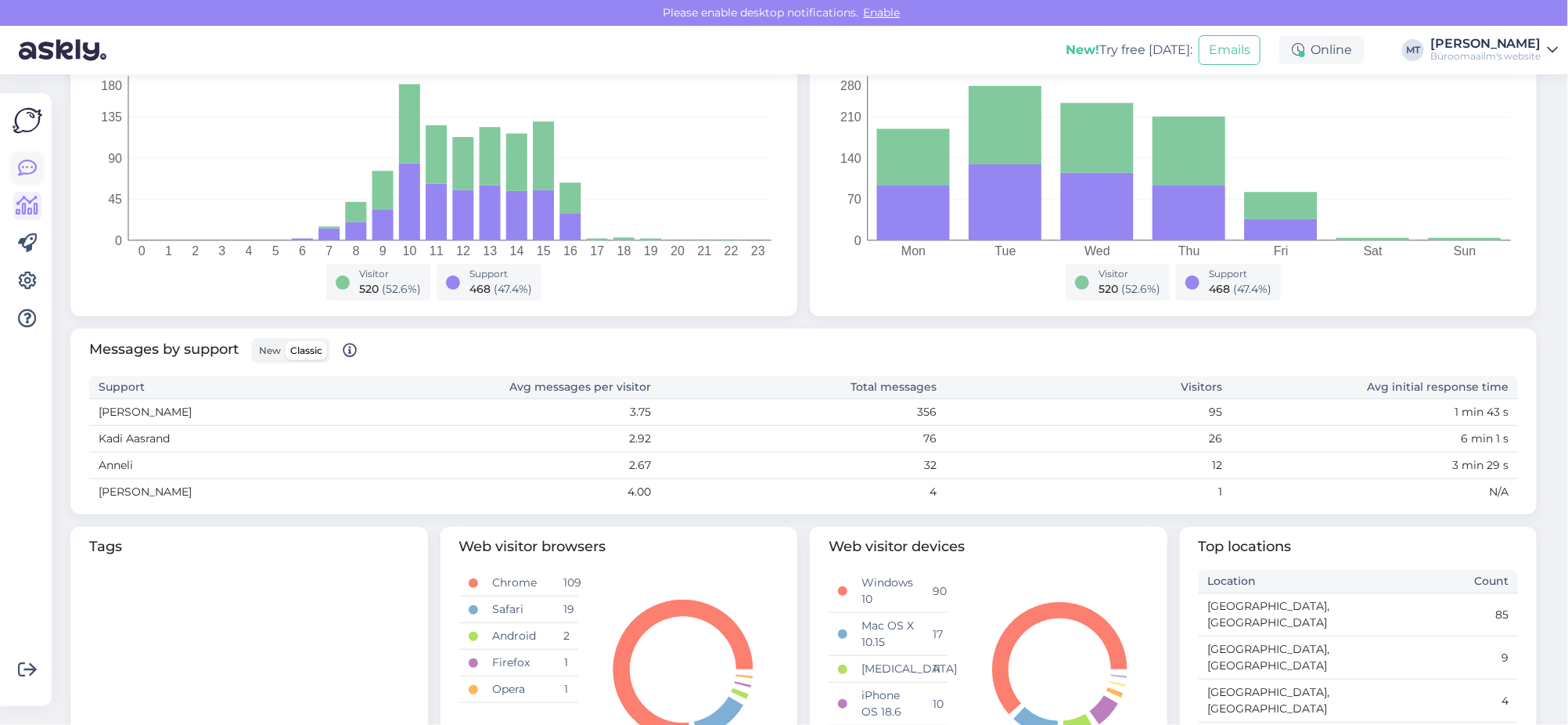
click at [22, 164] on icon at bounding box center [28, 169] width 19 height 19
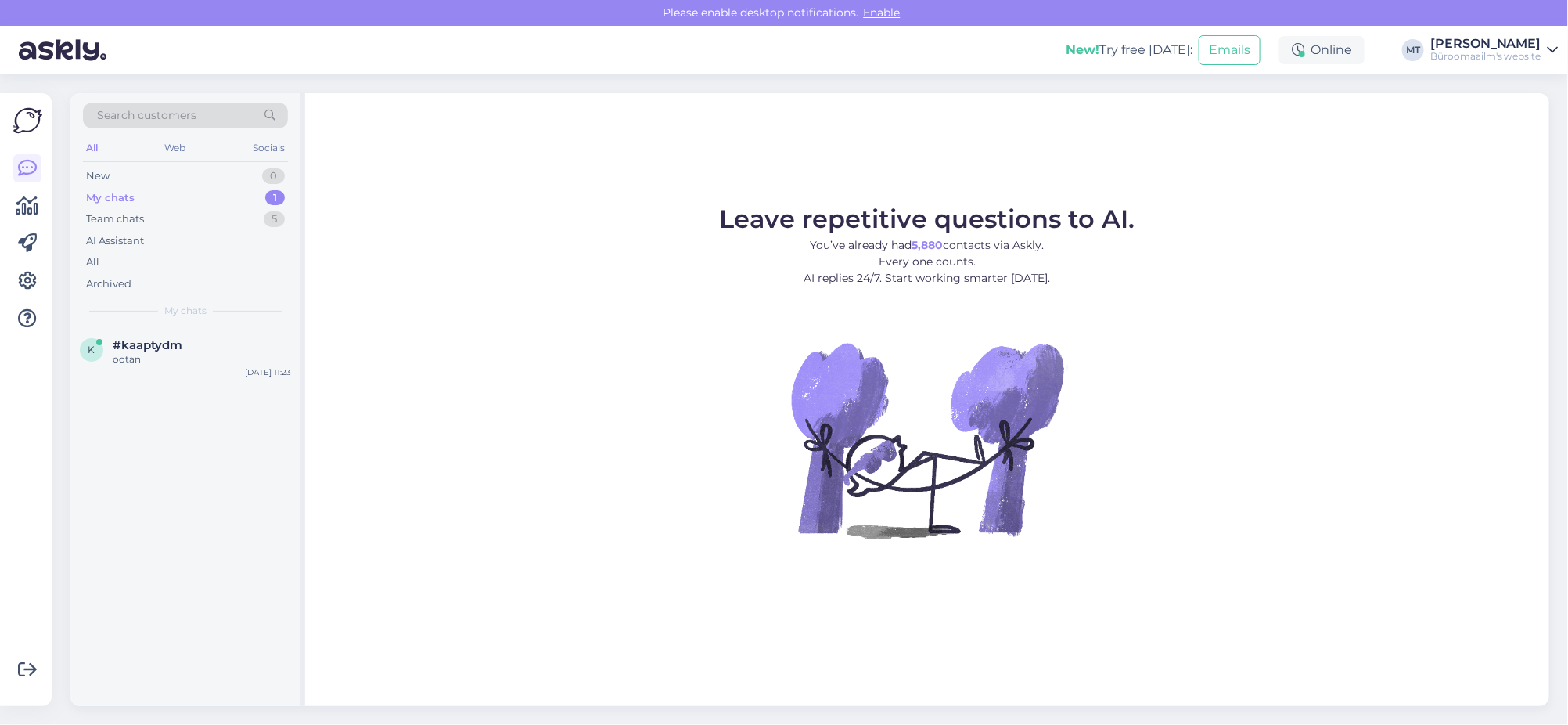
click at [120, 201] on div "My chats" at bounding box center [110, 198] width 48 height 15
click at [122, 334] on div "k #kaaptydm ootan Sep 18 11:23" at bounding box center [185, 355] width 230 height 56
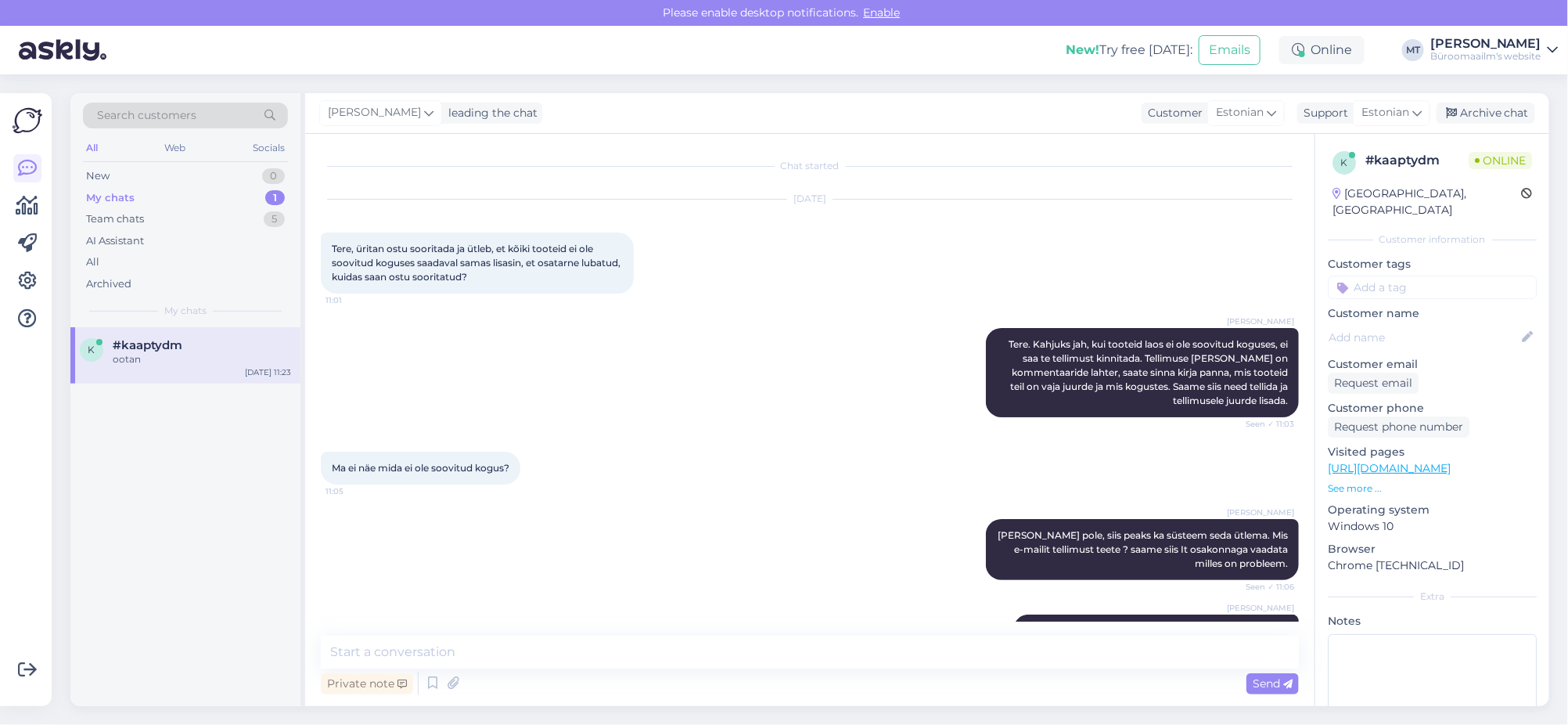
scroll to position [367, 0]
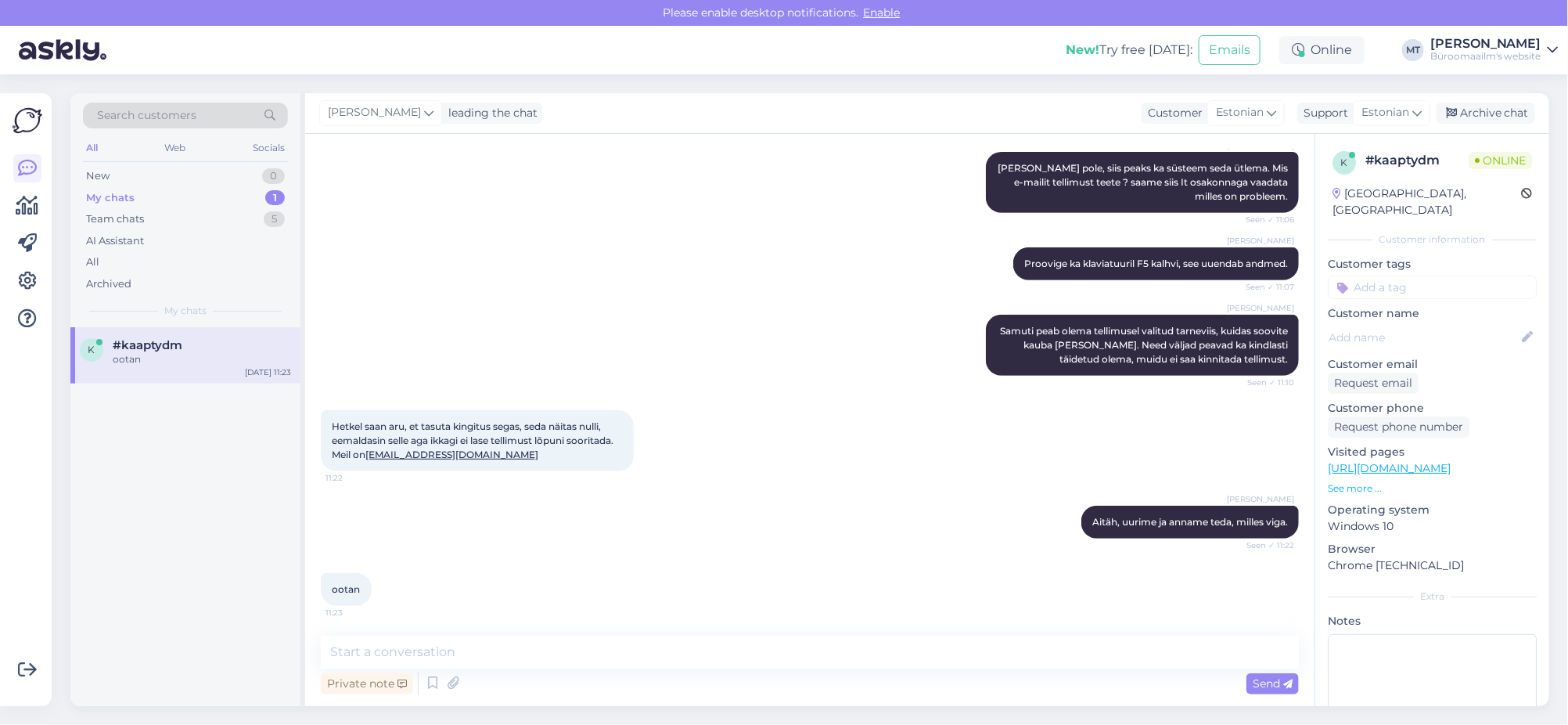
click at [512, 464] on div "Hetkel saan aru, et tasuta kingitus segas, seda näitas nulli, eemaldasin selle …" at bounding box center [478, 440] width 313 height 61
click at [423, 647] on textarea at bounding box center [810, 652] width 978 height 33
click at [114, 194] on div "My chats" at bounding box center [110, 198] width 48 height 15
click at [617, 653] on textarea "Saame teie ostukorvi ära kinnitada." at bounding box center [810, 652] width 978 height 33
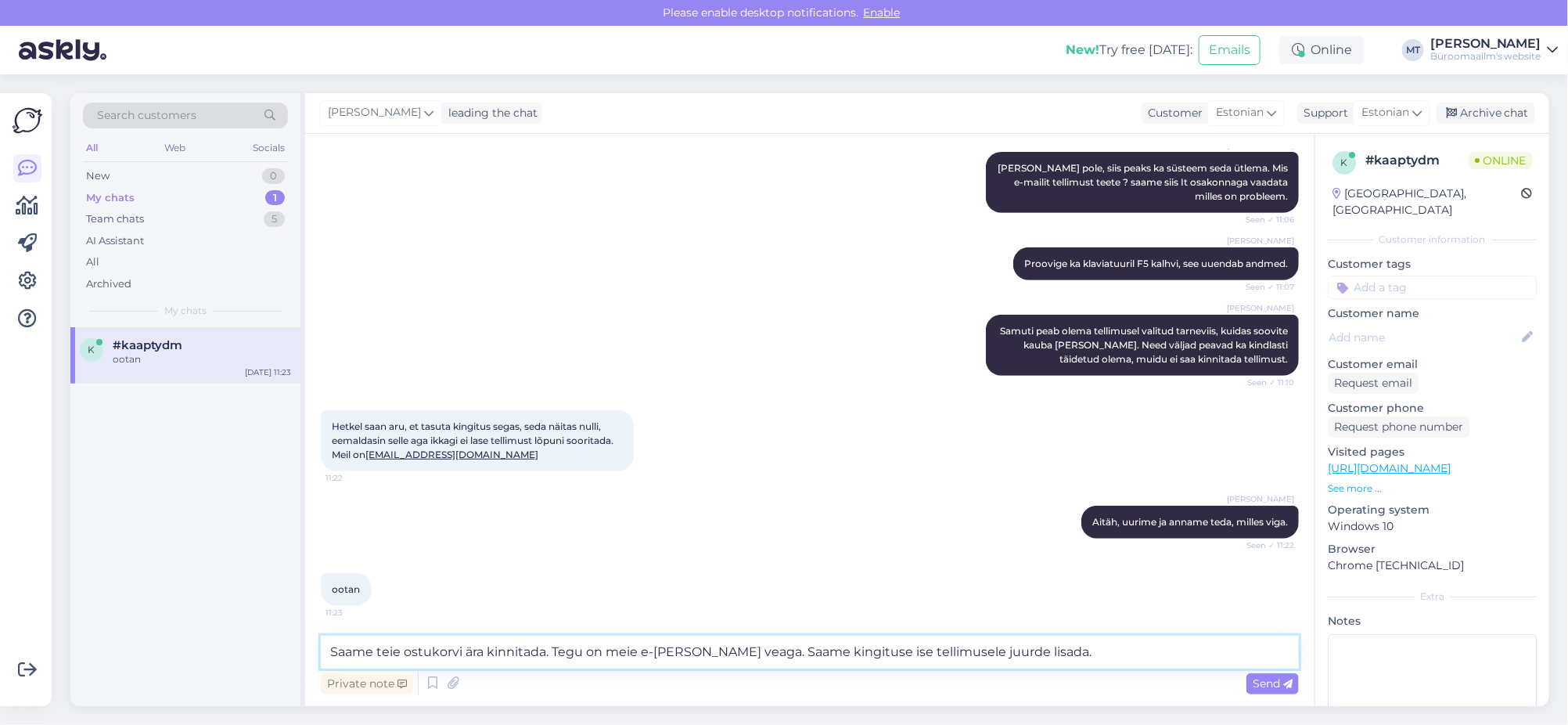
click at [545, 654] on textarea "Saame teie ostukorvi ära kinnitada. Tegu on meie e-poe veaga. Saame kingituse i…" at bounding box center [810, 652] width 978 height 33
type textarea "Saame teie ostukorvi ära kinnitada kusagil 5 minuti pärast. Tegu on meie e-poe …"
click at [1275, 689] on span "Send" at bounding box center [1273, 684] width 40 height 14
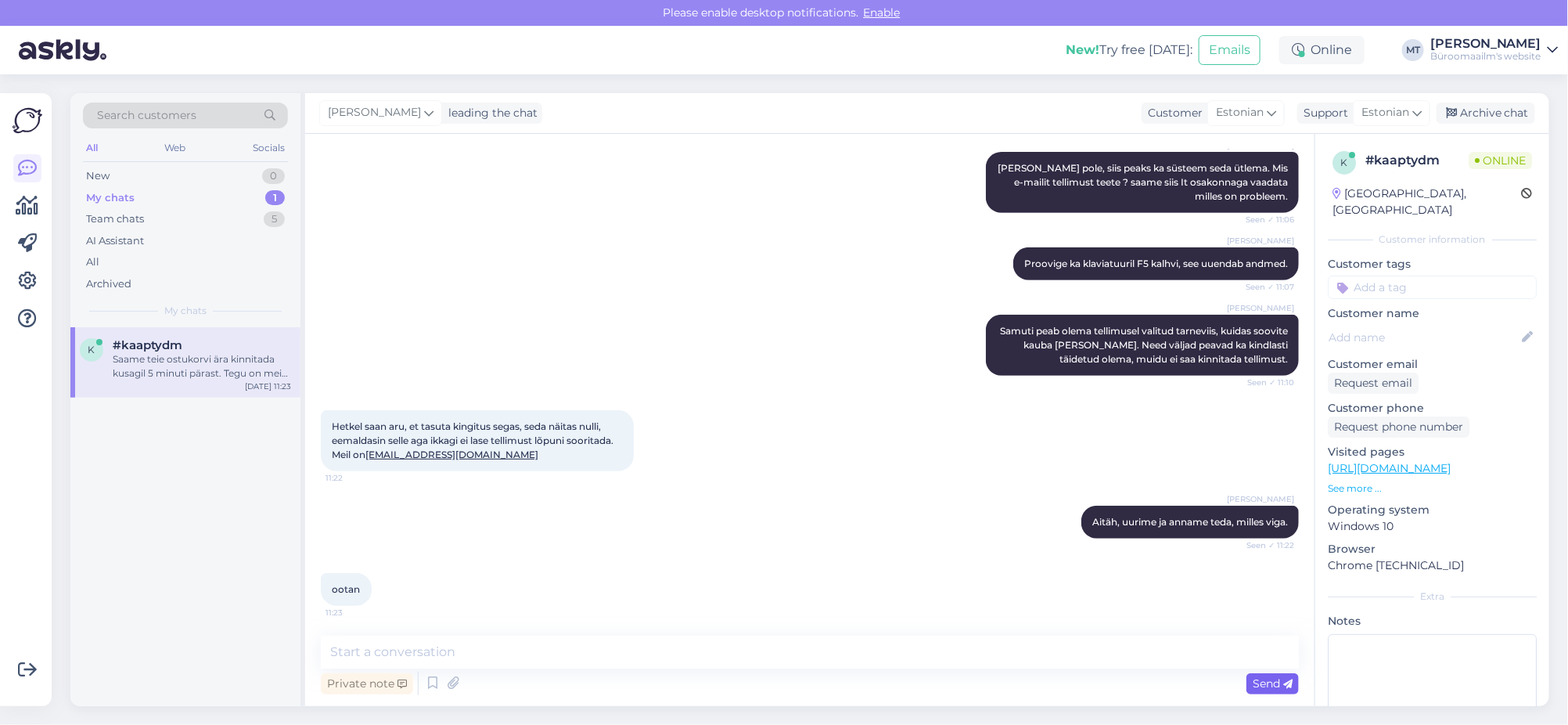
scroll to position [462, 0]
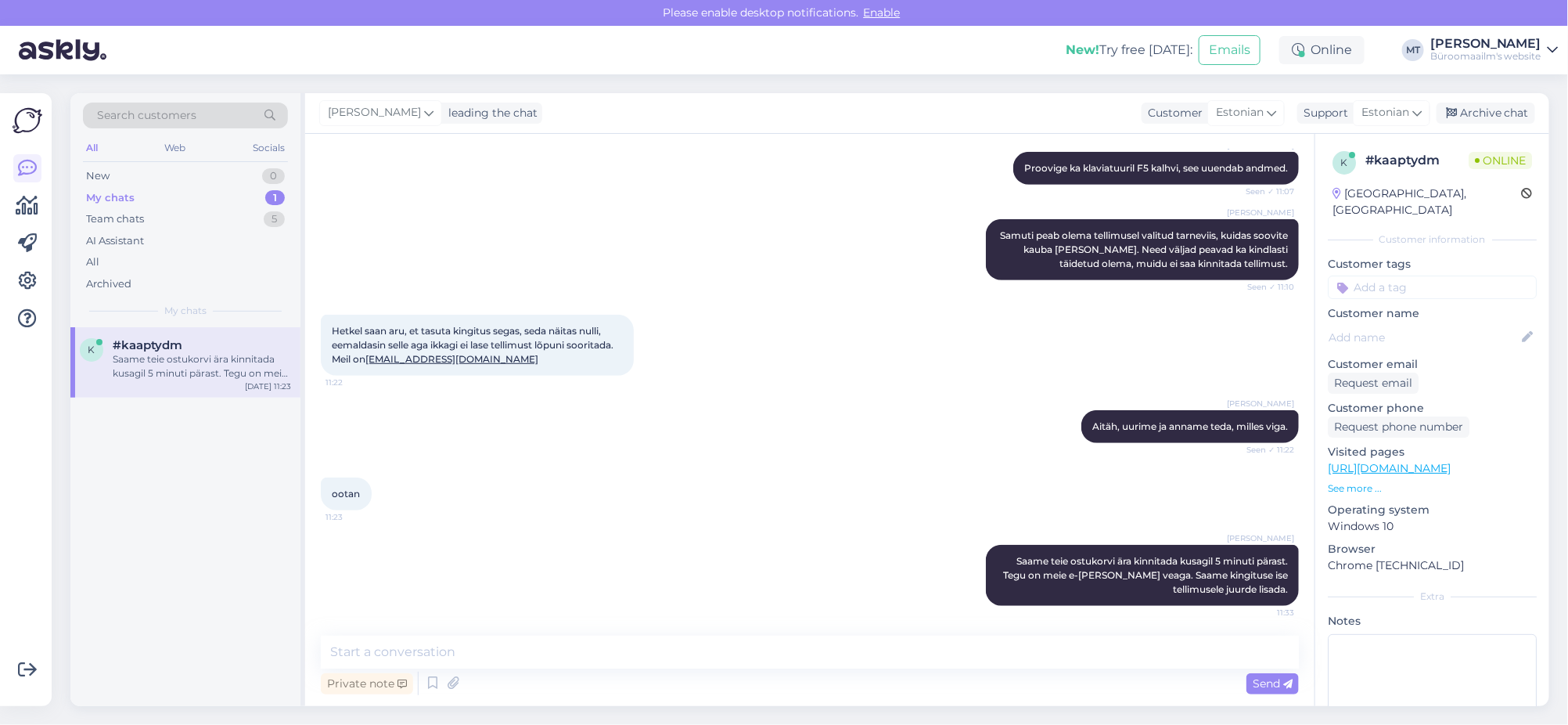
click at [118, 195] on div "My chats" at bounding box center [110, 198] width 48 height 15
click at [178, 375] on div "Saame teie ostukorvi ära kinnitada kusagil 5 minuti pärast. Tegu on meie e-poe …" at bounding box center [201, 366] width 178 height 28
click at [120, 215] on div "Team chats" at bounding box center [114, 220] width 58 height 15
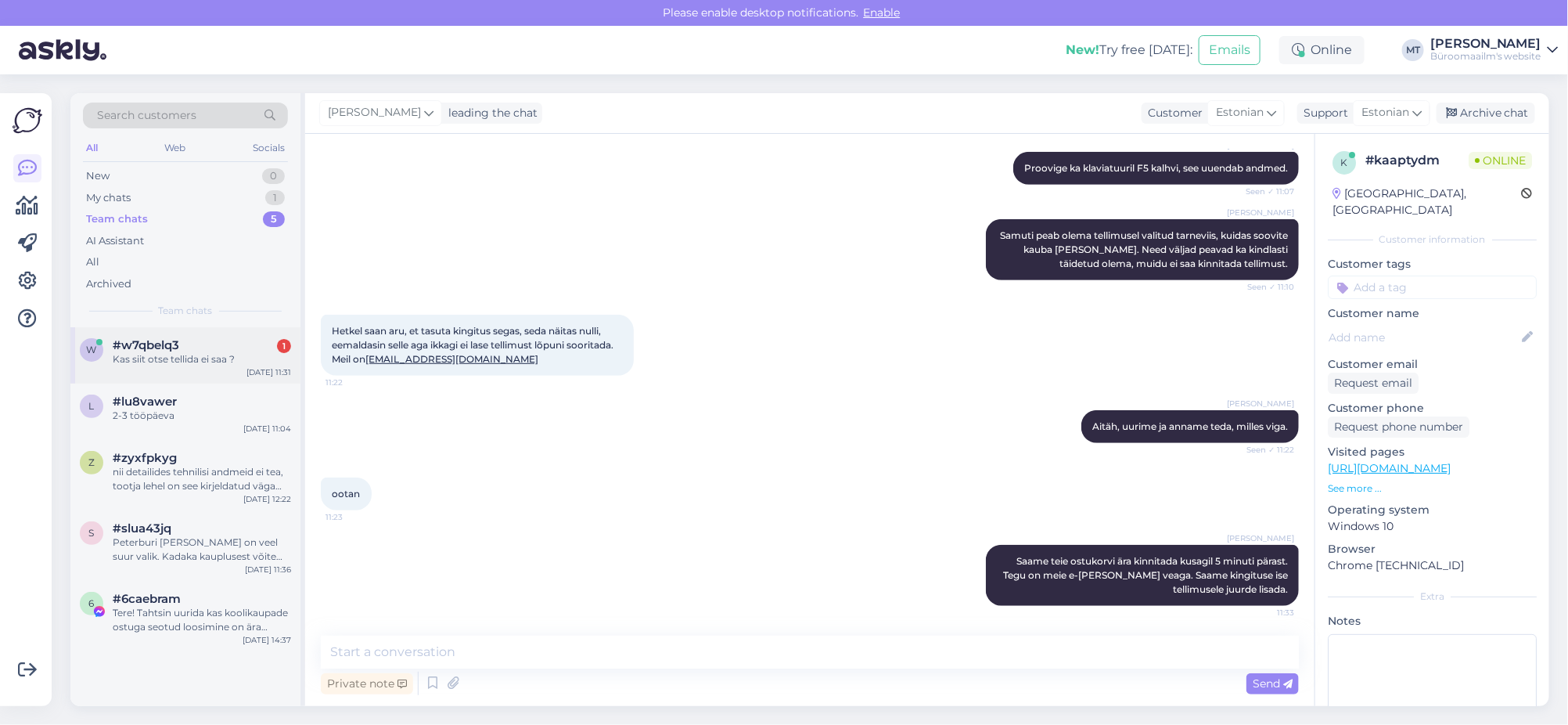
click at [134, 348] on span "#w7qbelq3" at bounding box center [145, 345] width 66 height 14
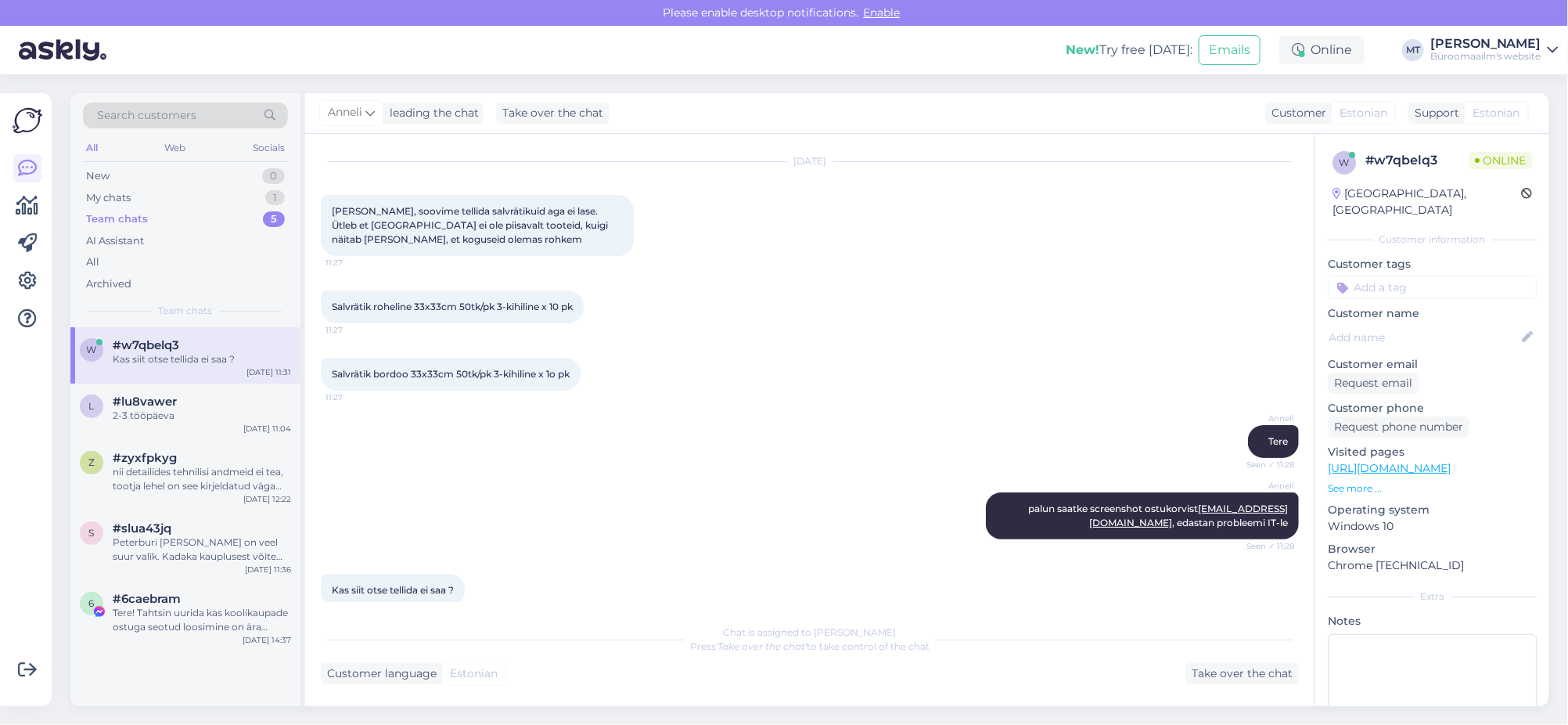
scroll to position [59, 0]
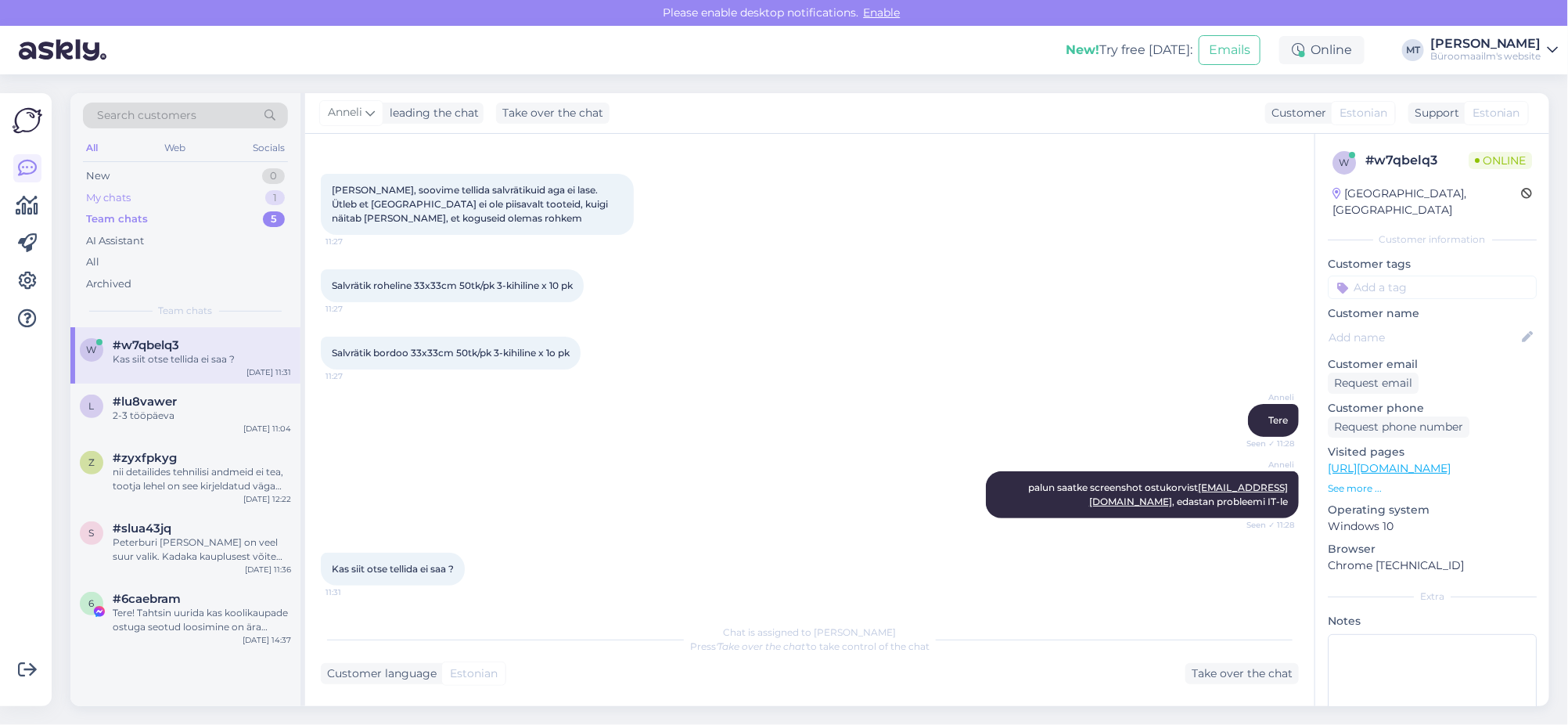
click at [108, 195] on div "My chats" at bounding box center [108, 198] width 45 height 15
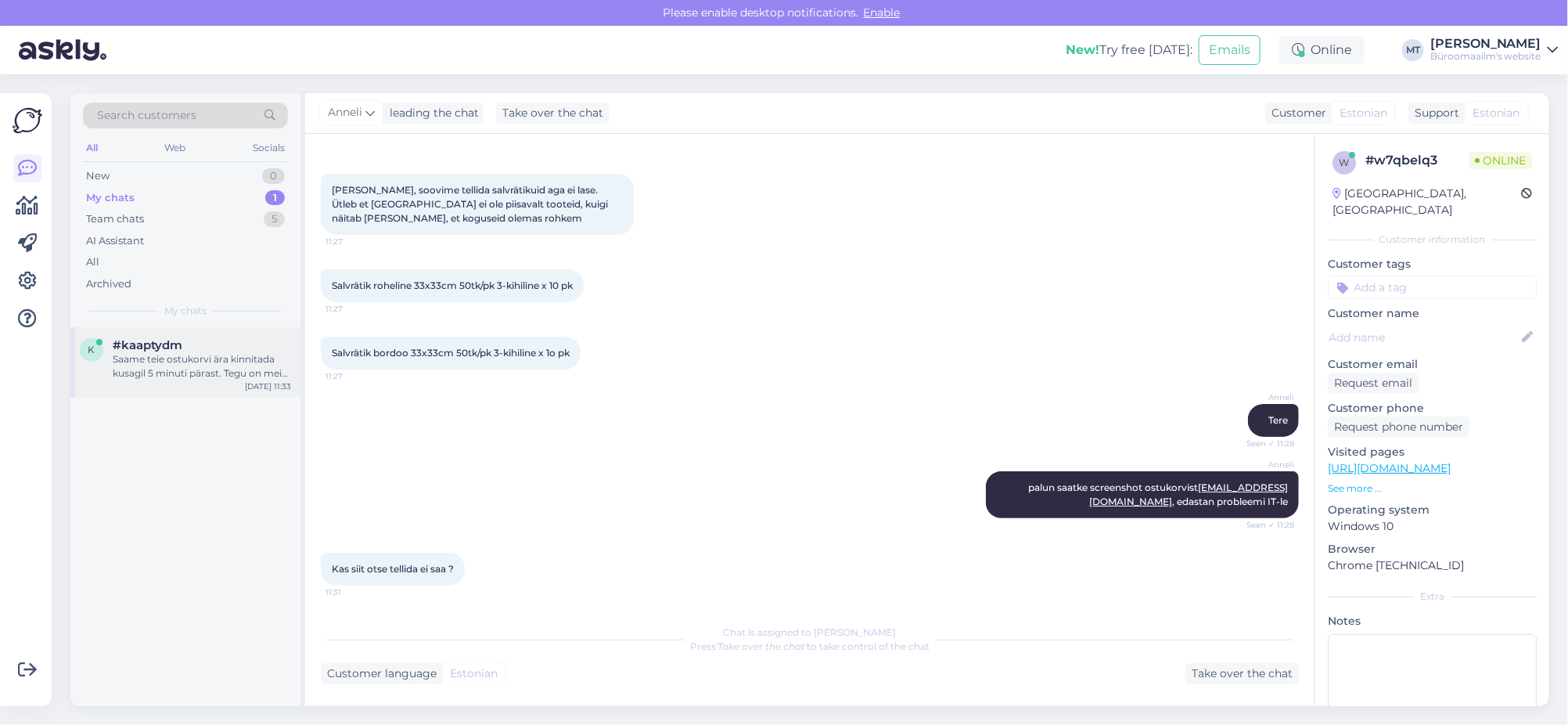
click at [121, 354] on div "Saame teie ostukorvi ära kinnitada kusagil 5 minuti pärast. Tegu on meie e-poe …" at bounding box center [201, 366] width 178 height 28
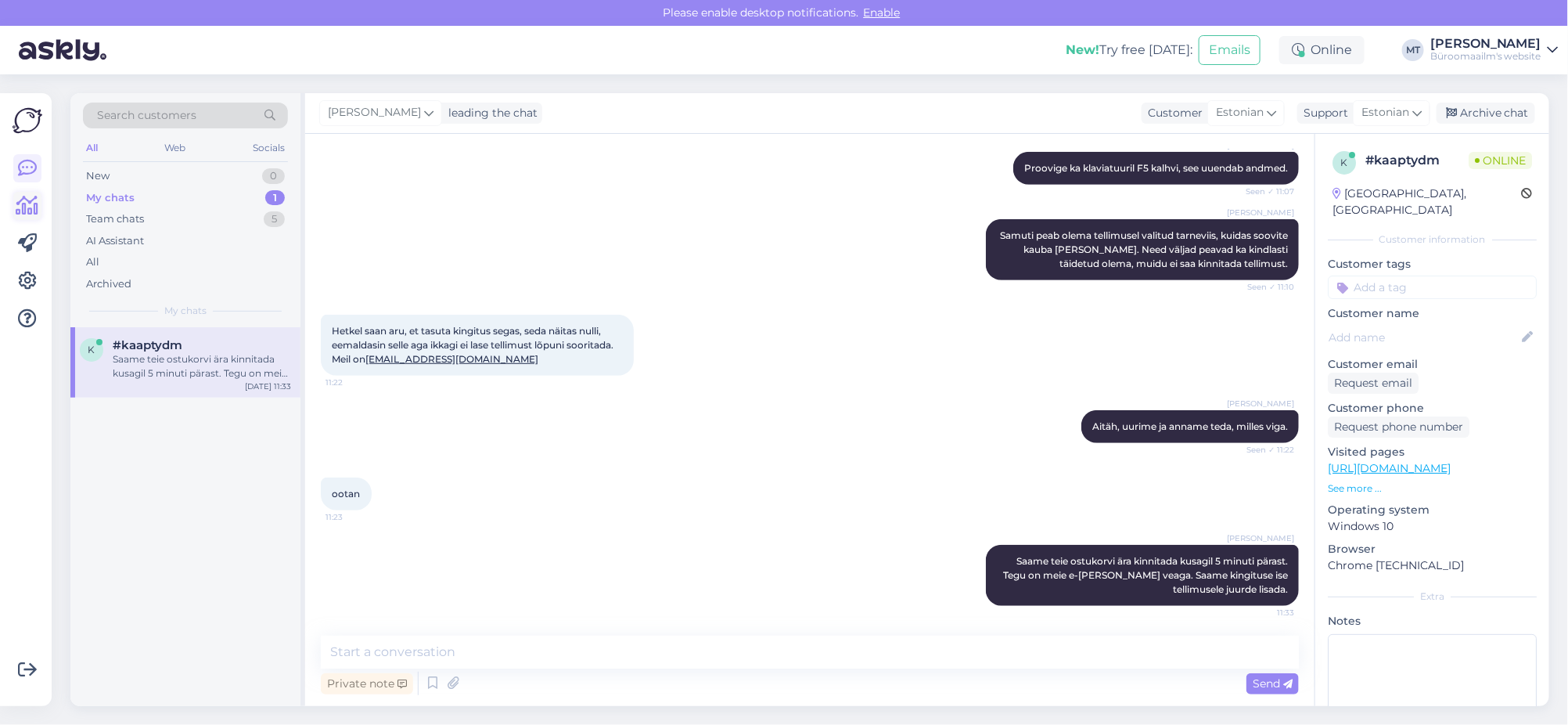
click at [25, 202] on icon at bounding box center [28, 206] width 22 height 19
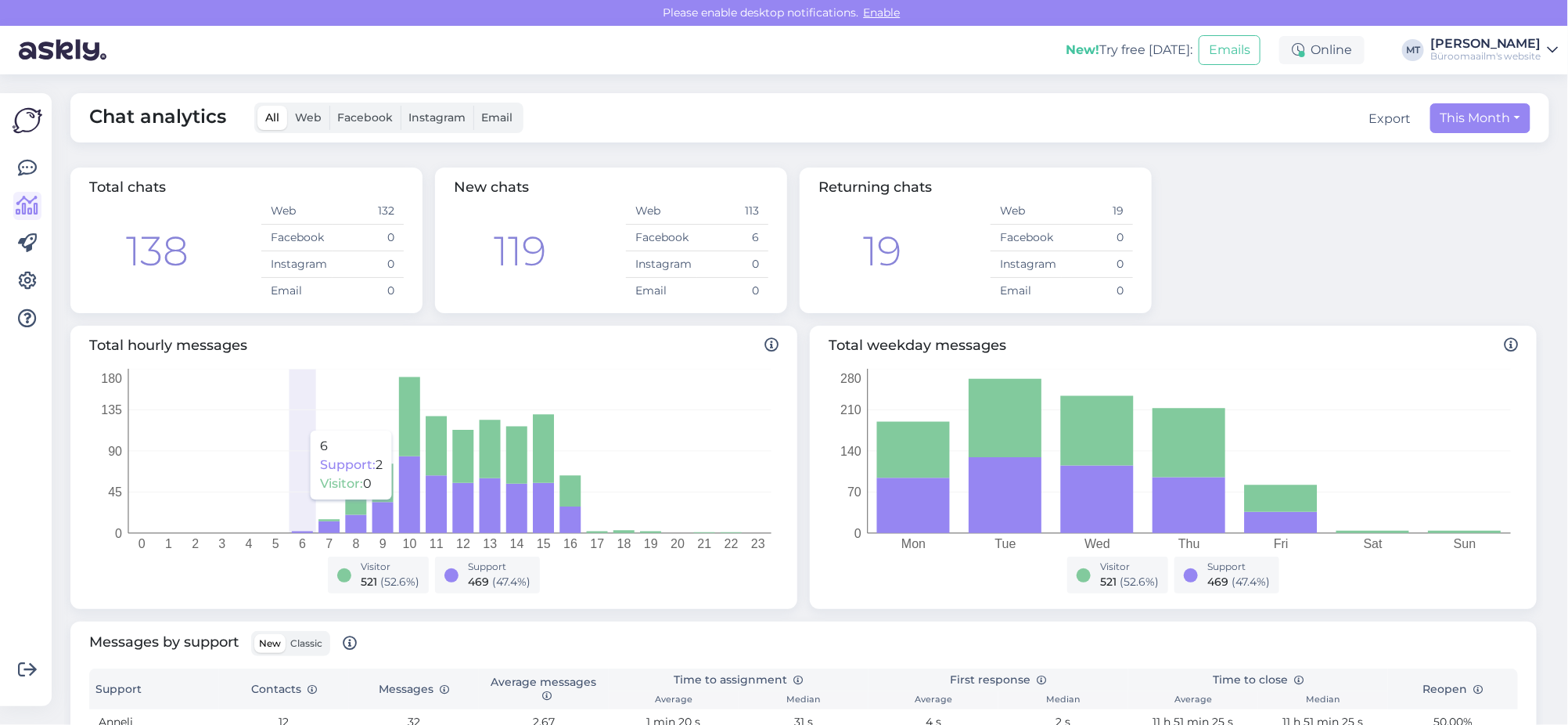
scroll to position [477, 0]
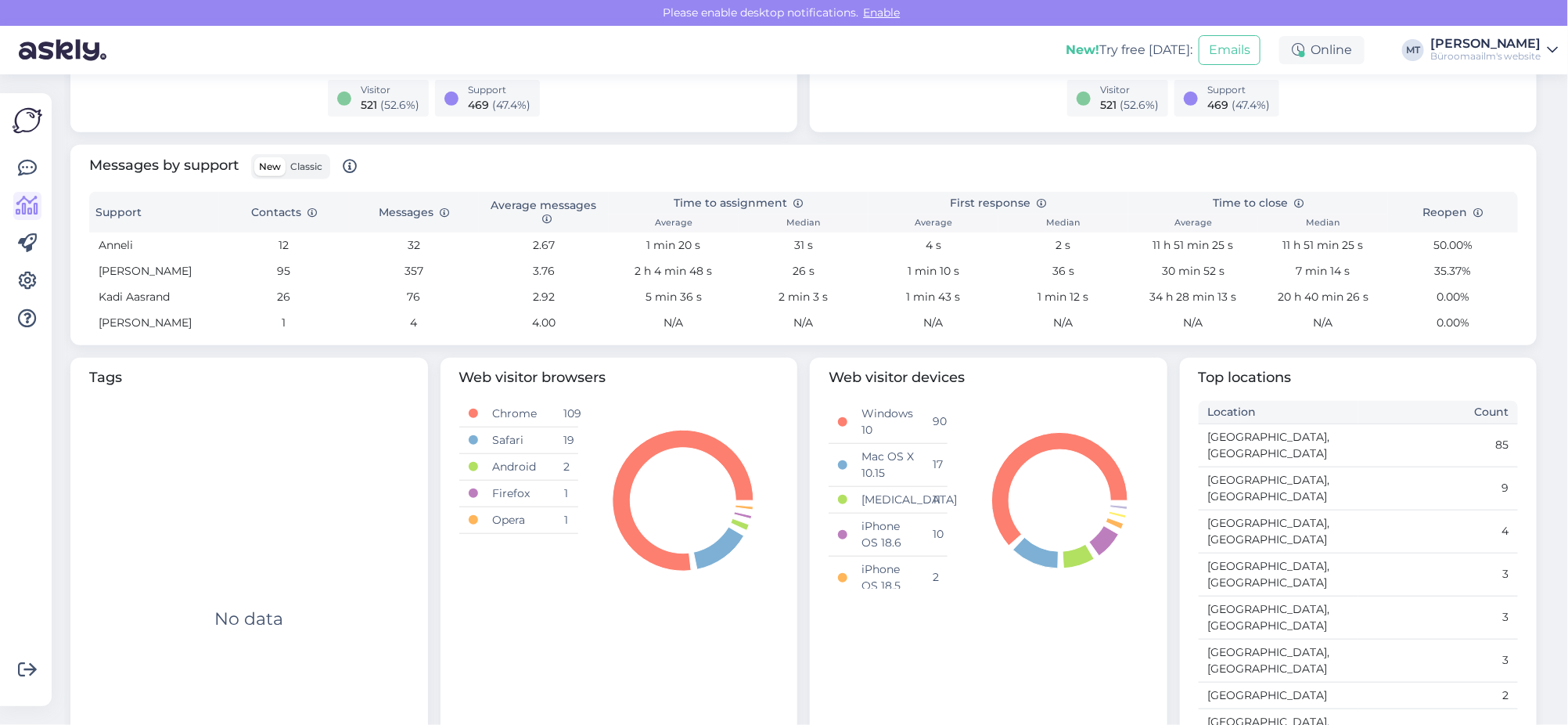
click at [315, 165] on span "Classic" at bounding box center [306, 166] width 32 height 12
click at [286, 158] on input "Classic" at bounding box center [286, 158] width 0 height 0
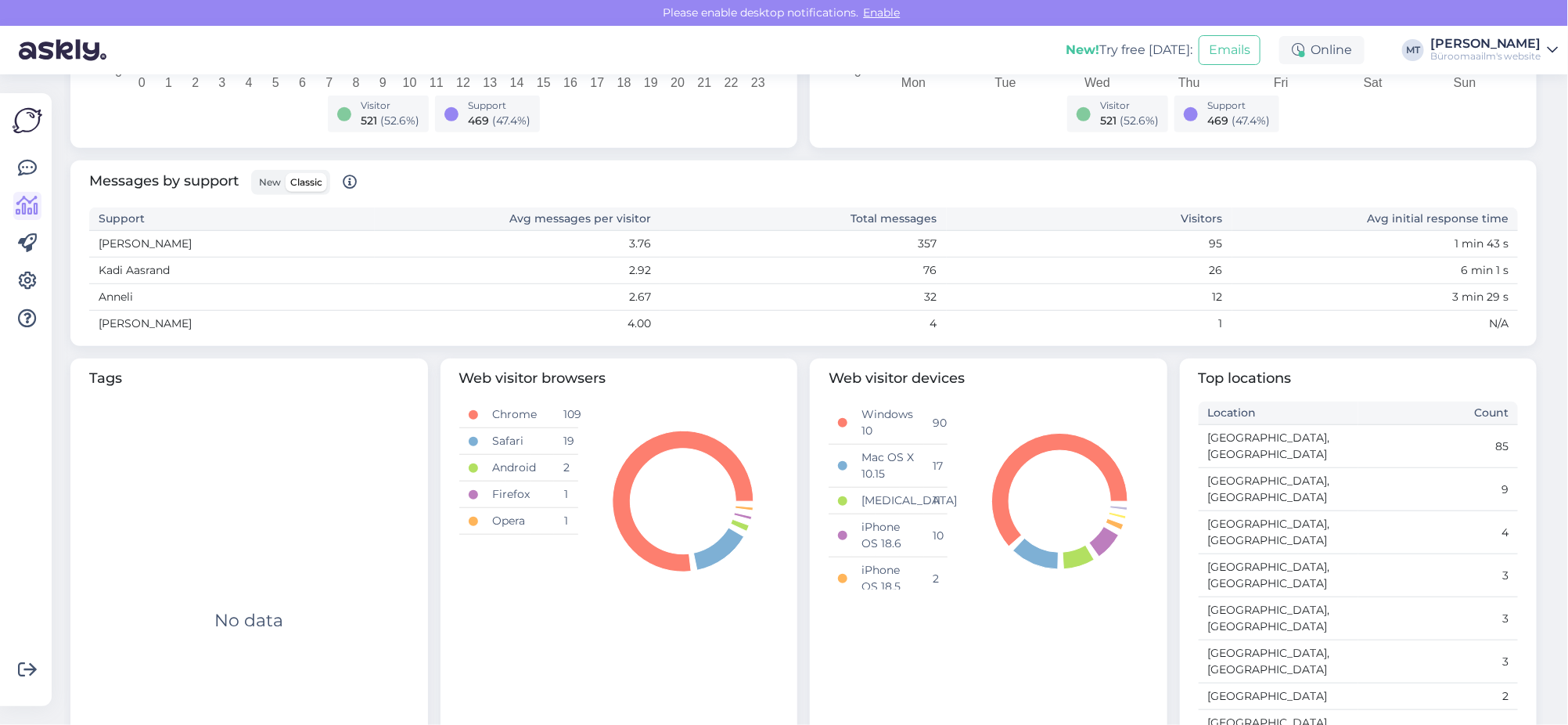
scroll to position [0, 0]
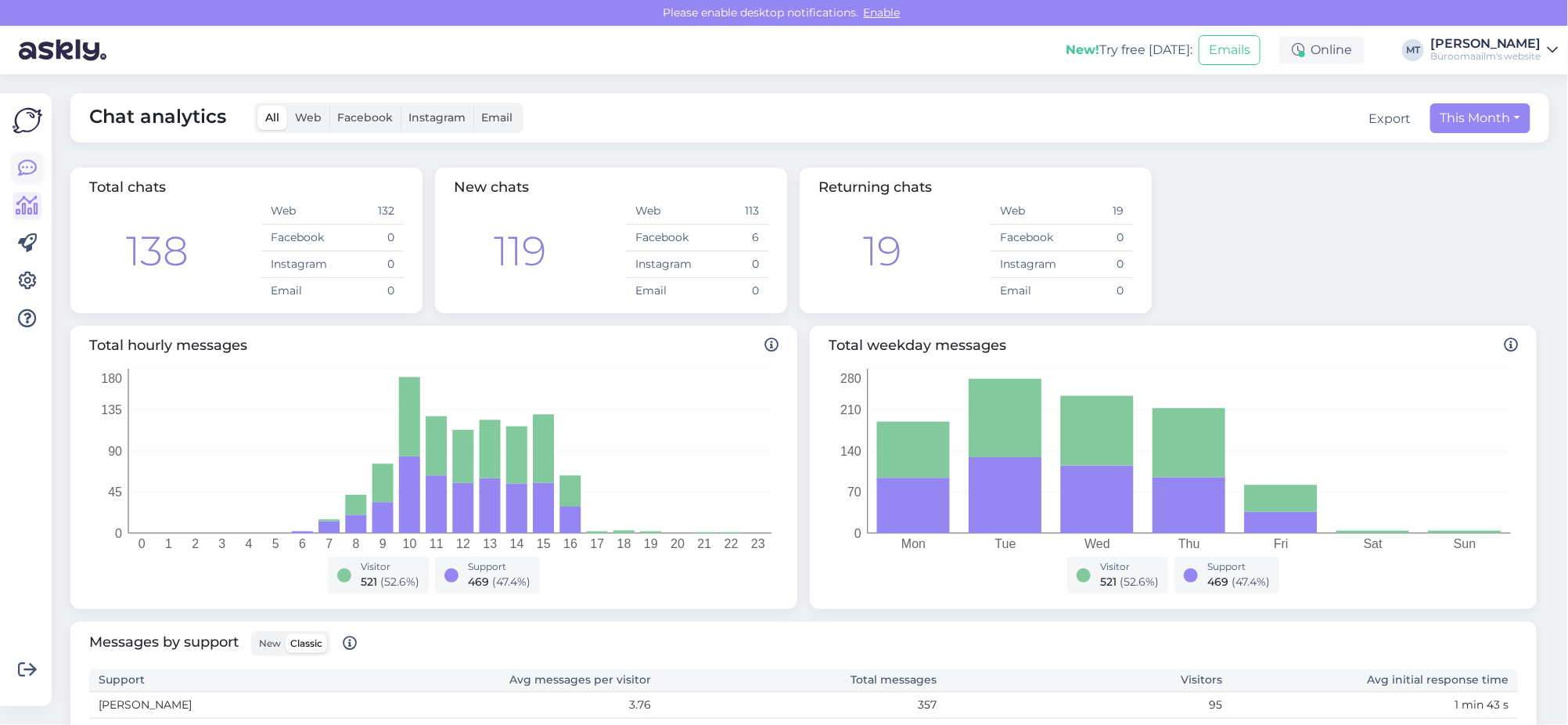
click at [27, 164] on icon at bounding box center [28, 169] width 19 height 19
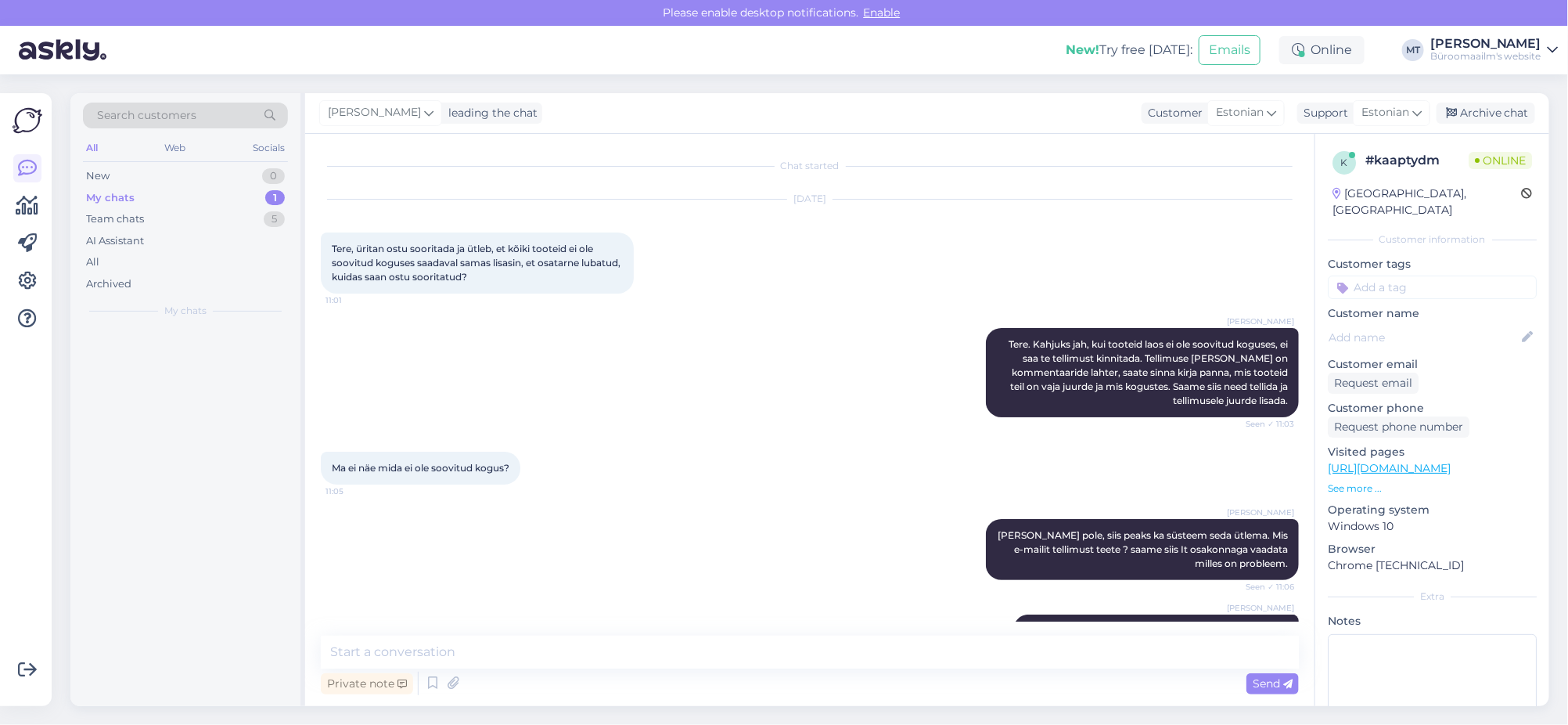
scroll to position [462, 0]
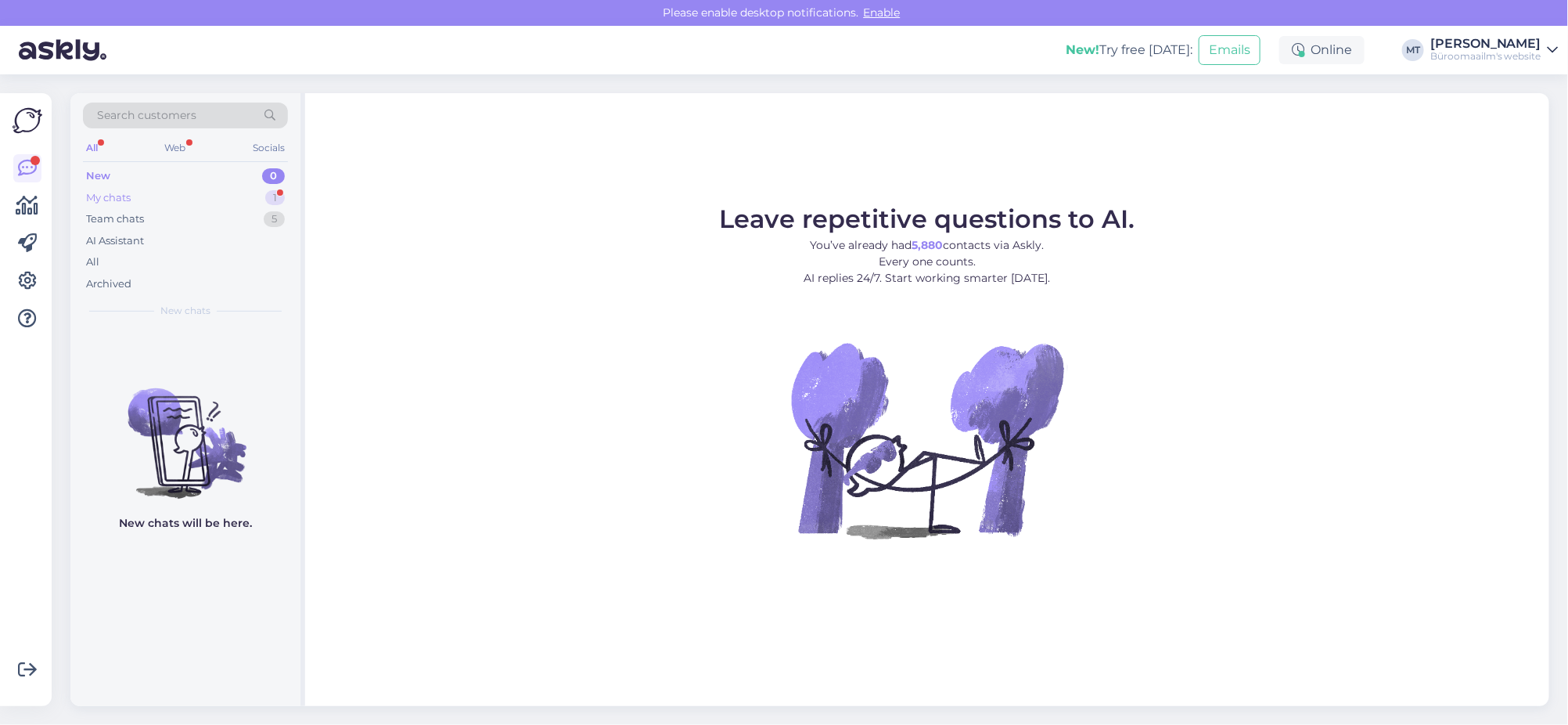
click at [101, 195] on div "My chats" at bounding box center [108, 198] width 45 height 15
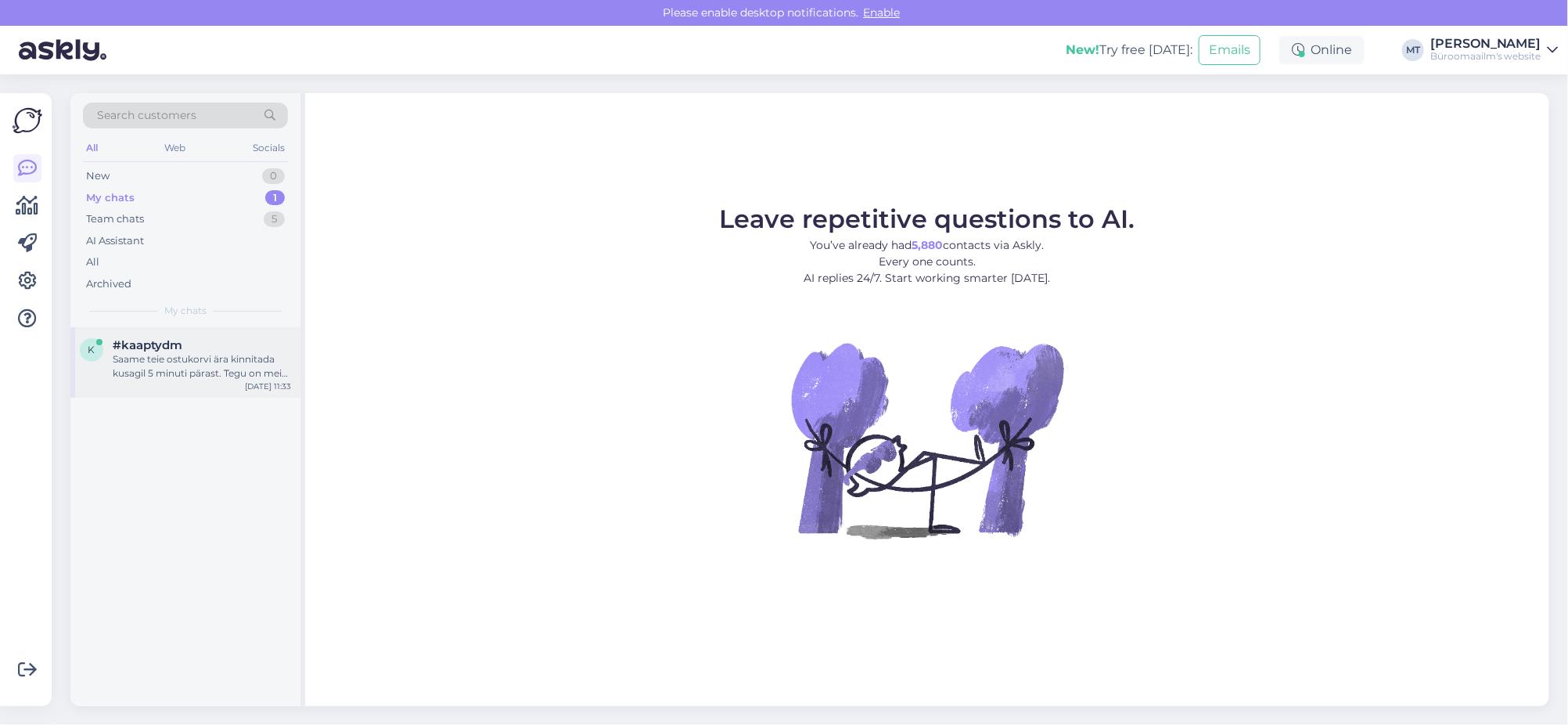
click at [167, 354] on div "Saame teie ostukorvi ära kinnitada kusagil 5 minuti pärast. Tegu on meie e-poe …" at bounding box center [201, 366] width 178 height 28
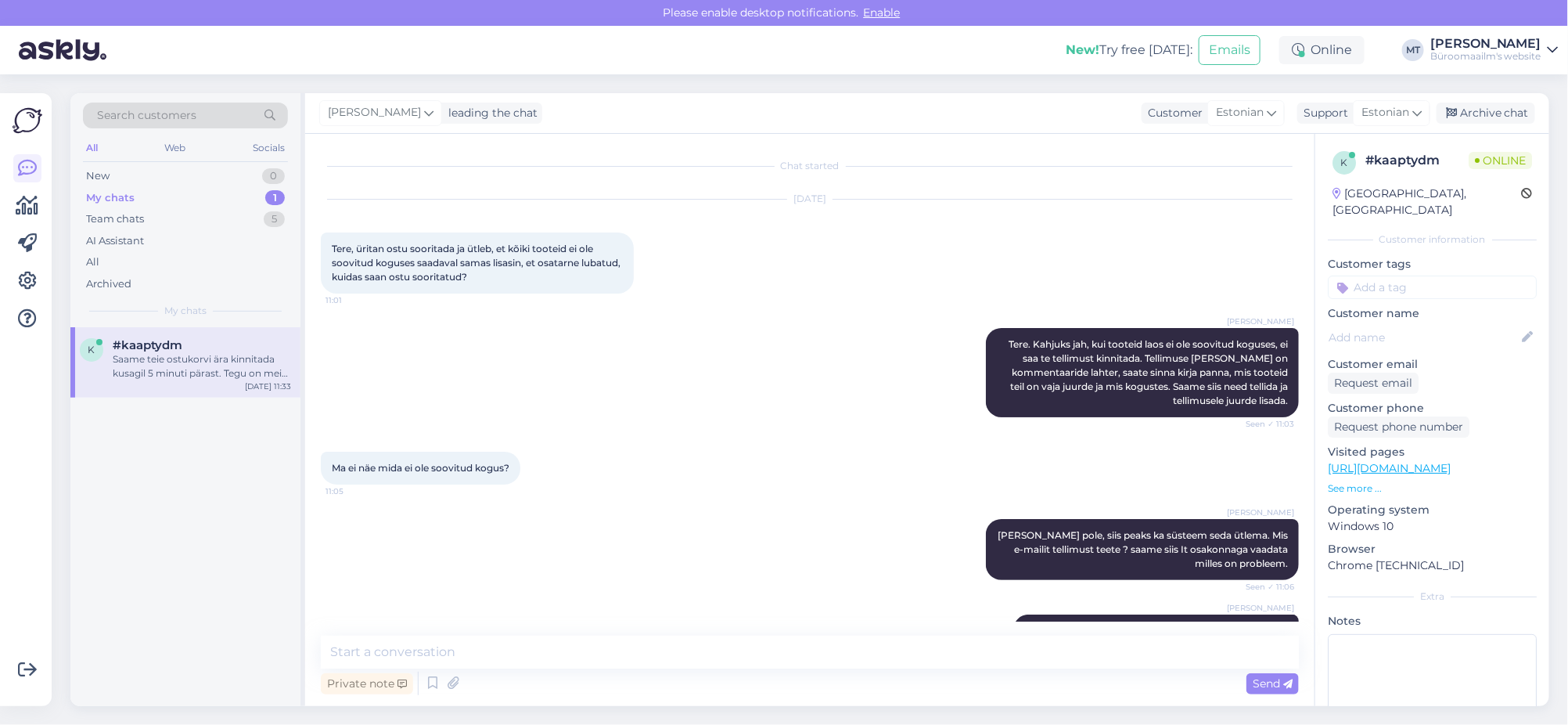
scroll to position [462, 0]
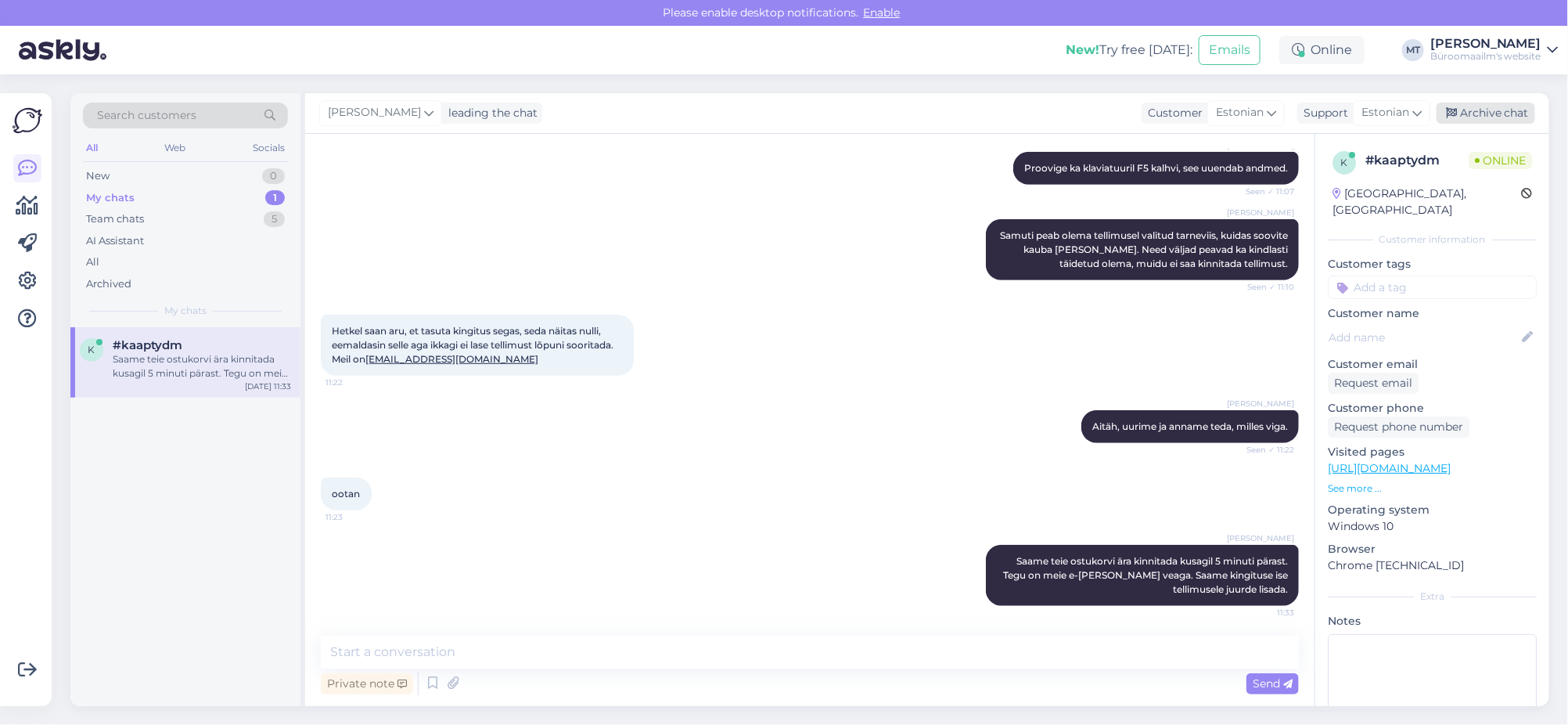
click at [1509, 106] on div "Archive chat" at bounding box center [1485, 113] width 99 height 22
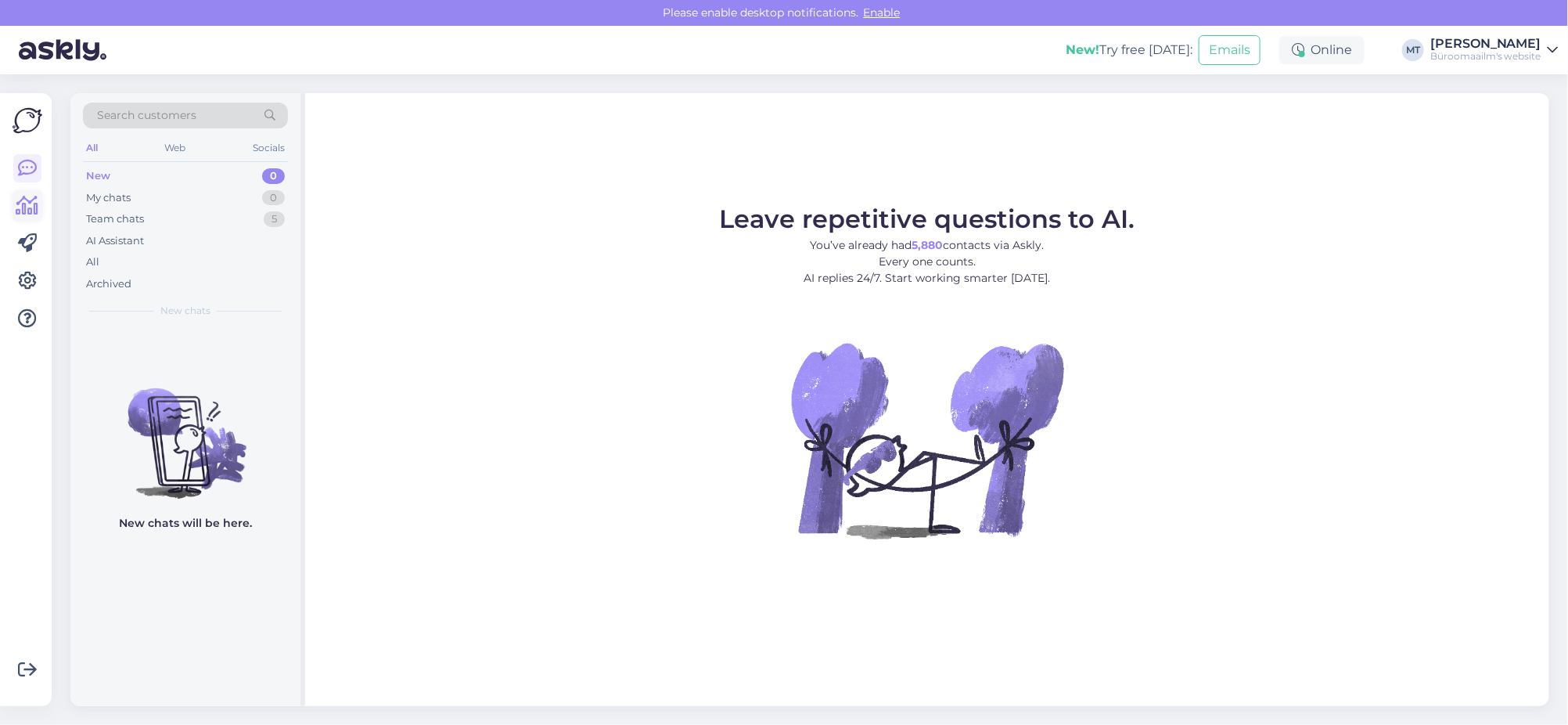
click at [34, 211] on icon at bounding box center [28, 206] width 22 height 19
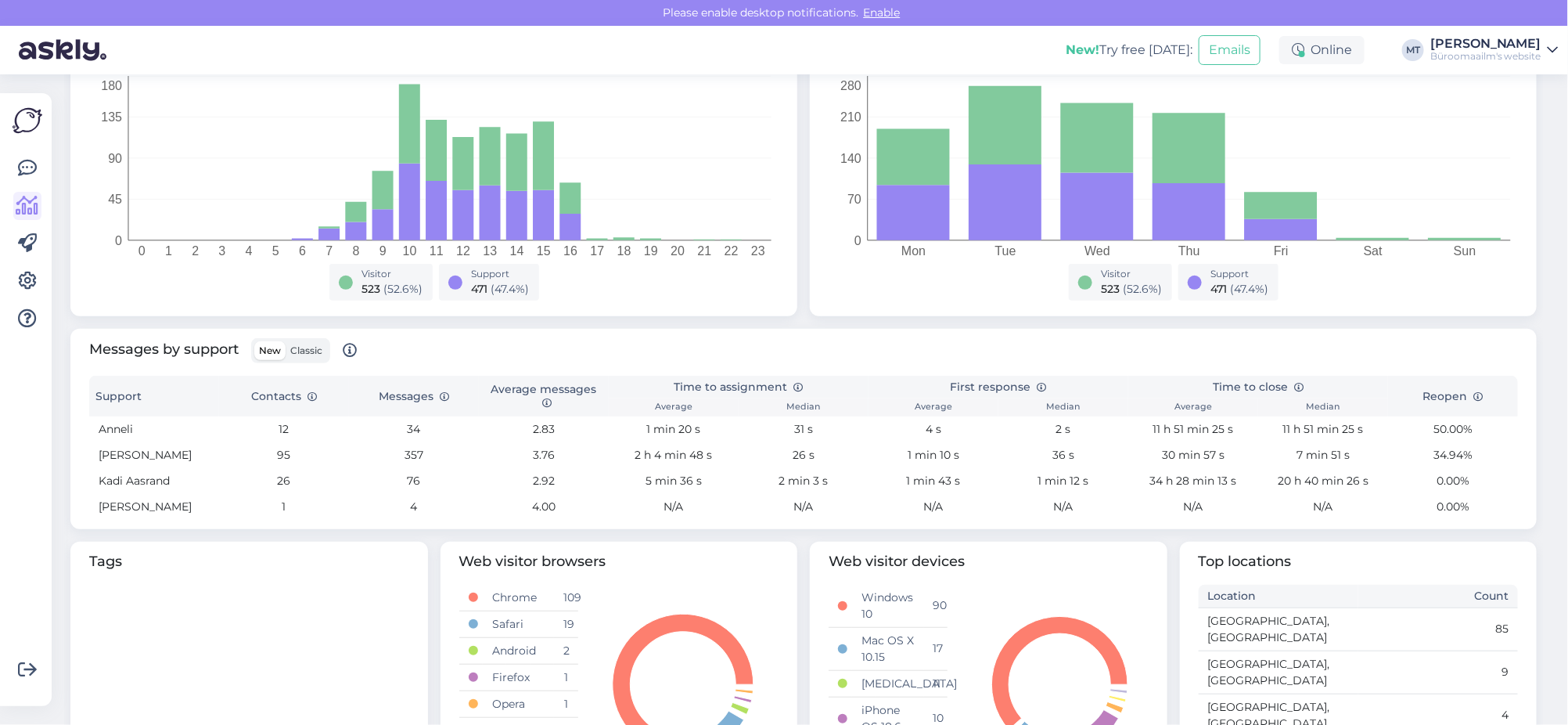
scroll to position [391, 0]
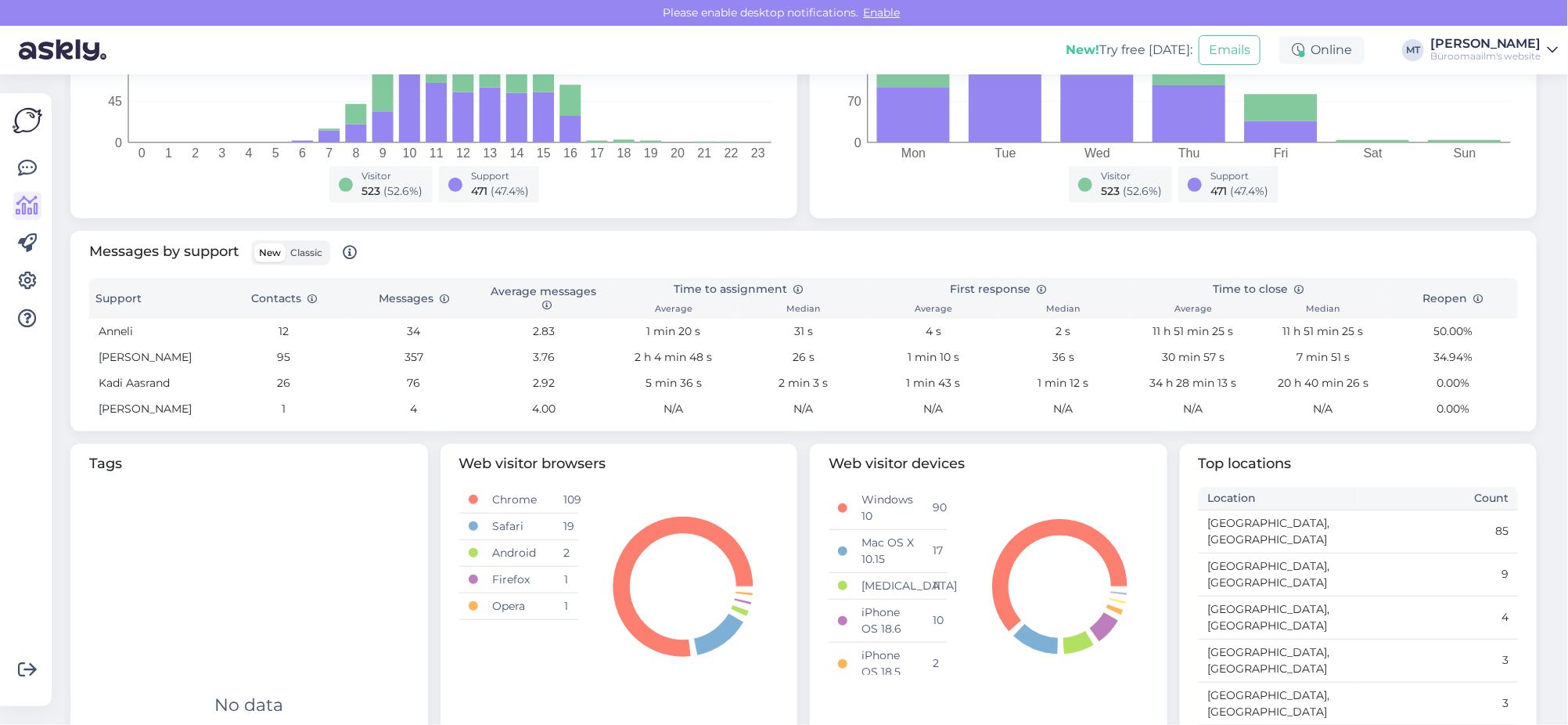
click at [317, 247] on span "Classic" at bounding box center [306, 252] width 32 height 12
click at [286, 244] on input "Classic" at bounding box center [286, 244] width 0 height 0
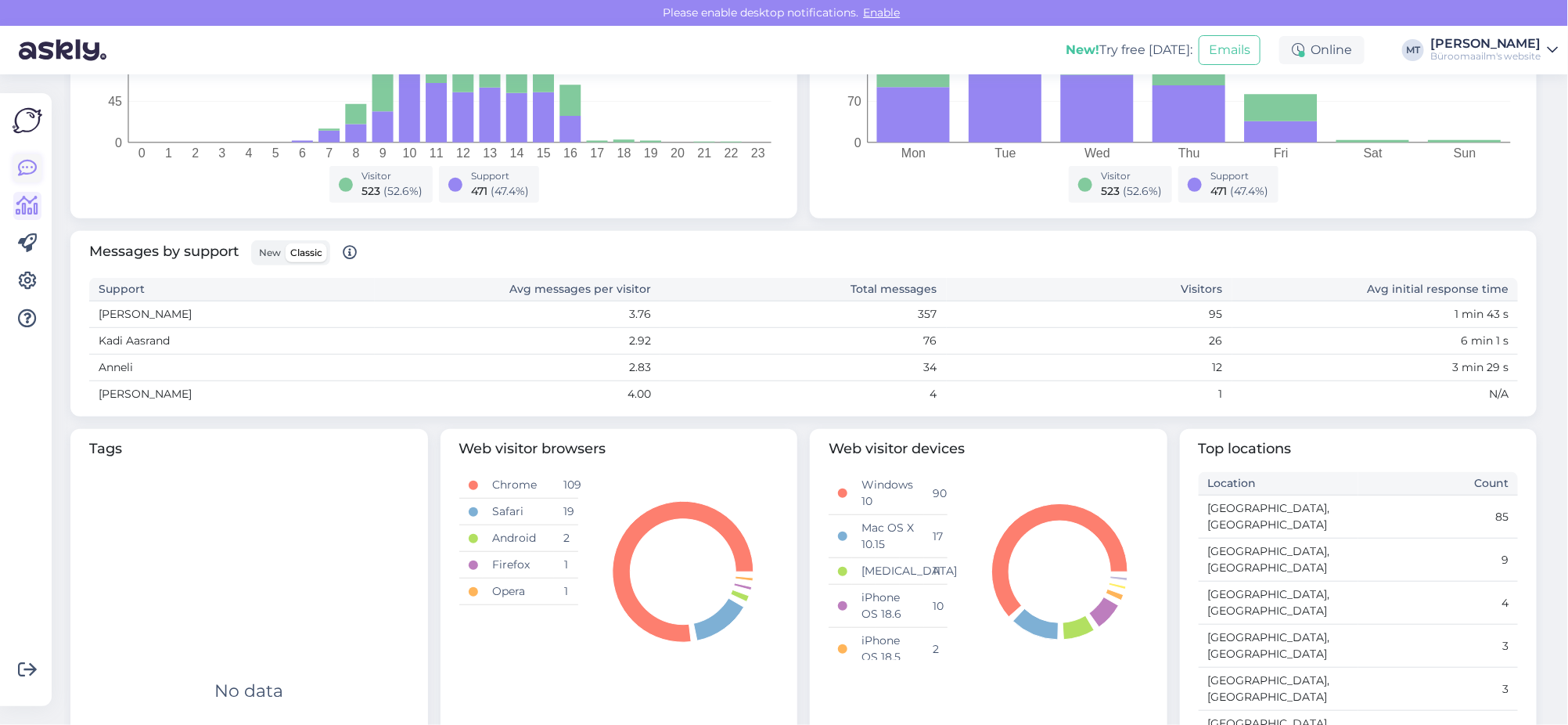
click at [24, 166] on icon at bounding box center [28, 169] width 19 height 19
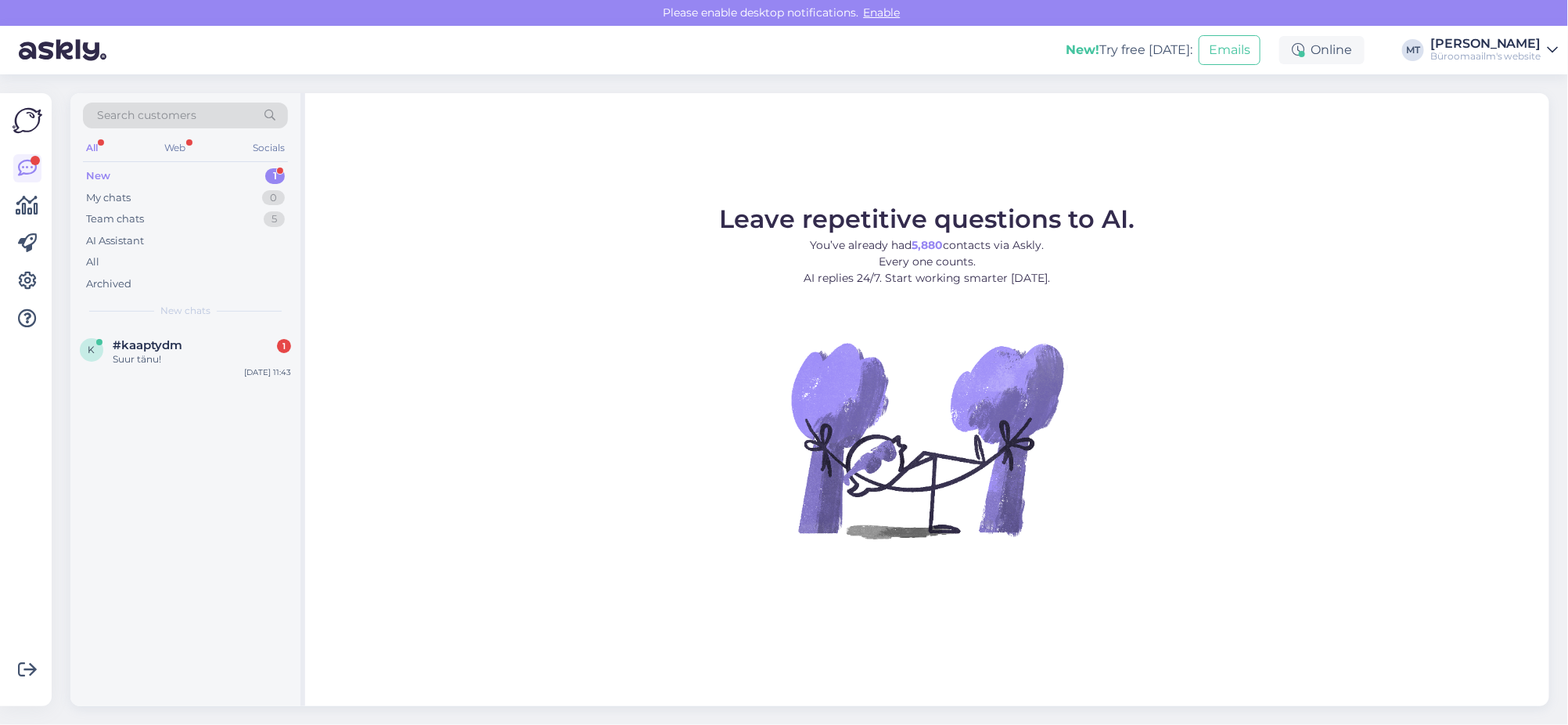
click at [110, 168] on div "New 1" at bounding box center [185, 176] width 205 height 22
click at [135, 363] on div "Suur tänu!" at bounding box center [201, 359] width 178 height 14
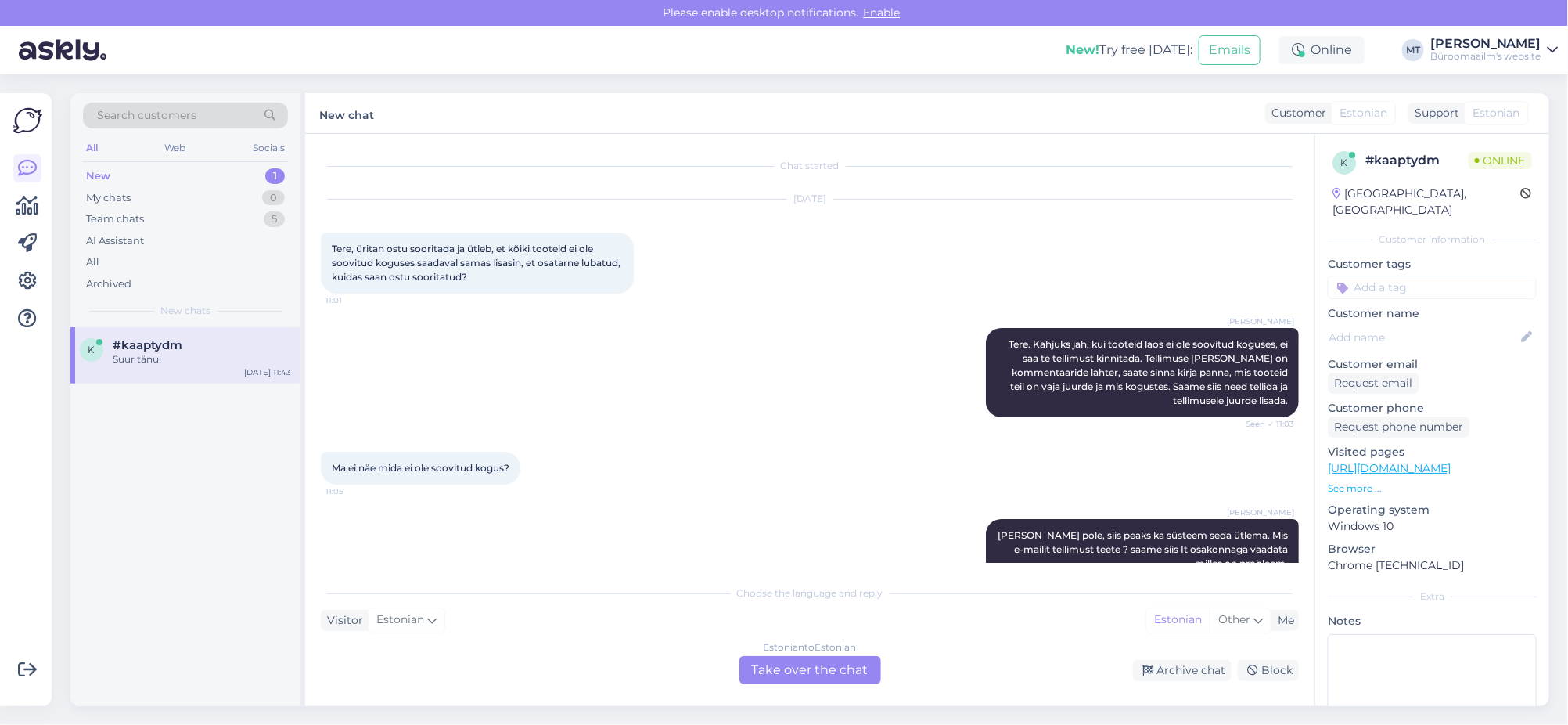
scroll to position [589, 0]
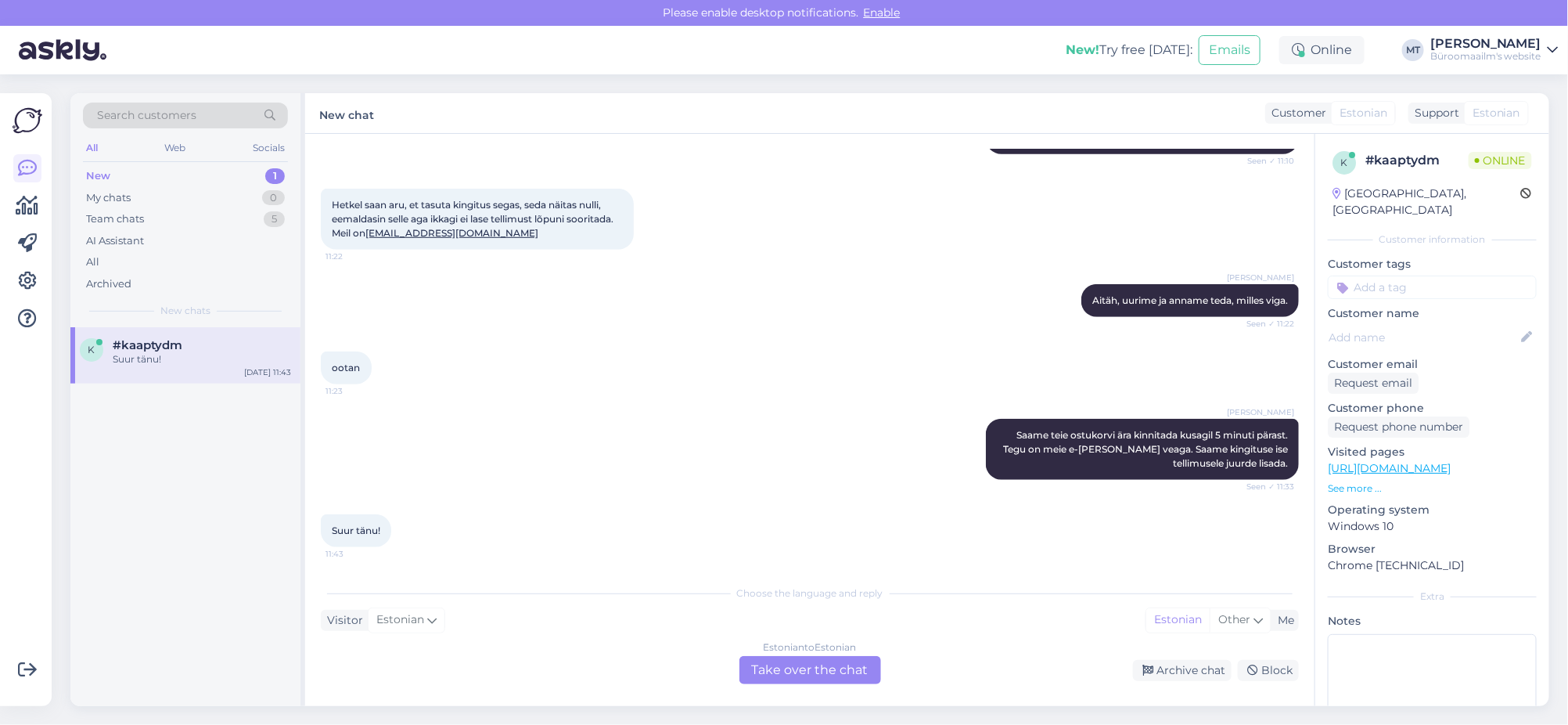
click at [836, 667] on div "Estonian to Estonian Take over the chat" at bounding box center [810, 670] width 142 height 28
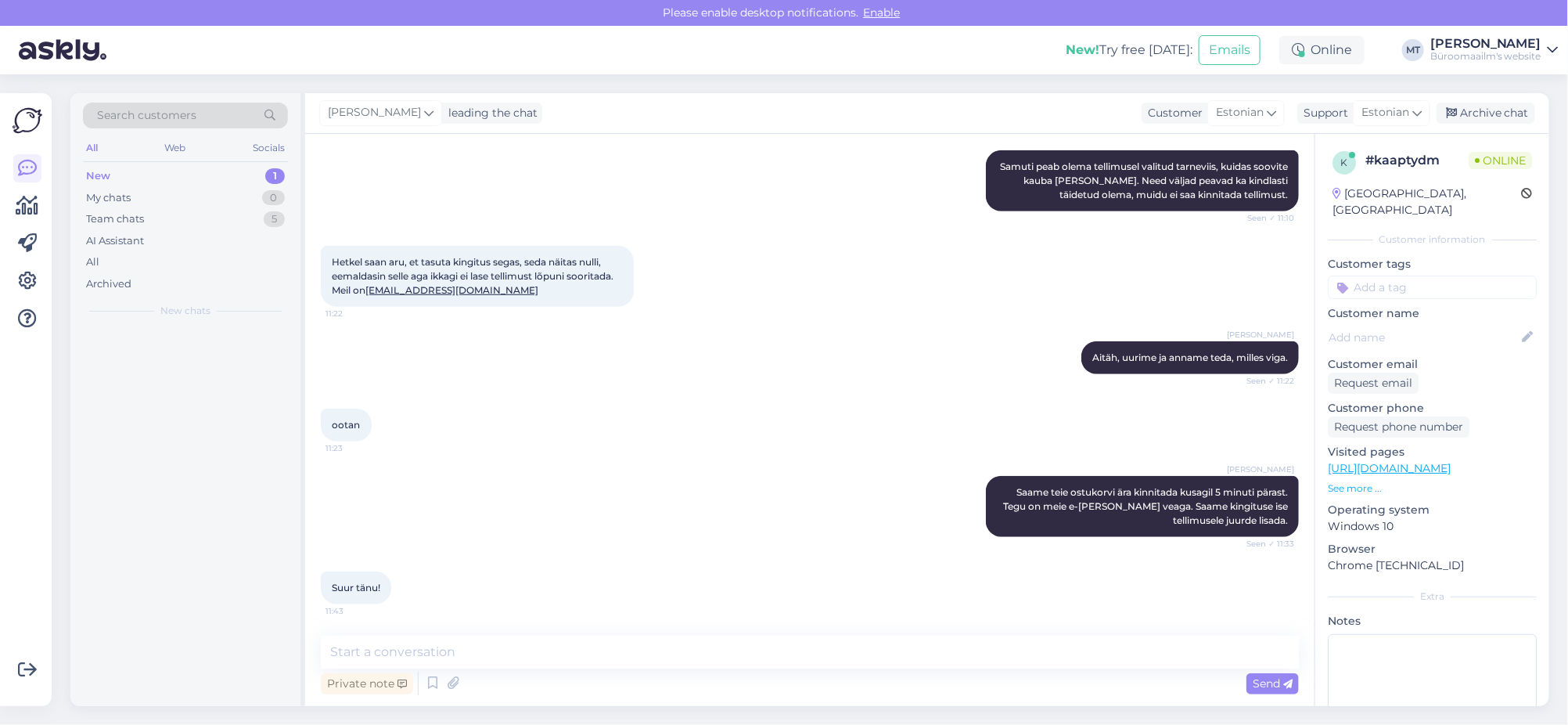
scroll to position [530, 0]
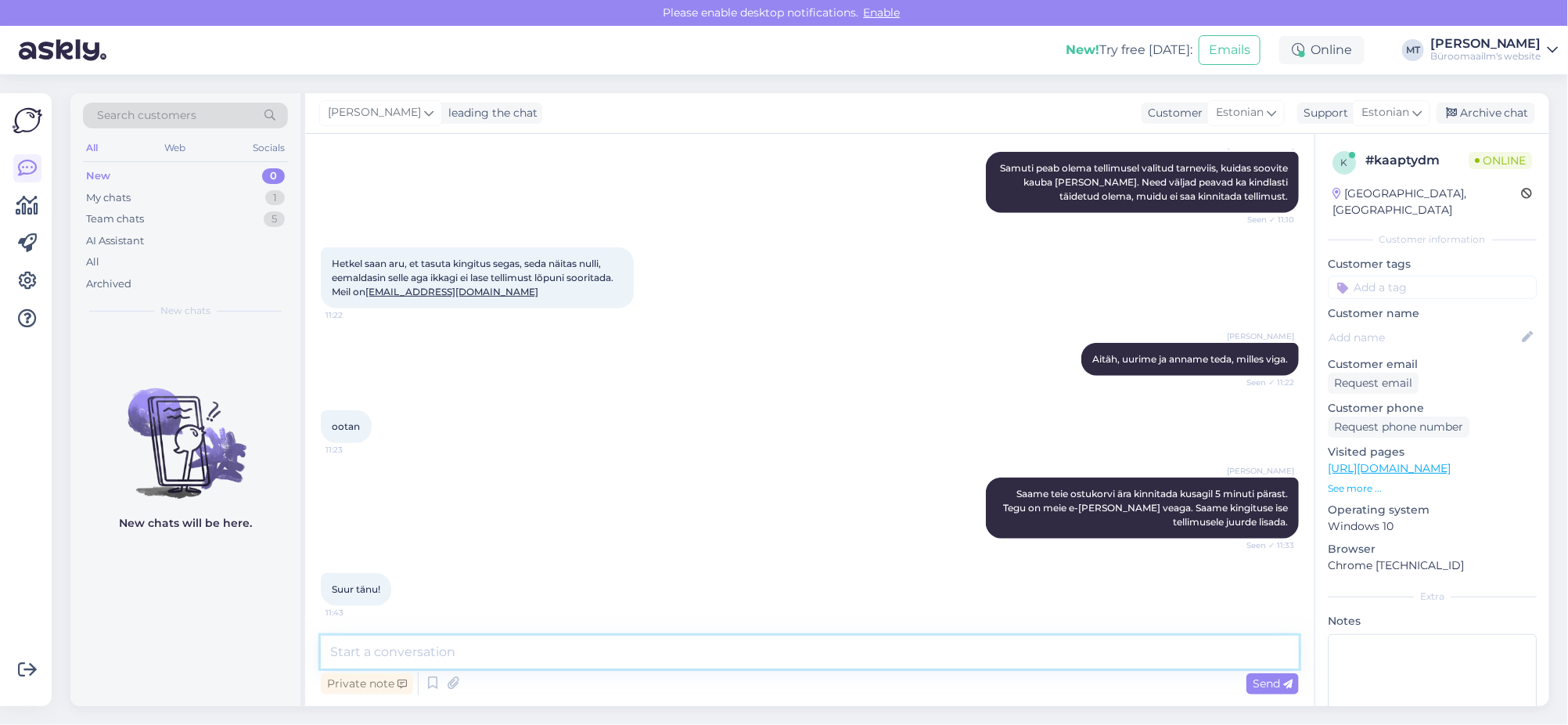
click at [388, 665] on textarea at bounding box center [810, 652] width 978 height 33
type textarea "Teile ka suur tänu ja kena päeva :)"
click at [1270, 685] on span "Send" at bounding box center [1273, 684] width 40 height 14
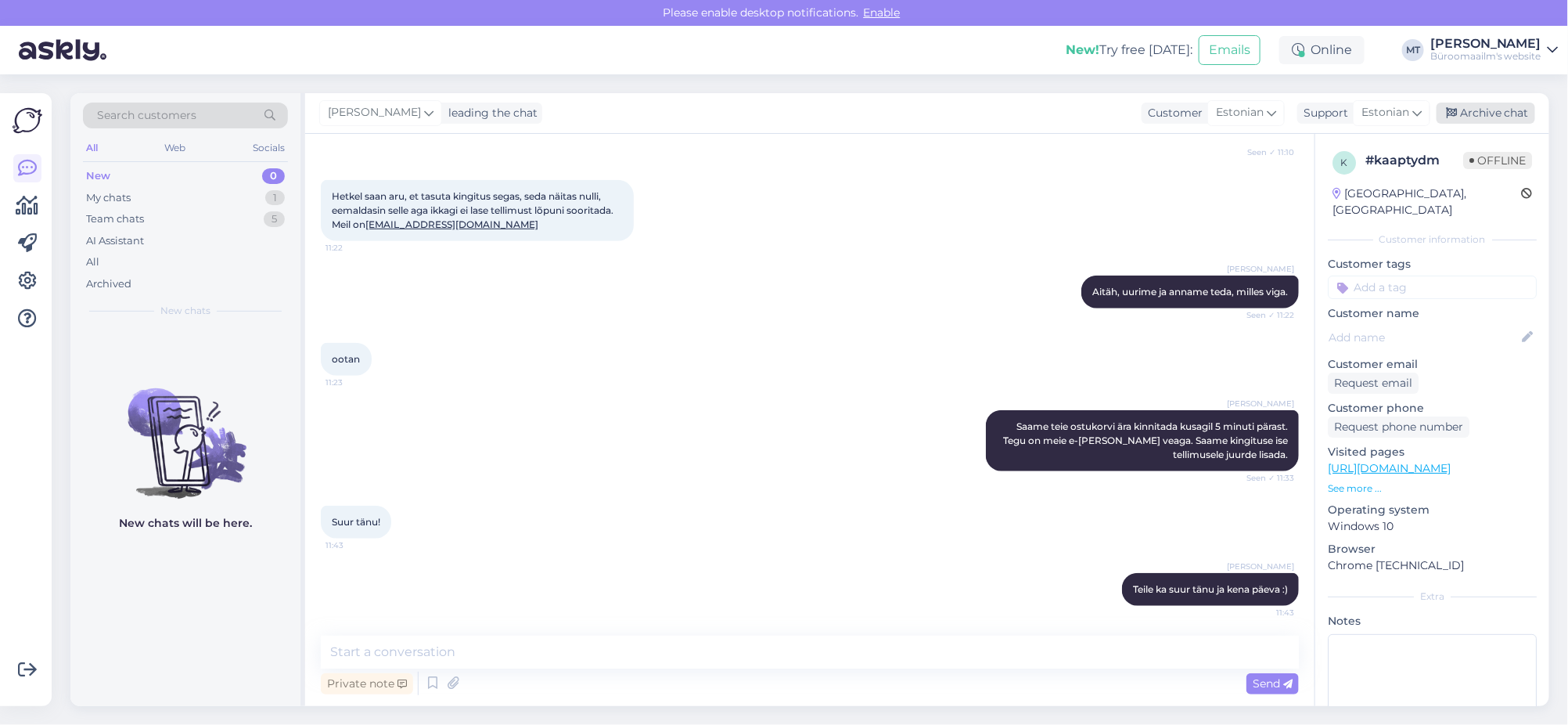
click at [1479, 110] on div "Archive chat" at bounding box center [1485, 113] width 99 height 22
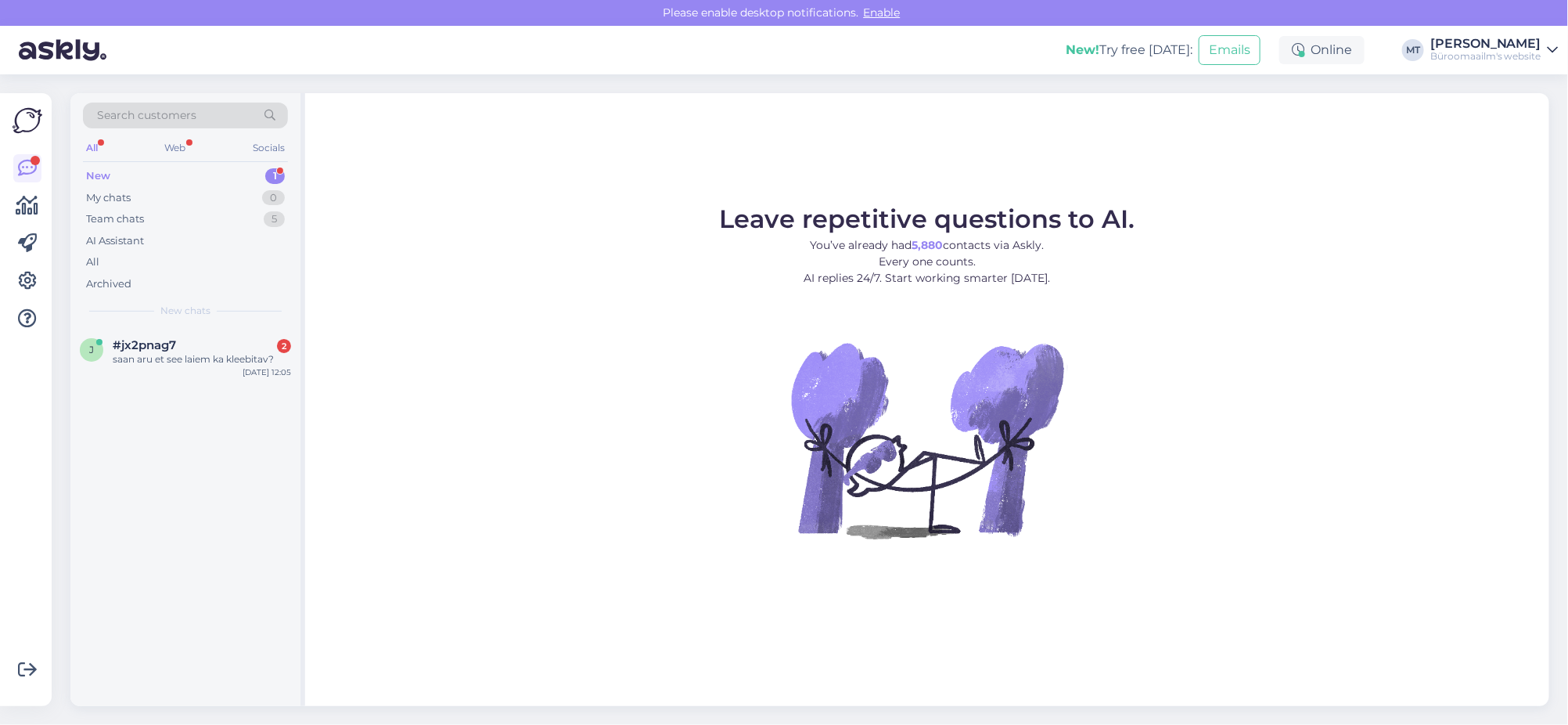
click at [99, 170] on div "New" at bounding box center [98, 176] width 24 height 15
click at [142, 358] on div "saan aru et see laiem ka kleebitav?" at bounding box center [201, 359] width 178 height 14
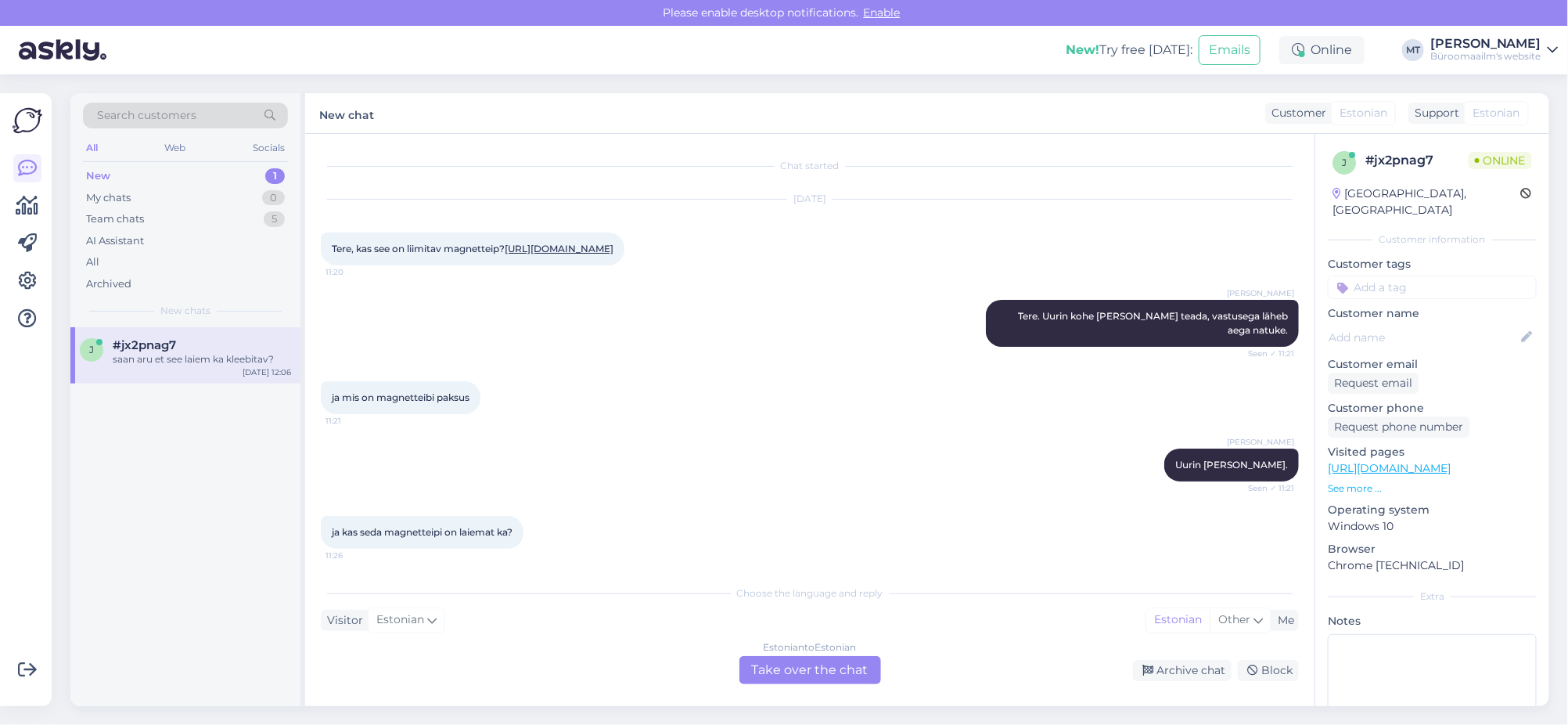
scroll to position [274, 0]
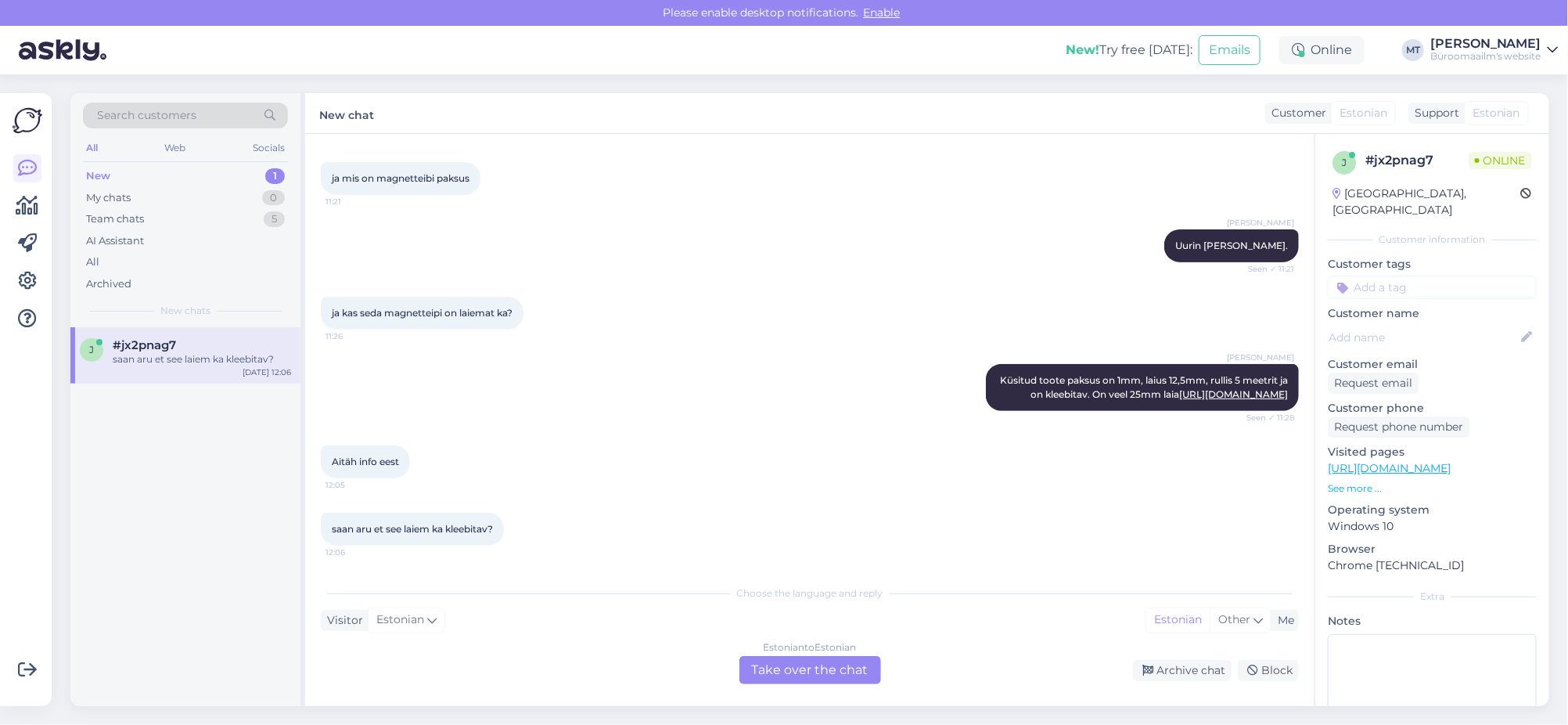
click at [771, 666] on div "Estonian to Estonian Take over the chat" at bounding box center [810, 670] width 142 height 28
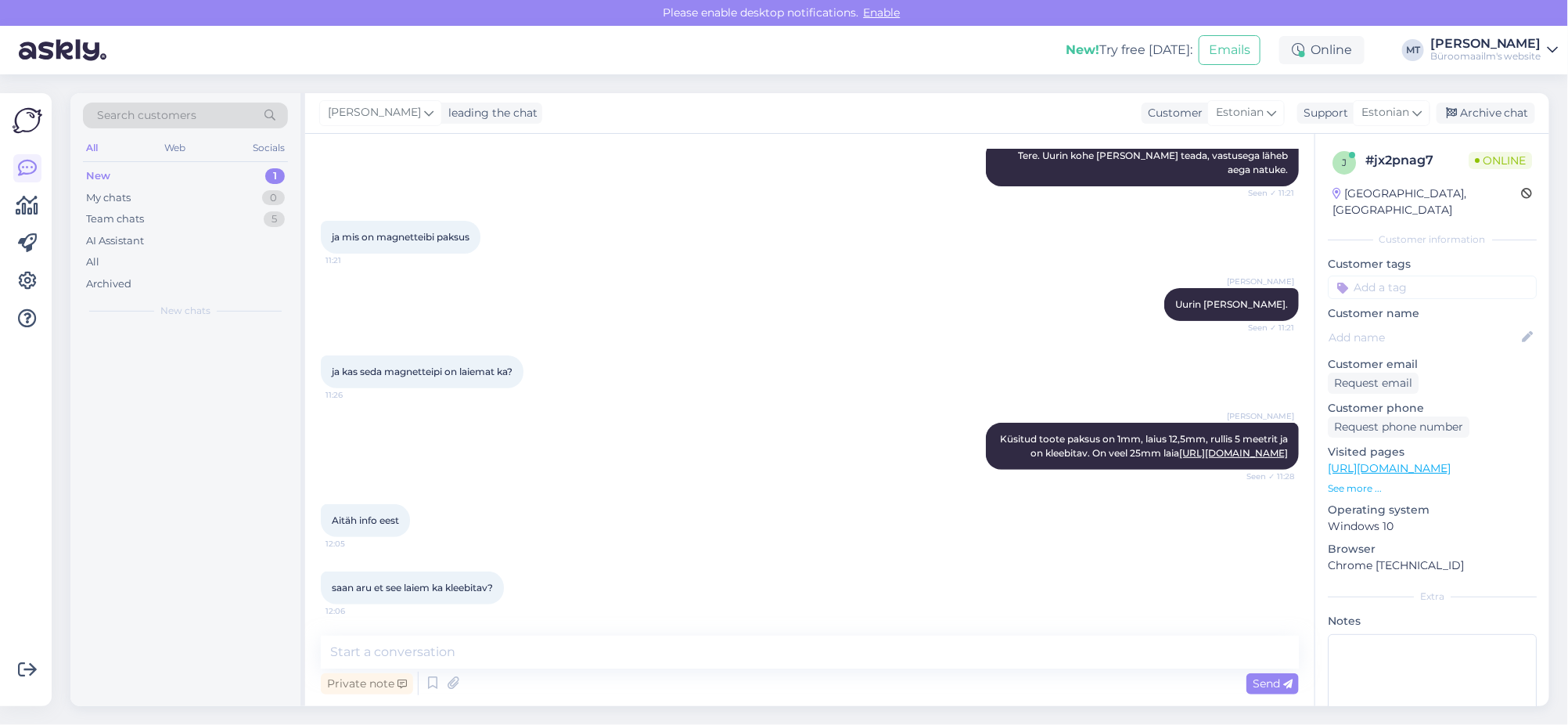
scroll to position [215, 0]
click at [392, 643] on textarea at bounding box center [810, 652] width 978 height 33
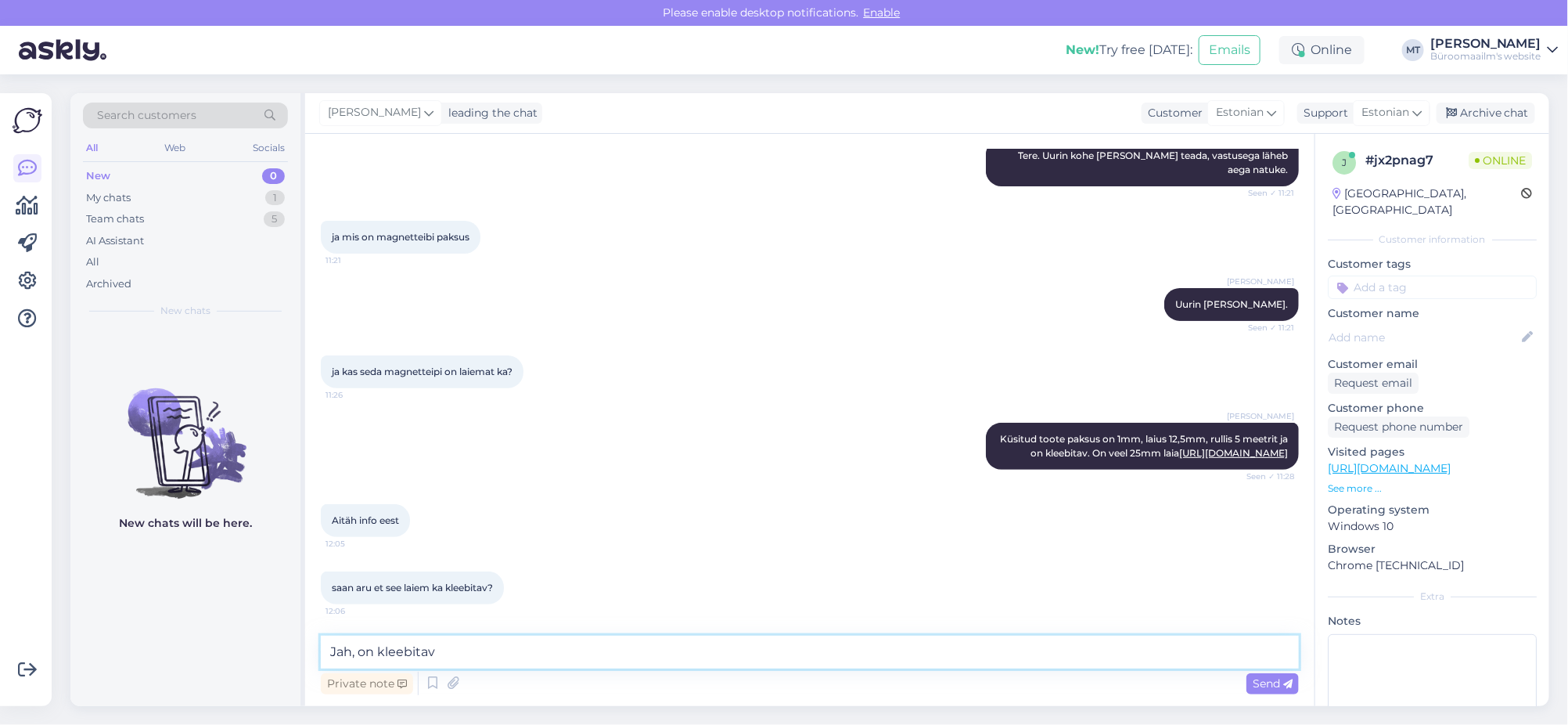
type textarea "Jah, on kleebitav."
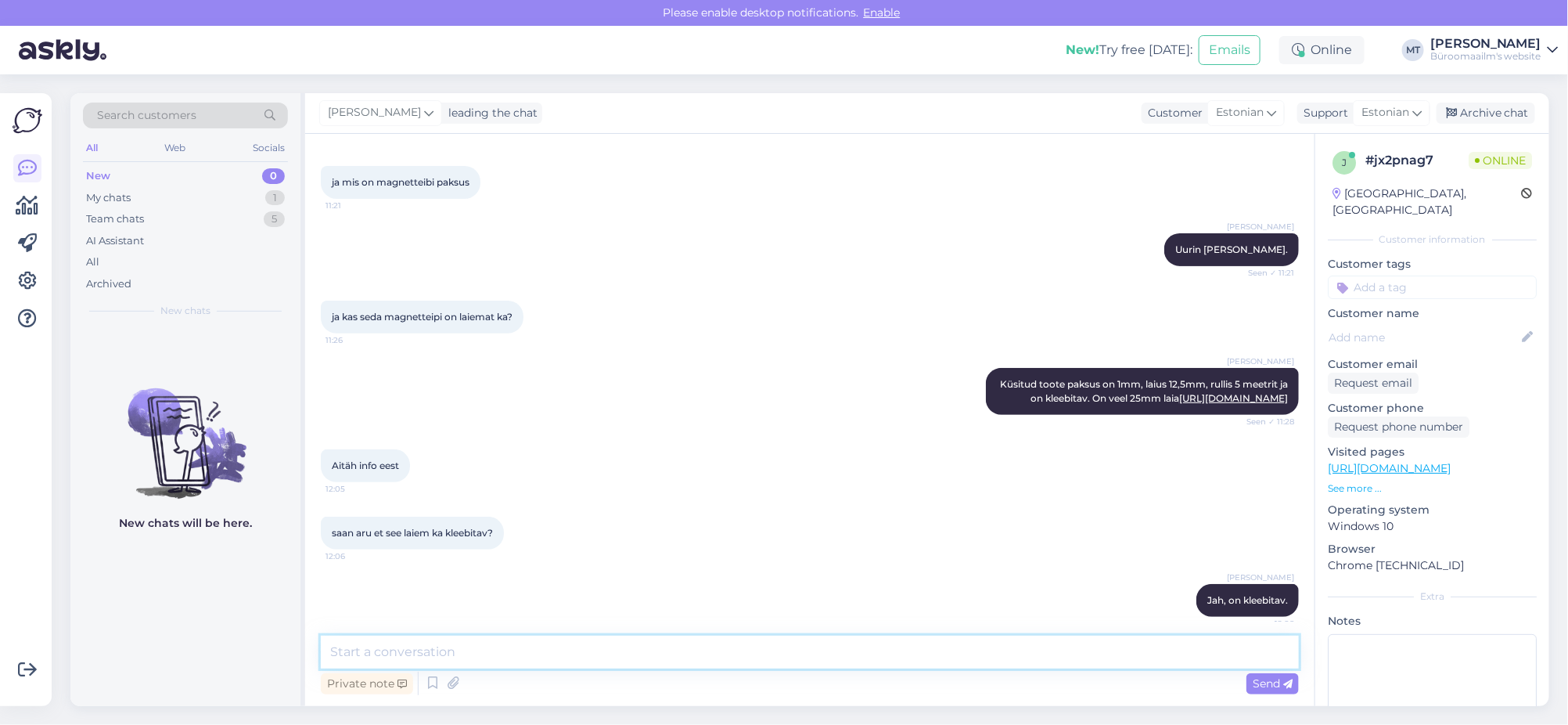
scroll to position [283, 0]
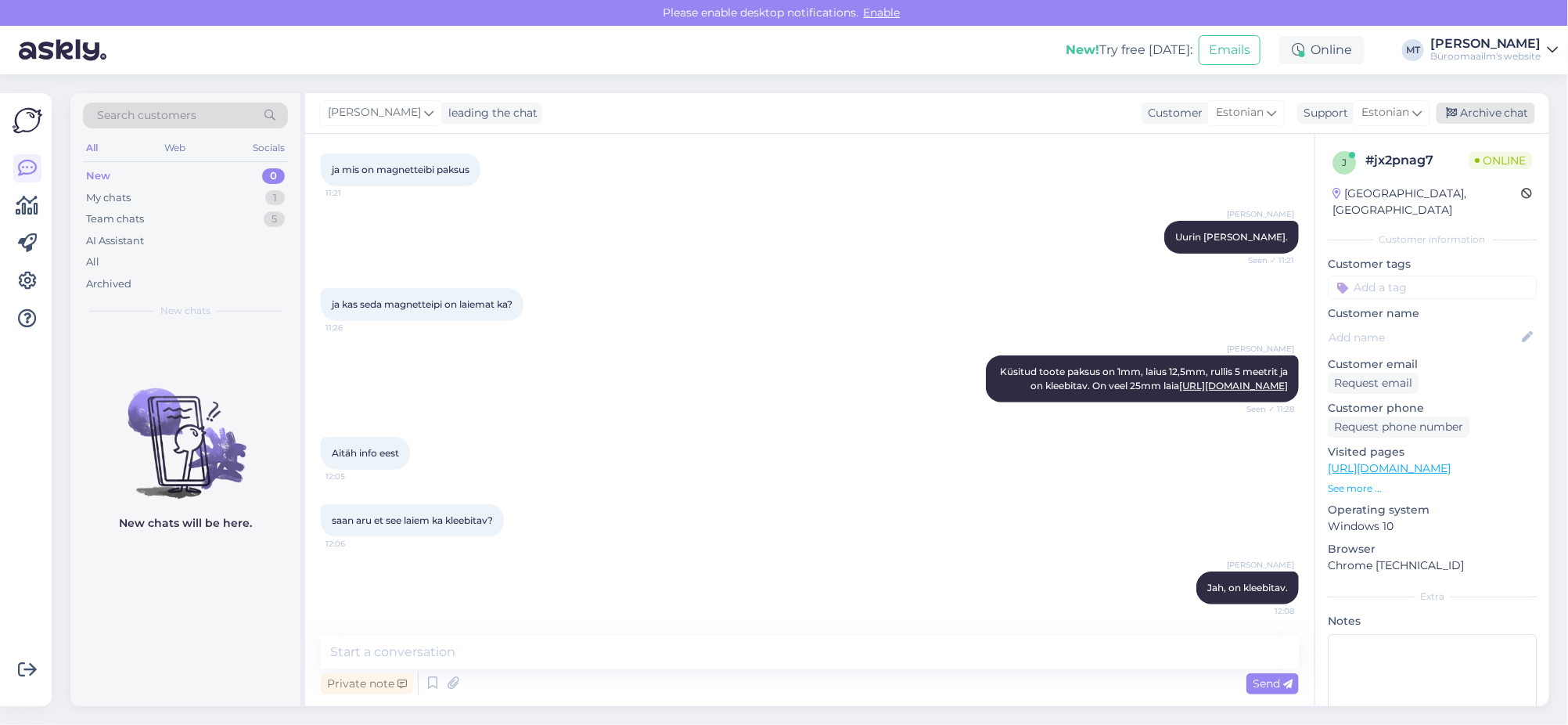
click at [1505, 115] on div "Archive chat" at bounding box center [1485, 113] width 99 height 22
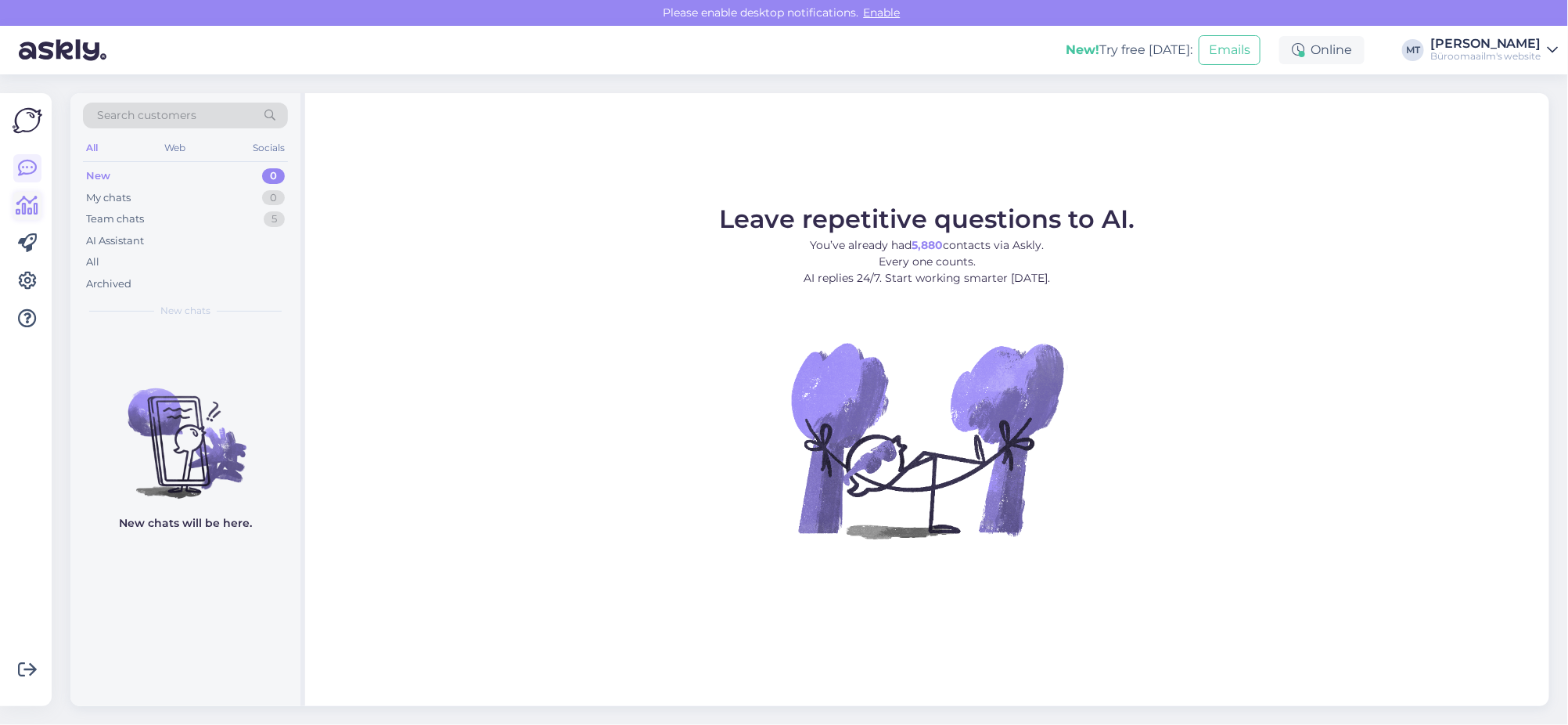
click at [33, 208] on icon at bounding box center [28, 206] width 22 height 19
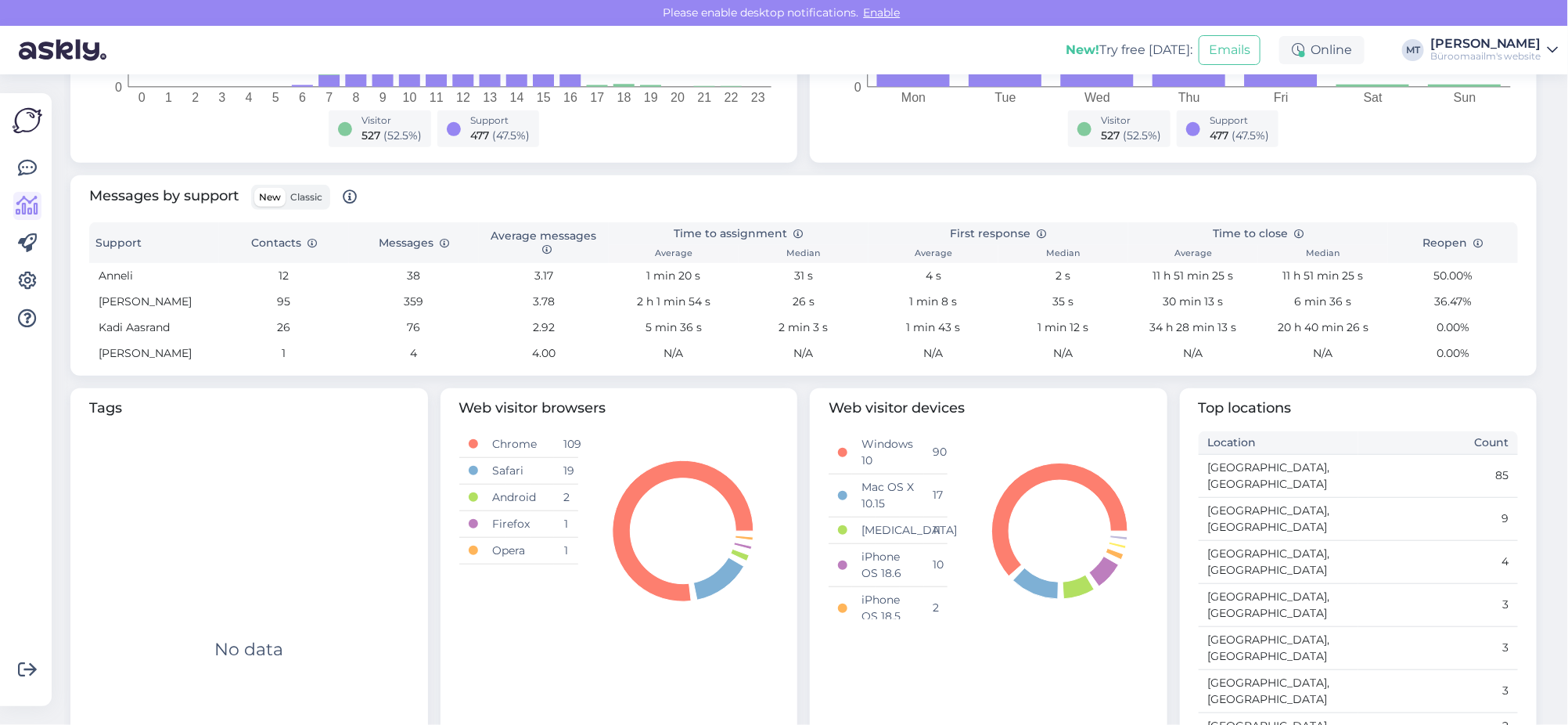
scroll to position [477, 0]
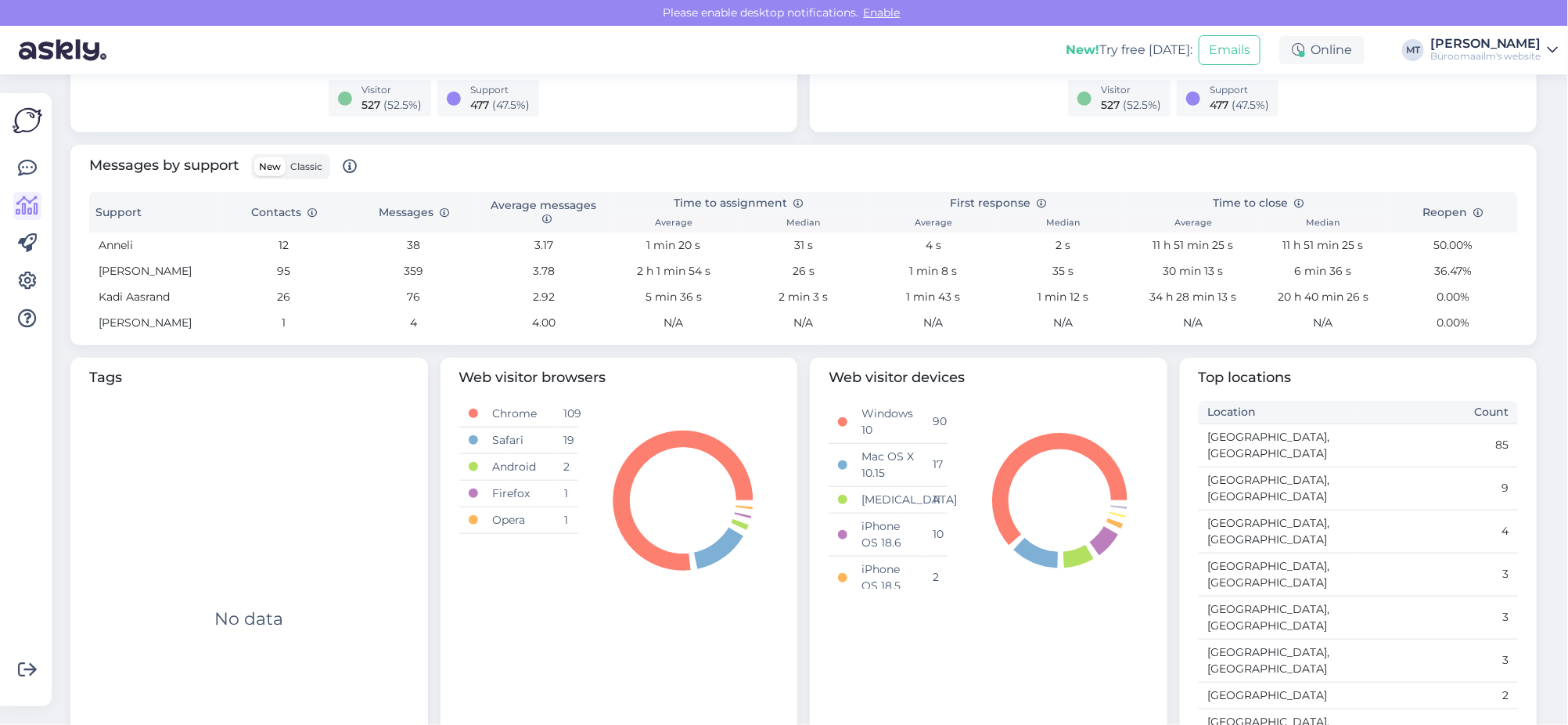
click at [298, 164] on span "Classic" at bounding box center [306, 166] width 32 height 12
click at [286, 158] on input "Classic" at bounding box center [286, 158] width 0 height 0
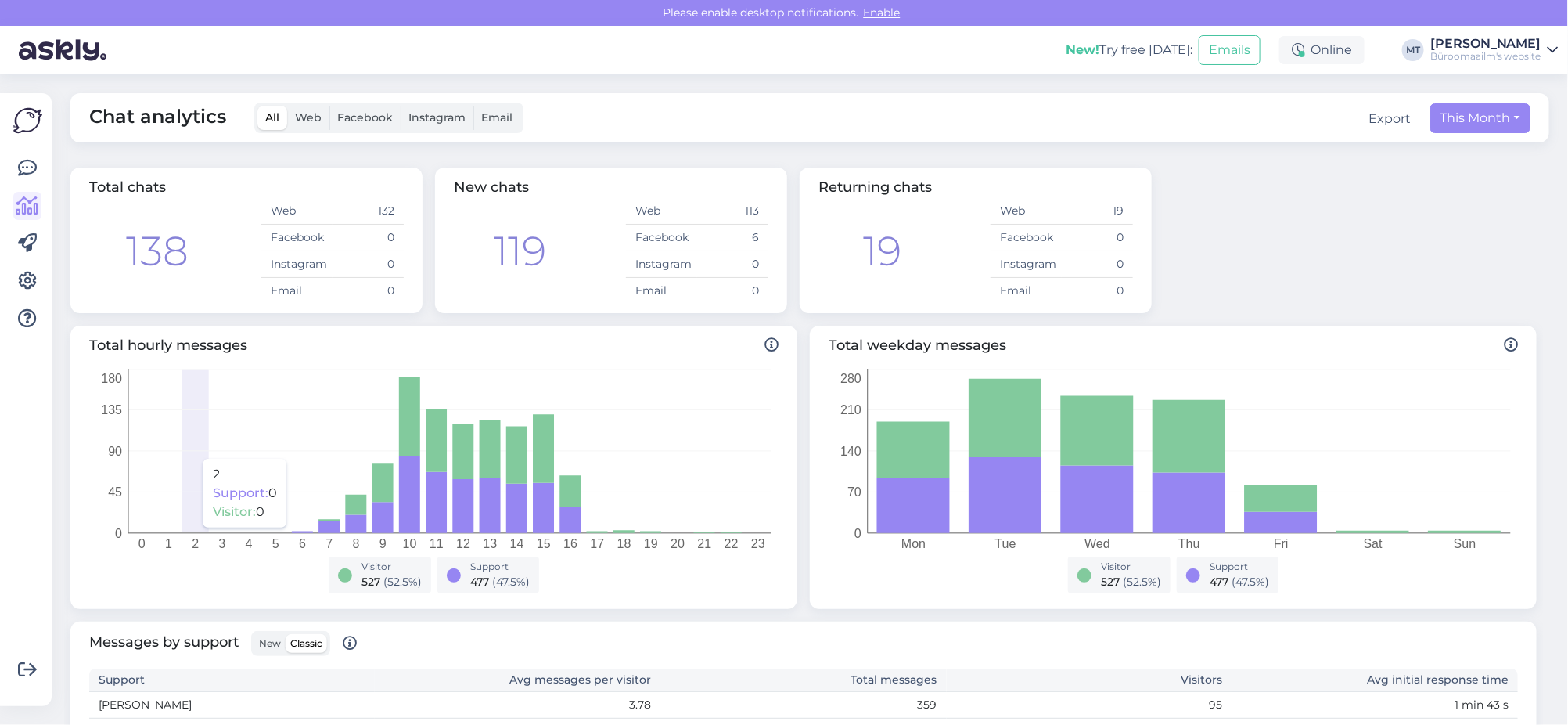
scroll to position [462, 0]
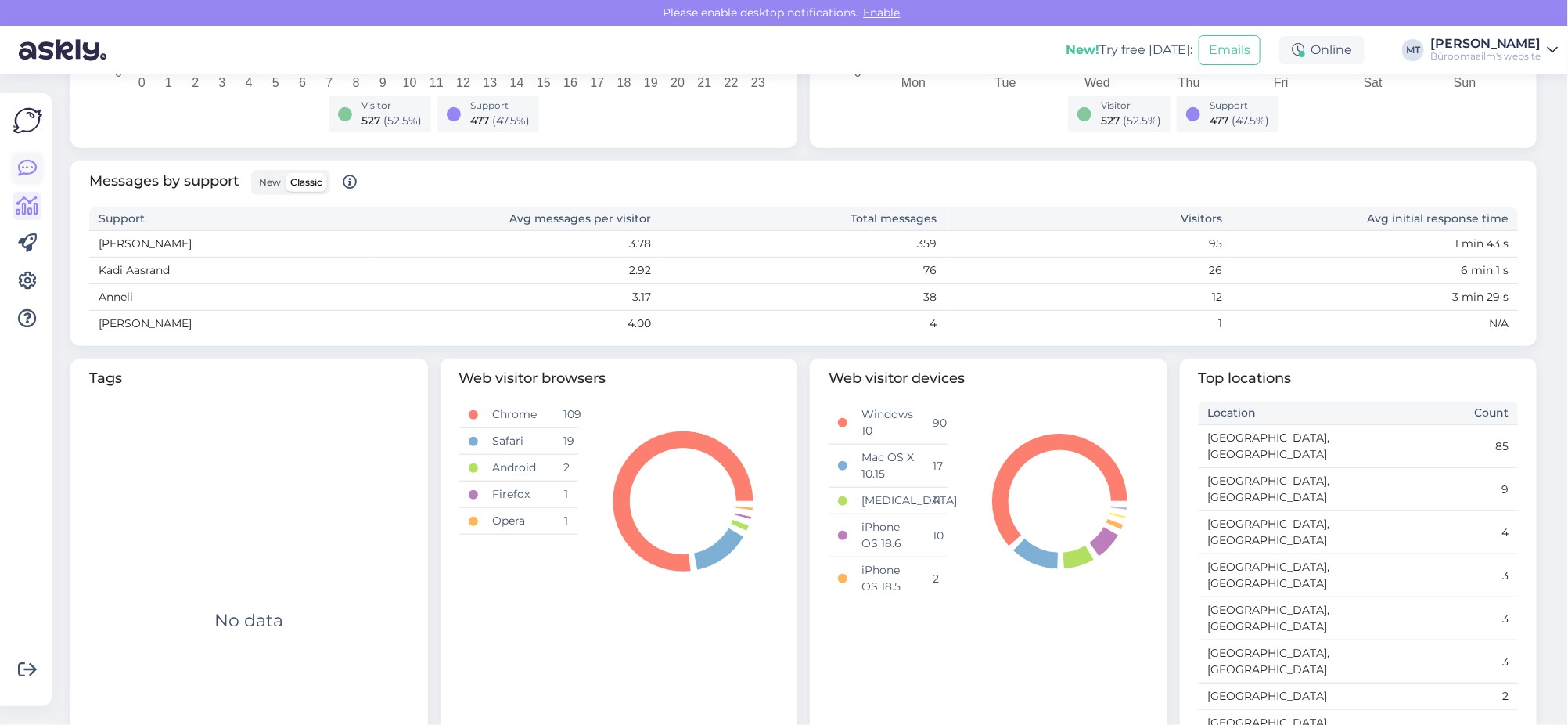
click at [23, 171] on icon at bounding box center [28, 169] width 19 height 19
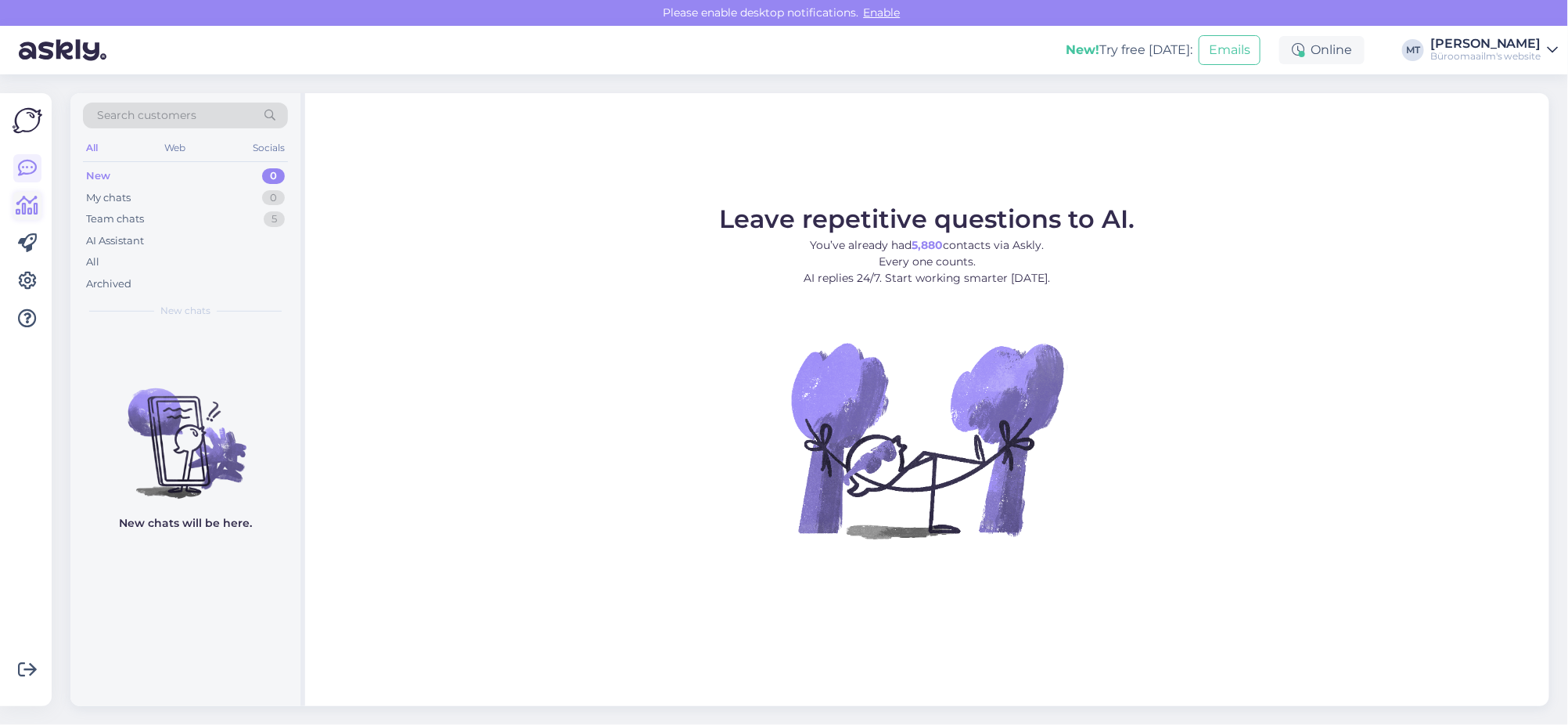
click at [23, 207] on icon at bounding box center [28, 206] width 22 height 19
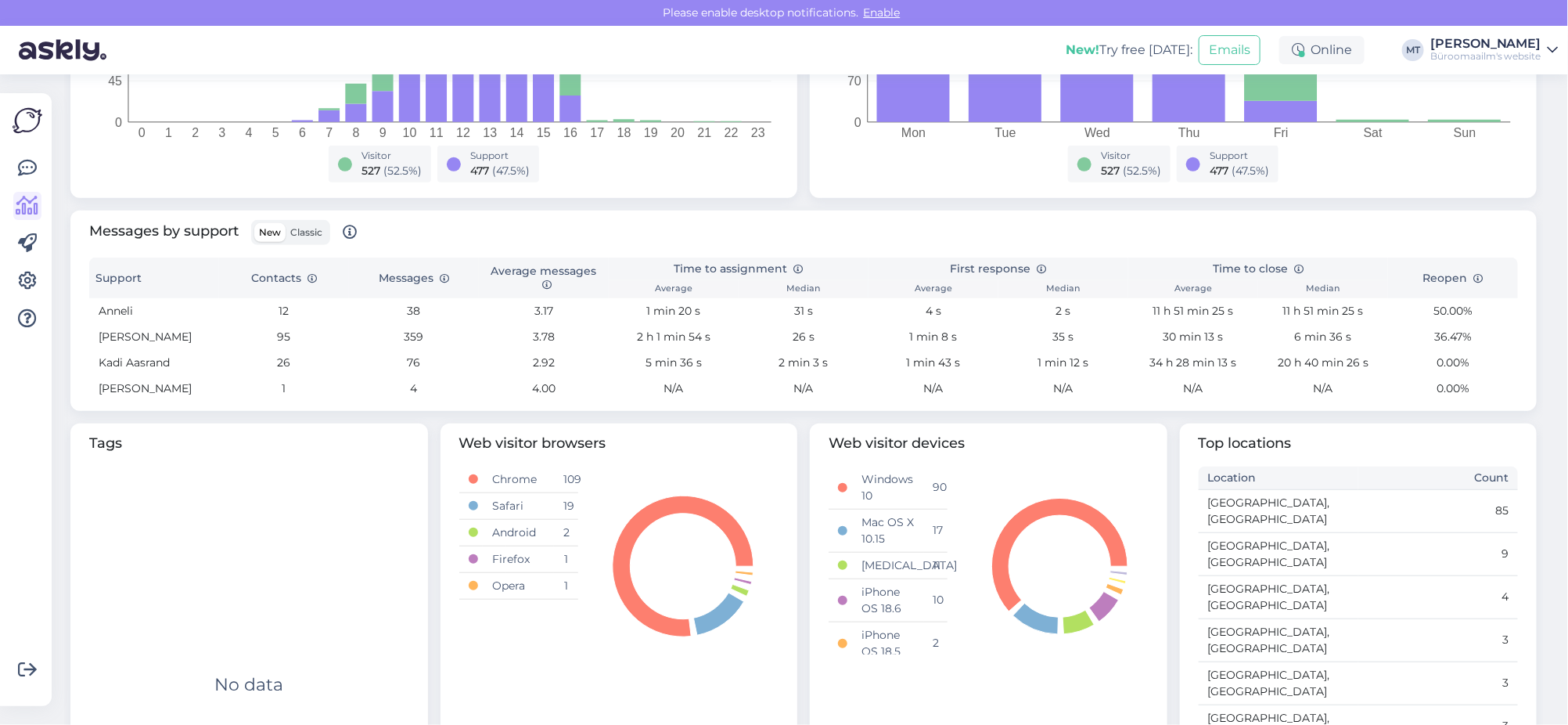
scroll to position [379, 0]
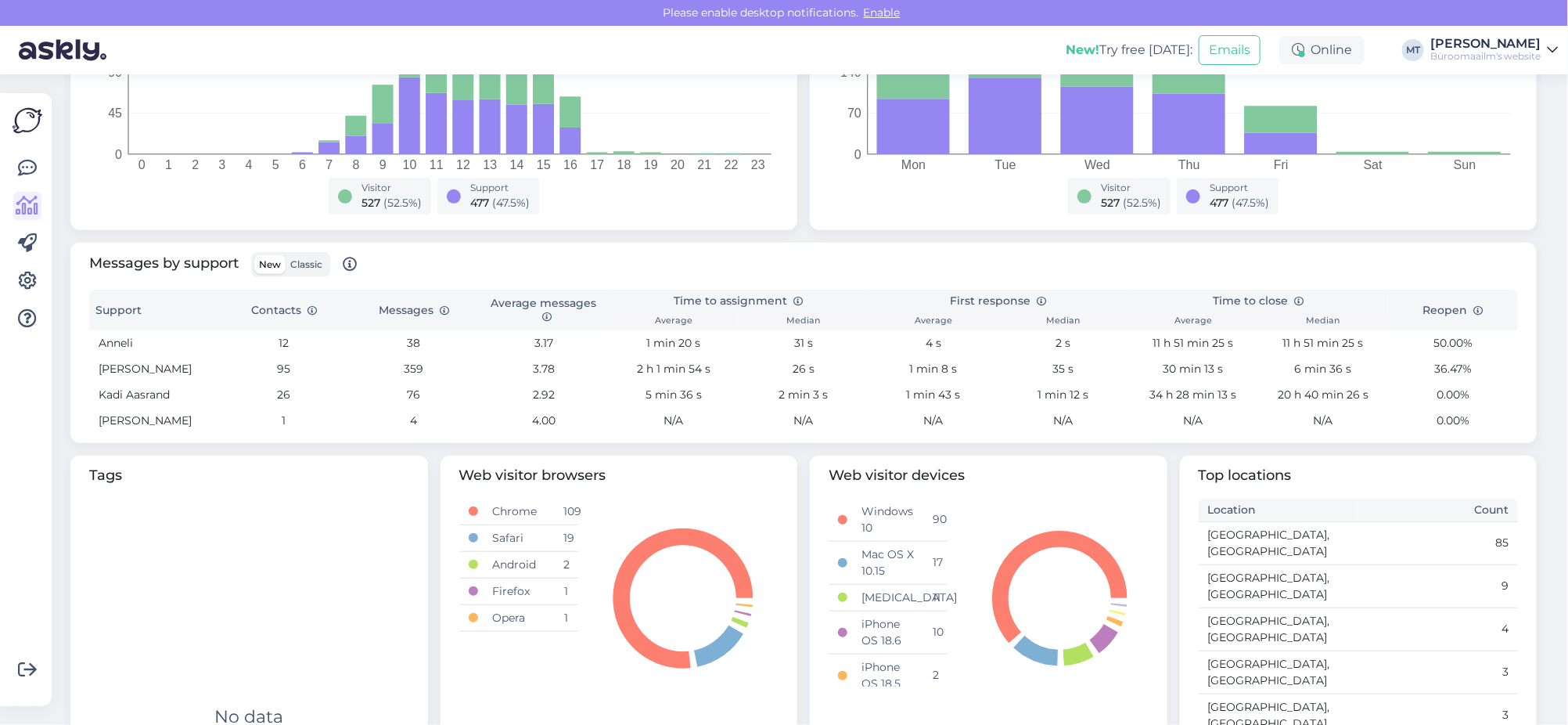
click at [320, 264] on span "Classic" at bounding box center [306, 264] width 32 height 12
click at [286, 255] on input "Classic" at bounding box center [286, 255] width 0 height 0
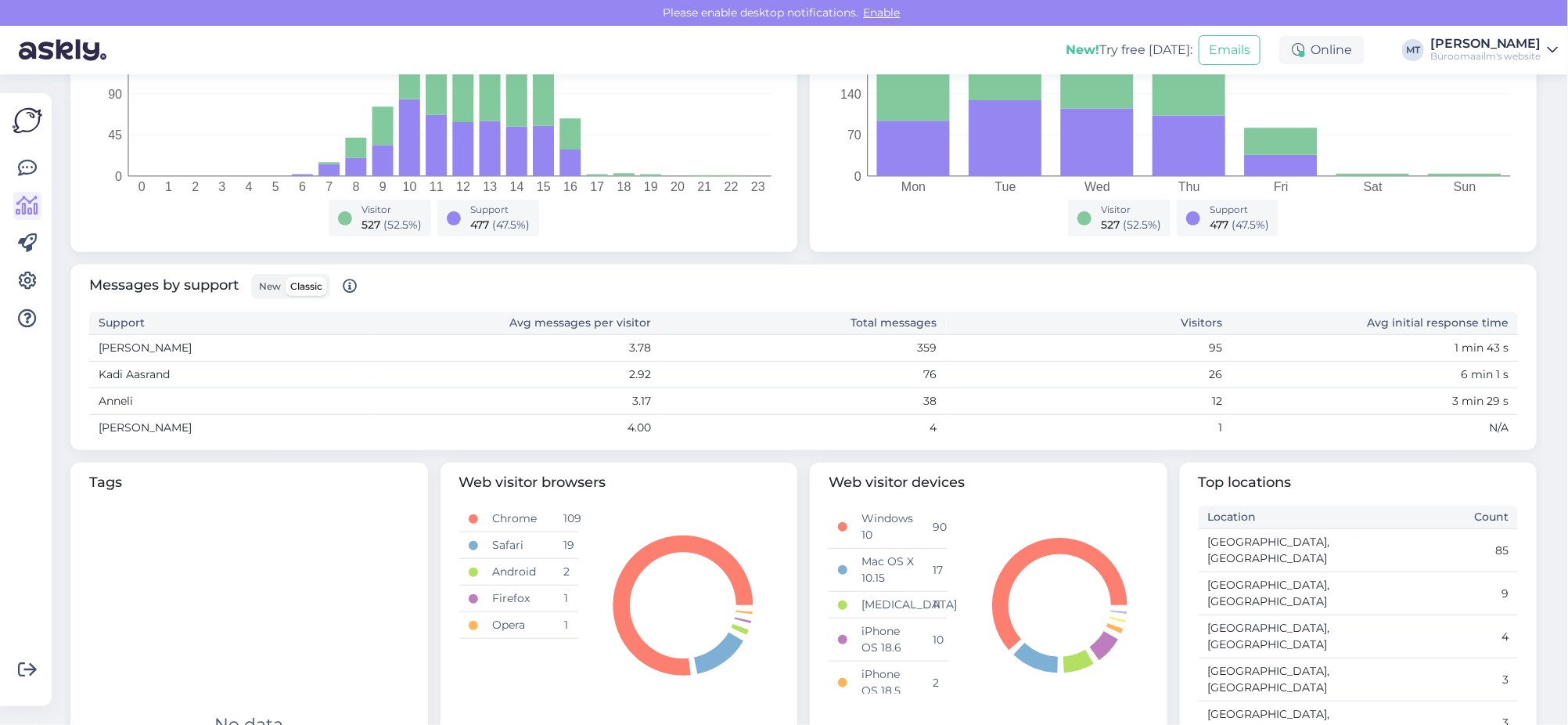
scroll to position [391, 0]
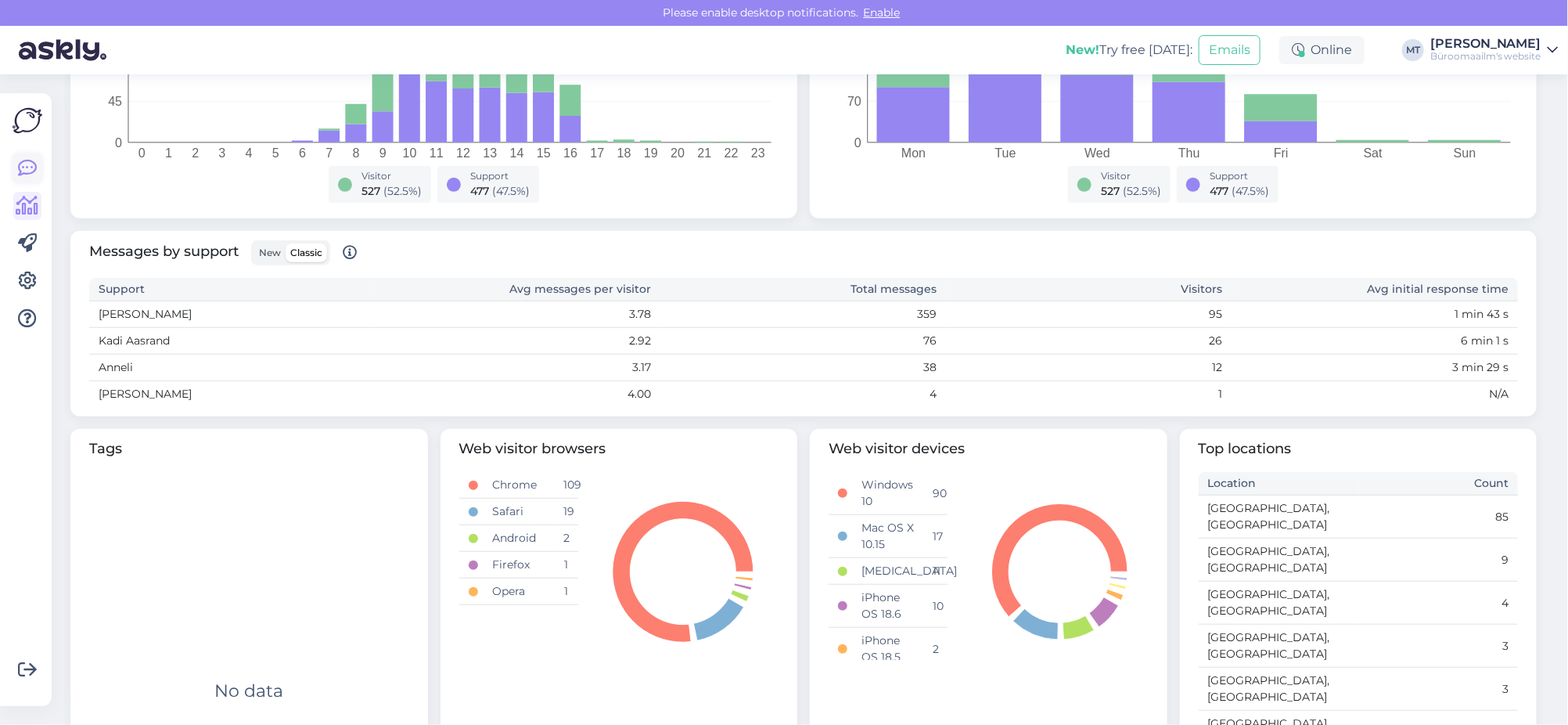
click at [27, 162] on icon at bounding box center [28, 169] width 19 height 19
